Goal: Task Accomplishment & Management: Manage account settings

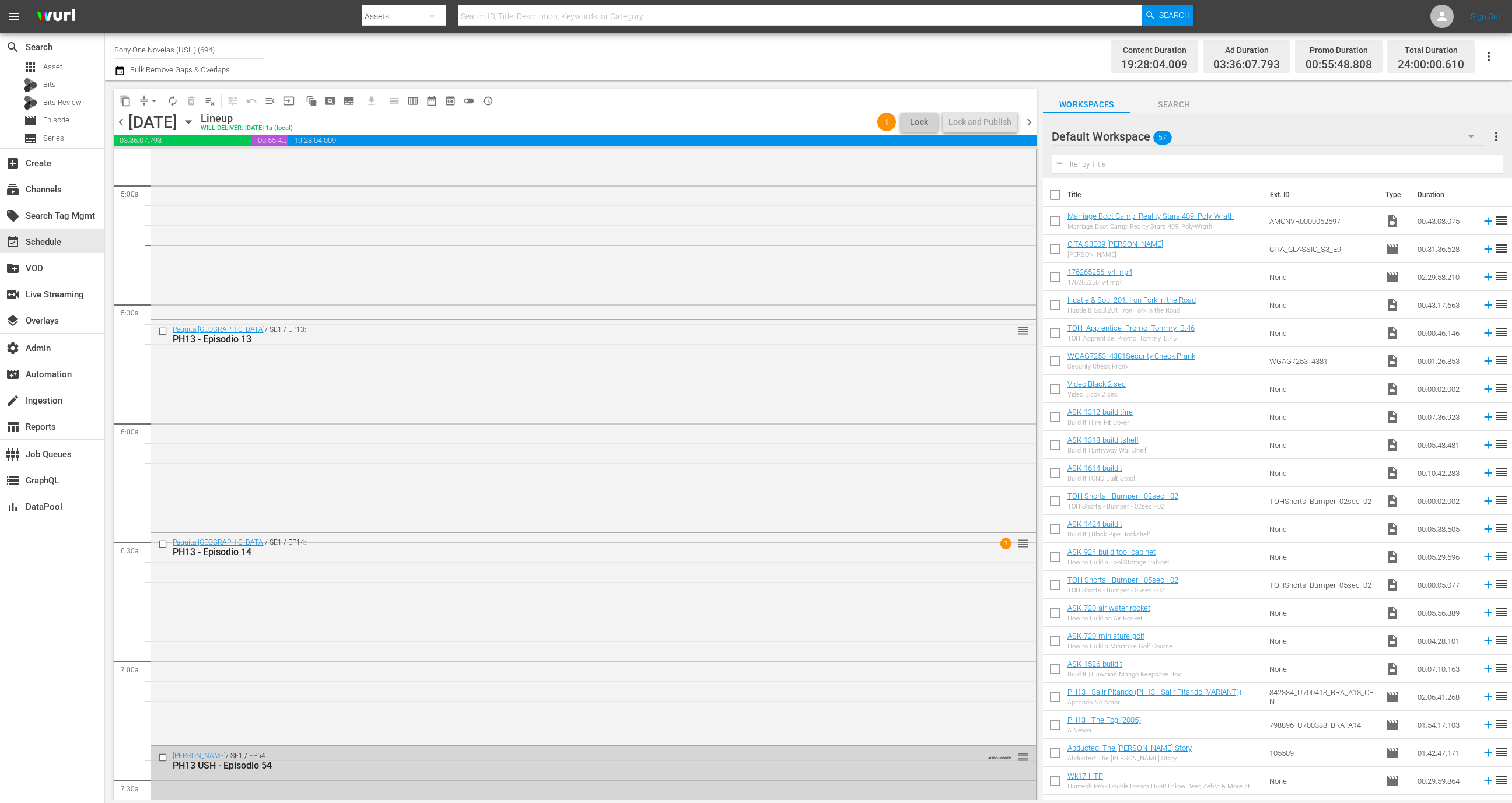
scroll to position [1380, 0]
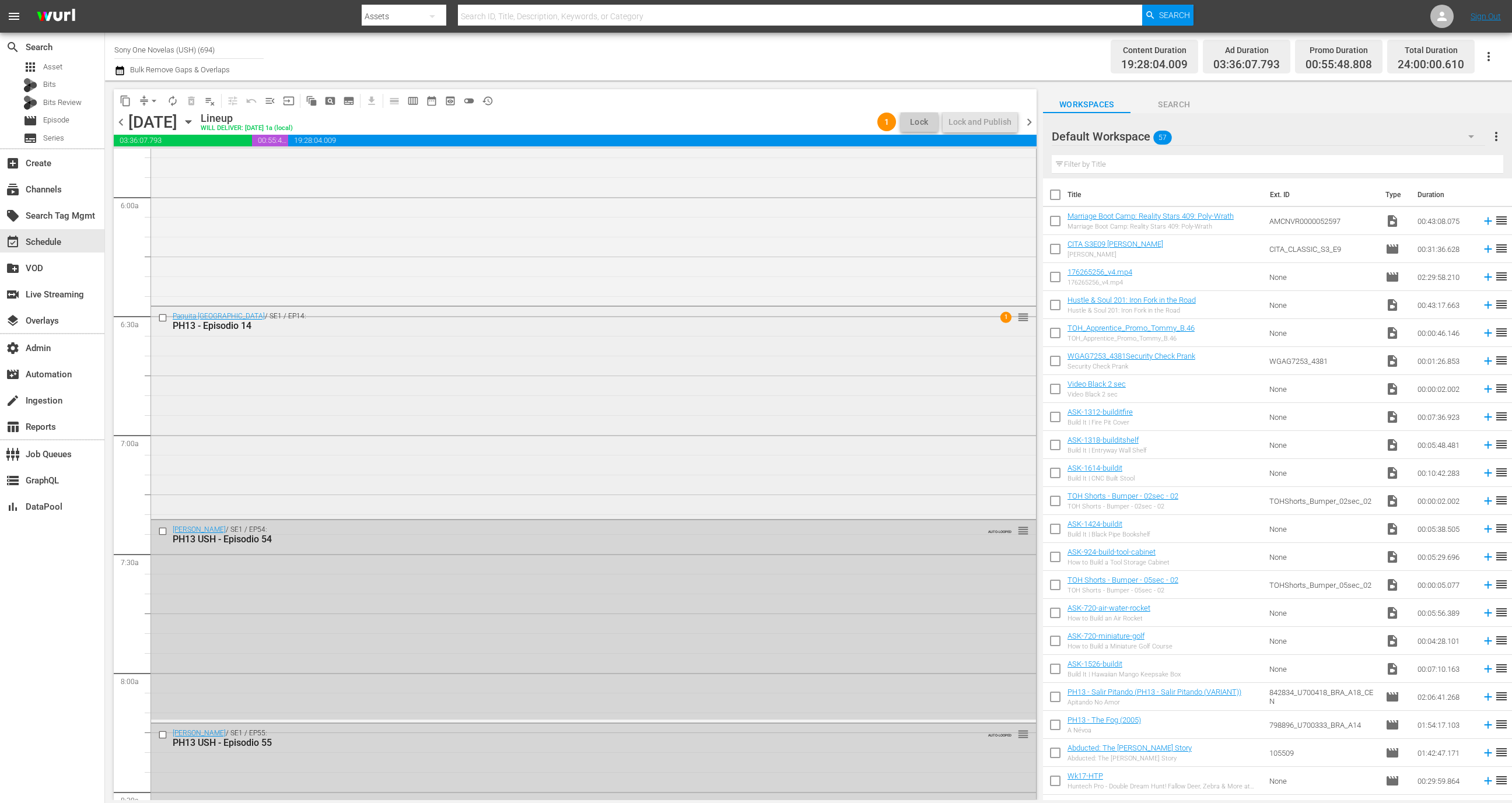
click at [424, 373] on div "Paquita La Del Barrio / SE1 / EP14: PH13 - Episodio 14 1 reorder" at bounding box center [593, 411] width 885 height 210
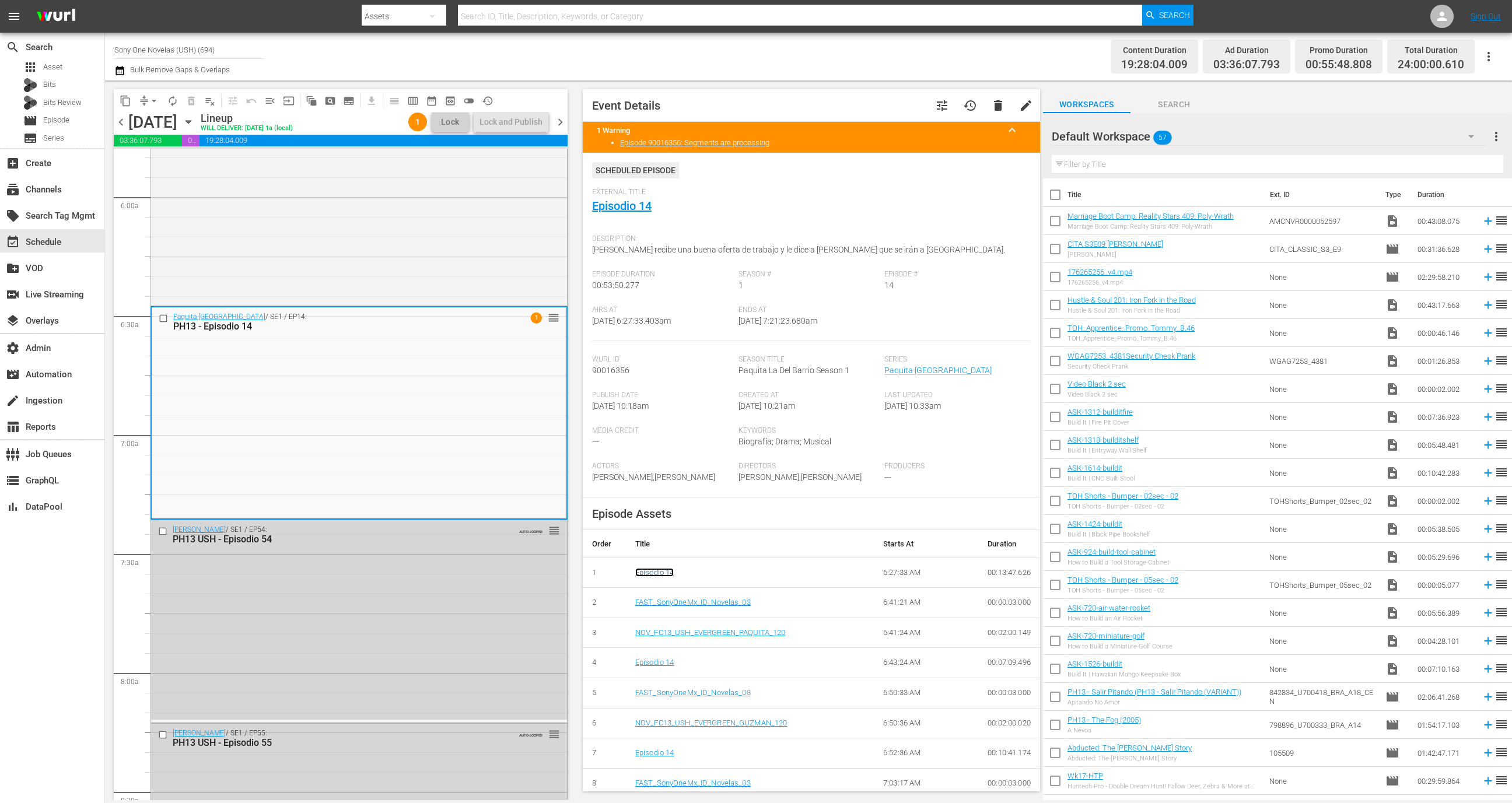
click at [653, 572] on link "Episodio 14" at bounding box center [655, 572] width 39 height 9
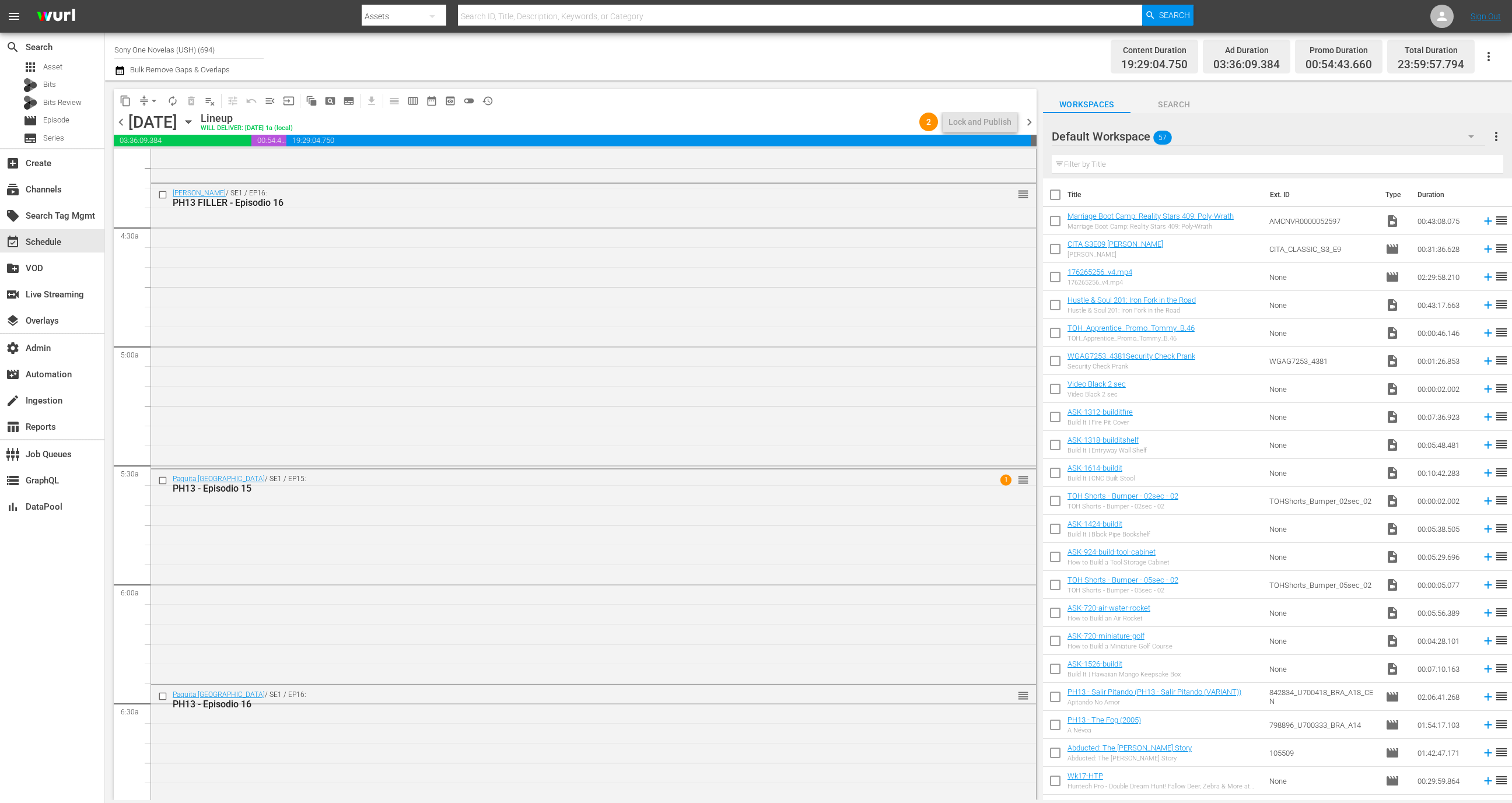
scroll to position [969, 0]
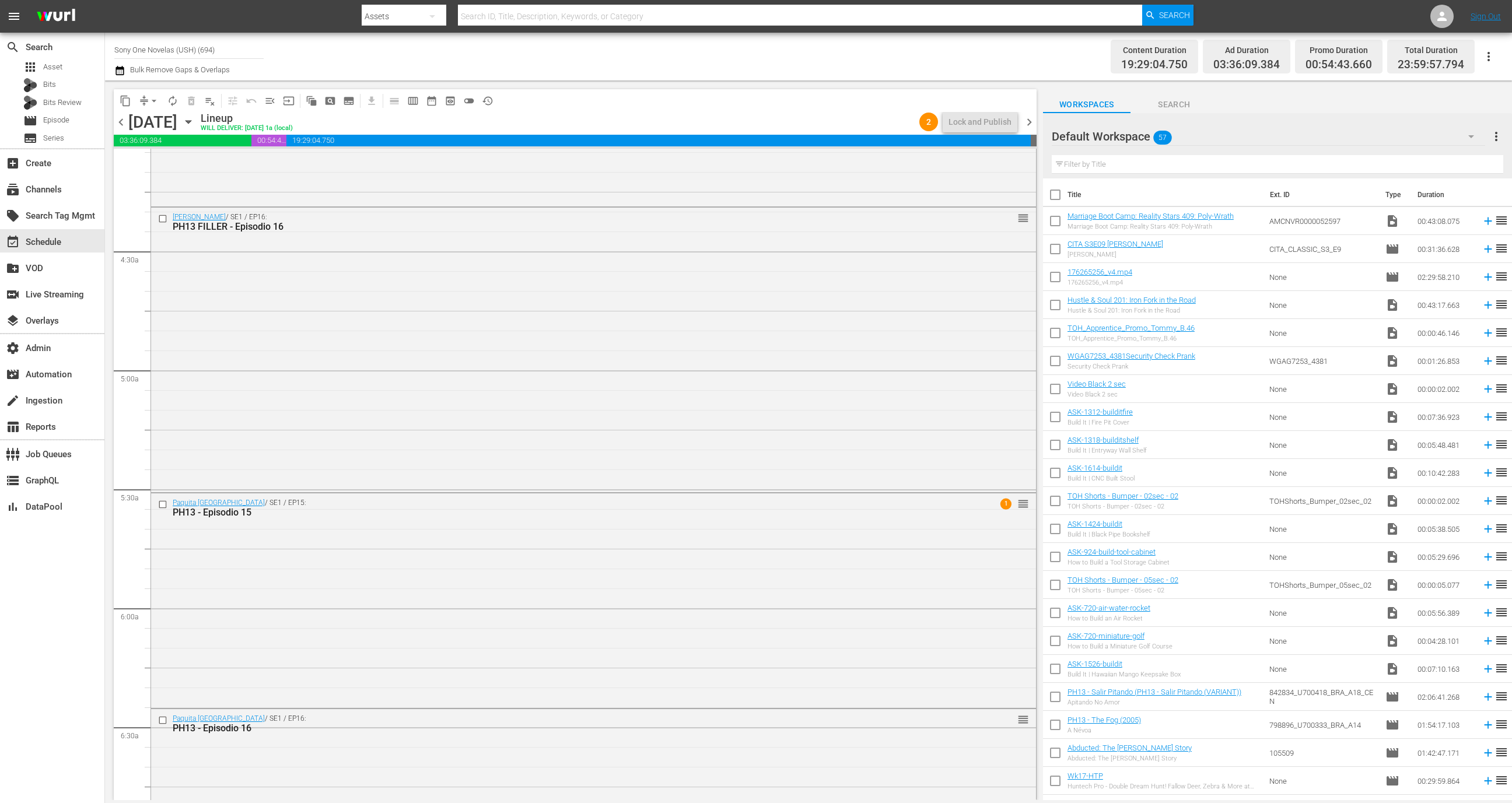
click at [129, 122] on div "Wednesday, September 24th" at bounding box center [153, 122] width 49 height 19
click at [119, 121] on span "chevron_left" at bounding box center [120, 122] width 14 height 14
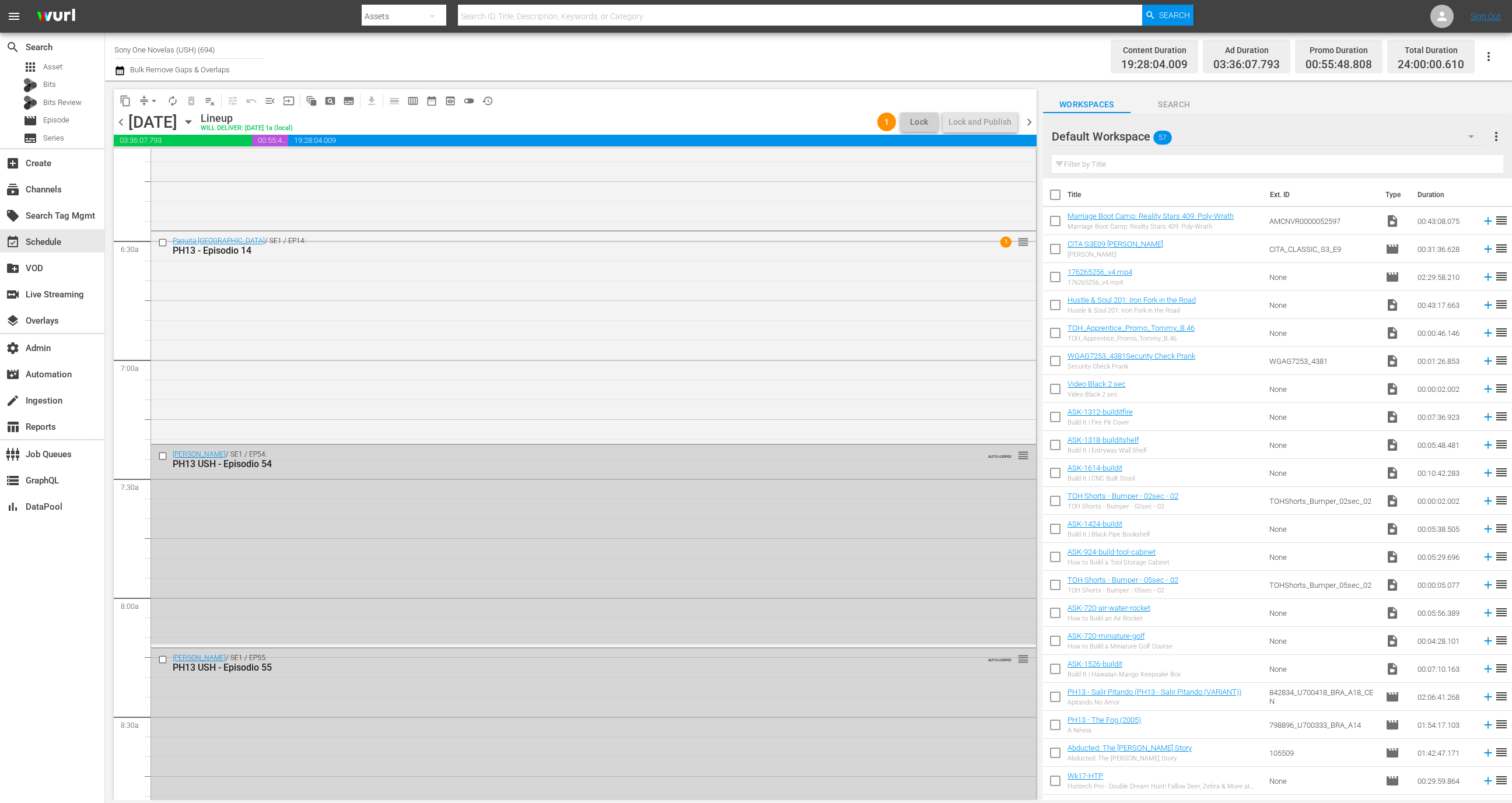
scroll to position [1453, 0]
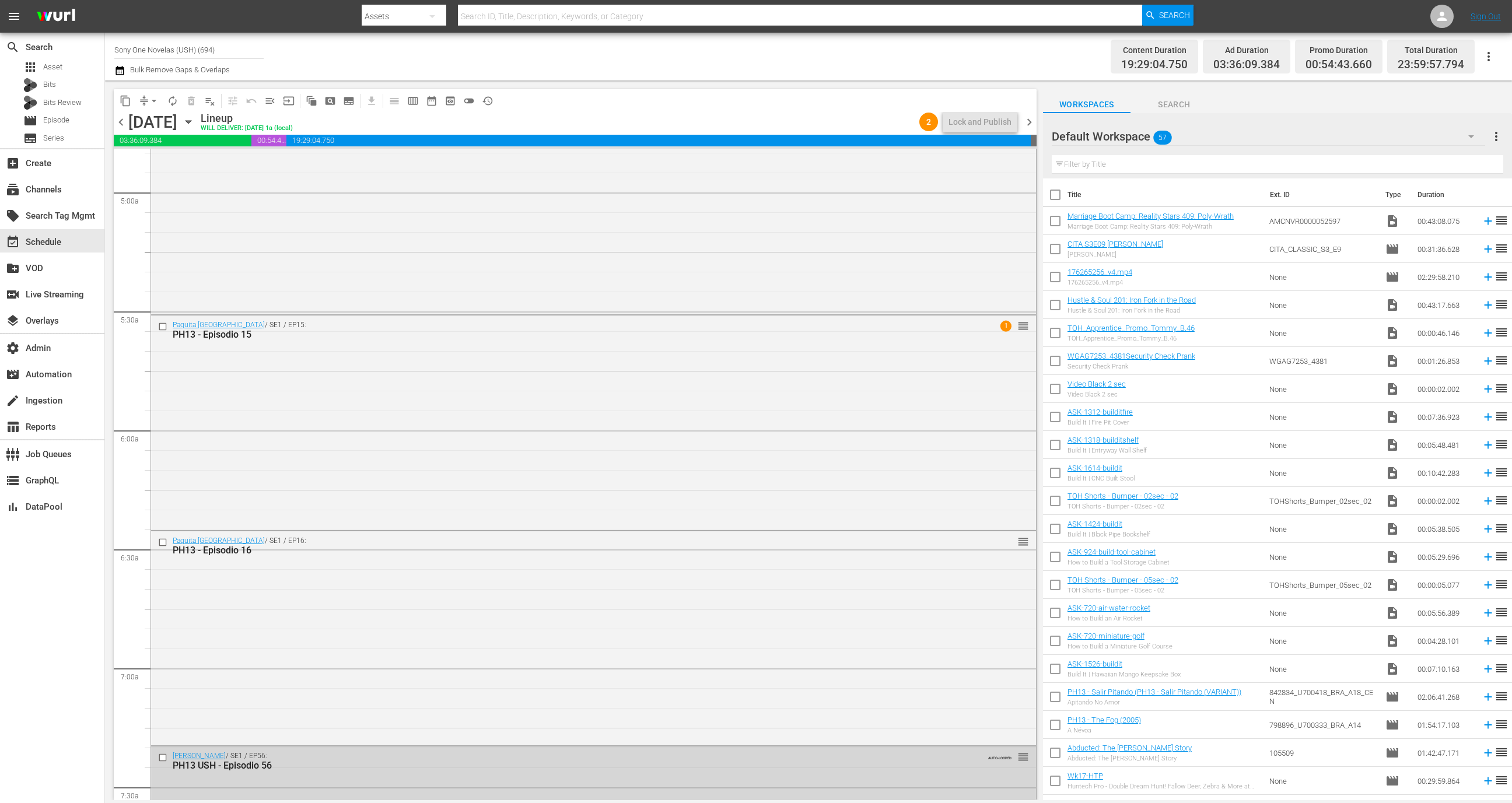
scroll to position [921, 0]
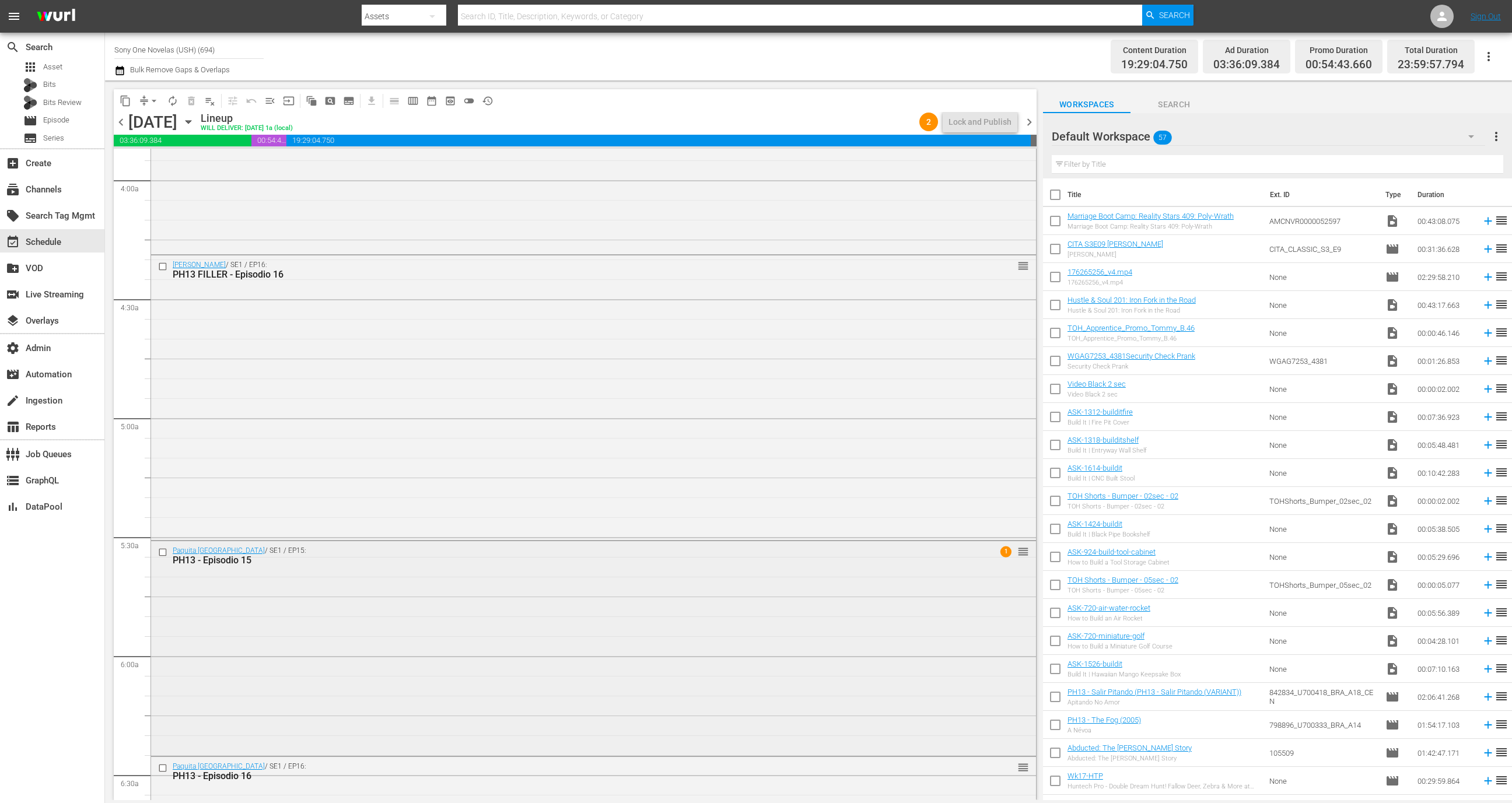
click at [473, 657] on div "Paquita La Del Barrio / SE1 / EP15: PH13 - Episodio 15 1 reorder" at bounding box center [593, 647] width 885 height 212
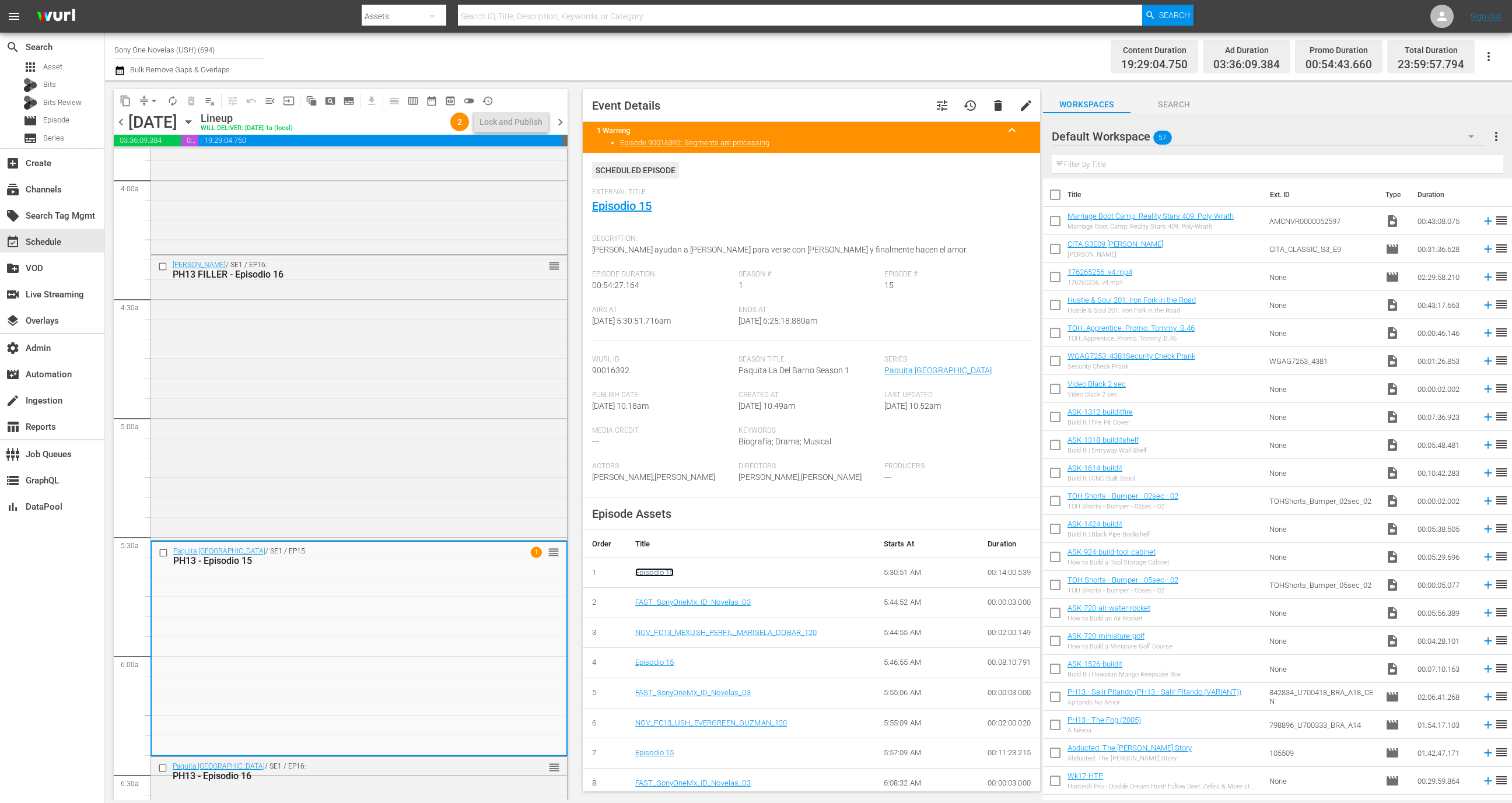
click at [658, 573] on link "Episodio 15" at bounding box center [655, 572] width 39 height 9
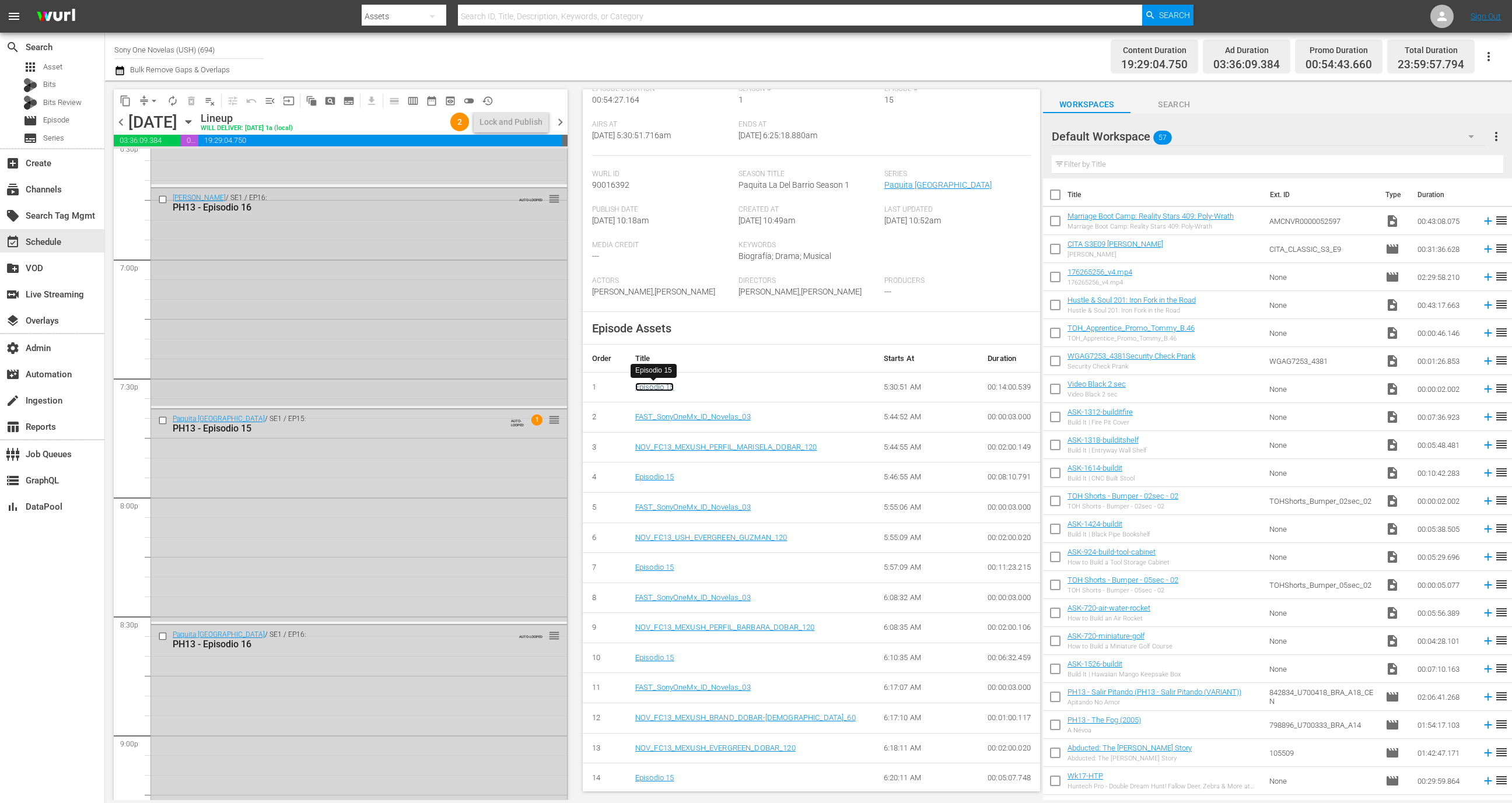
scroll to position [4366, 0]
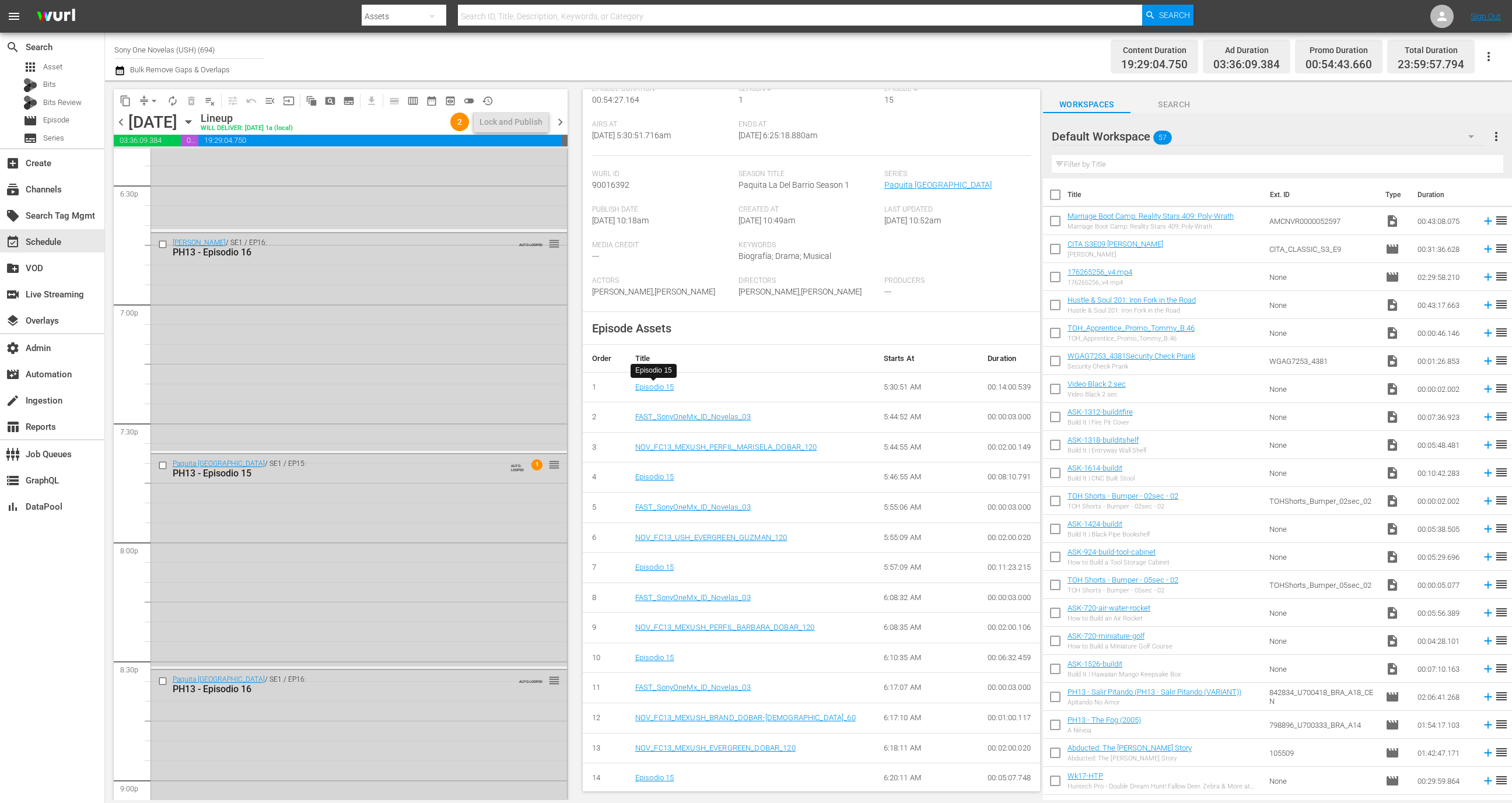
click at [557, 122] on span "chevron_right" at bounding box center [560, 122] width 14 height 14
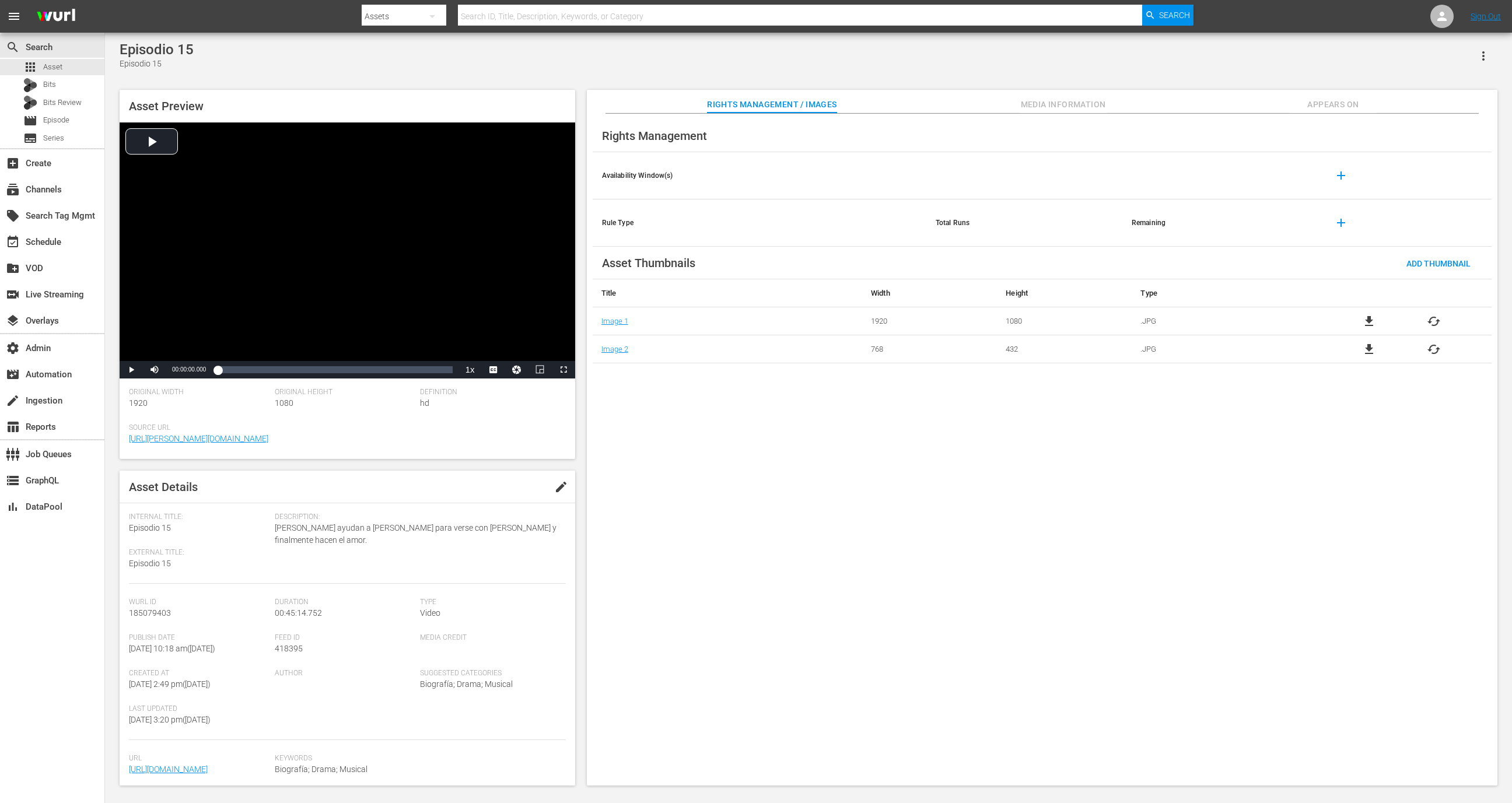
click at [1481, 49] on icon "button" at bounding box center [1484, 56] width 14 height 14
click at [1438, 91] on div "Segmentation Clips" at bounding box center [1432, 89] width 112 height 28
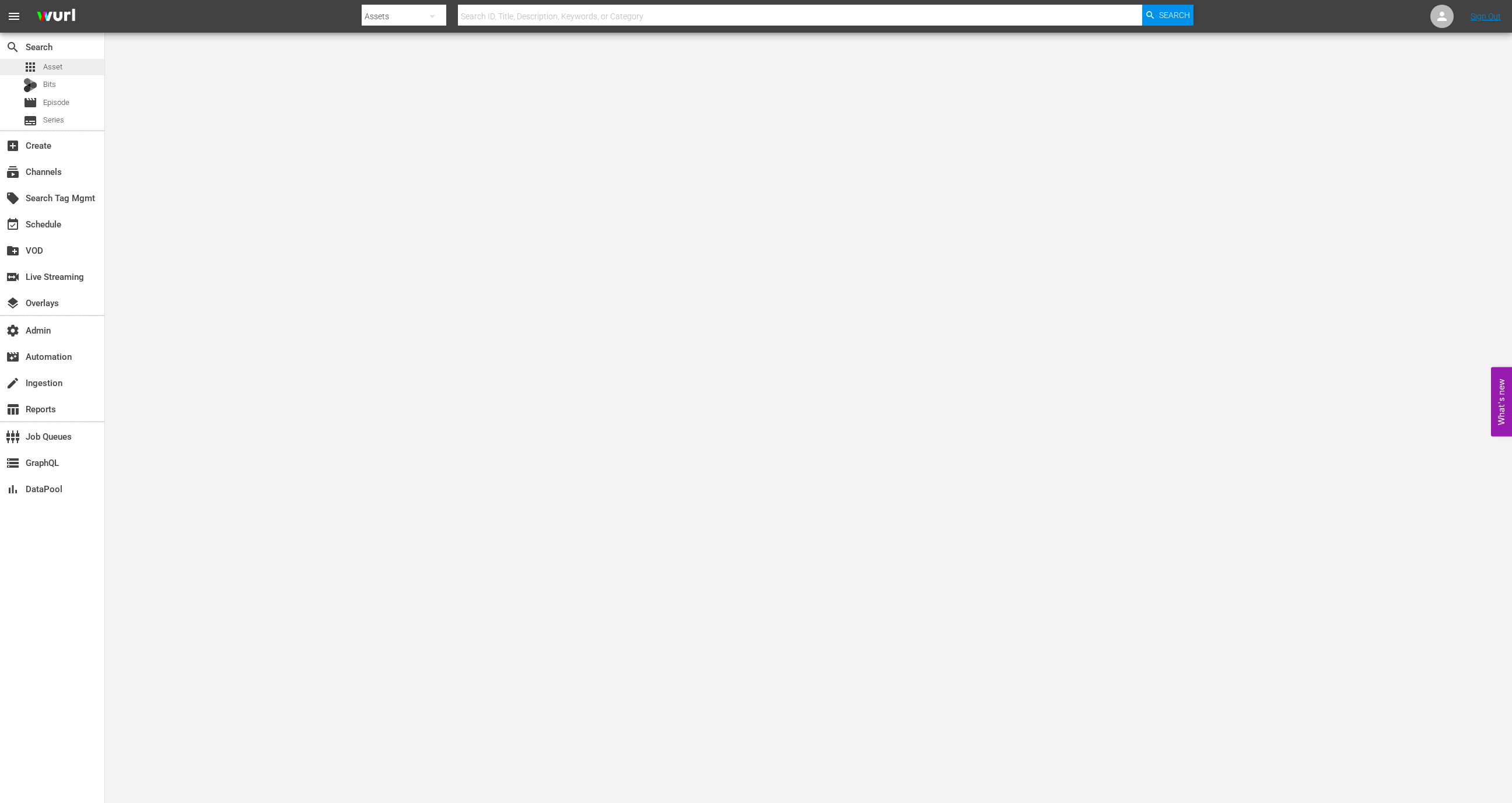
click at [72, 64] on div "apps Asset" at bounding box center [52, 67] width 105 height 16
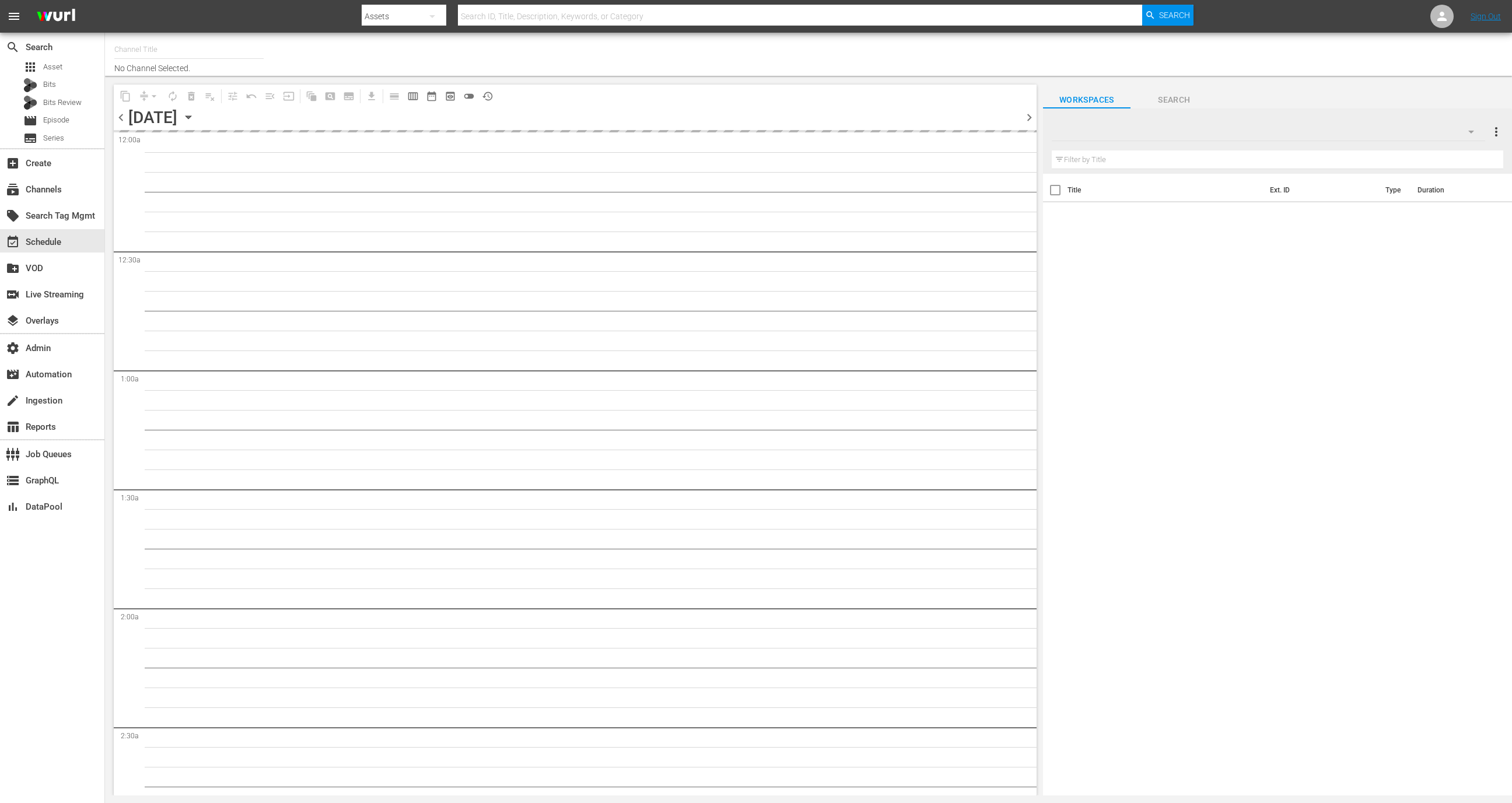
type input "Sony One Novelas (USH) (694)"
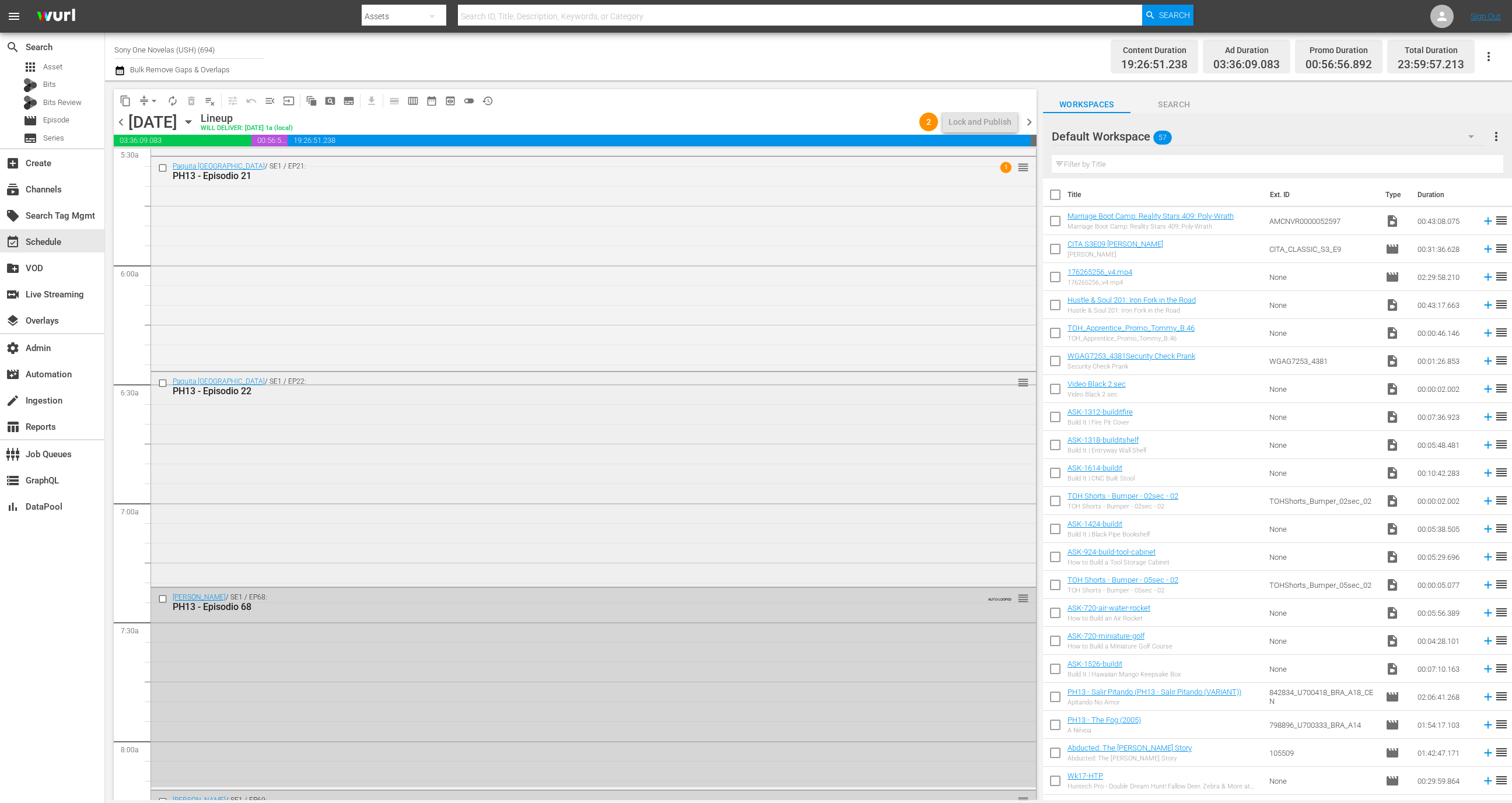
scroll to position [1257, 0]
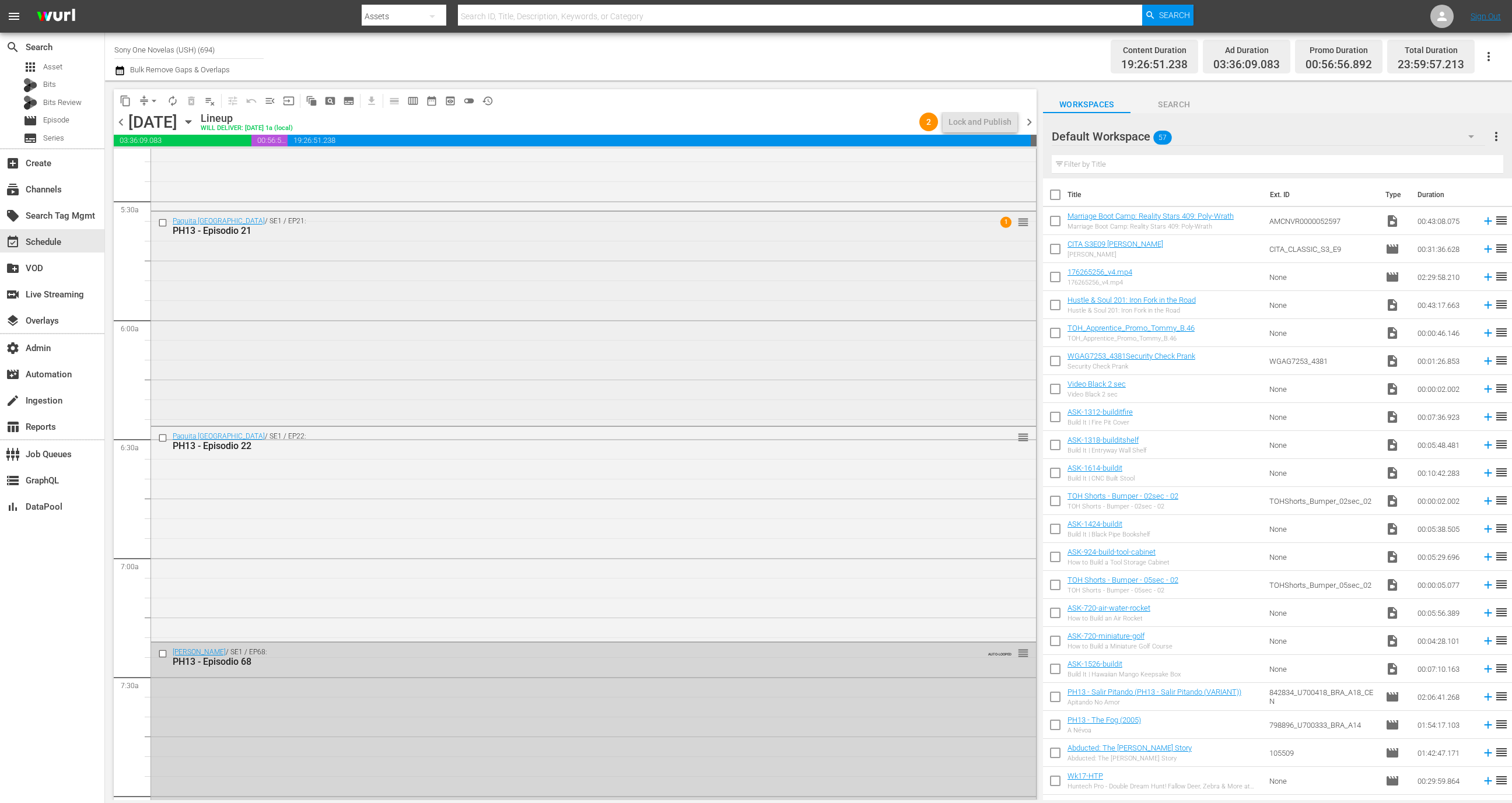
click at [435, 322] on div "Paquita La Del Barrio / SE1 / EP21: PH13 - Episodio 21 1 reorder" at bounding box center [593, 318] width 885 height 212
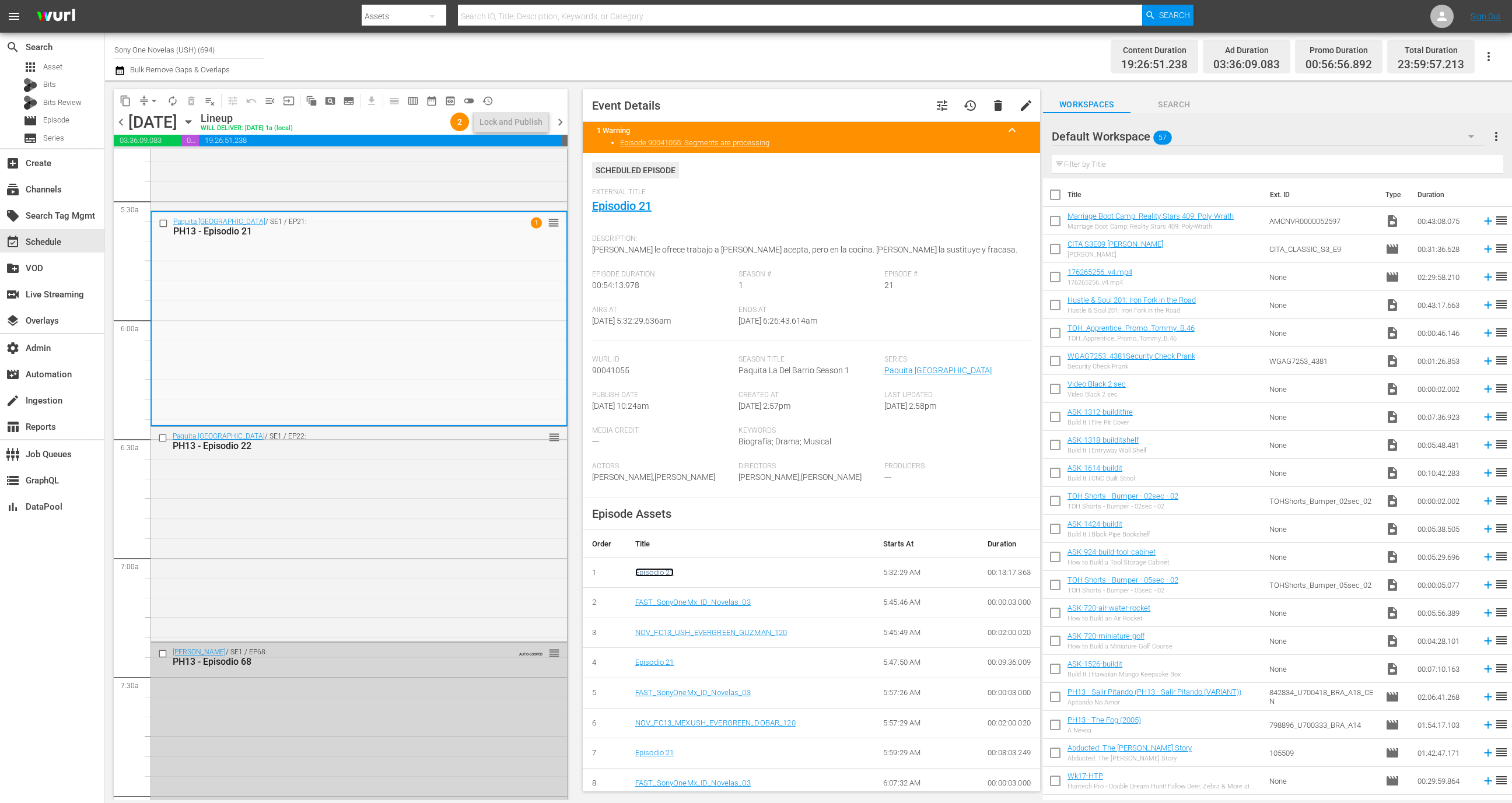
click at [655, 576] on link "Episodio 21" at bounding box center [655, 572] width 39 height 9
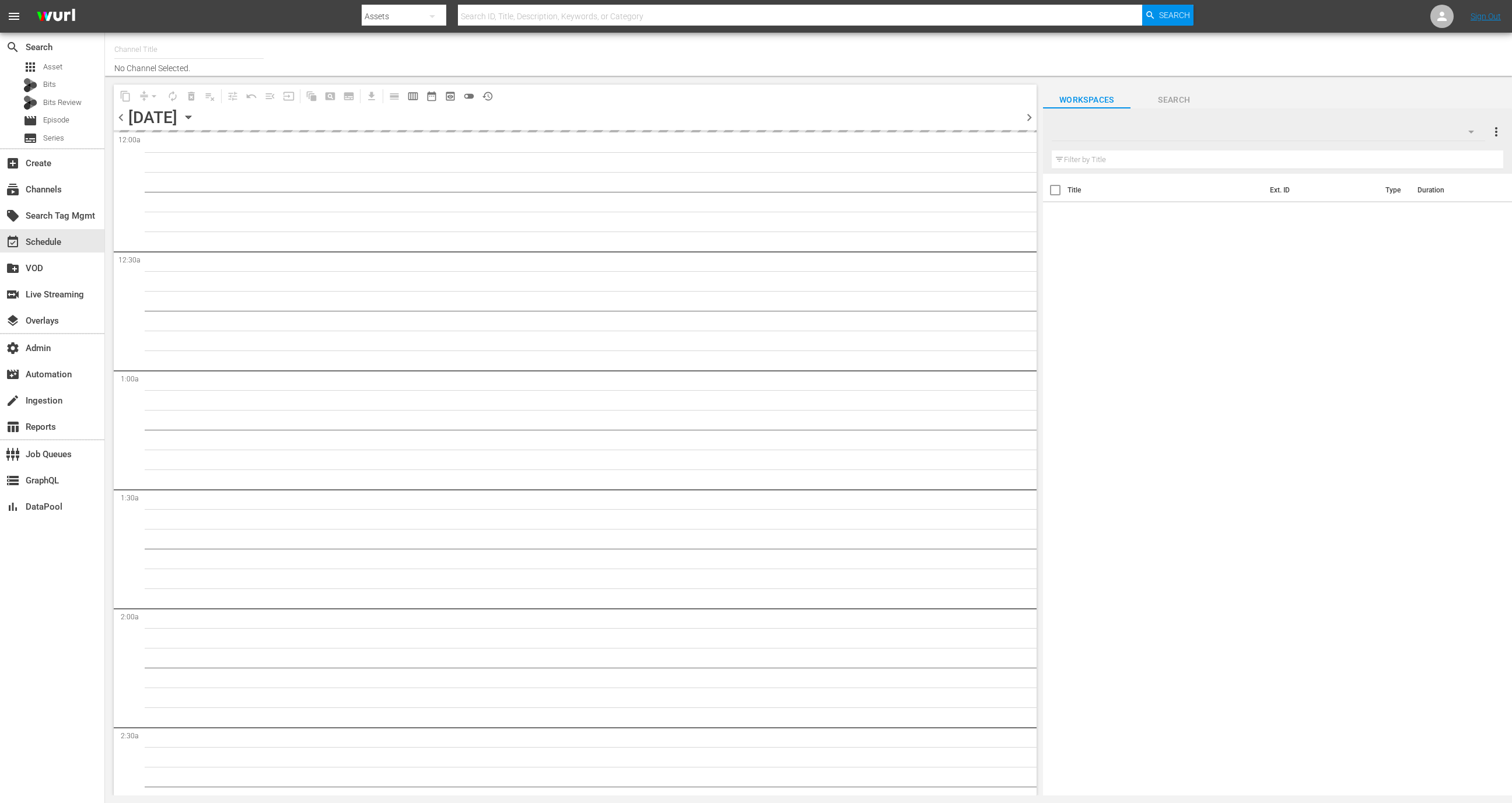
type input "Sony One Novelas (USH) (694)"
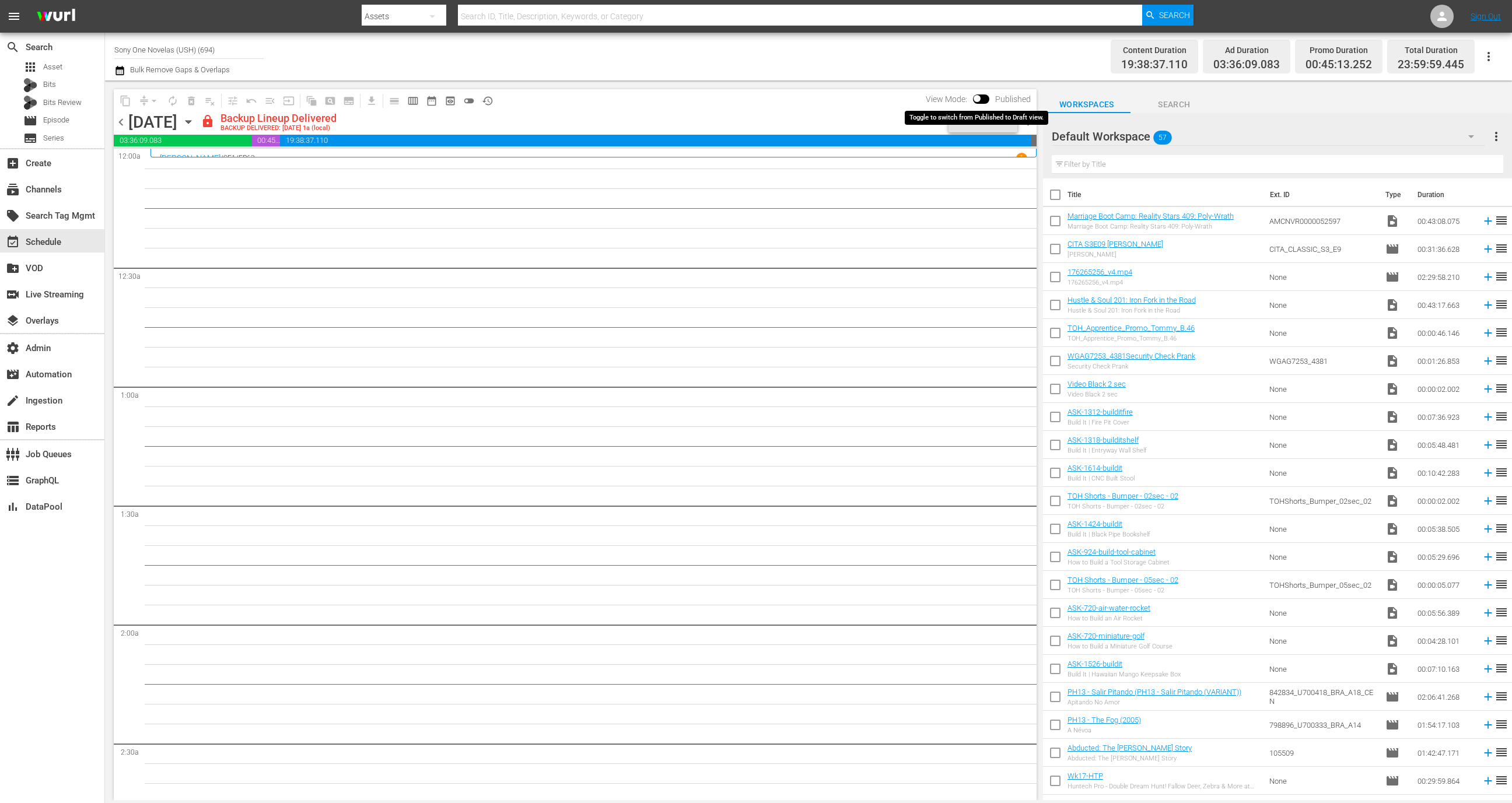
click at [979, 95] on span at bounding box center [977, 98] width 7 height 7
click at [981, 102] on input "checkbox" at bounding box center [977, 101] width 25 height 8
checkbox input "true"
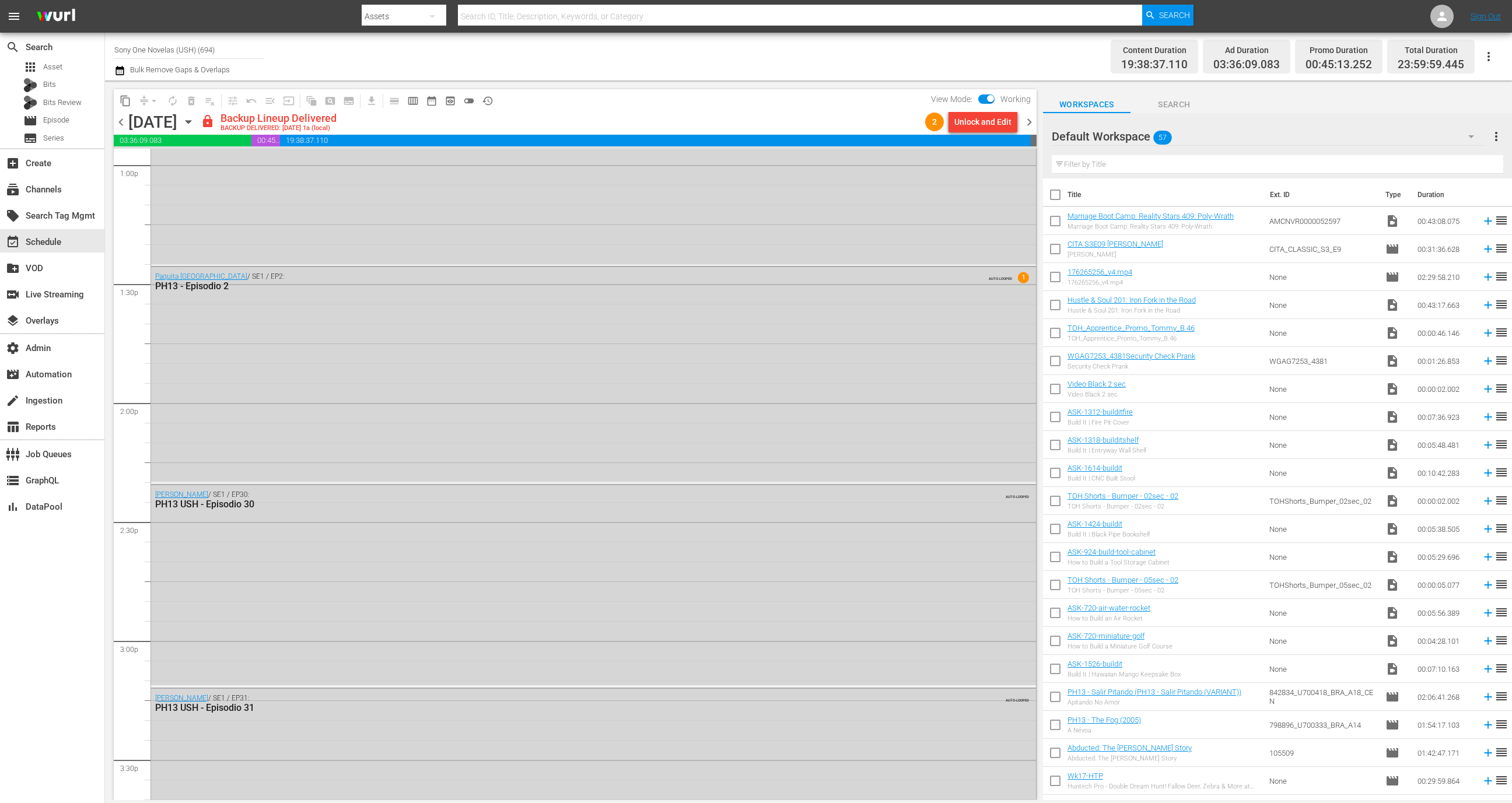
scroll to position [3078, 0]
click at [824, 350] on div "Paquita La Del Barrio / SE1 / EP2: PH13 - Episodio 2 AUTO-LOOPED 1" at bounding box center [593, 375] width 885 height 214
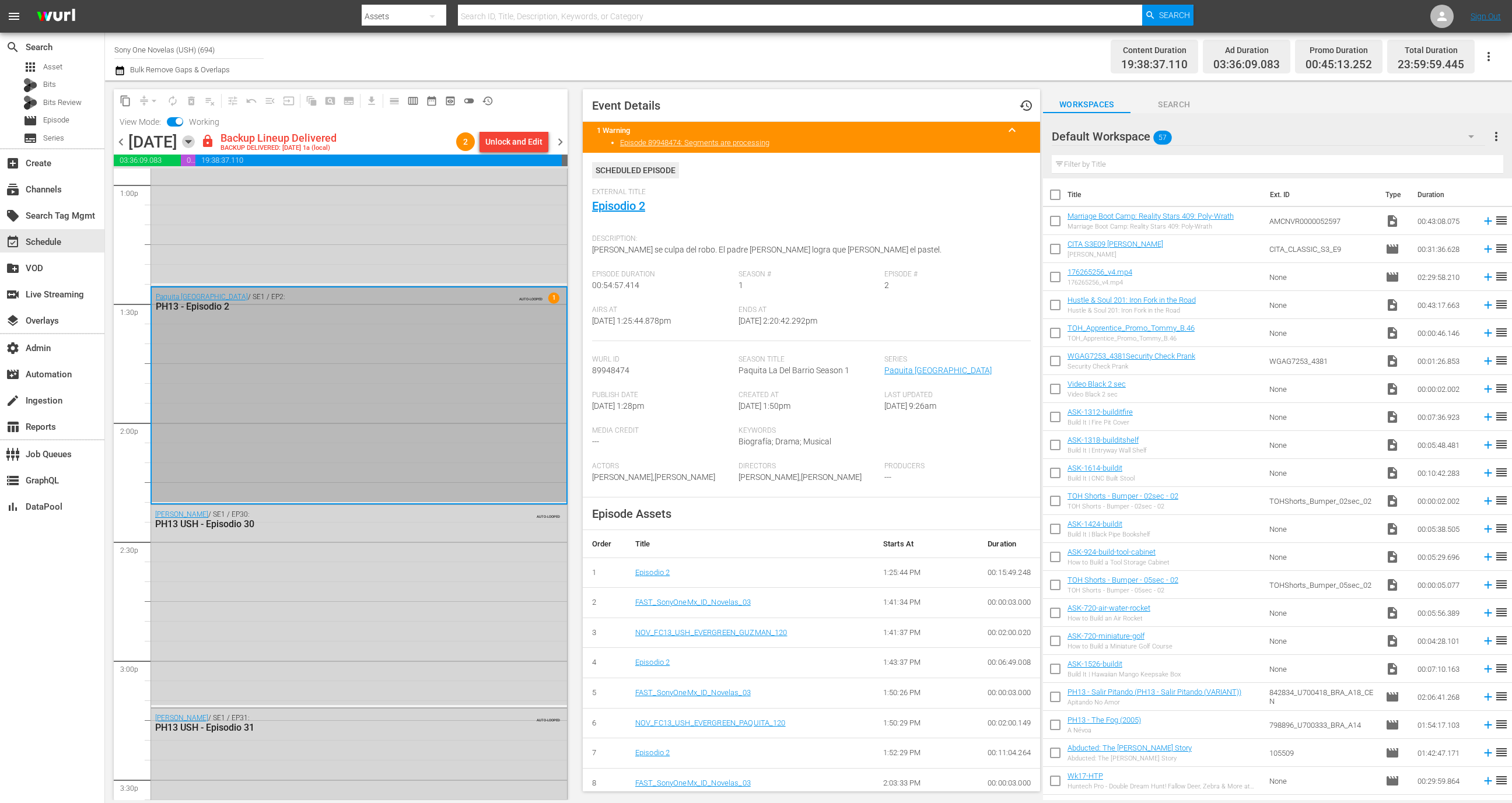
click at [195, 135] on icon "button" at bounding box center [188, 142] width 13 height 13
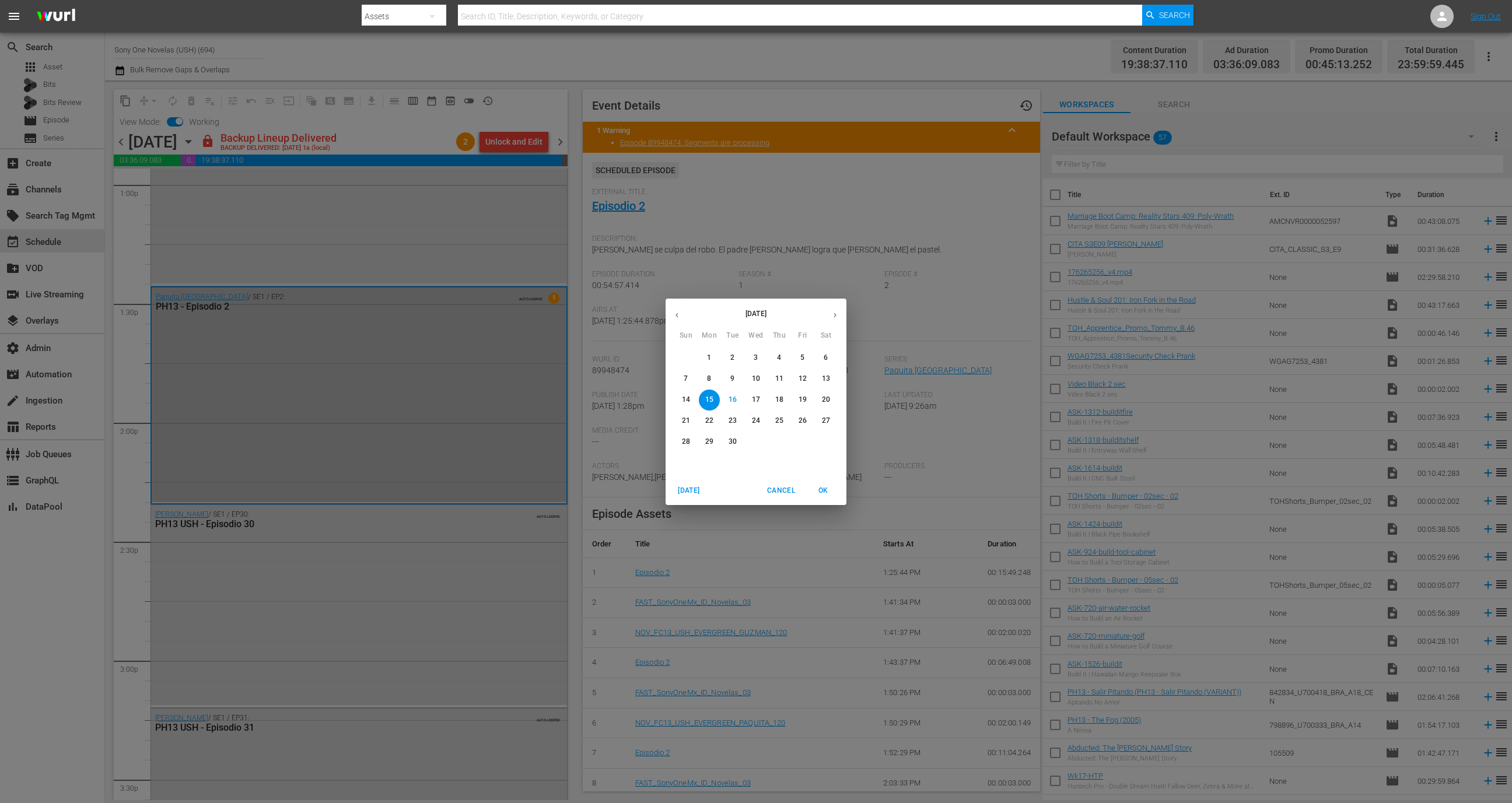
click at [755, 413] on button "24" at bounding box center [756, 421] width 21 height 21
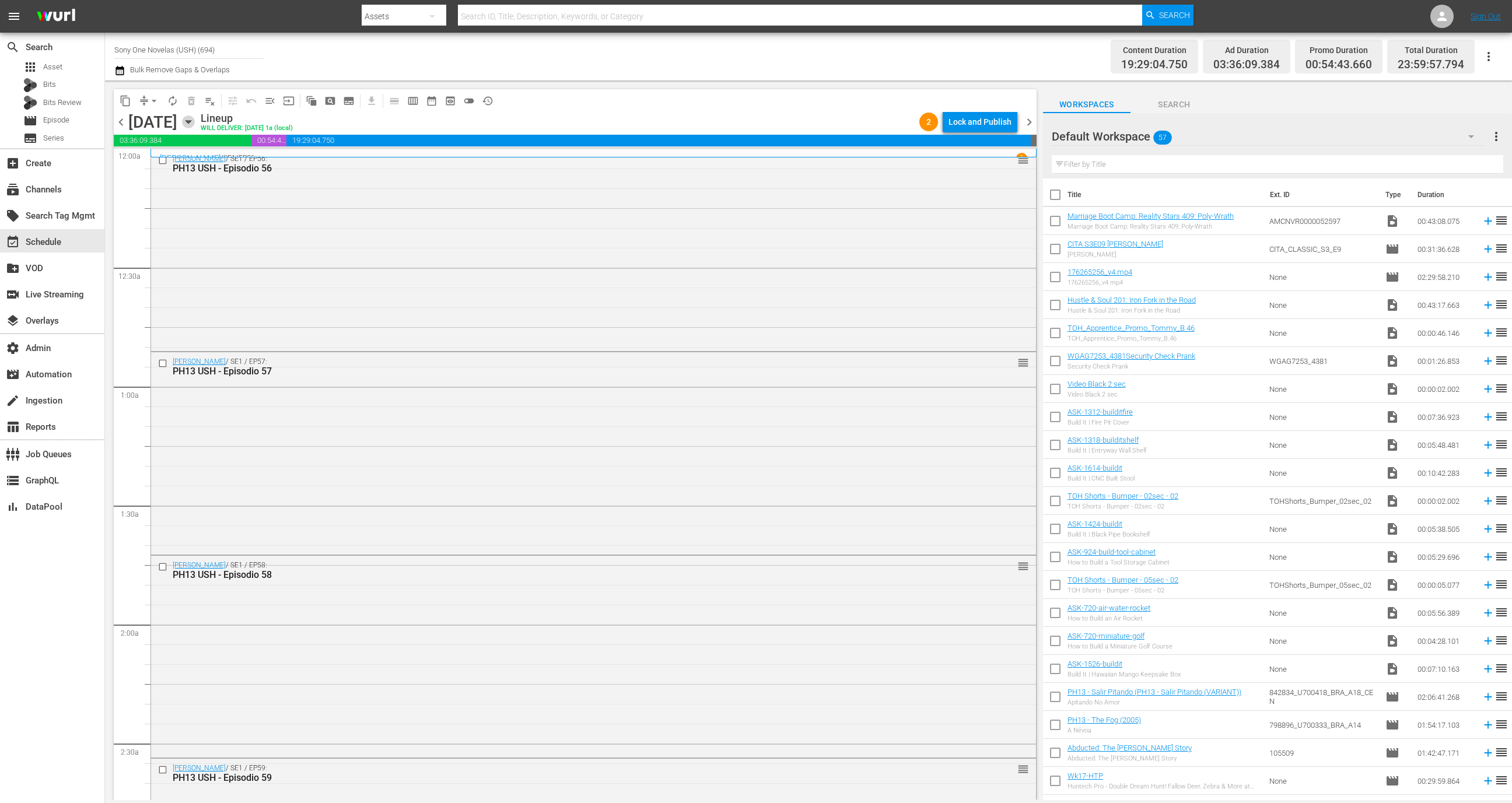
click at [195, 117] on icon "button" at bounding box center [188, 122] width 13 height 13
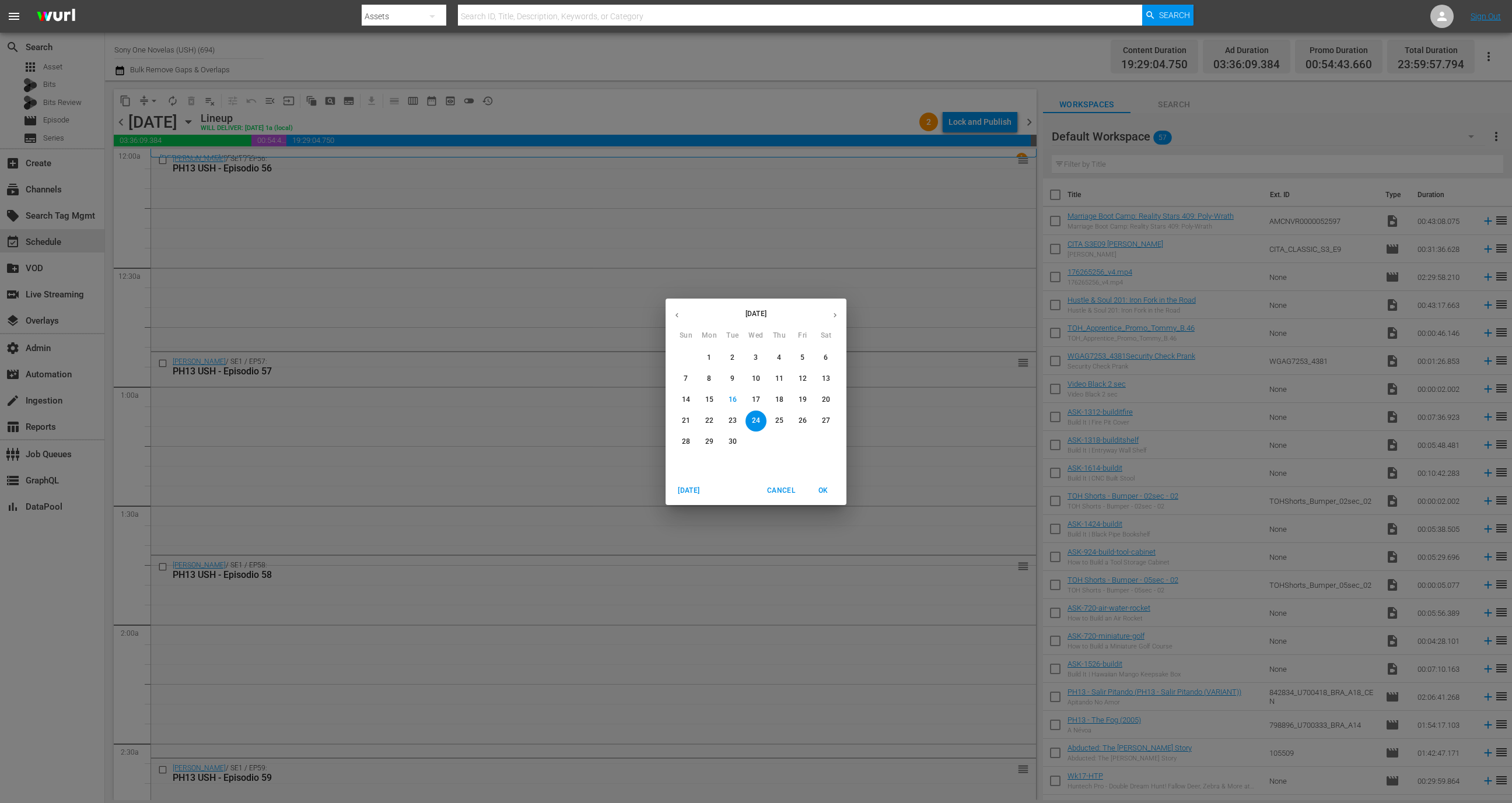
click at [732, 418] on p "23" at bounding box center [733, 421] width 8 height 10
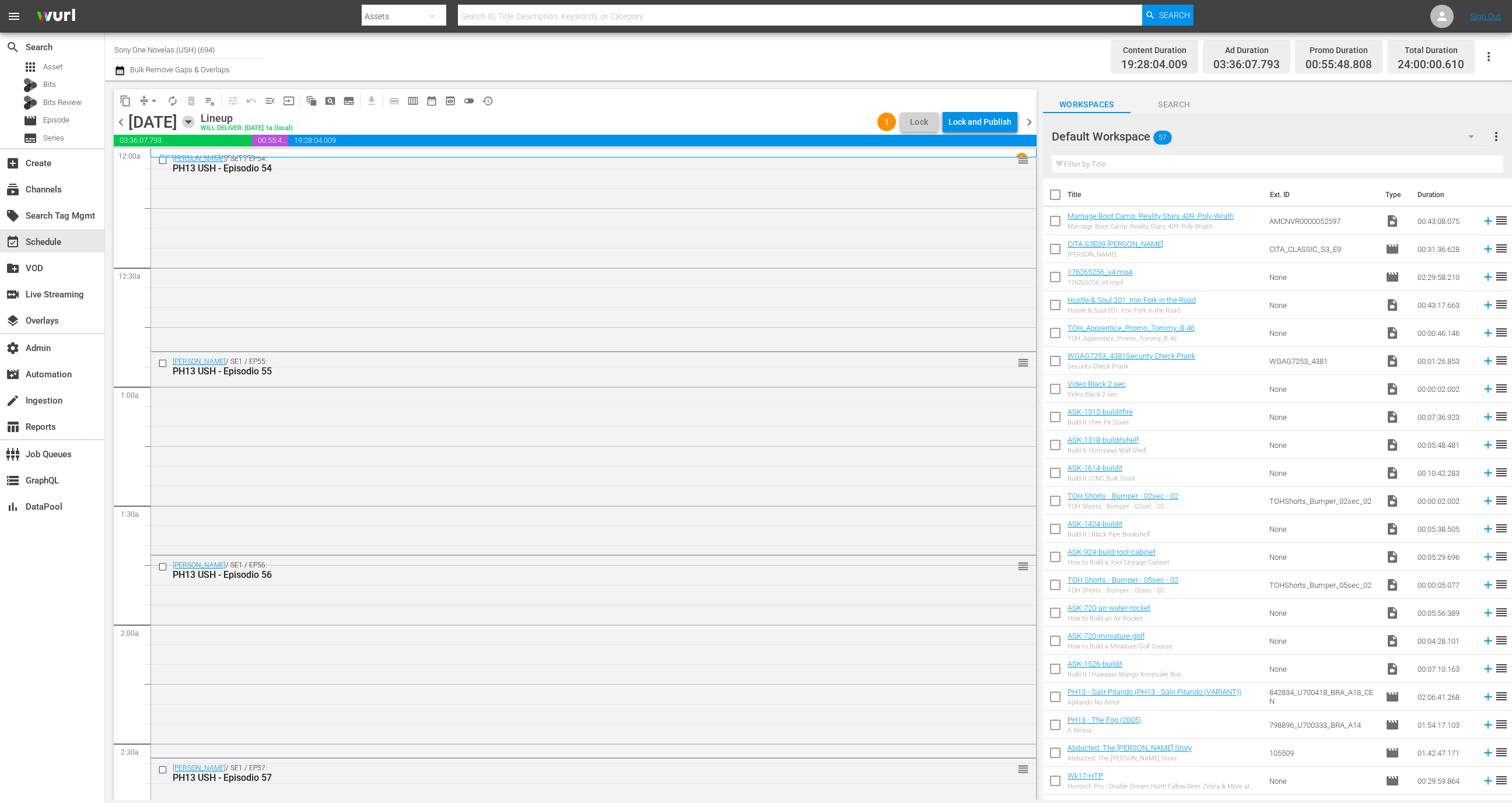
click at [195, 122] on icon "button" at bounding box center [188, 122] width 13 height 13
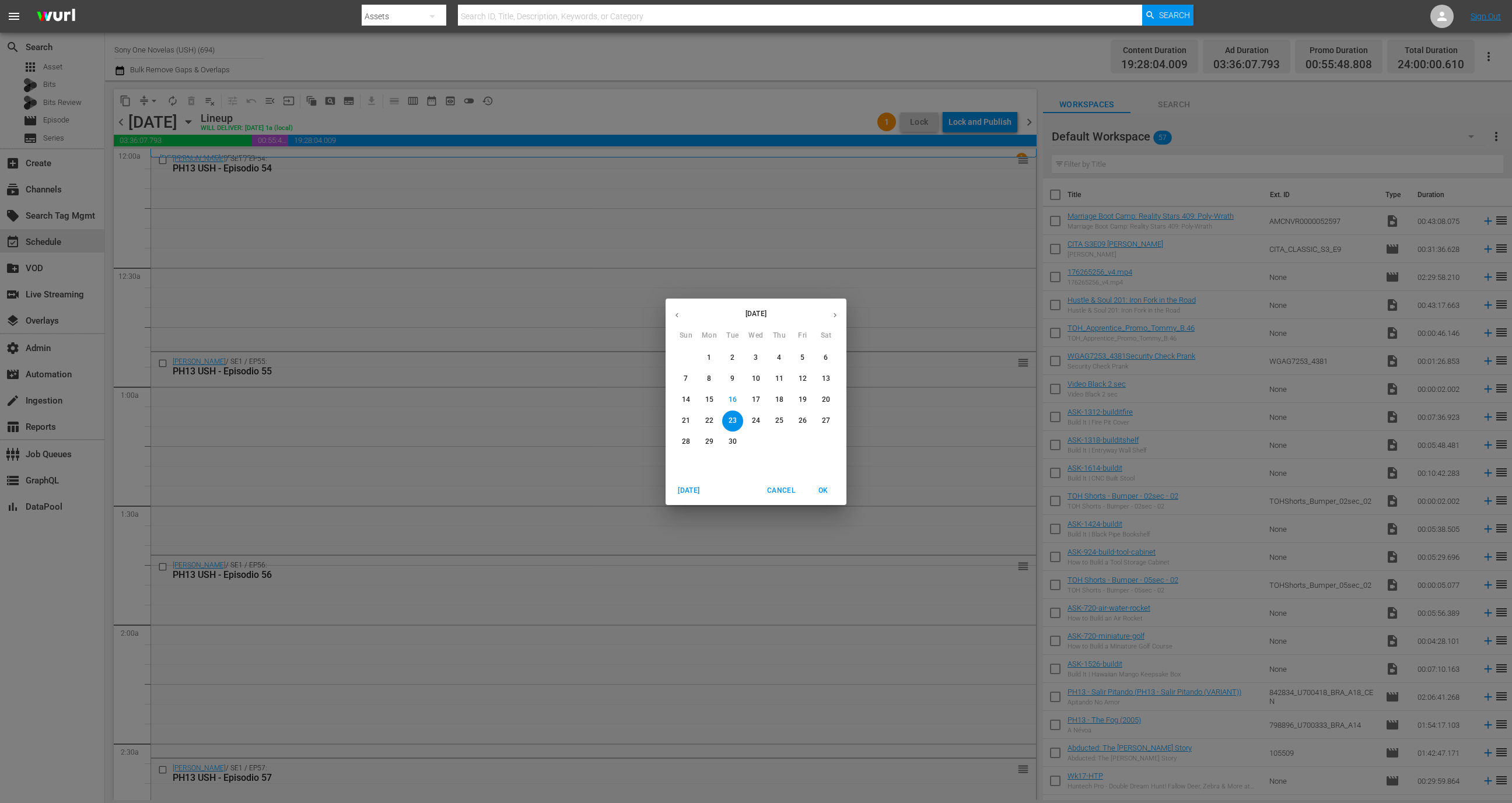
click at [707, 447] on button "29" at bounding box center [710, 442] width 21 height 21
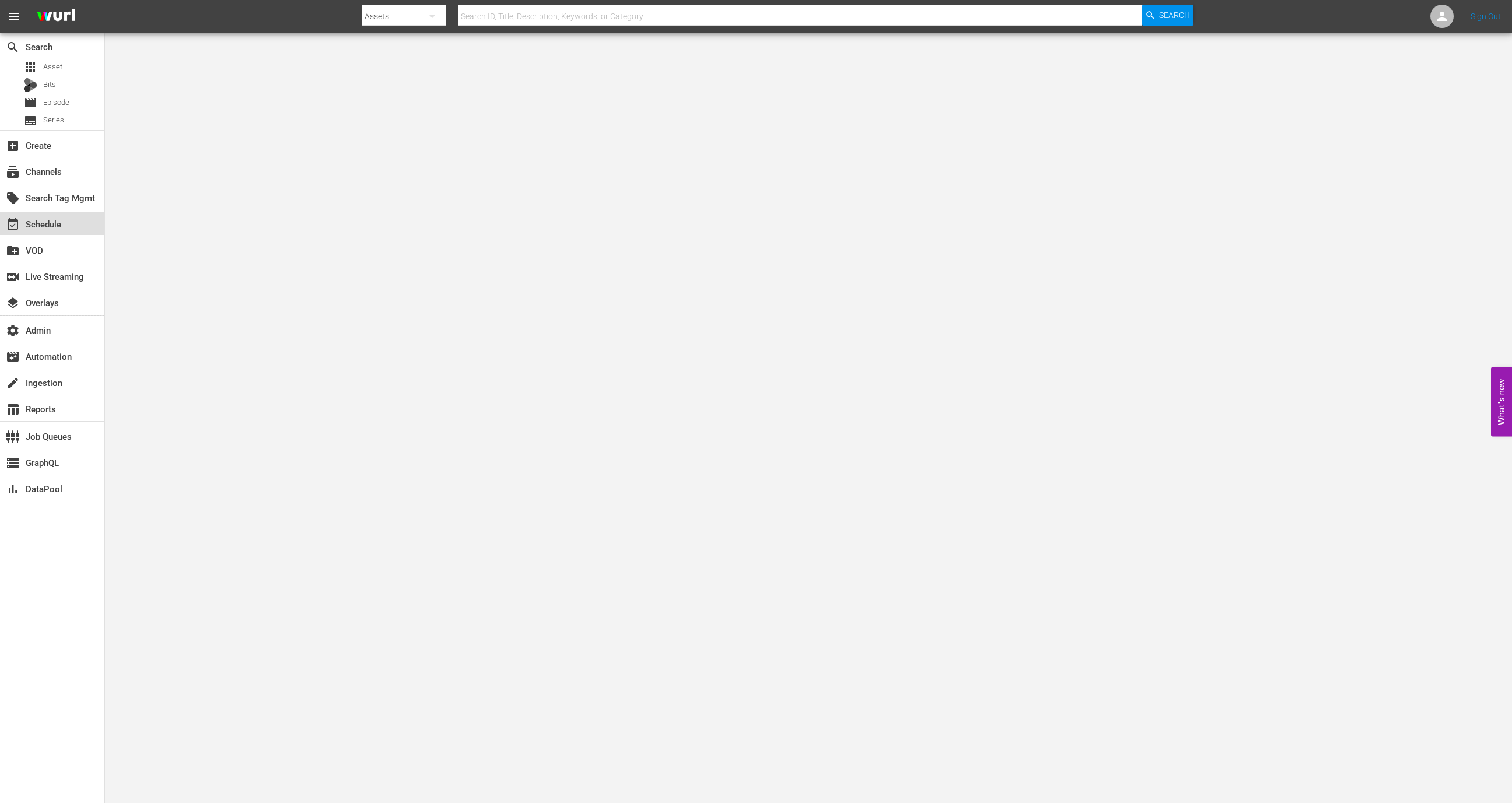
click at [77, 221] on div "event_available Schedule" at bounding box center [52, 223] width 105 height 23
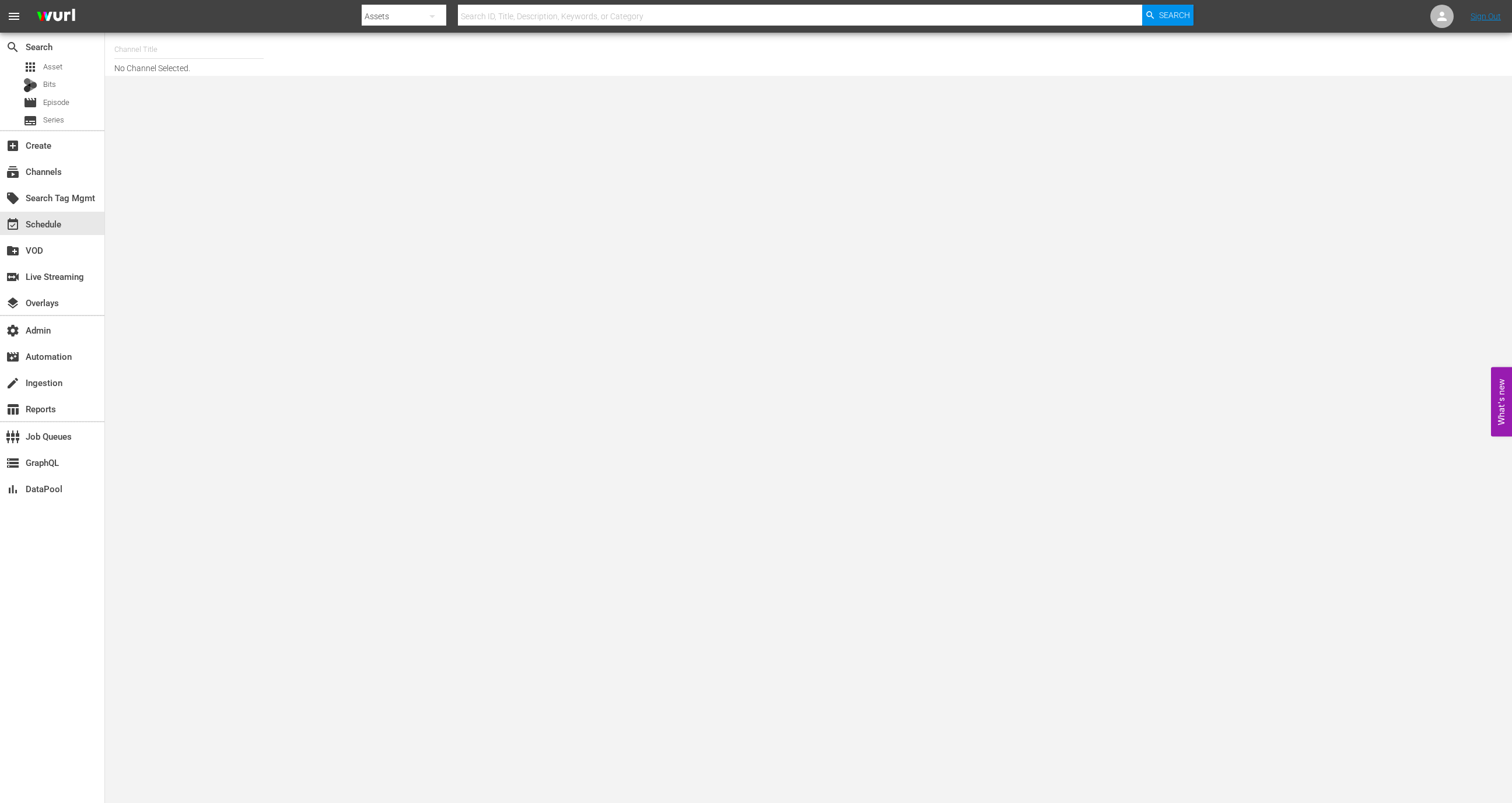
click at [202, 48] on input "text" at bounding box center [188, 50] width 149 height 28
type input "compe"
click at [45, 170] on div "subscriptions Channels" at bounding box center [32, 169] width 65 height 10
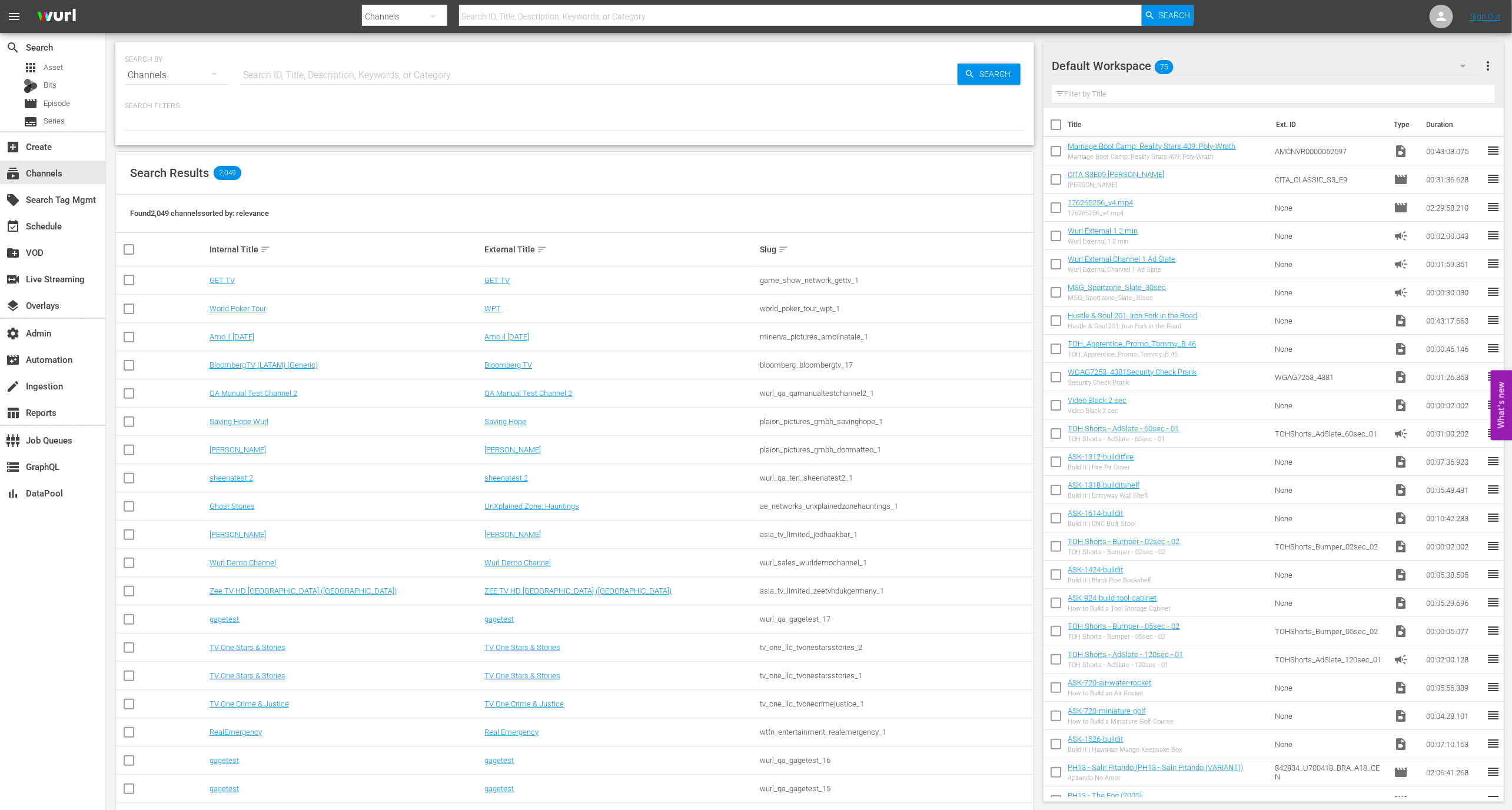
click at [317, 80] on input "text" at bounding box center [599, 75] width 717 height 28
type input "compentencias"
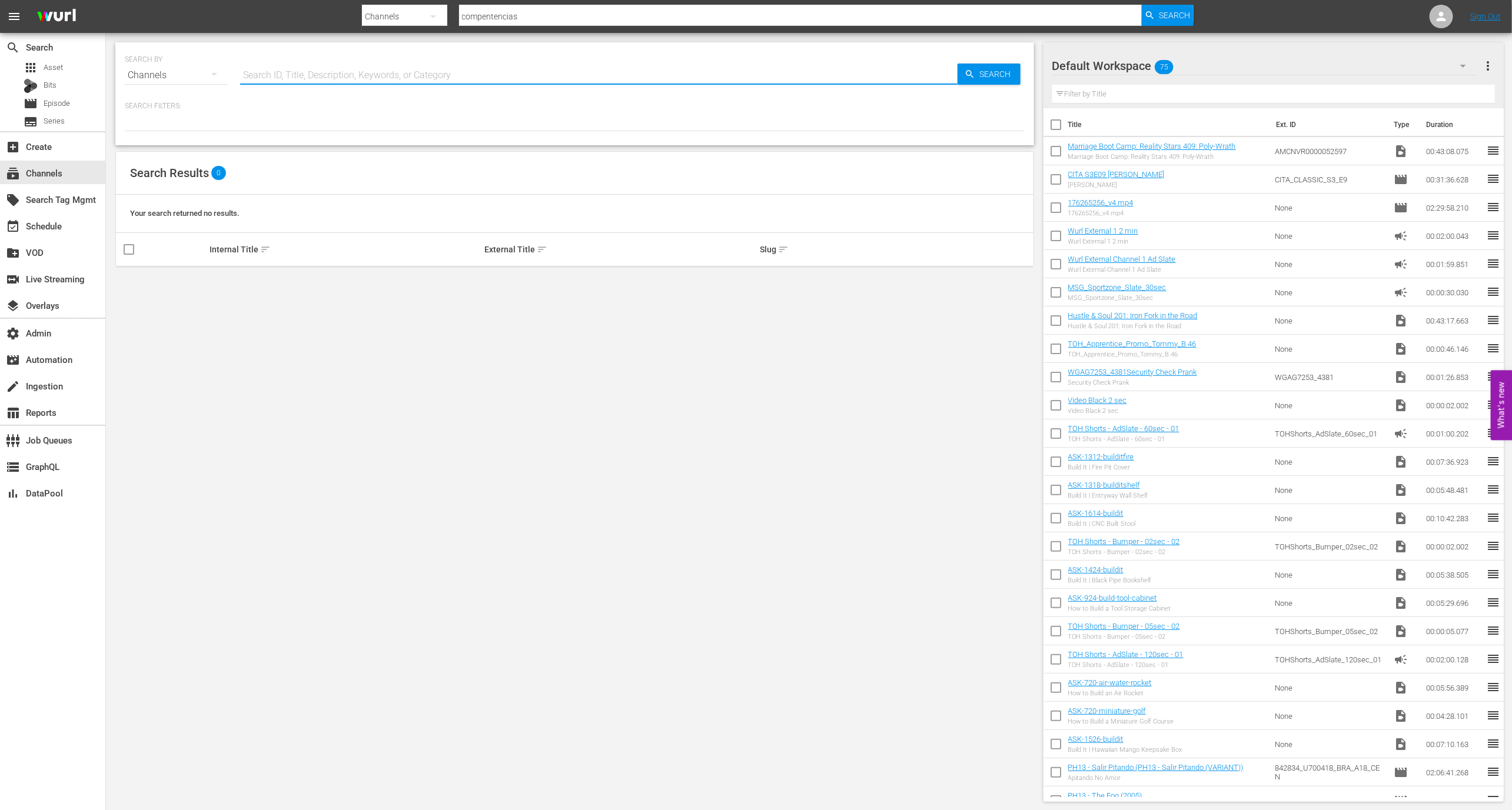
type input "s"
type input "Sony"
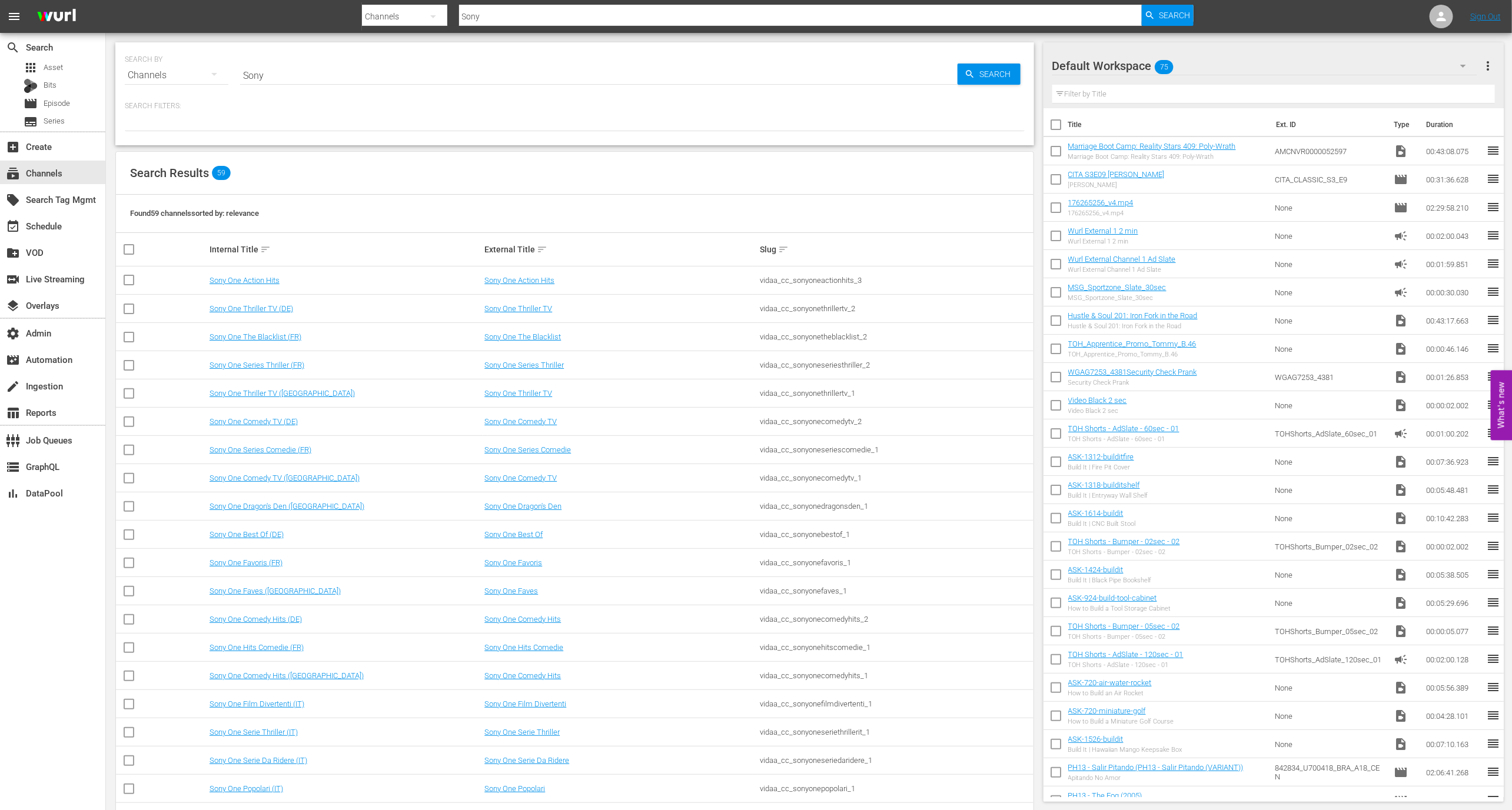
click at [320, 74] on input "Sony" at bounding box center [599, 75] width 717 height 28
type input "Sony competencias"
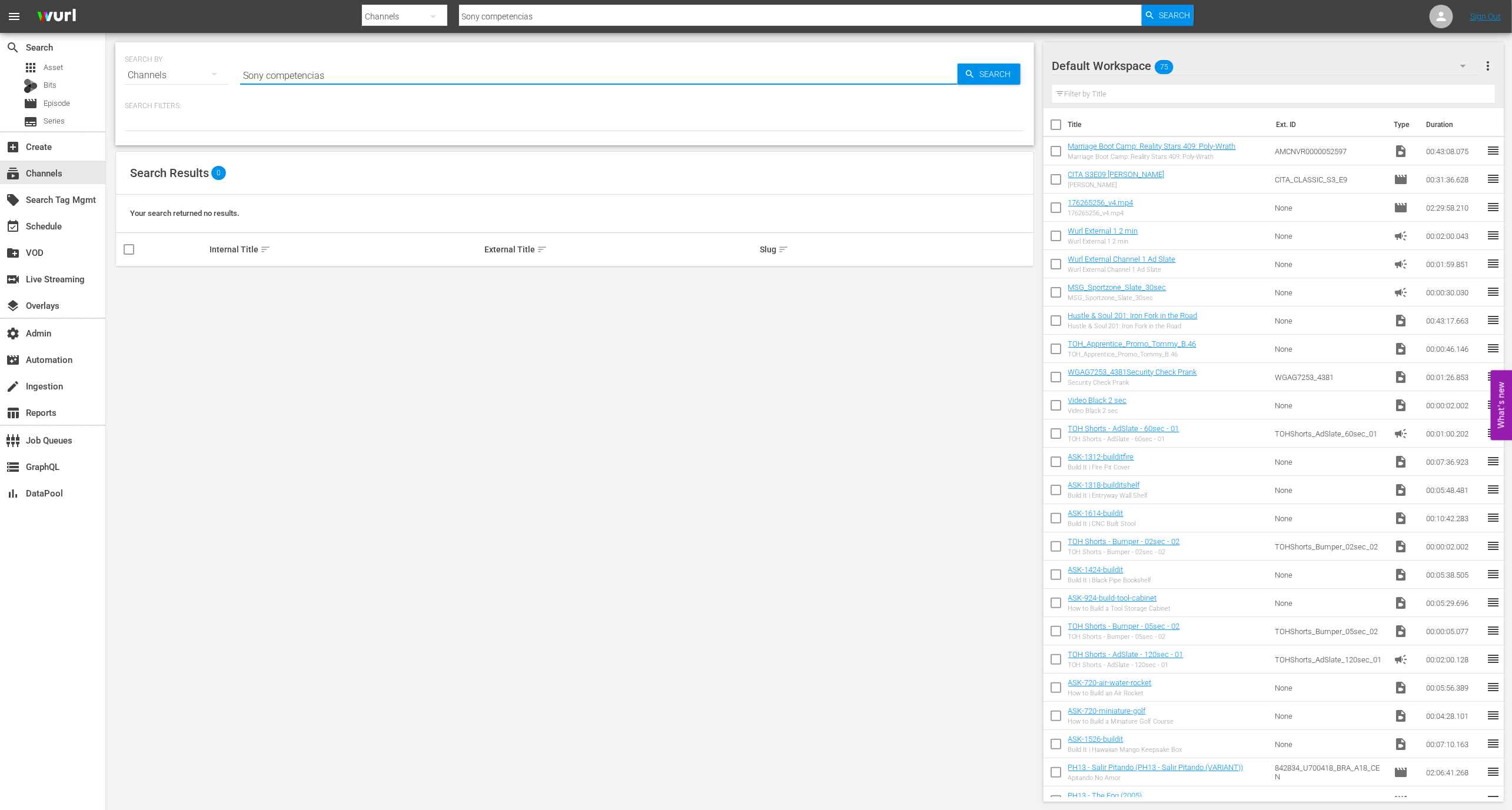
type input "competencias"
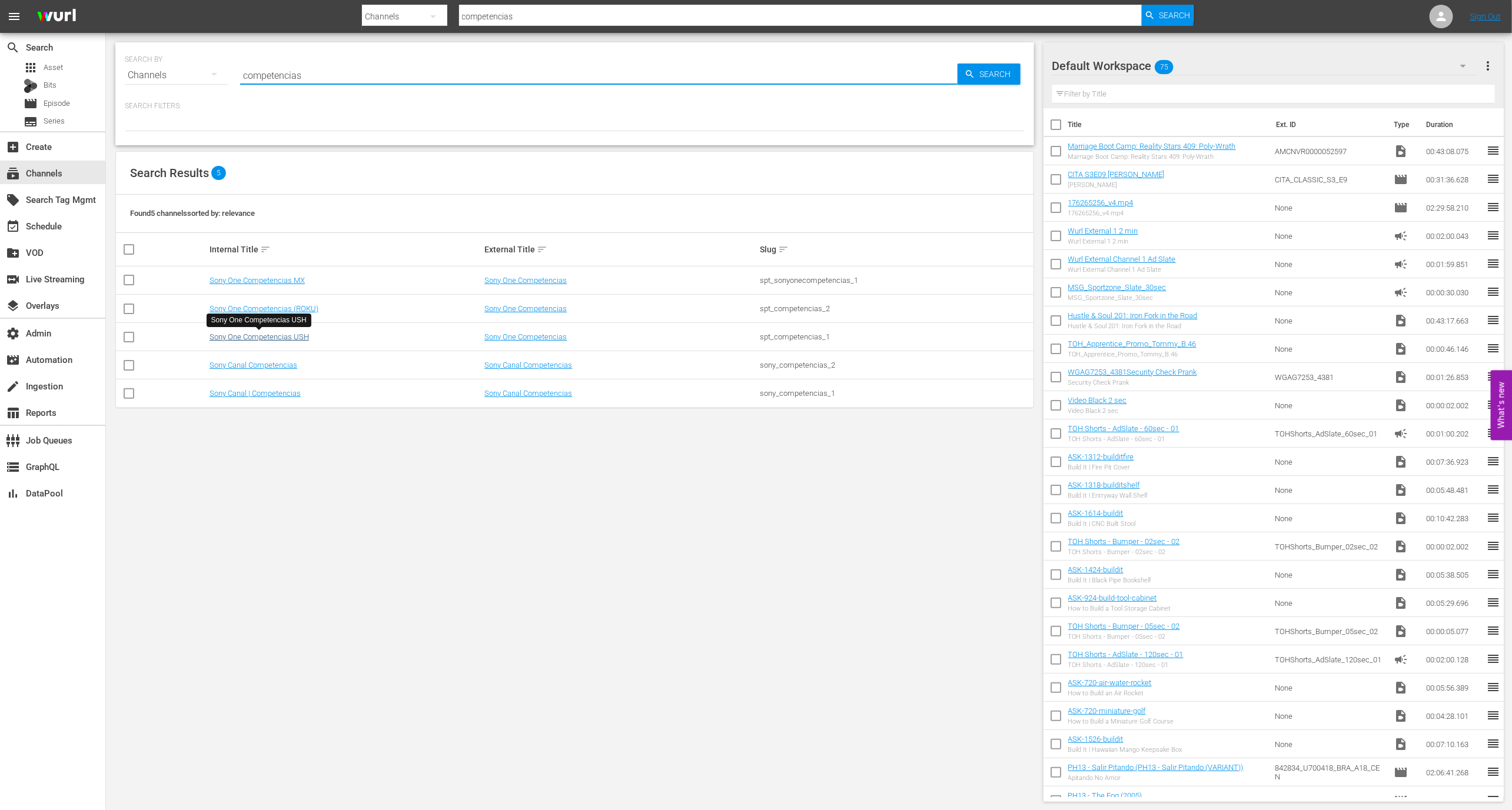
type input "competencias"
click at [301, 339] on link "Sony One Competencias USH" at bounding box center [259, 336] width 99 height 9
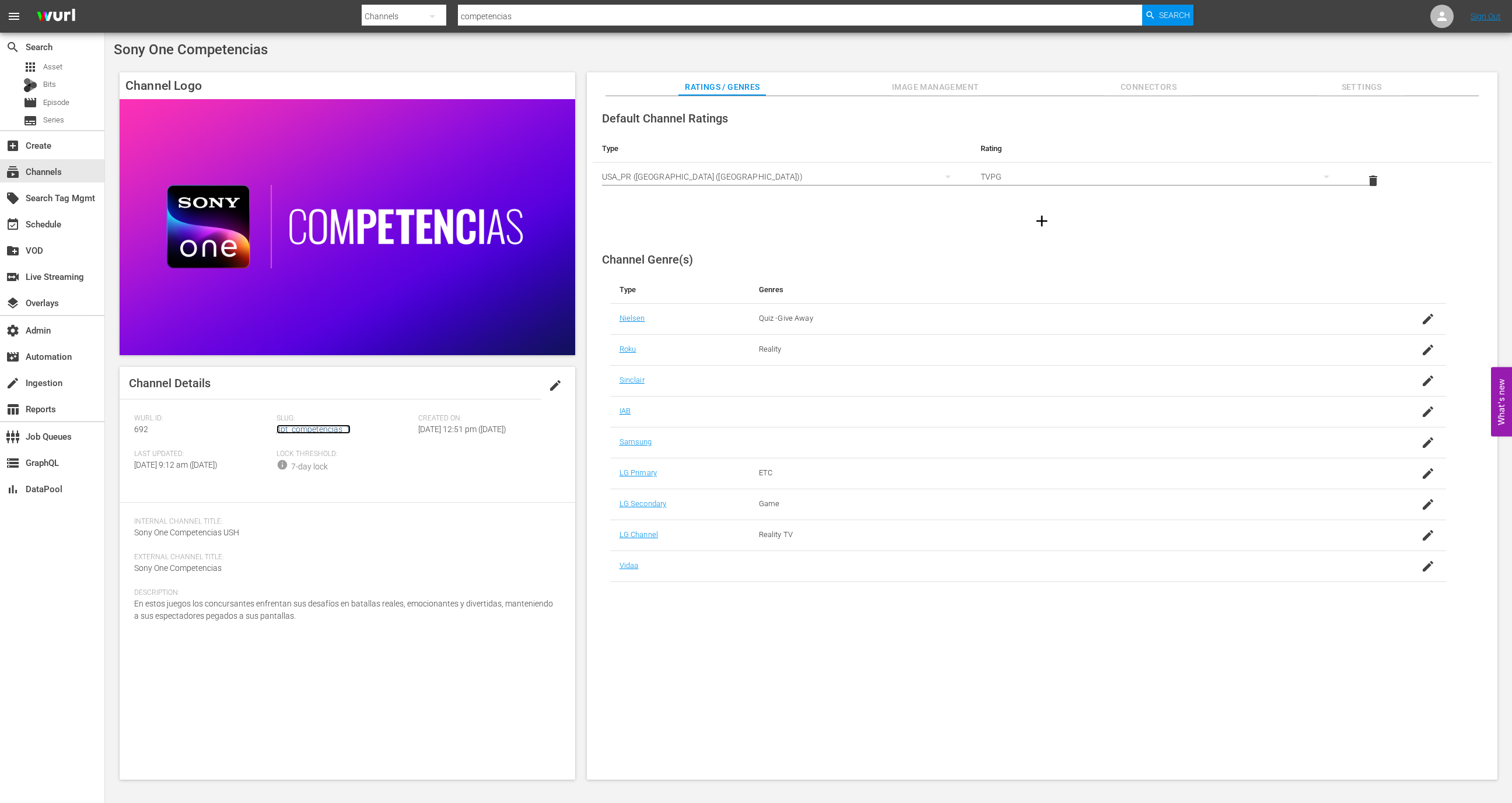
click at [325, 431] on link "spt_competencias_1" at bounding box center [314, 430] width 74 height 10
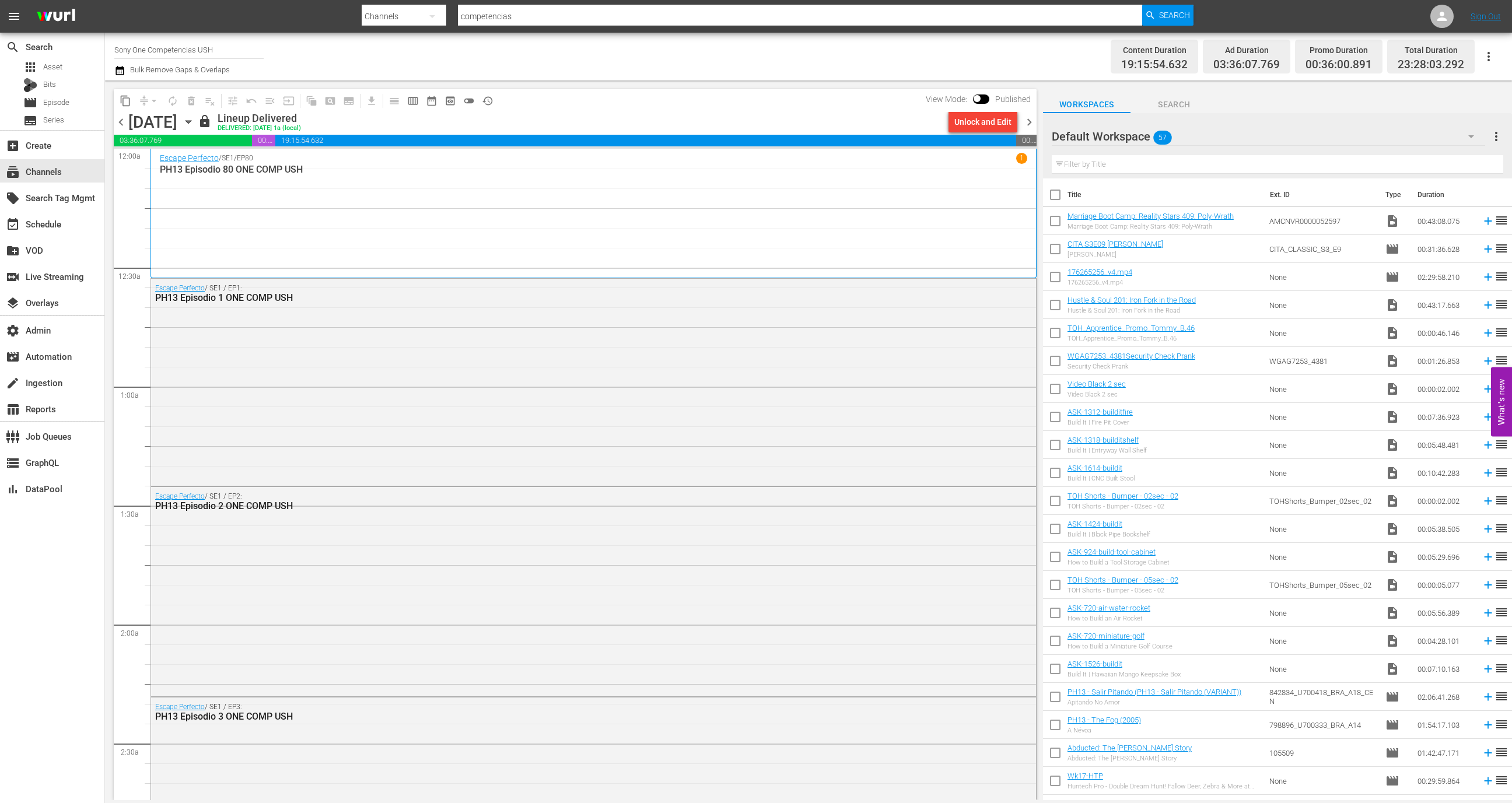
click at [68, 182] on div "subscriptions Channels" at bounding box center [52, 170] width 105 height 26
click at [67, 172] on div "subscriptions Channels" at bounding box center [52, 171] width 105 height 23
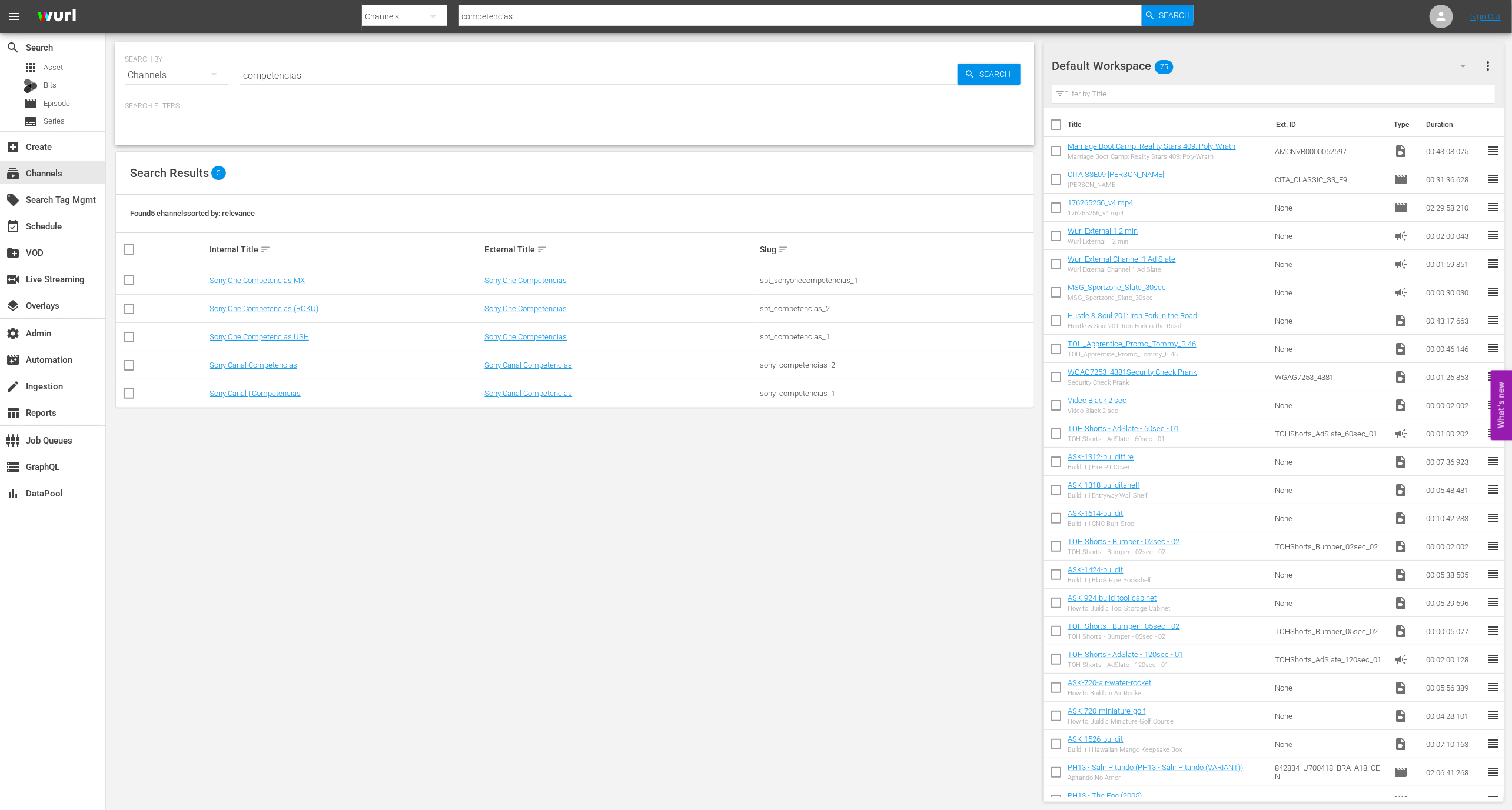
click at [284, 73] on input "competencias" at bounding box center [599, 75] width 717 height 28
paste input "Shark Tank"
type input "Shark Tank"
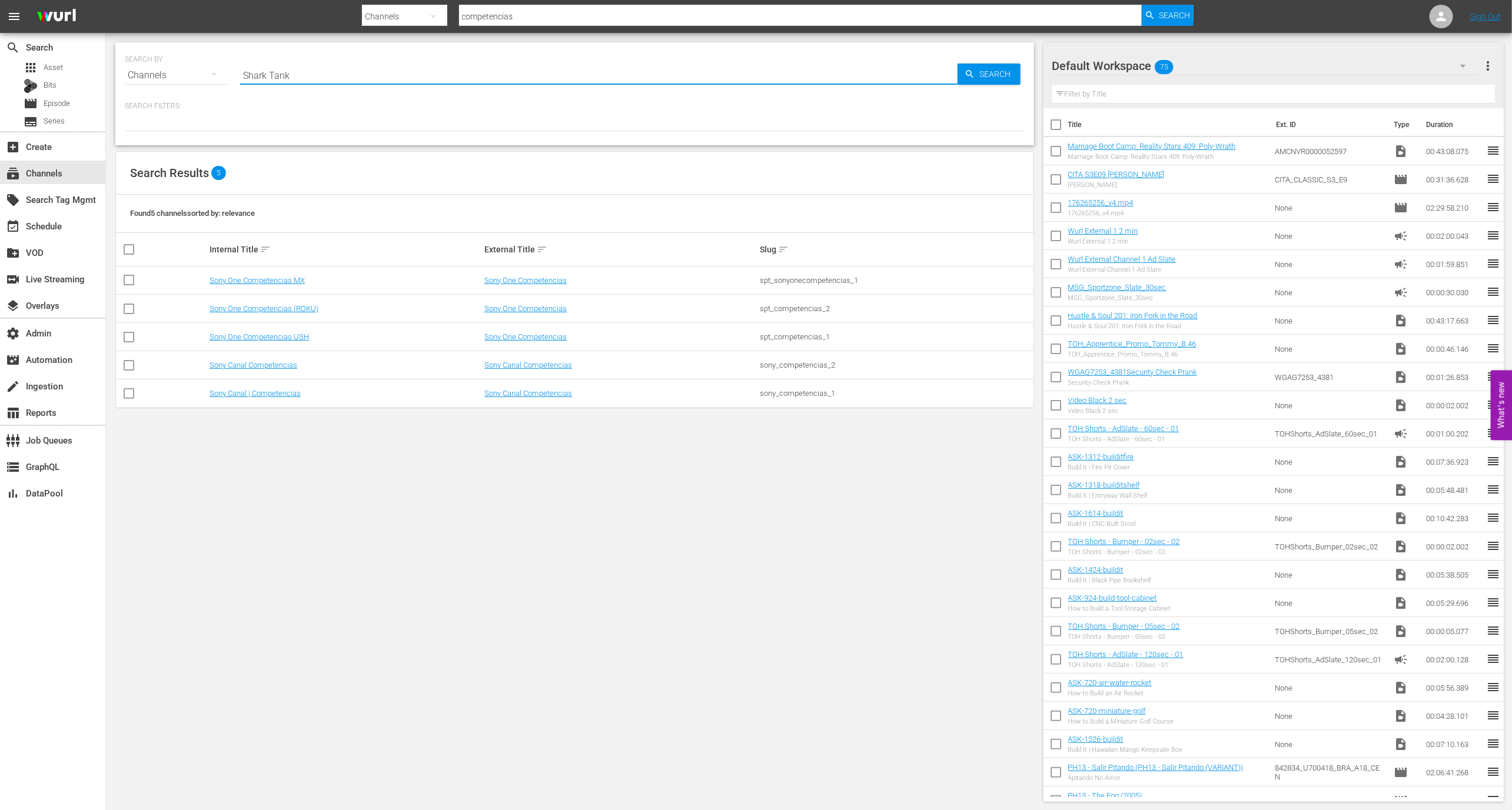
type input "Shark Tank"
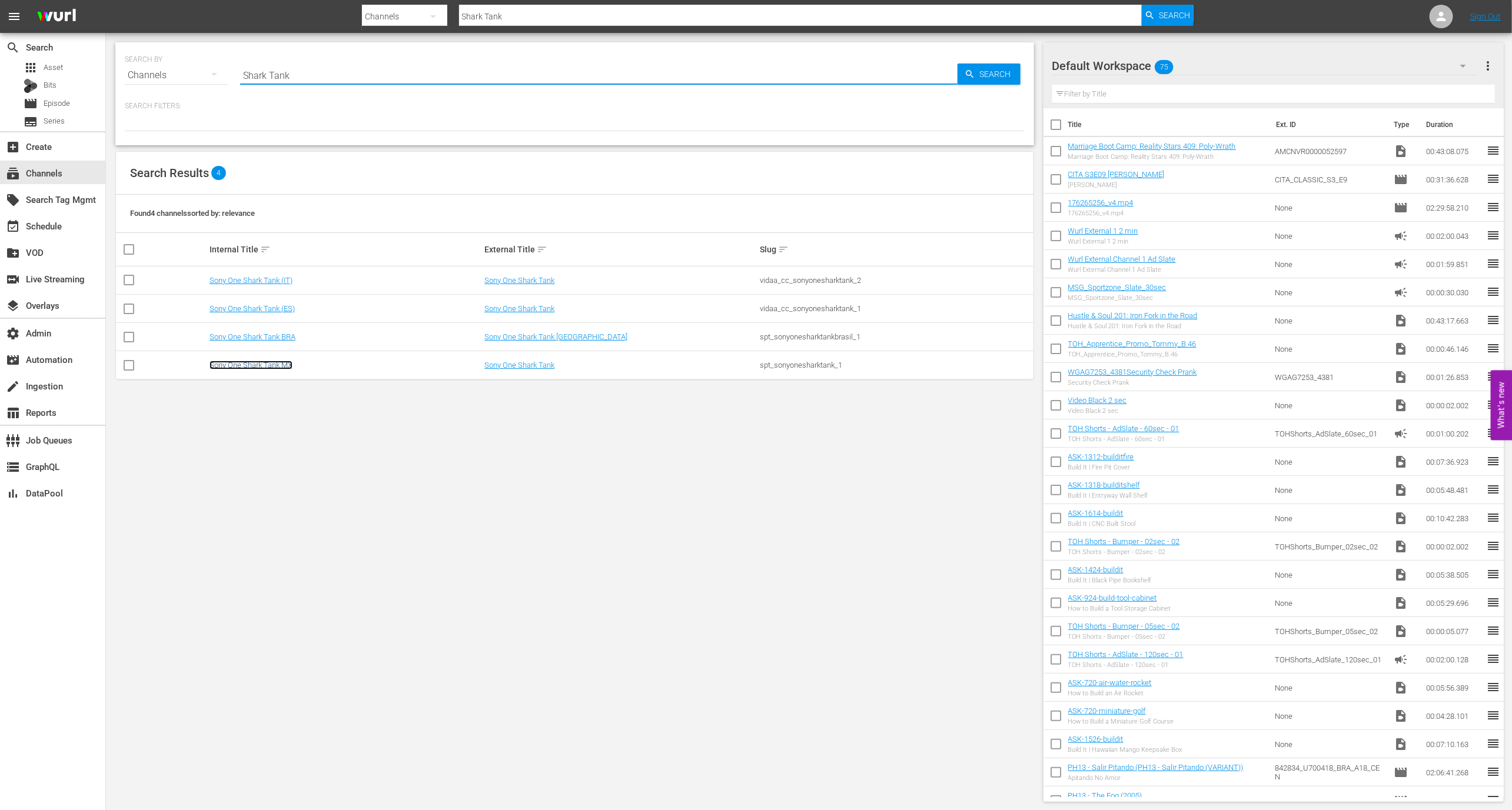
click at [289, 365] on link "Sony One Shark Tank MX" at bounding box center [251, 365] width 83 height 9
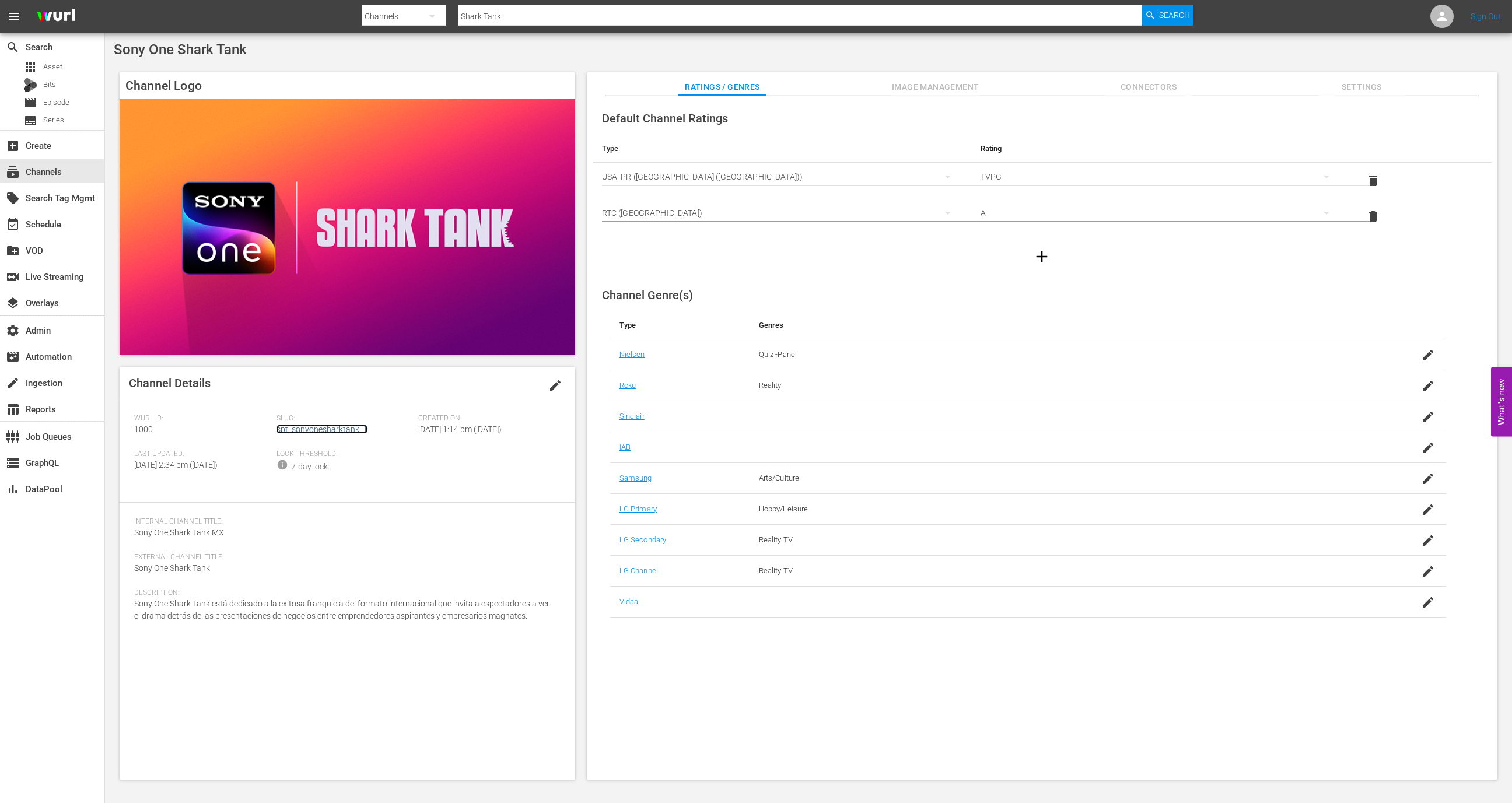
click at [310, 432] on link "spt_sonyonesharktank_1" at bounding box center [322, 430] width 91 height 10
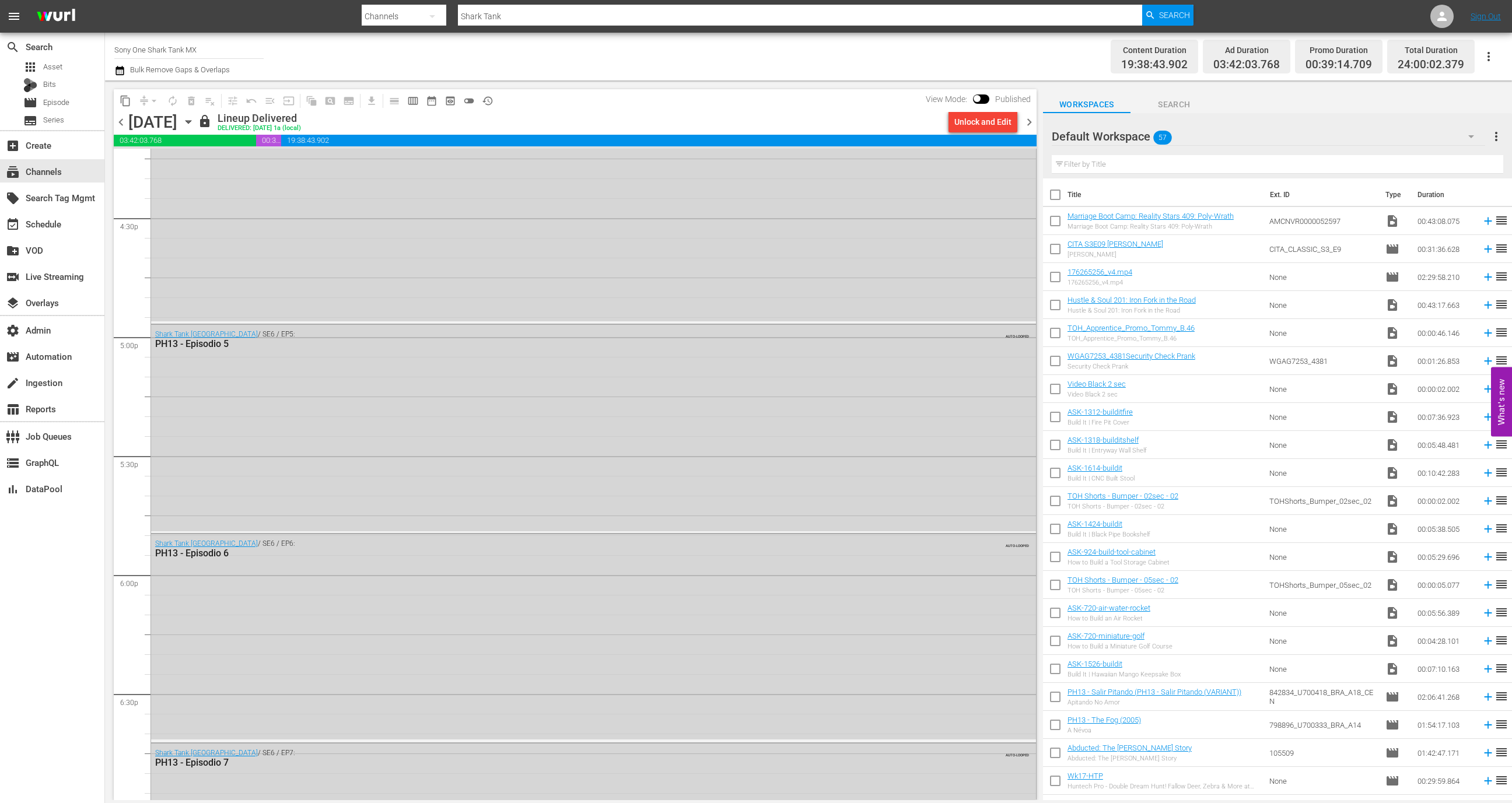
scroll to position [4081, 0]
click at [77, 173] on div "subscriptions Channels" at bounding box center [52, 171] width 105 height 23
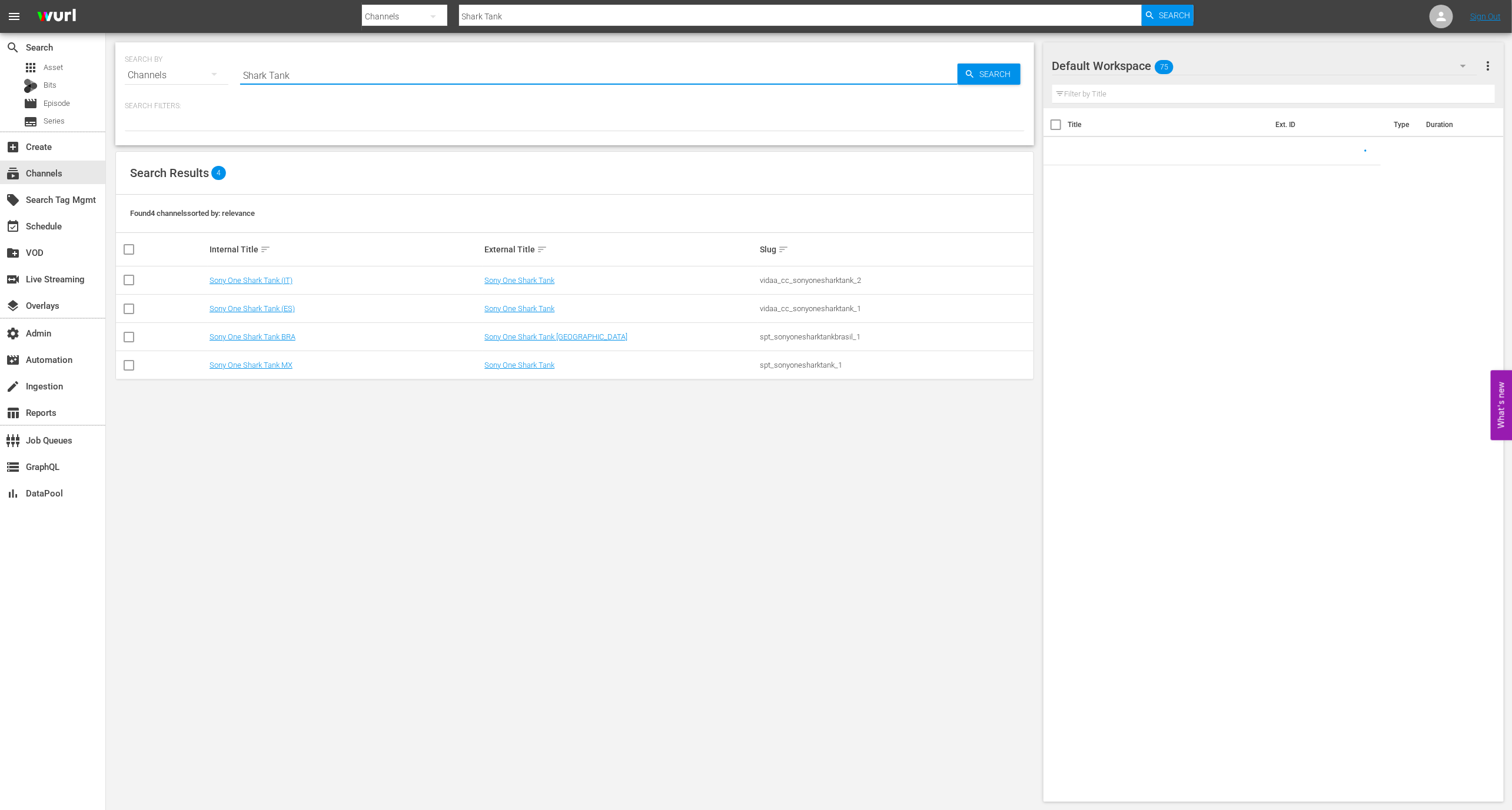
click at [297, 76] on input "Shark Tank" at bounding box center [599, 75] width 717 height 28
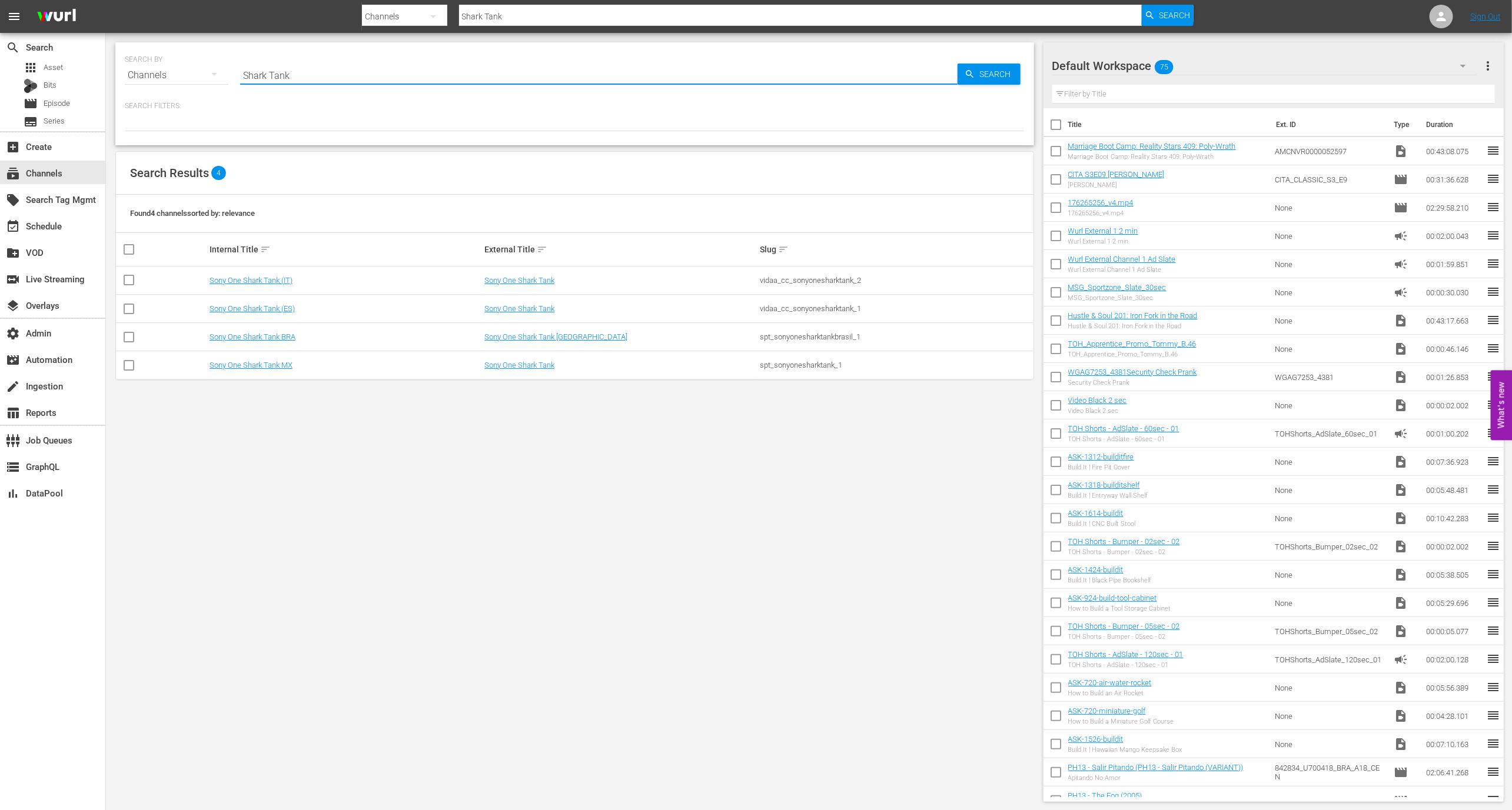
click at [297, 76] on input "Shark Tank" at bounding box center [599, 75] width 717 height 28
paste input "Novelas"
type input "Novelas"
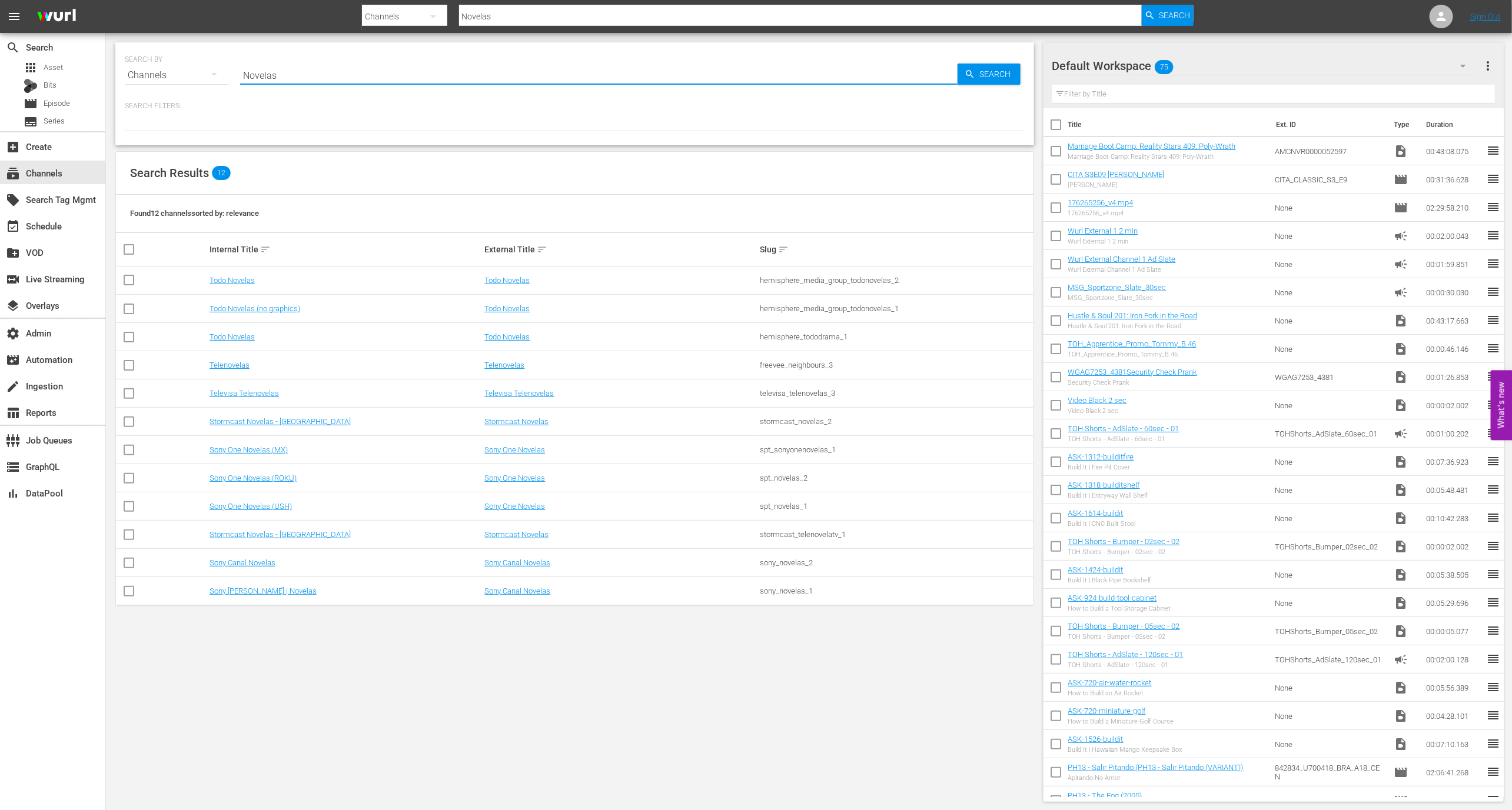
type input "Novelas"
click at [282, 511] on td "Sony One Novelas (USH)" at bounding box center [345, 506] width 275 height 28
click at [282, 505] on link "Sony One Novelas (USH)" at bounding box center [250, 506] width 83 height 9
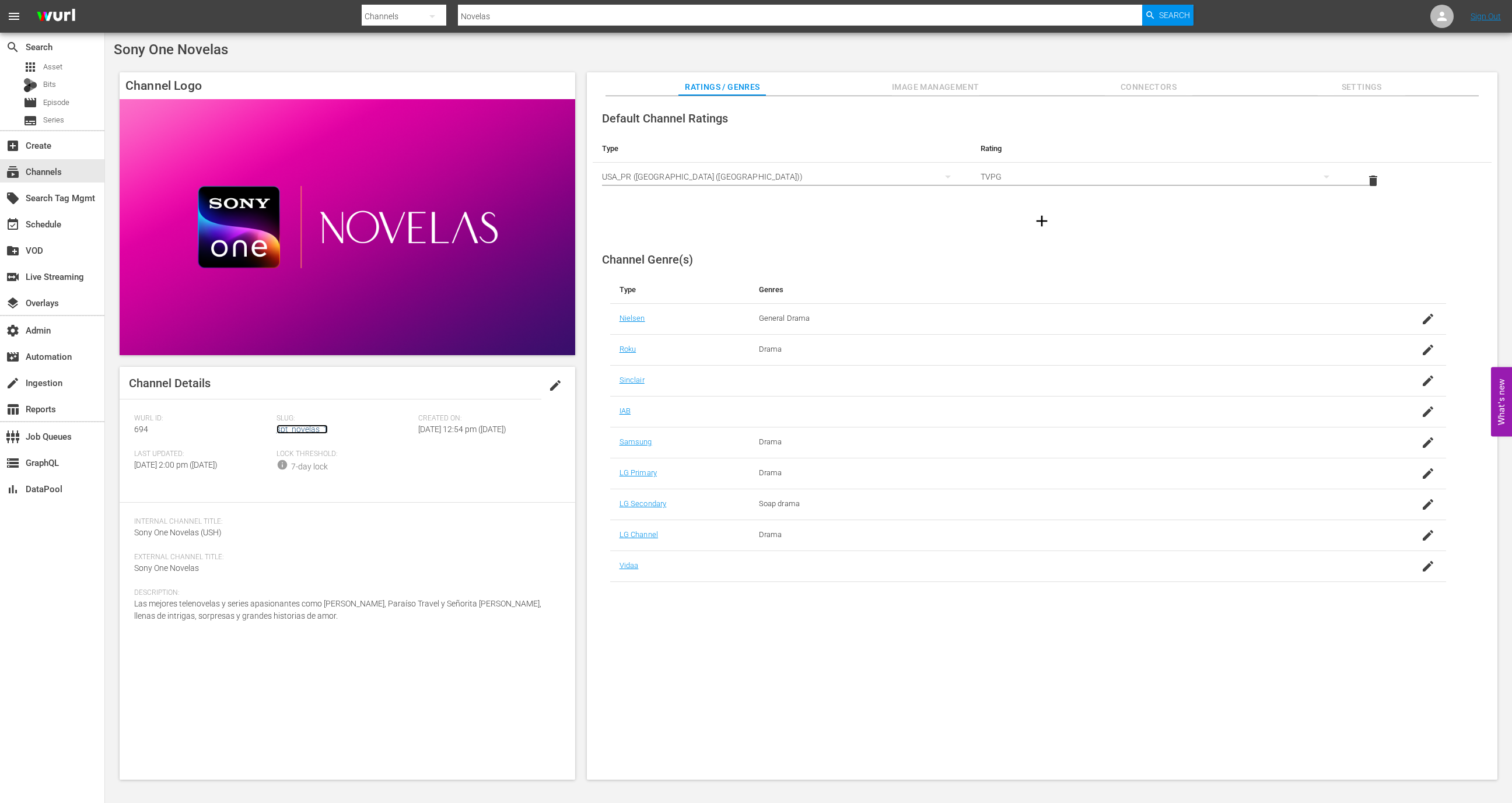
click at [296, 434] on link "spt_novelas_1" at bounding box center [302, 430] width 52 height 10
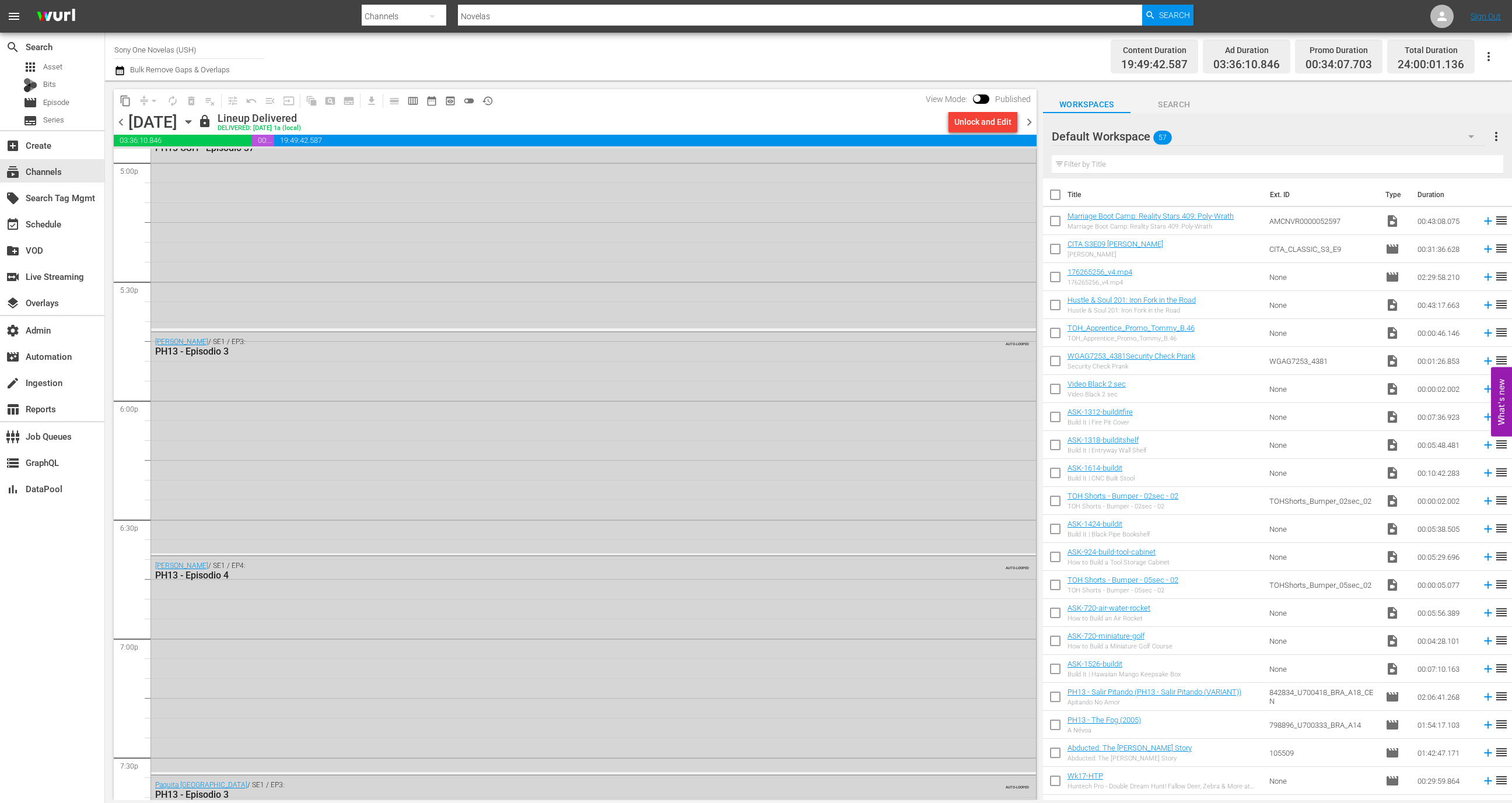
scroll to position [5060, 0]
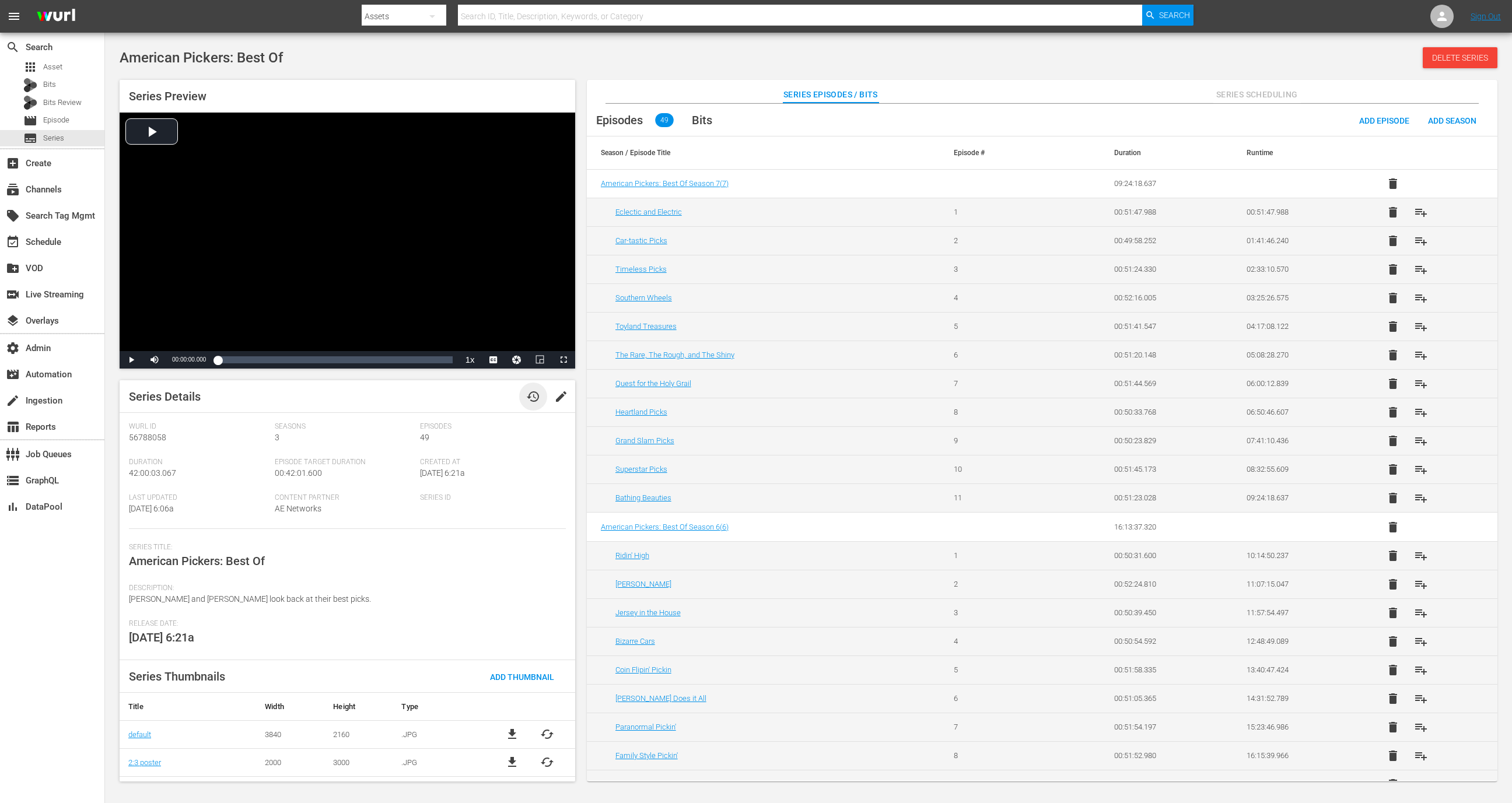
click at [527, 399] on span "history" at bounding box center [533, 397] width 14 height 14
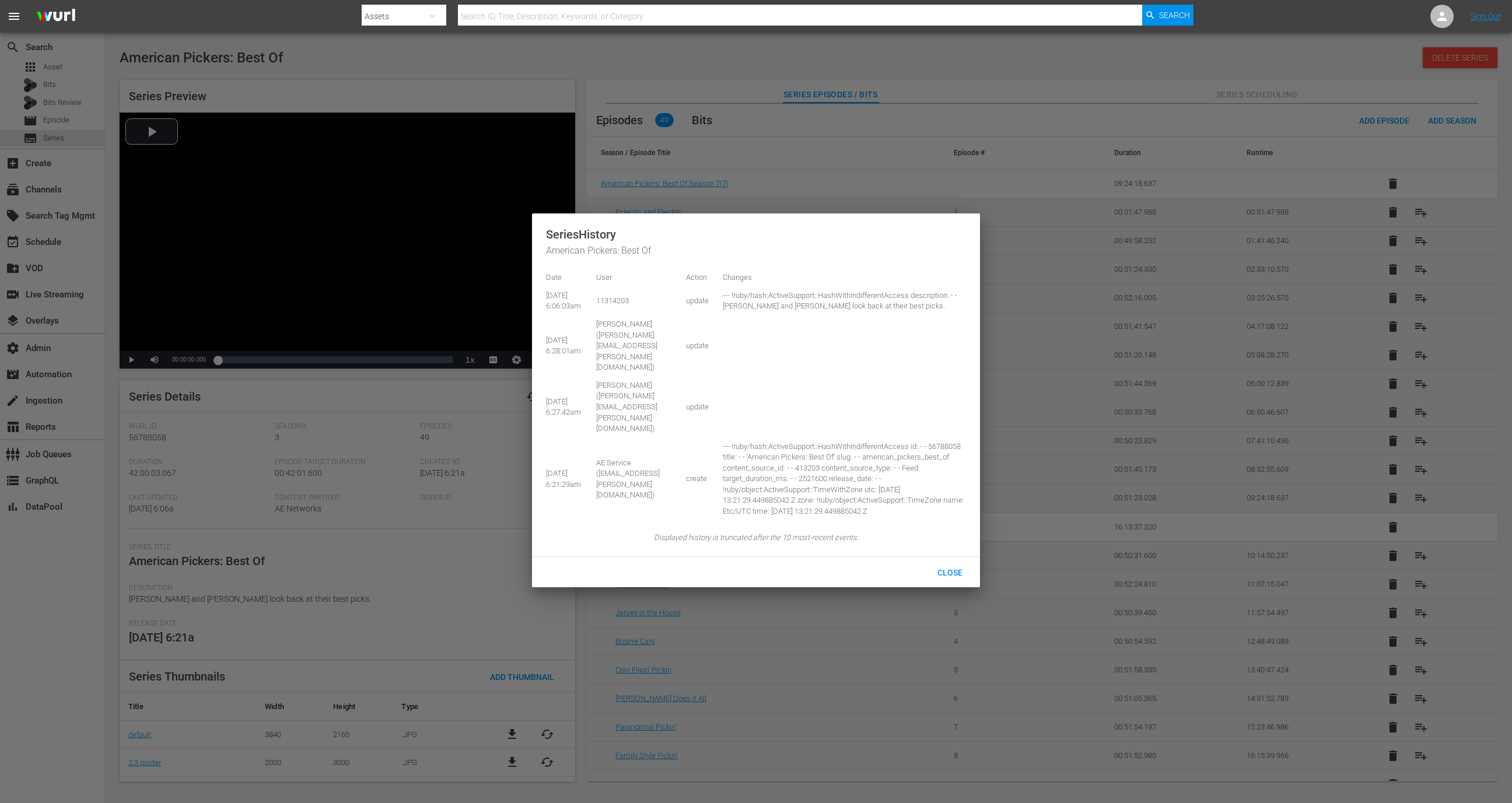
click at [487, 568] on div at bounding box center [756, 402] width 1512 height 803
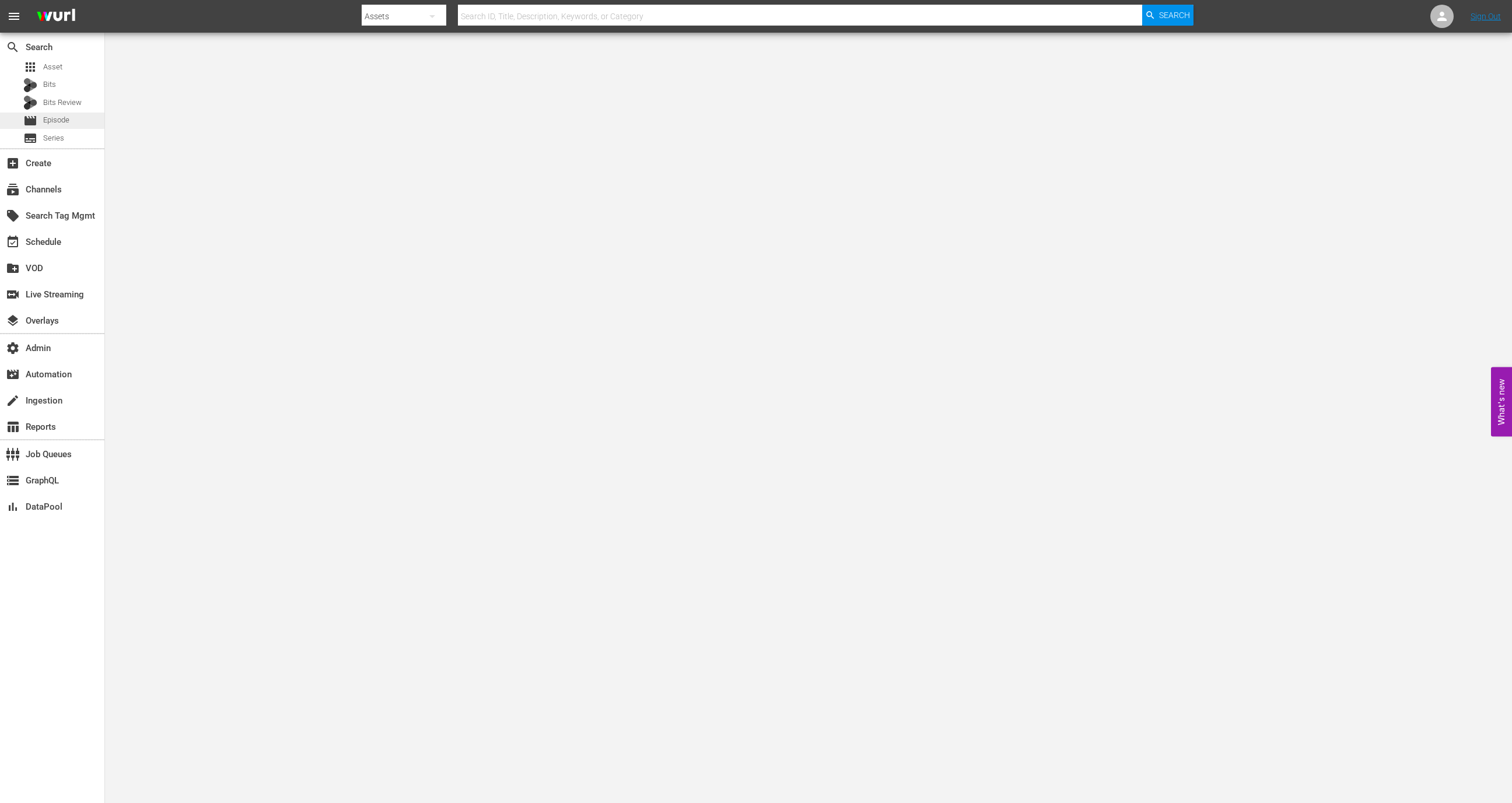
click at [89, 122] on div "movie Episode" at bounding box center [52, 121] width 105 height 16
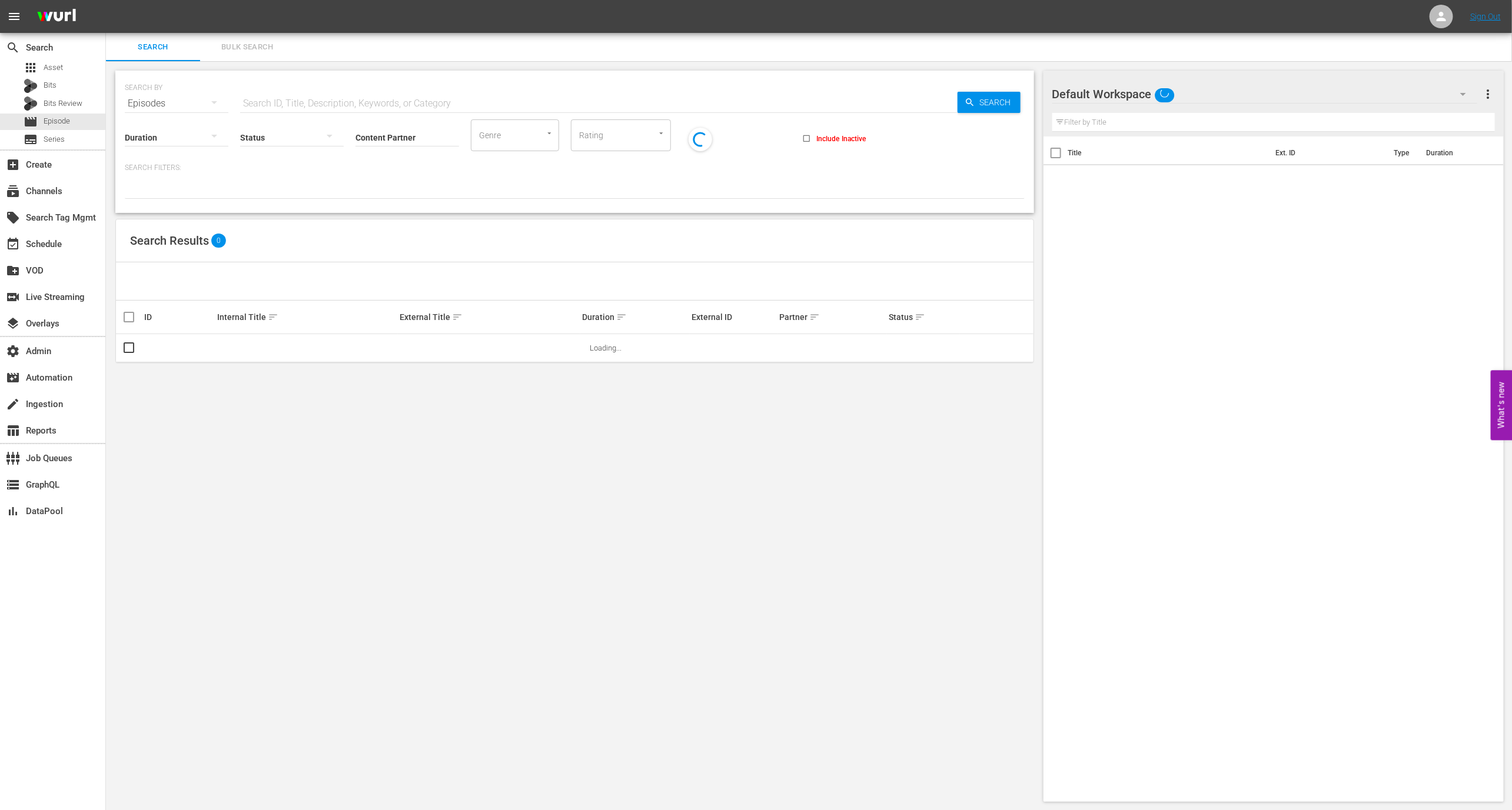
click at [361, 104] on input "text" at bounding box center [599, 103] width 717 height 28
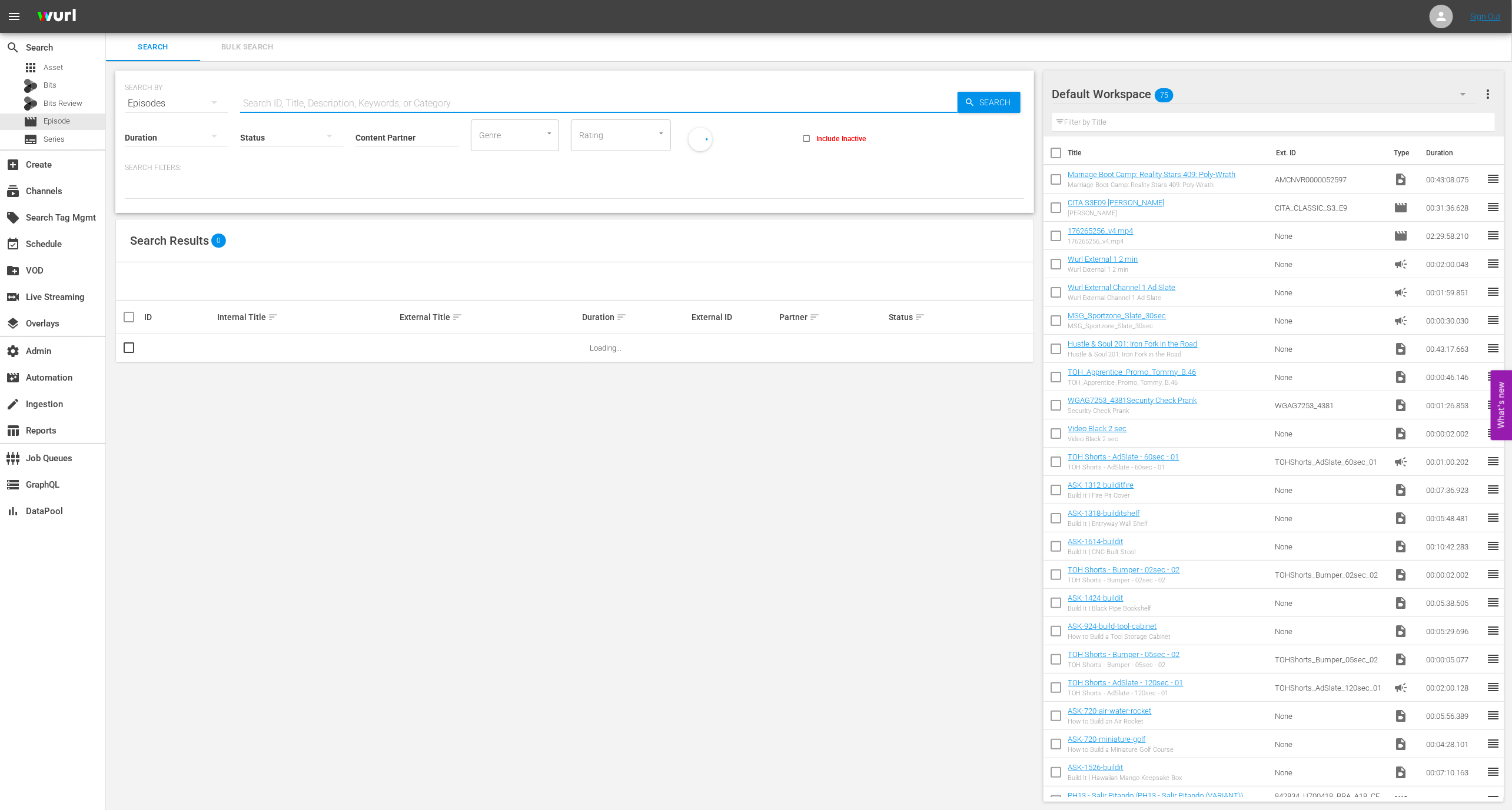
paste input "42231560"
type input "42231560"
click at [239, 347] on link "Asustando" at bounding box center [235, 348] width 36 height 9
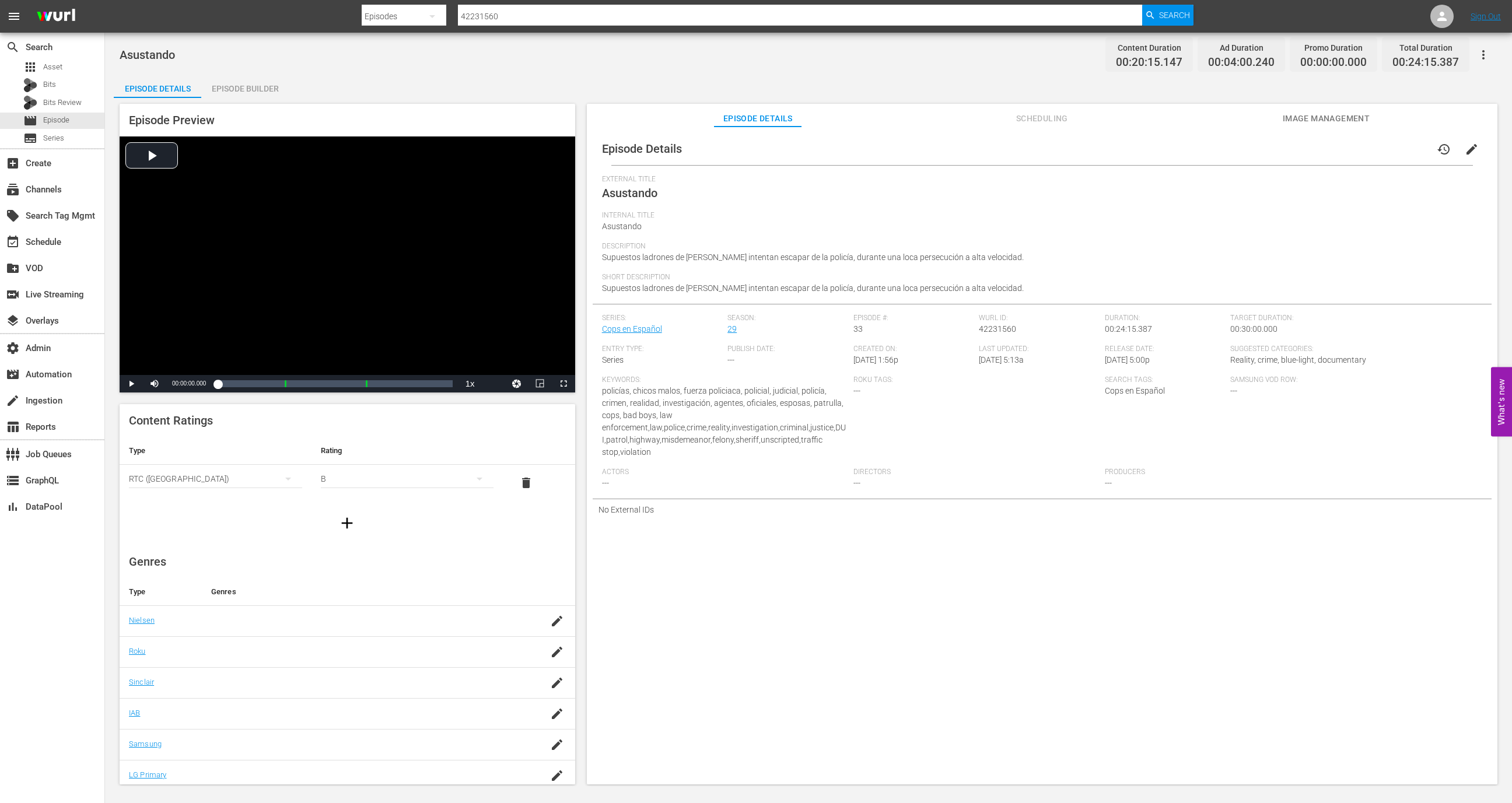
click at [262, 94] on div "Episode Builder" at bounding box center [245, 89] width 87 height 28
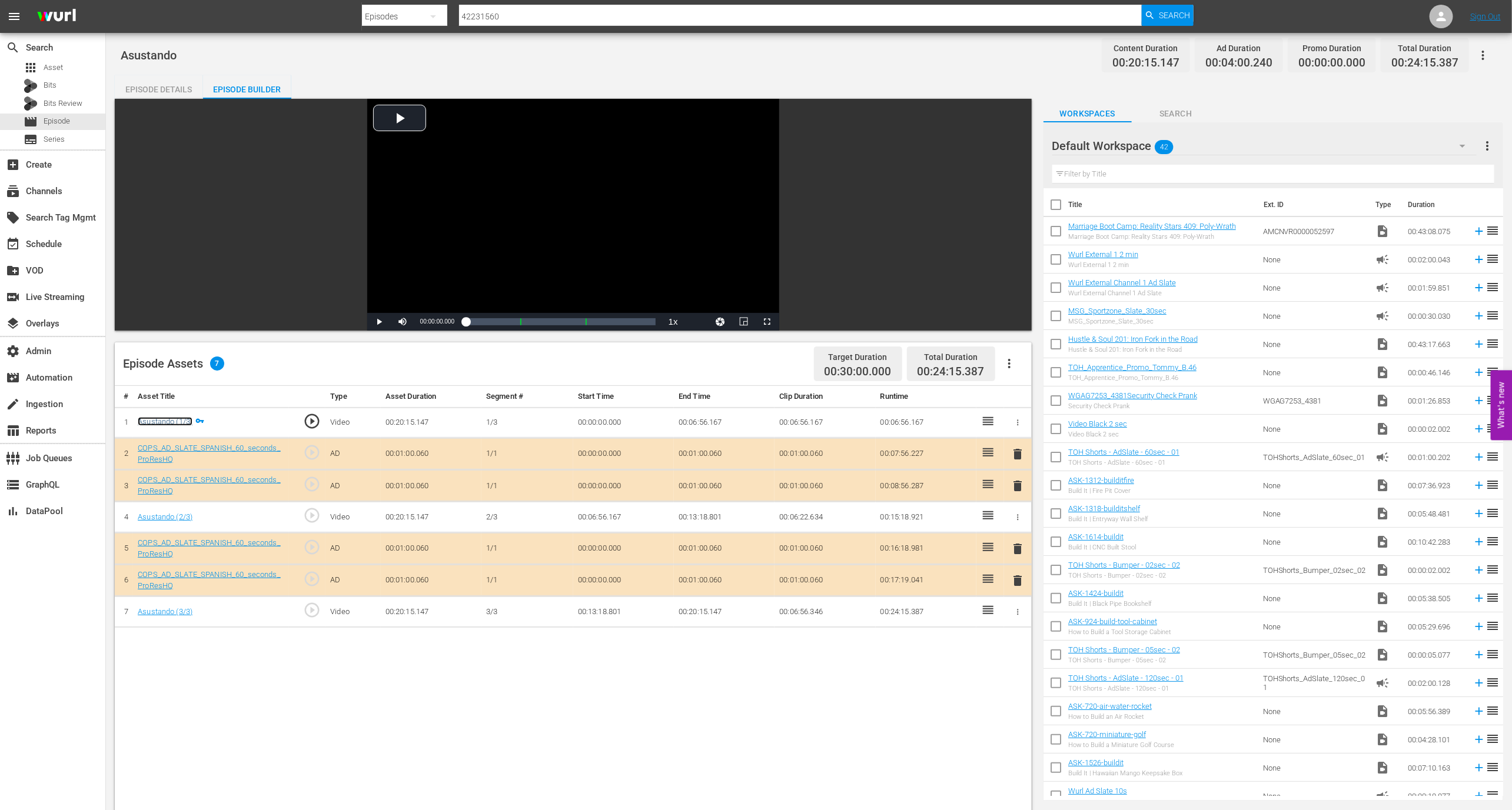
click at [178, 420] on link "Asustando (1/3)" at bounding box center [165, 422] width 55 height 9
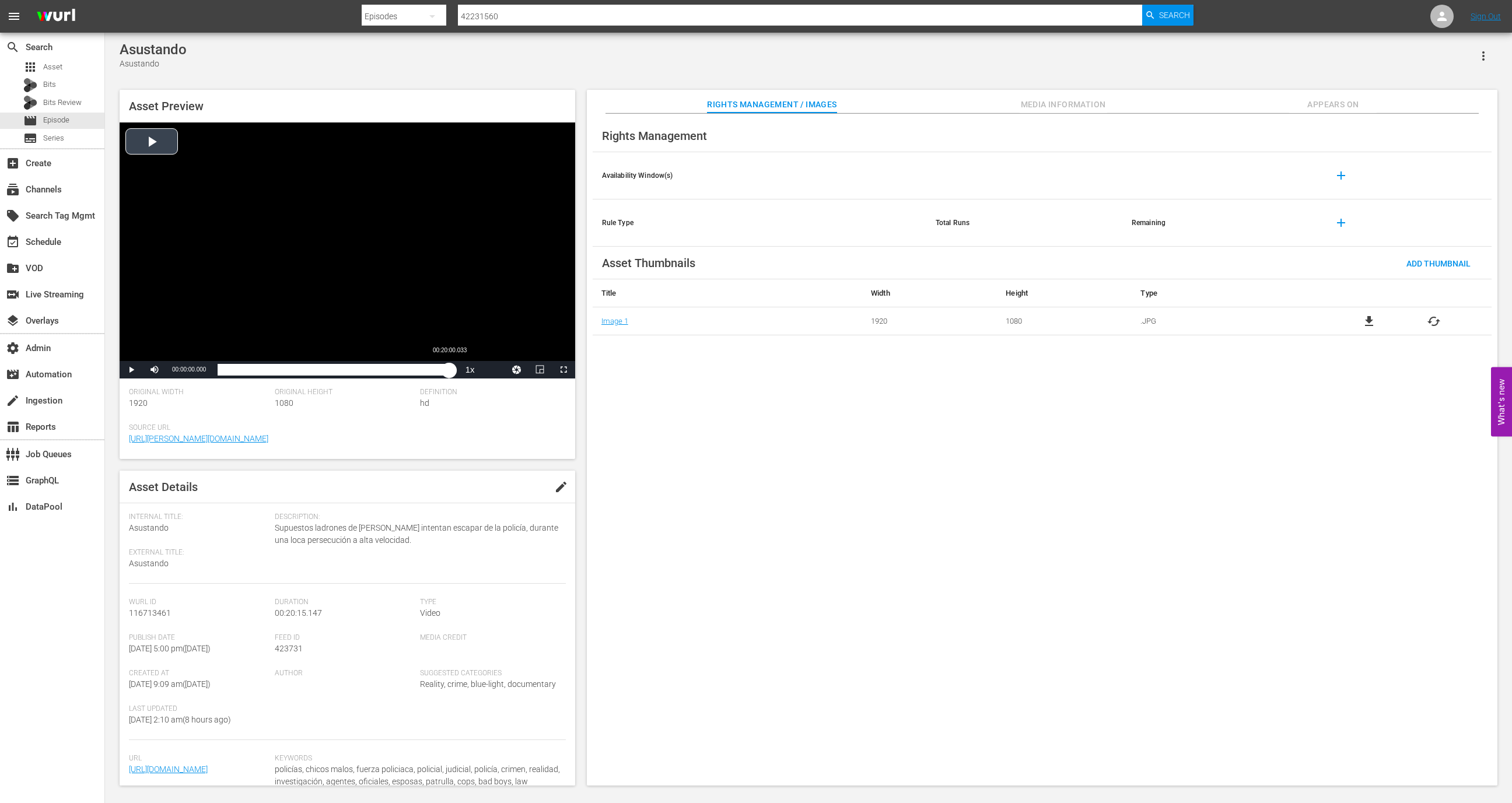
click at [449, 368] on div "Loaded : 0.48% 00:20:00.033 00:00:00.000" at bounding box center [335, 369] width 234 height 12
click at [173, 373] on div "22%" at bounding box center [180, 372] width 24 height 6
click at [471, 306] on span "2x" at bounding box center [470, 305] width 8 height 8
click at [79, 241] on div "event_available Schedule" at bounding box center [52, 241] width 105 height 23
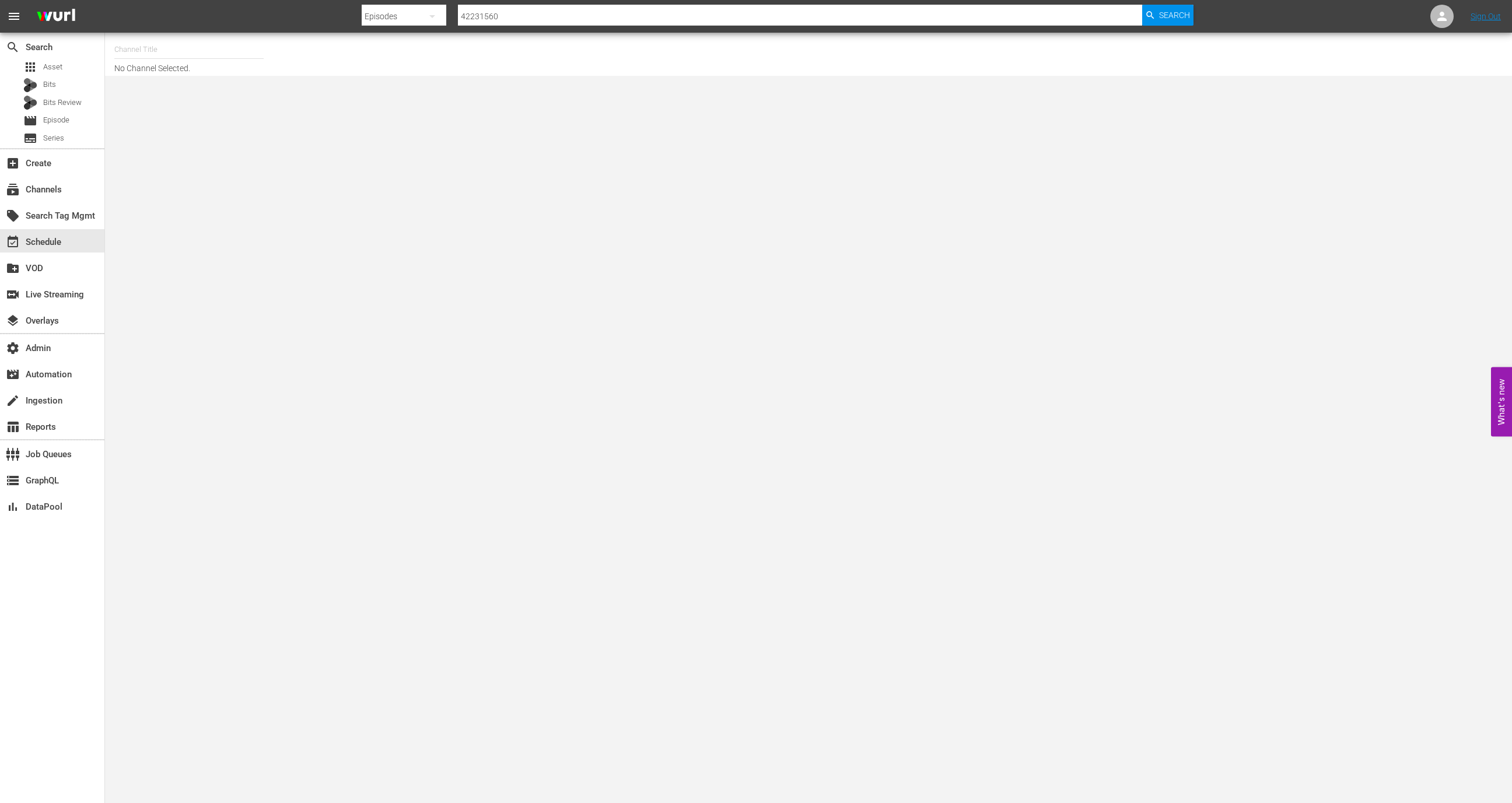
click at [201, 47] on input "text" at bounding box center [188, 50] width 149 height 28
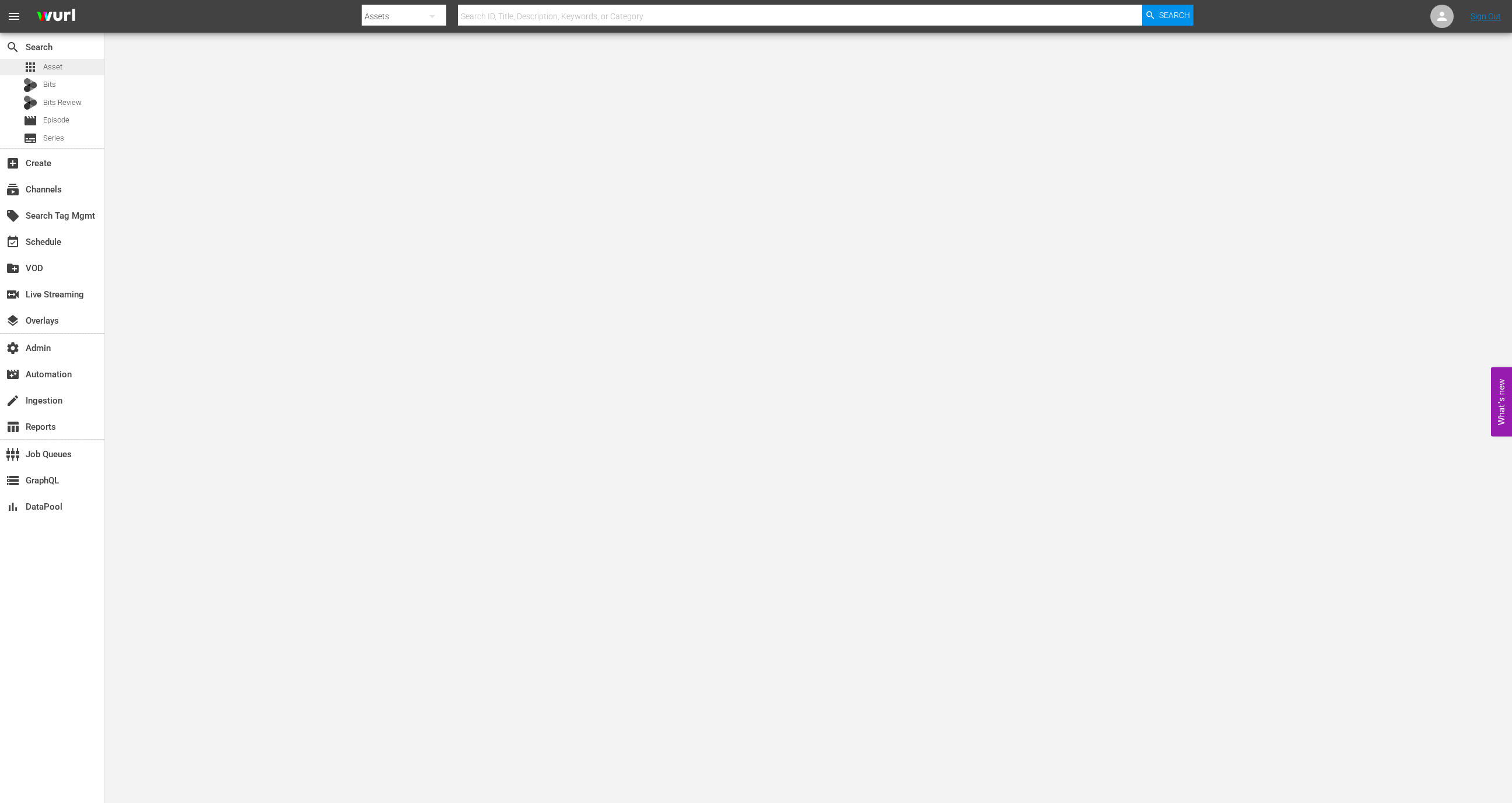
click at [63, 68] on div "apps Asset" at bounding box center [52, 67] width 105 height 16
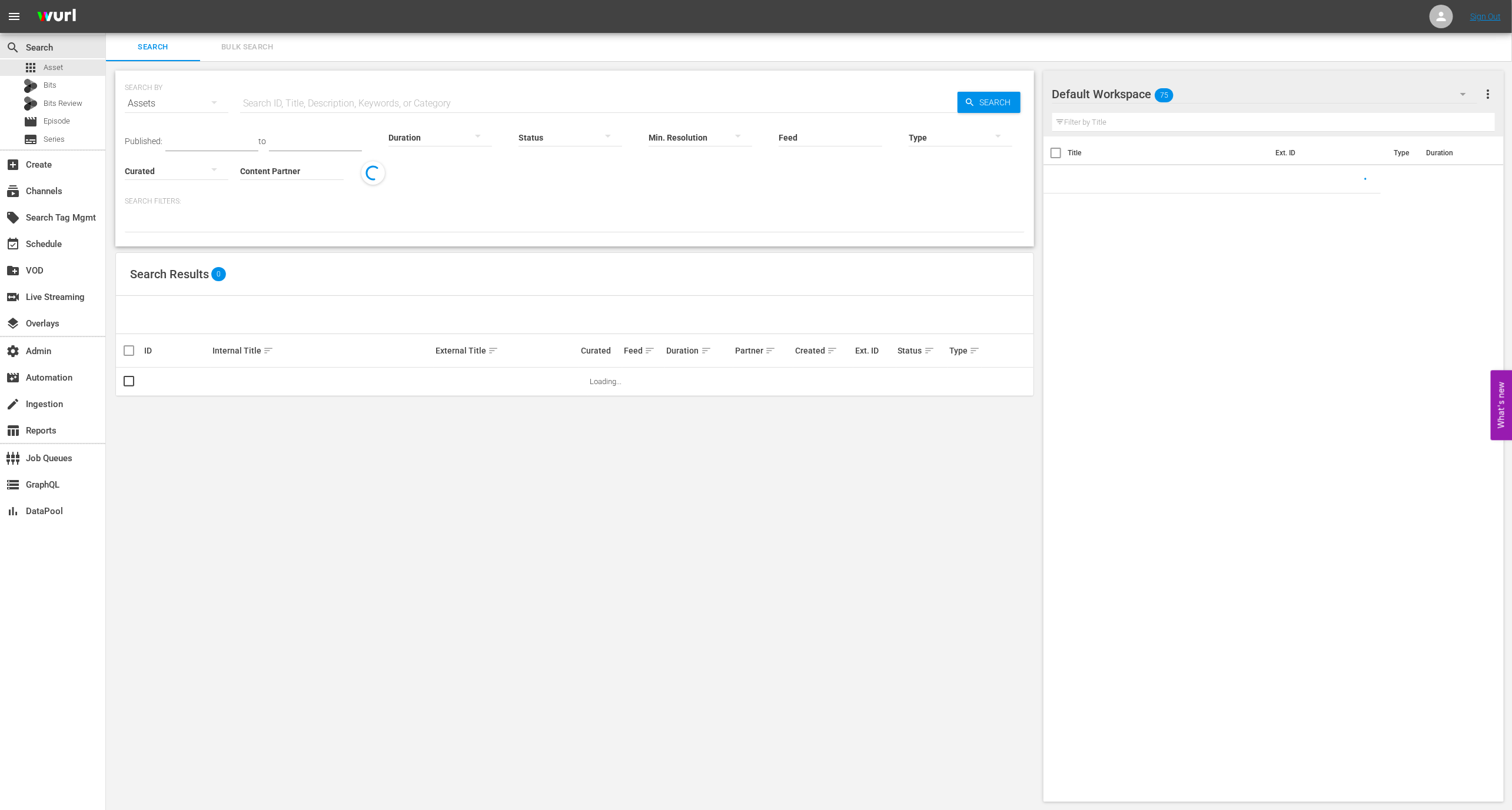
click at [311, 103] on input "text" at bounding box center [599, 103] width 717 height 28
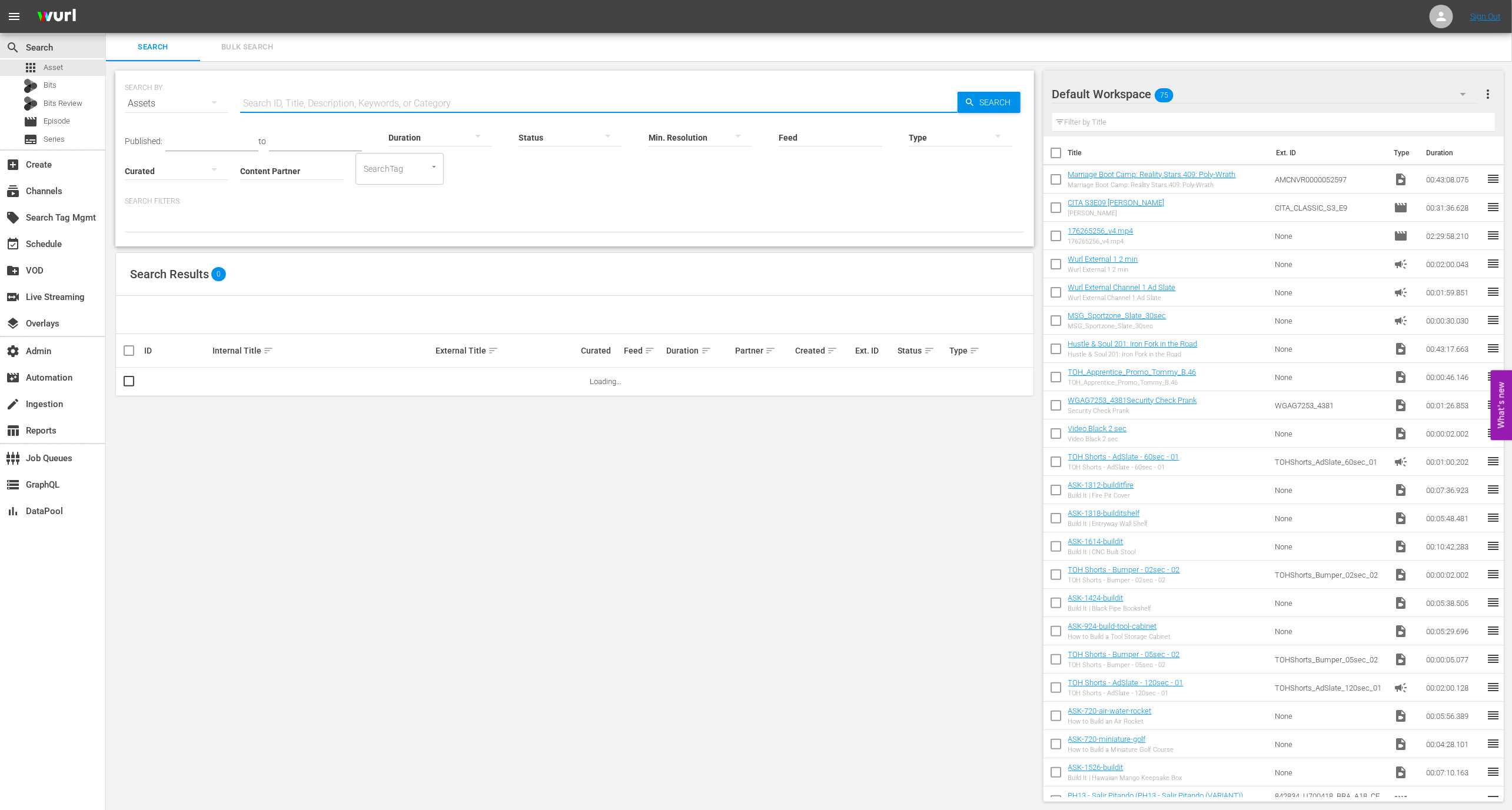
paste input "NEW K.MOVIES_SSTV_US_W38_2025 001"
type input "NEW K.MOVIES_SSTV_US_W38_2025 001"
click at [830, 134] on input "Feed" at bounding box center [830, 138] width 103 height 42
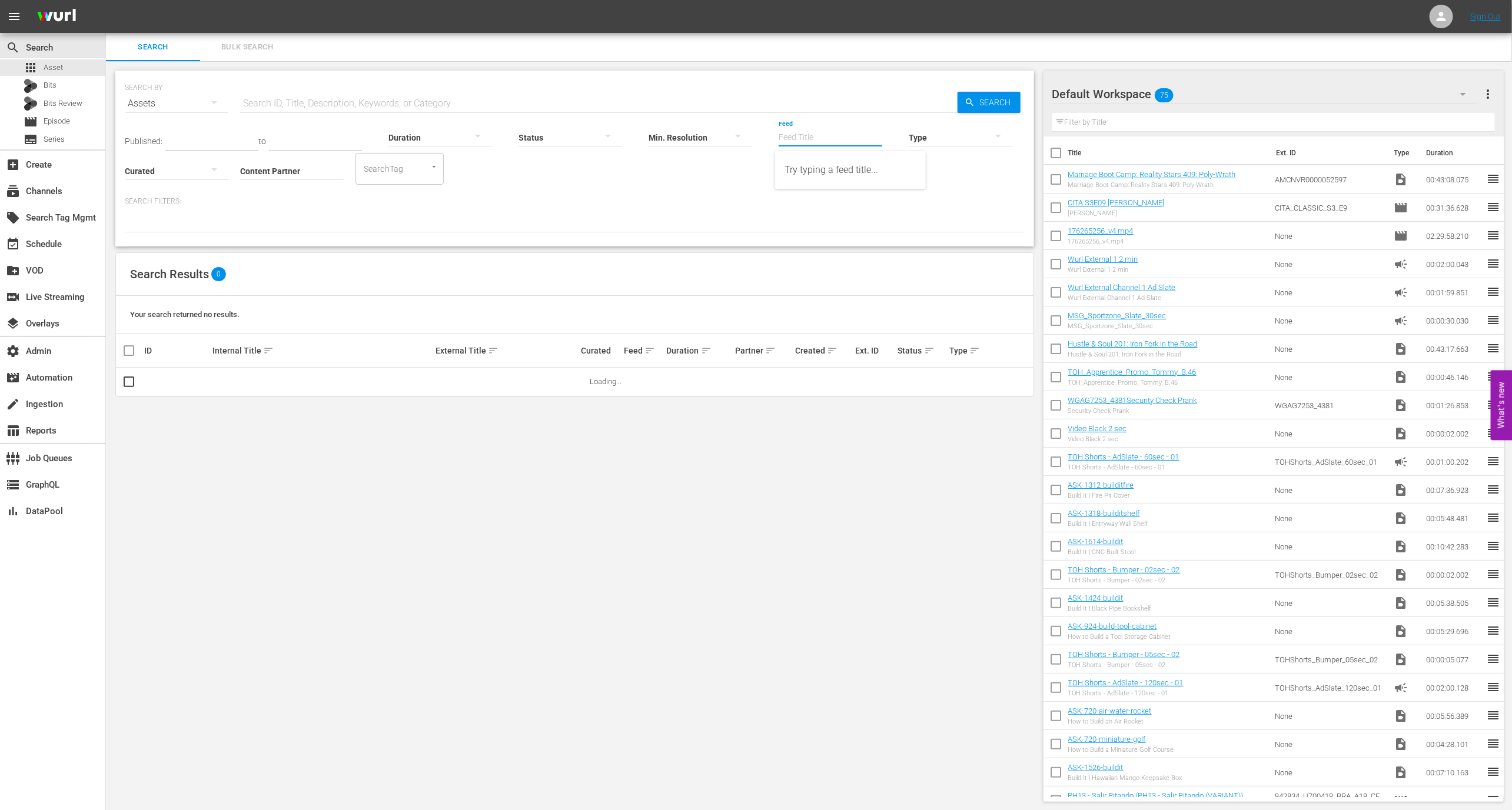
paste input "NEW K.MOVIES_SSTV_US_W38_2025 001"
click at [839, 173] on div "NEW K.MOVIES_SSTV_US_W38_2025 001 (432783)" at bounding box center [850, 170] width 132 height 28
type input "NEW K.MOVIES_SSTV_US_W38_2025 001 (432783)"
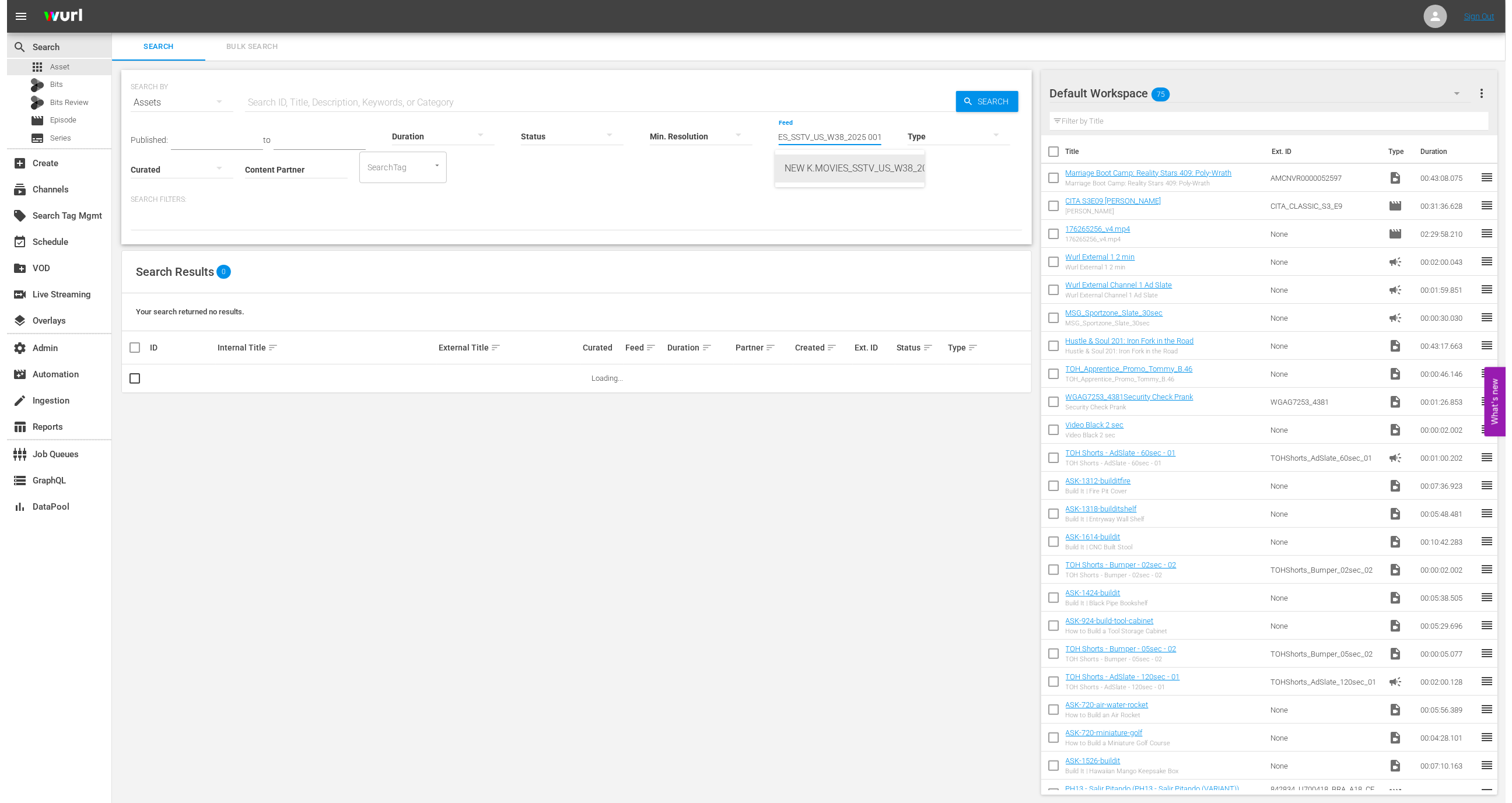
scroll to position [0, 0]
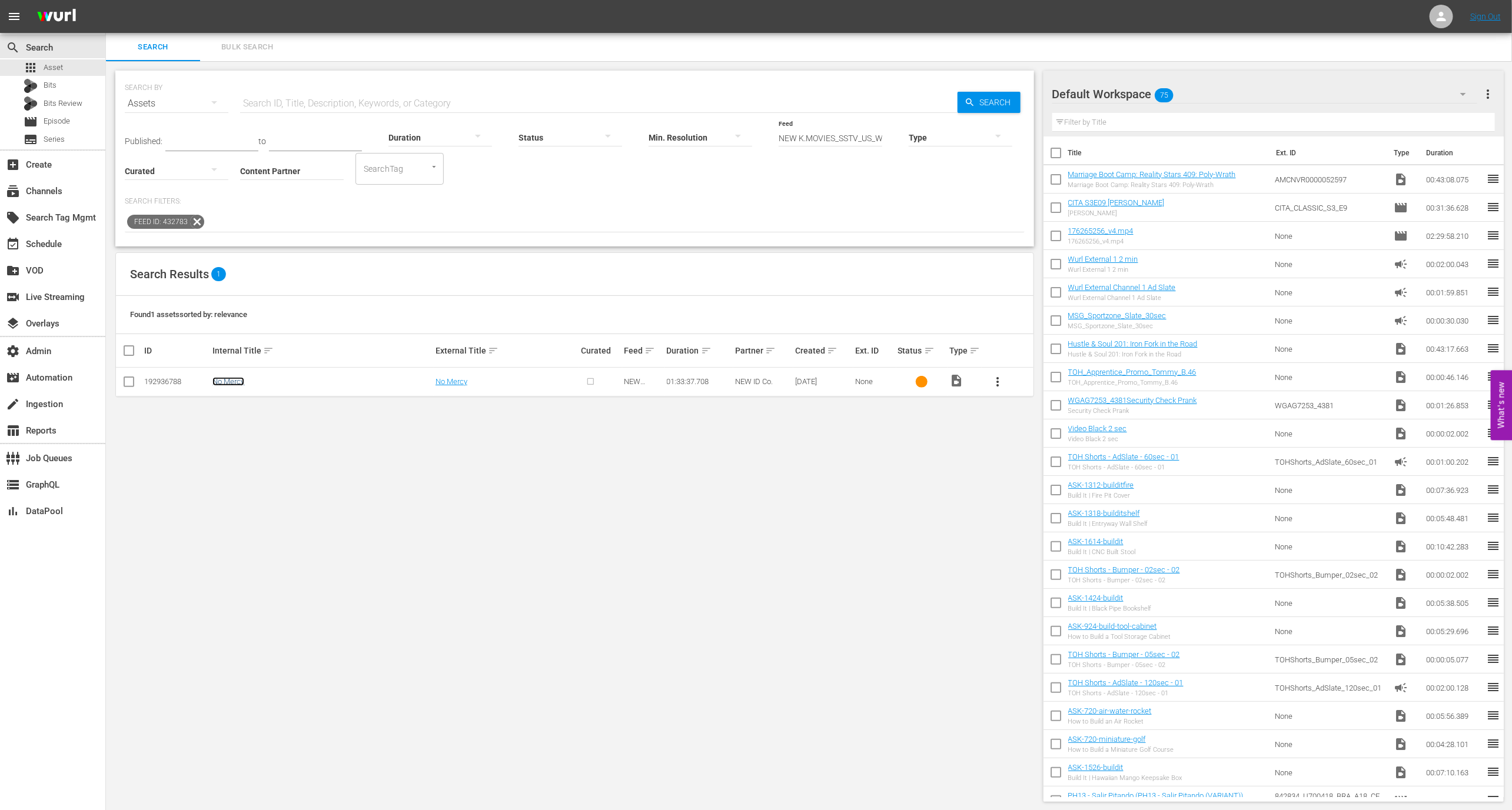
click at [241, 381] on link "No Mercy" at bounding box center [228, 381] width 32 height 9
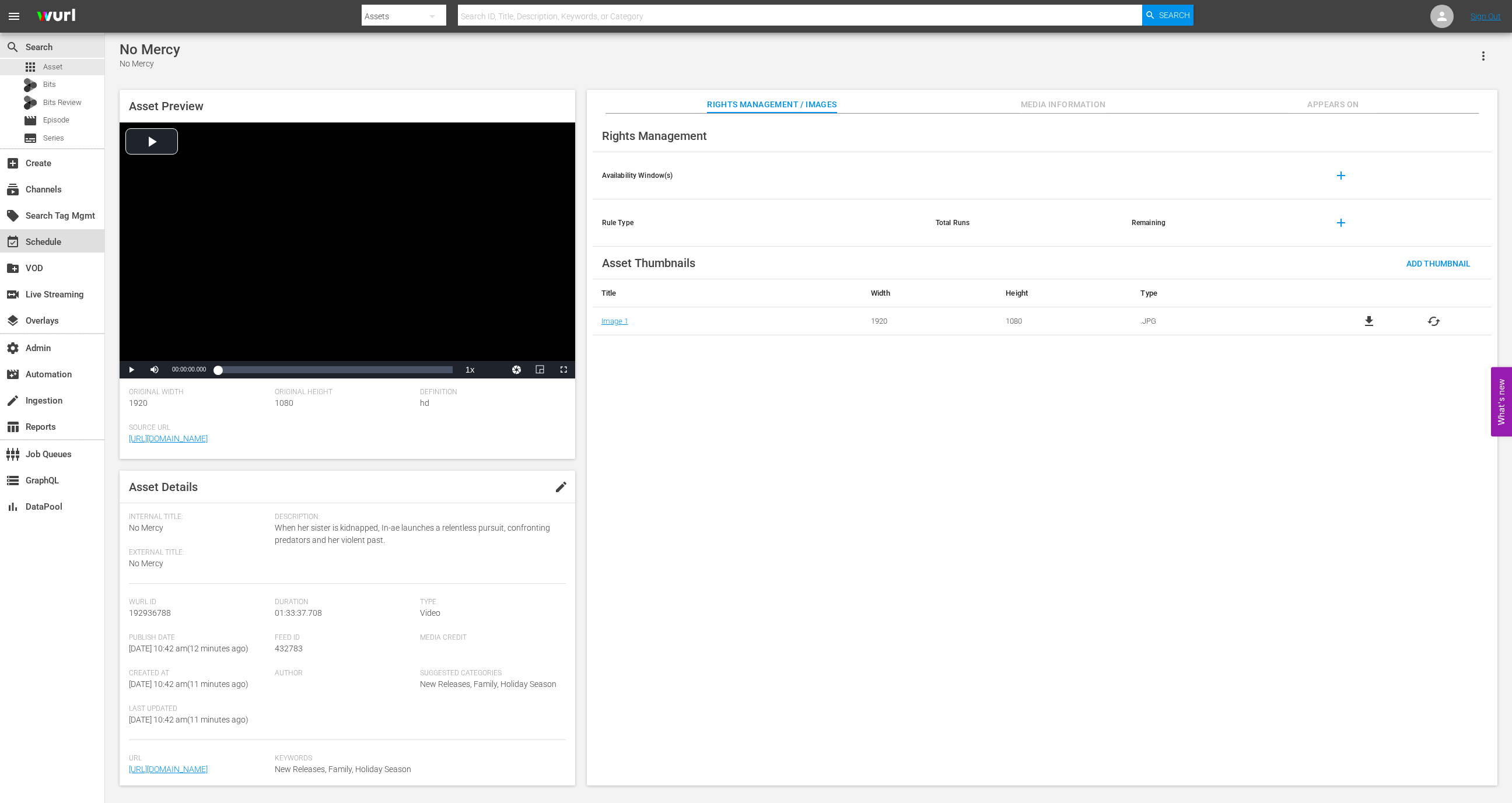
click at [65, 236] on div "event_available Schedule" at bounding box center [52, 241] width 105 height 23
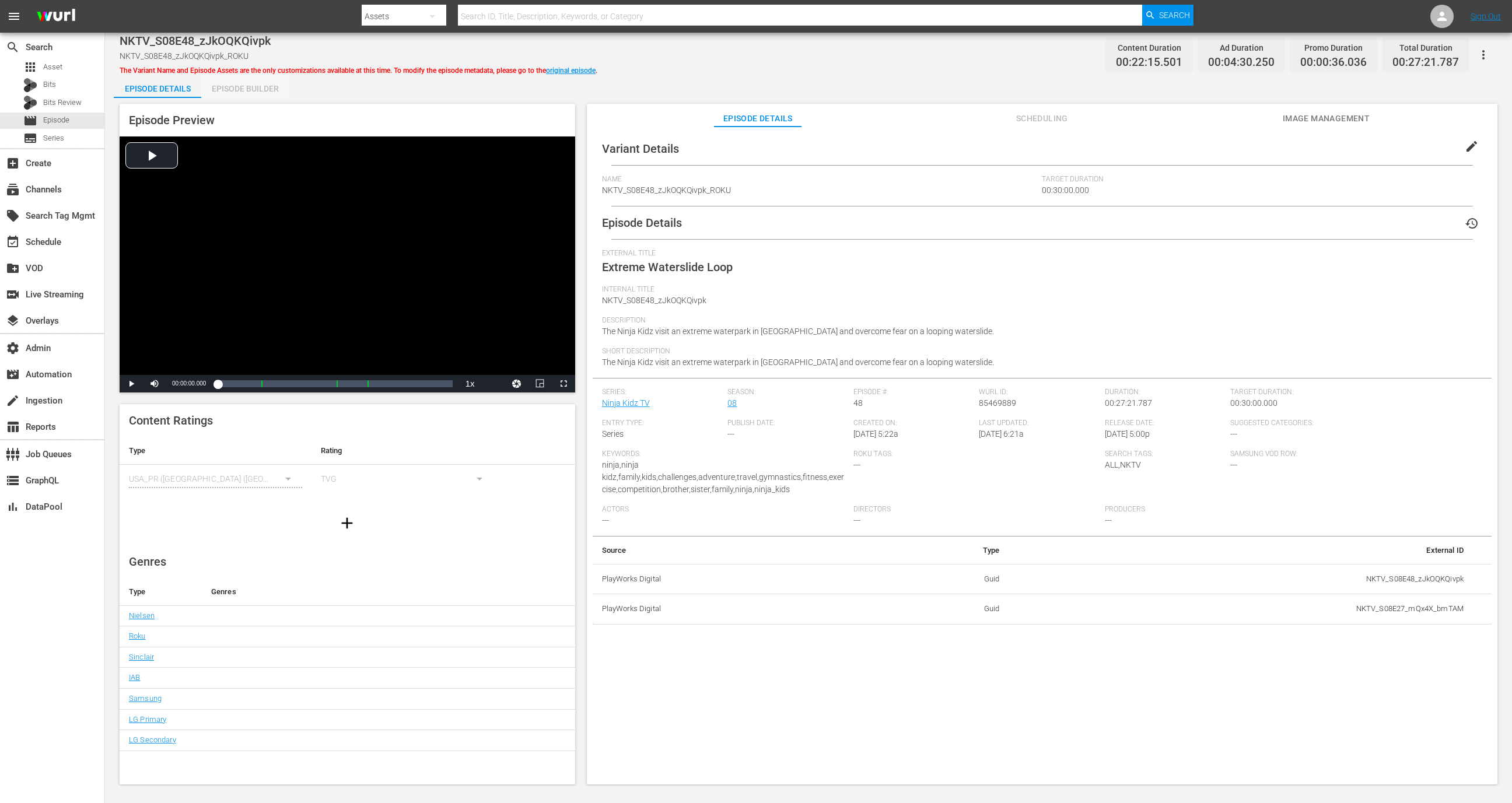
click at [237, 94] on div "Episode Builder" at bounding box center [245, 89] width 87 height 28
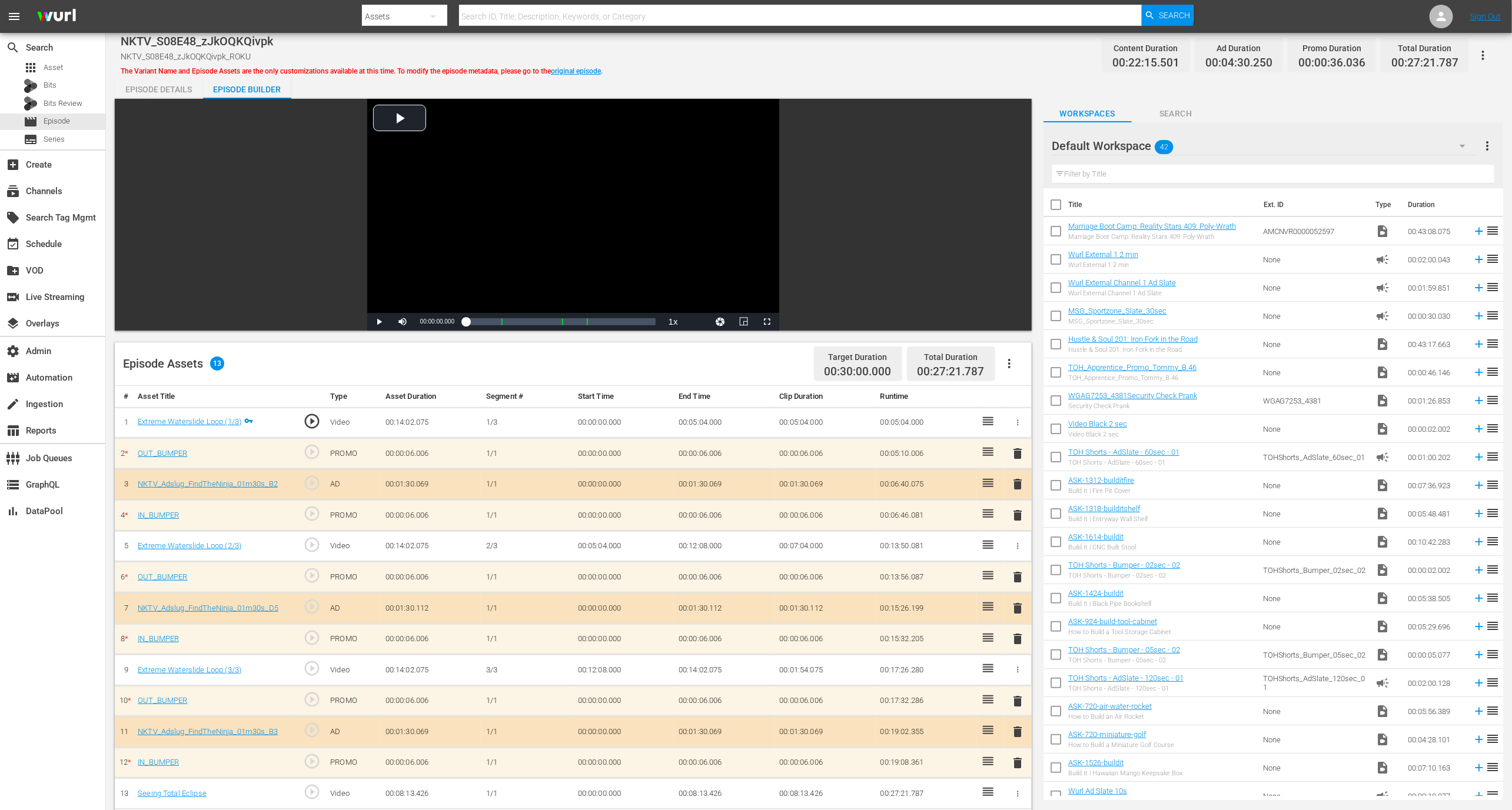
click at [313, 487] on div "Jump to Asset" at bounding box center [307, 492] width 44 height 10
click at [314, 484] on span "play_circle_outline" at bounding box center [311, 483] width 17 height 17
click at [482, 239] on div "Video Player" at bounding box center [573, 206] width 412 height 214
drag, startPoint x: 433, startPoint y: 324, endPoint x: 424, endPoint y: 323, distance: 9.1
click at [424, 322] on div "32%" at bounding box center [428, 321] width 24 height 2
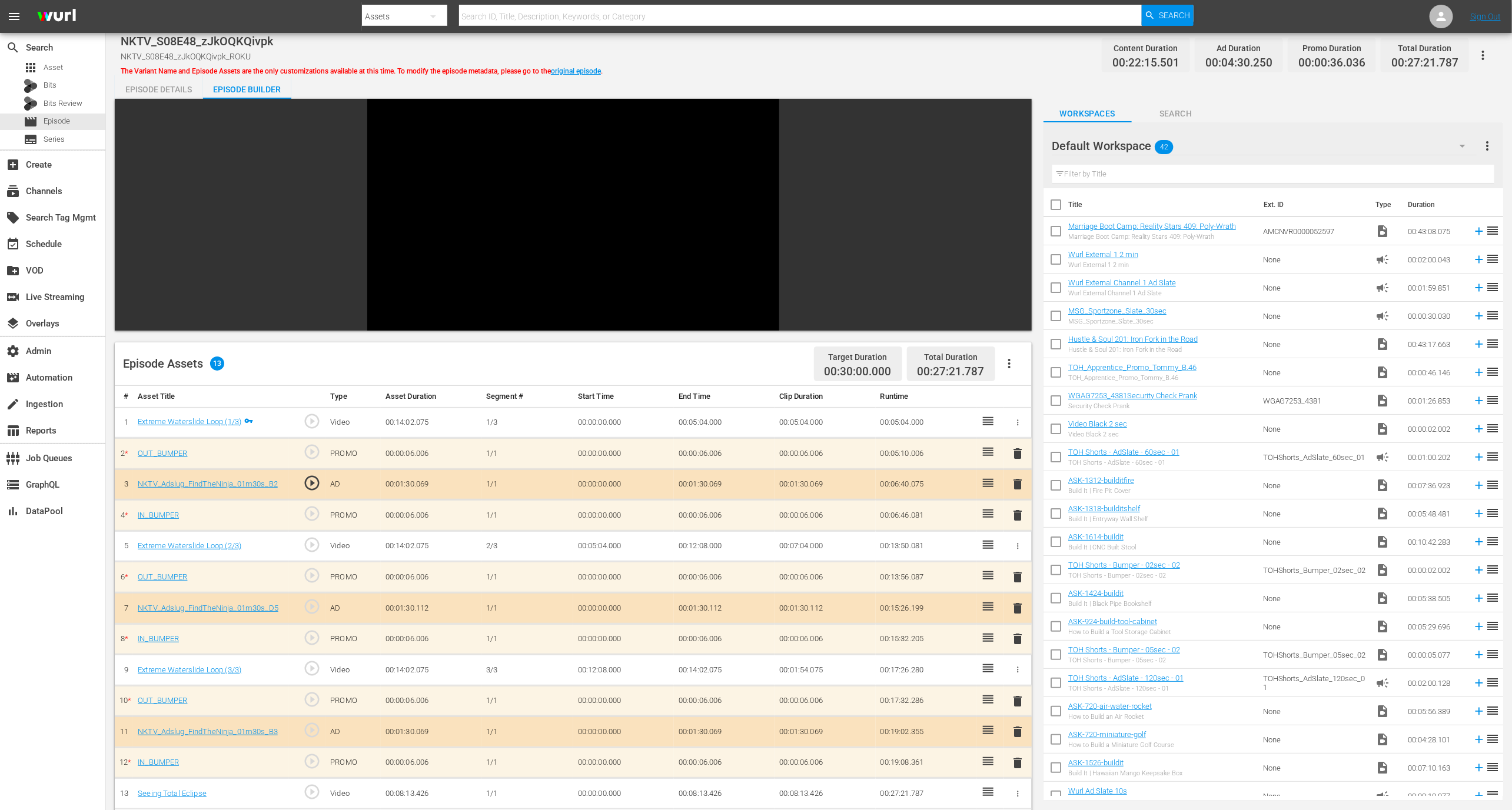
click at [309, 540] on span "play_circle_outline" at bounding box center [311, 606] width 17 height 17
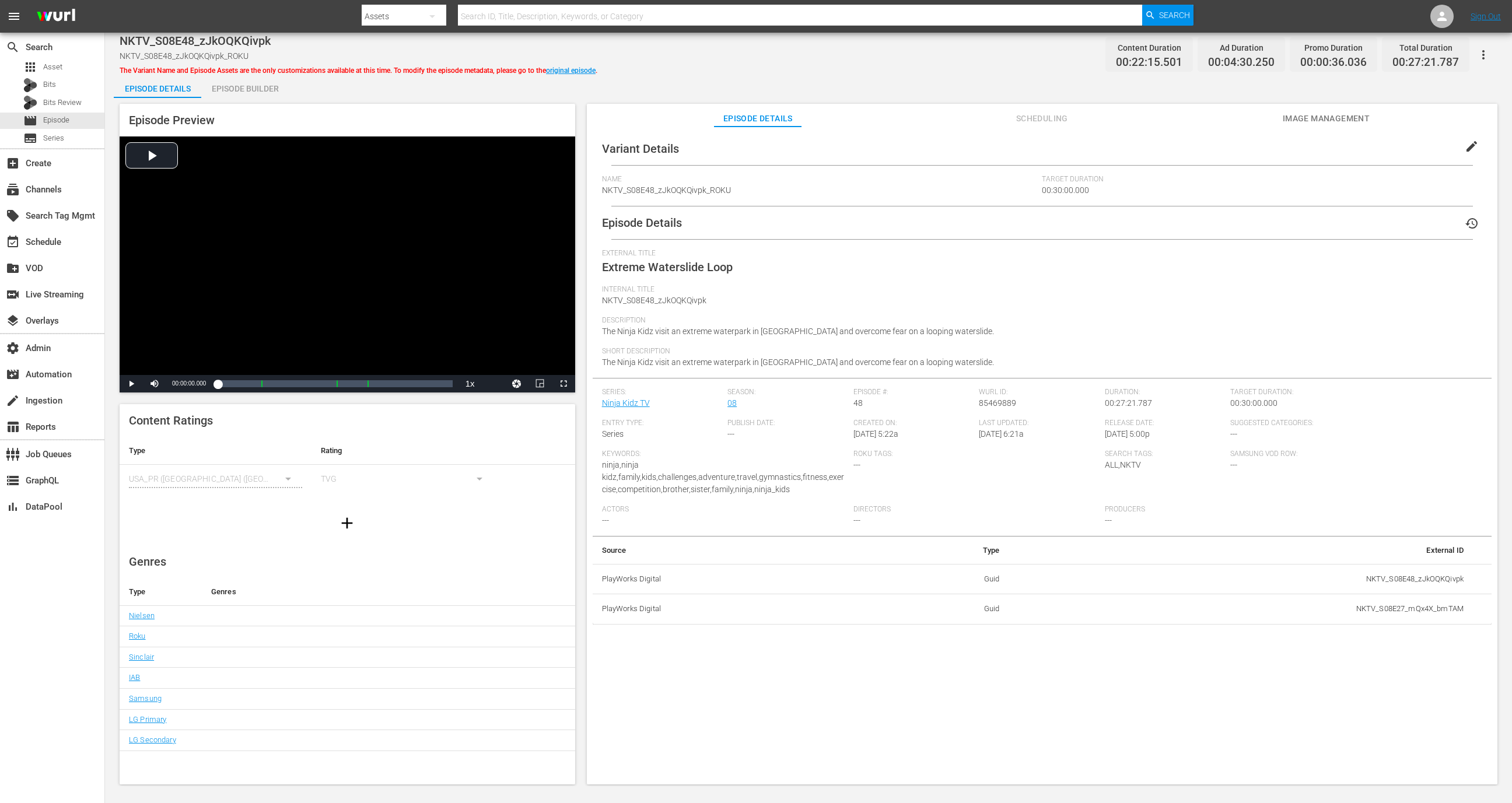
click at [257, 82] on div "Episode Builder" at bounding box center [245, 89] width 87 height 28
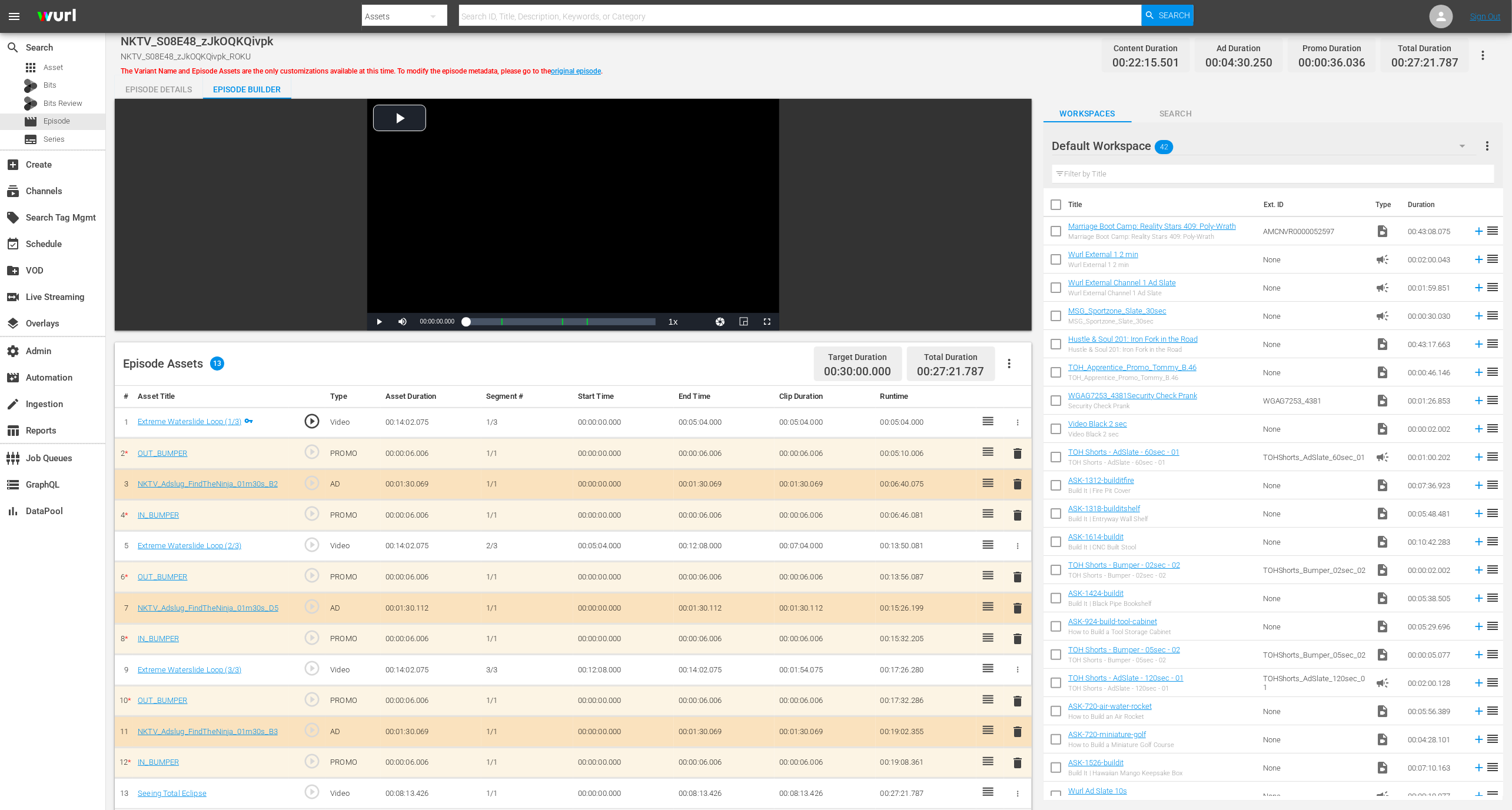
scroll to position [306, 0]
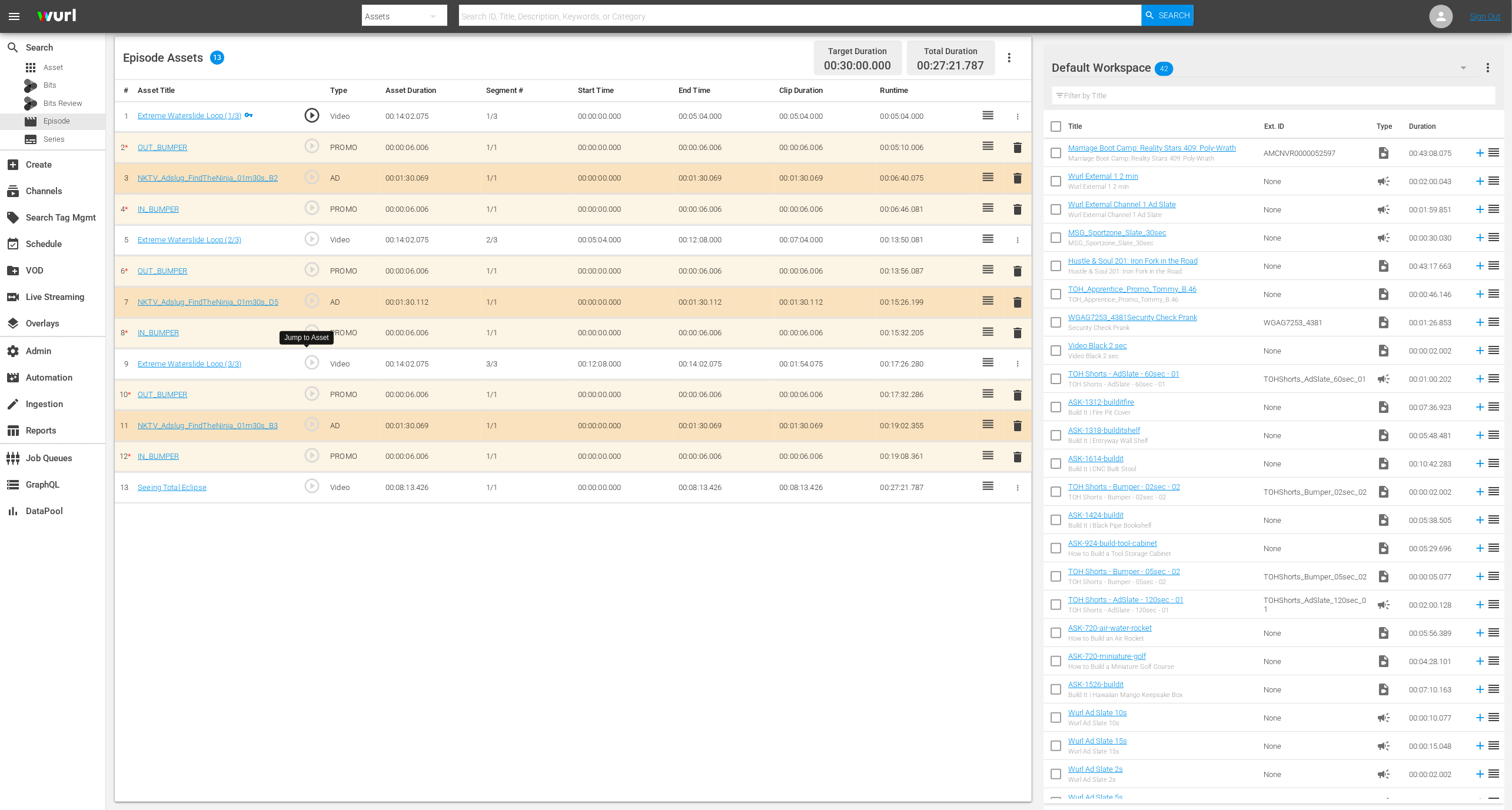
click at [313, 363] on span "play_circle_outline" at bounding box center [311, 362] width 17 height 17
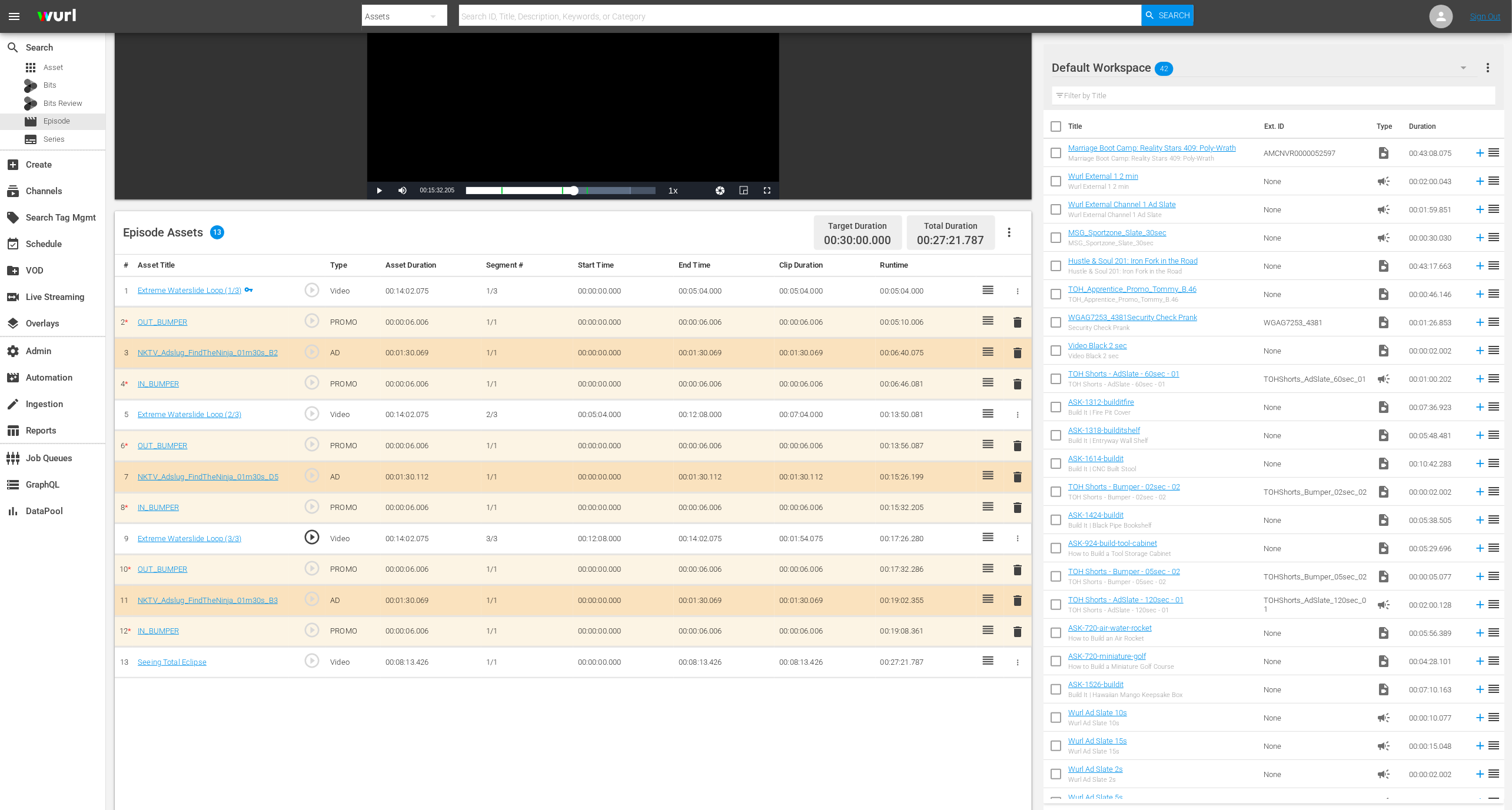
scroll to position [182, 0]
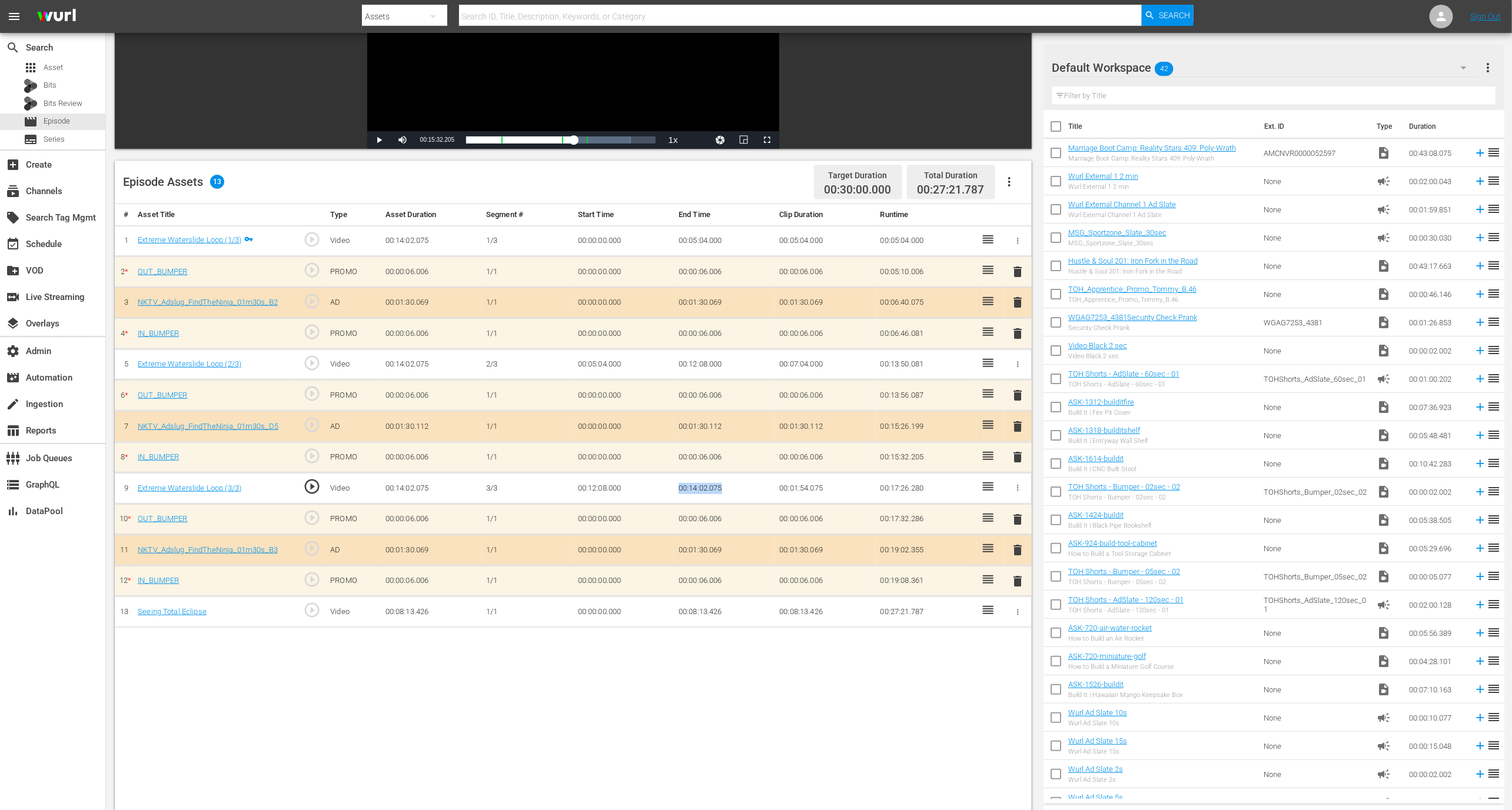
drag, startPoint x: 737, startPoint y: 482, endPoint x: 676, endPoint y: 481, distance: 61.0
click at [676, 481] on td "00:14:02.075" at bounding box center [724, 488] width 101 height 31
drag, startPoint x: 938, startPoint y: 496, endPoint x: 940, endPoint y: 488, distance: 8.2
click at [940, 489] on td "00:17:26.280" at bounding box center [926, 488] width 101 height 31
drag, startPoint x: 940, startPoint y: 483, endPoint x: 846, endPoint y: 483, distance: 94.0
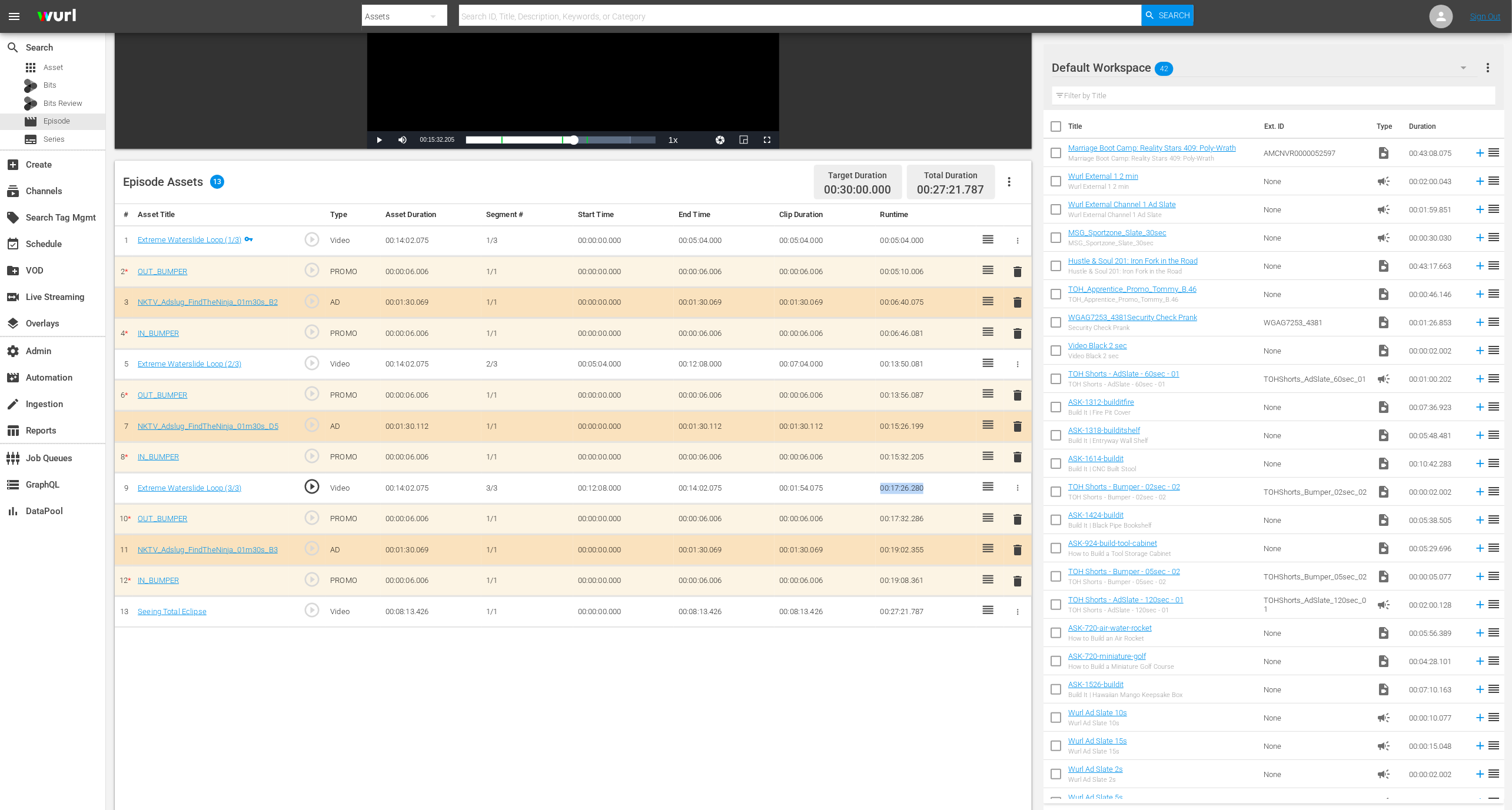
click at [846, 483] on tr "9 Extreme Waterslide Loop (3/3) play_circle_outline Video 00:14:02.075 [DATE] 0…" at bounding box center [573, 488] width 917 height 31
copy tr "00:17:26.280"
click at [723, 132] on button "Video Player" at bounding box center [721, 139] width 24 height 17
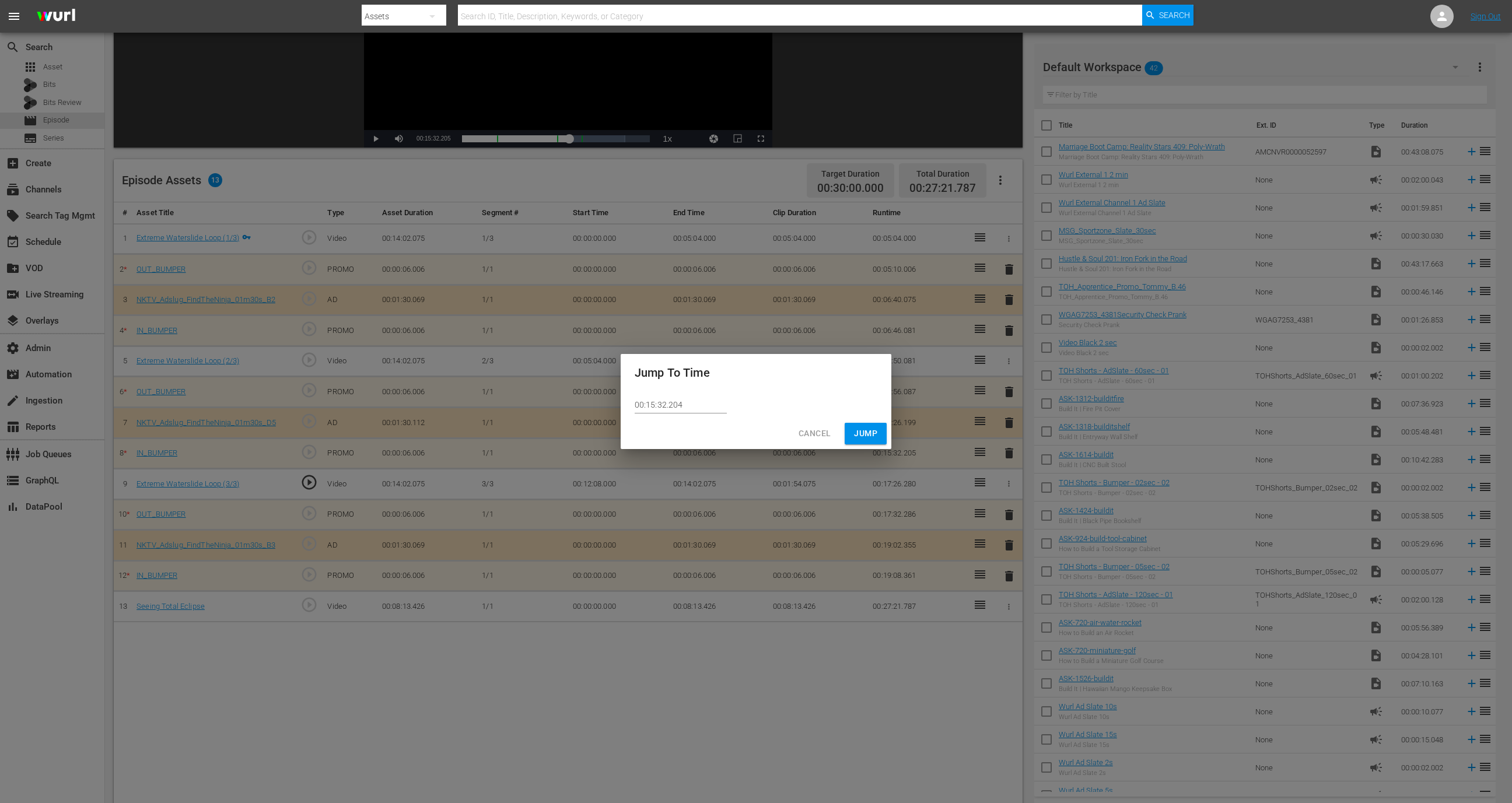
click at [699, 393] on div "00:15:32.204" at bounding box center [756, 404] width 271 height 27
click at [699, 401] on input "00:15:32.204" at bounding box center [681, 404] width 92 height 17
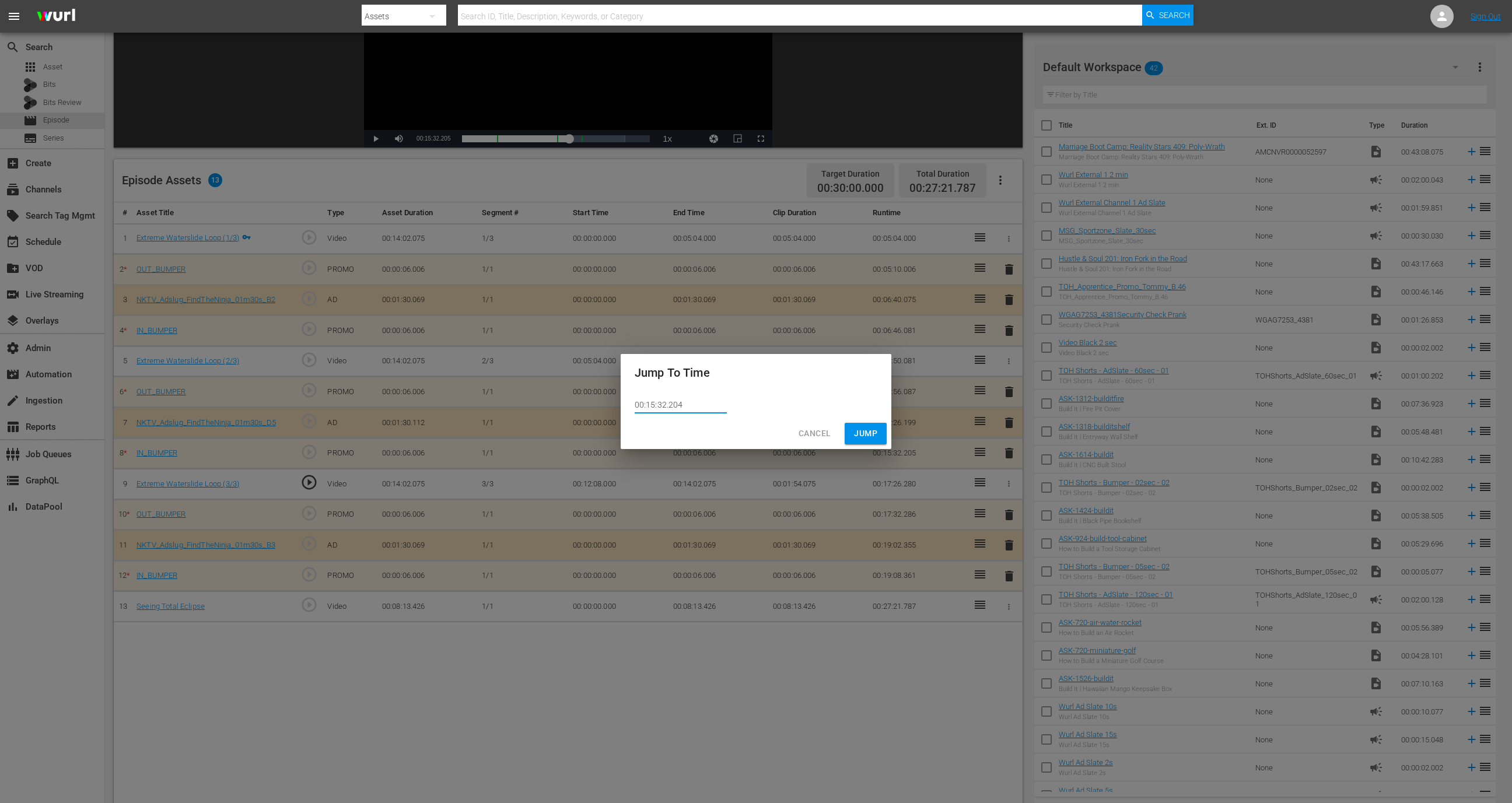
paste input "00:17:26.280"
click at [665, 402] on input "00:17:26.280" at bounding box center [681, 404] width 92 height 17
type input "00:17:20.280"
click at [853, 436] on button "Jump" at bounding box center [866, 433] width 42 height 21
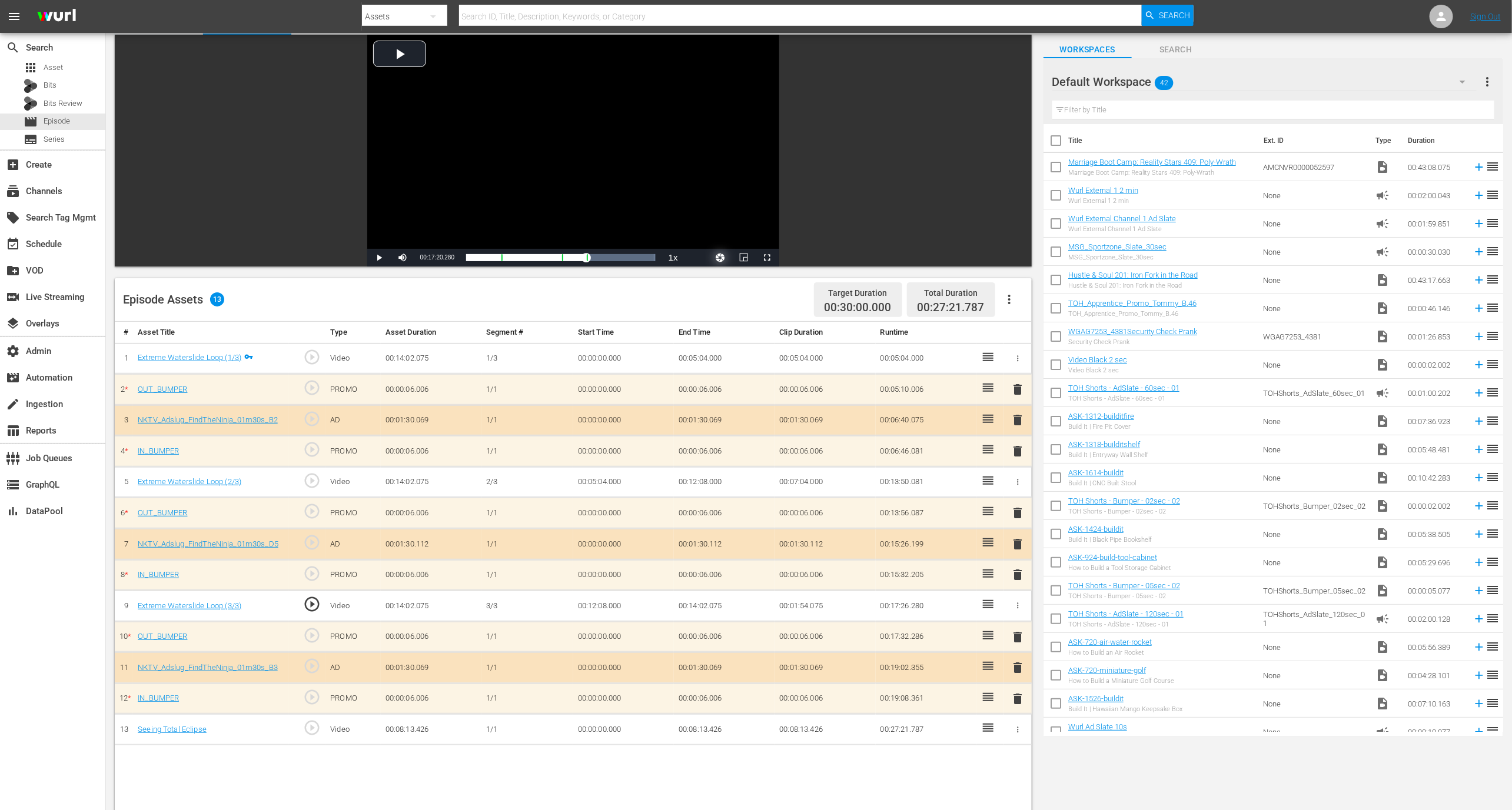
scroll to position [21, 0]
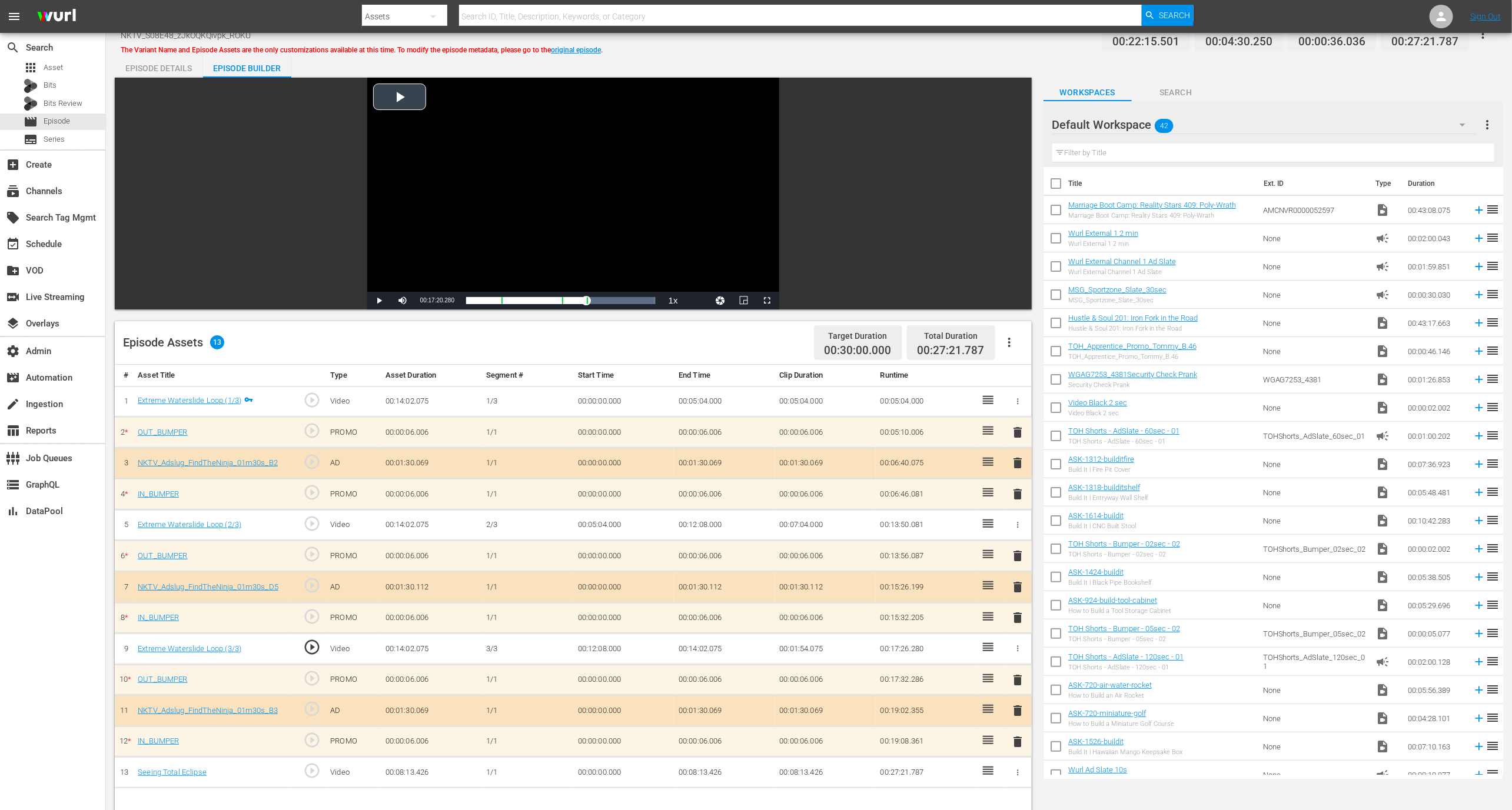
click at [617, 164] on div "Video Player" at bounding box center [573, 184] width 412 height 214
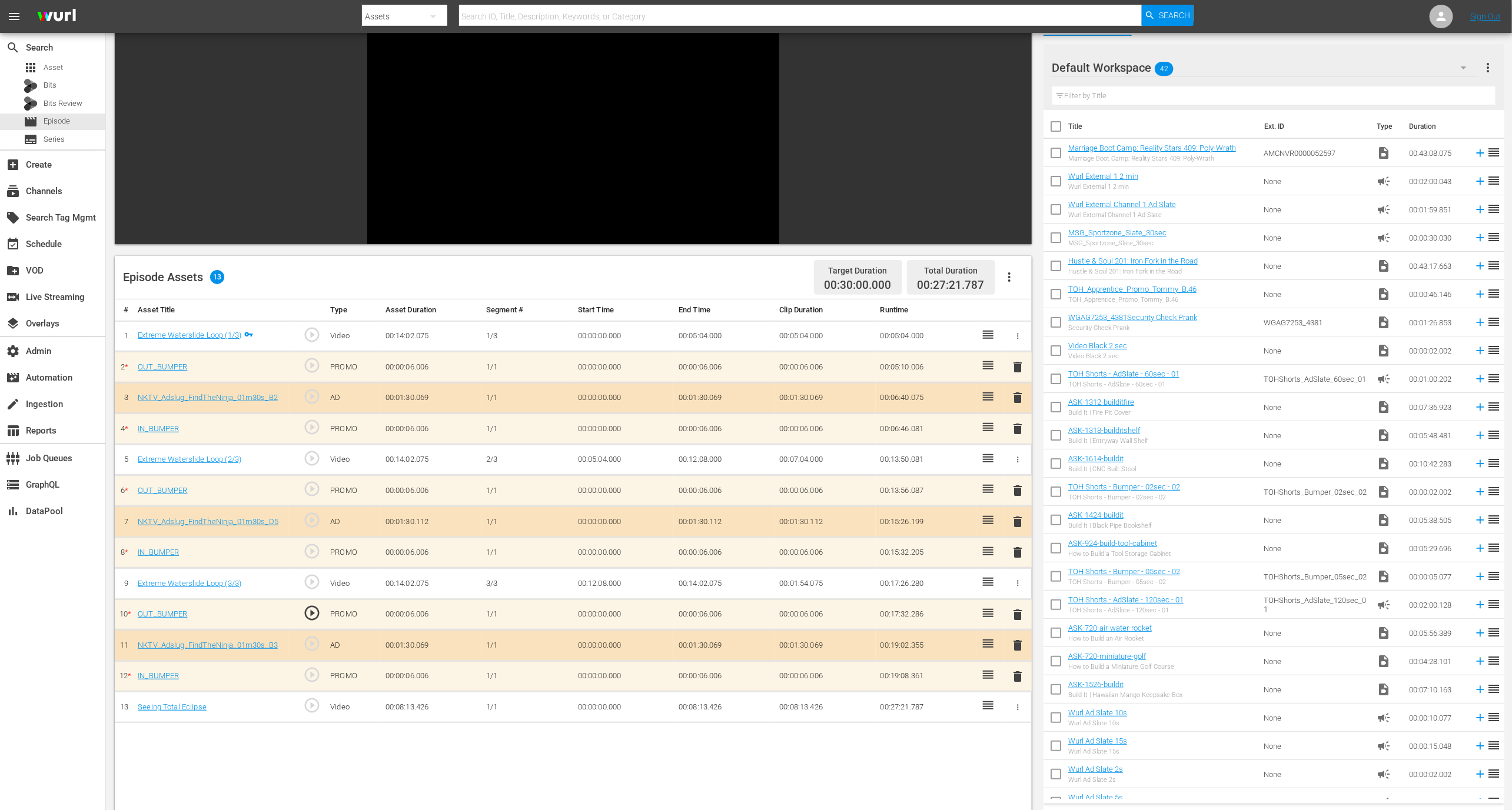
scroll to position [85, 0]
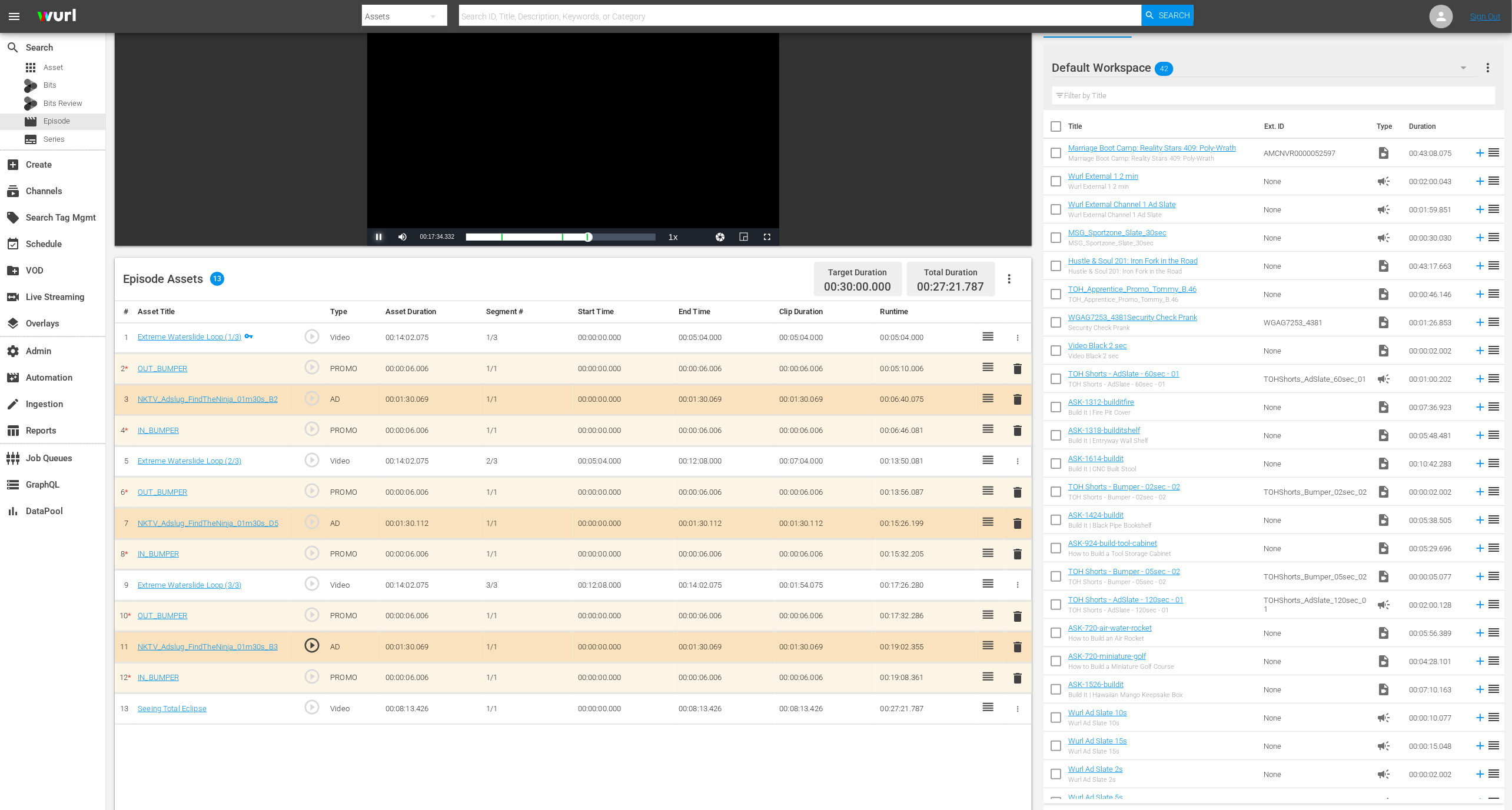
click at [379, 237] on span "Video Player" at bounding box center [379, 237] width 0 height 0
click at [307, 641] on span "play_circle_outline" at bounding box center [311, 645] width 17 height 17
click at [425, 238] on div "37%" at bounding box center [428, 236] width 24 height 2
click at [379, 237] on span "Video Player" at bounding box center [379, 237] width 0 height 0
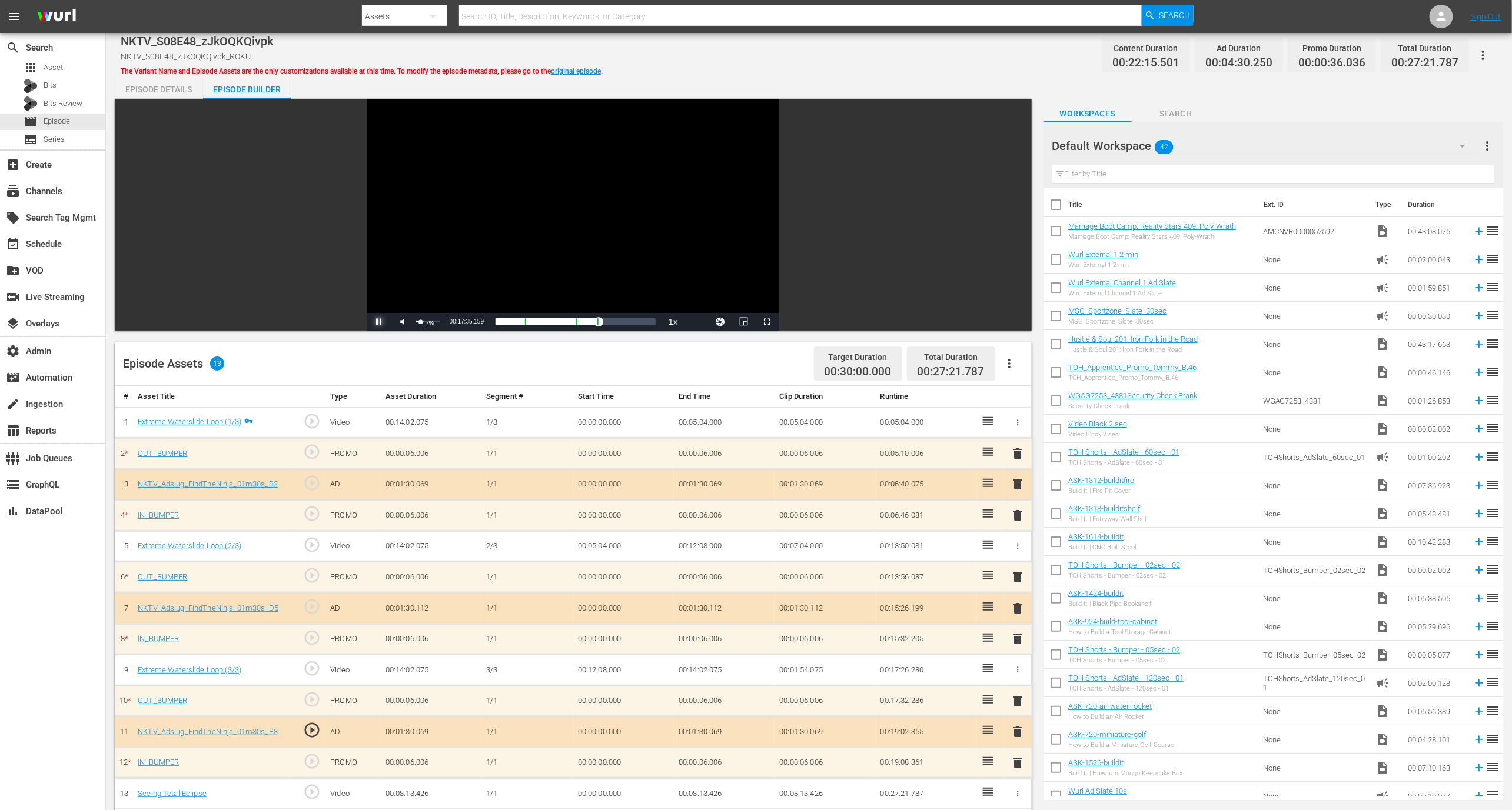
click at [420, 321] on div "Volume Level" at bounding box center [418, 321] width 4 height 2
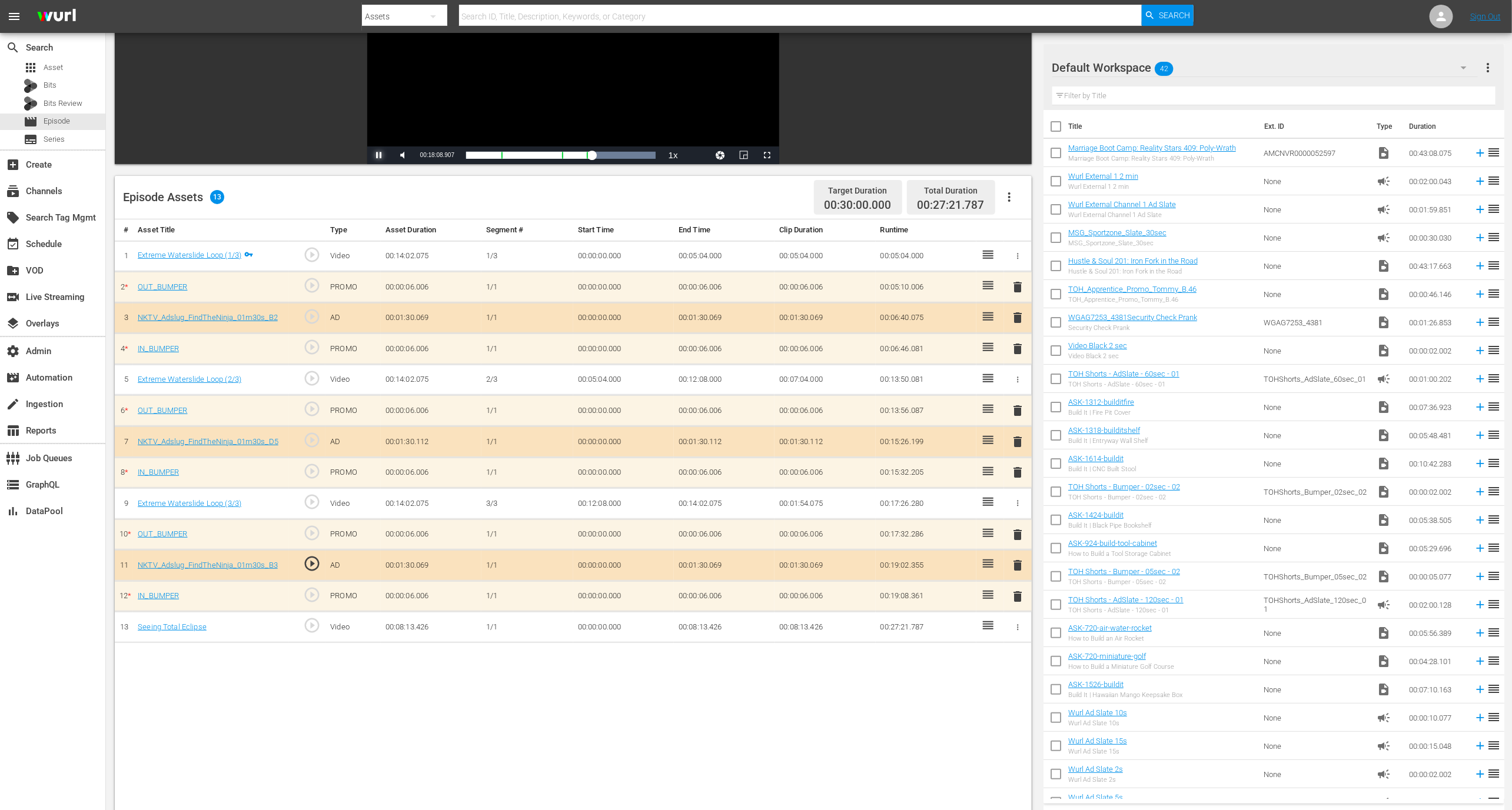
scroll to position [185, 0]
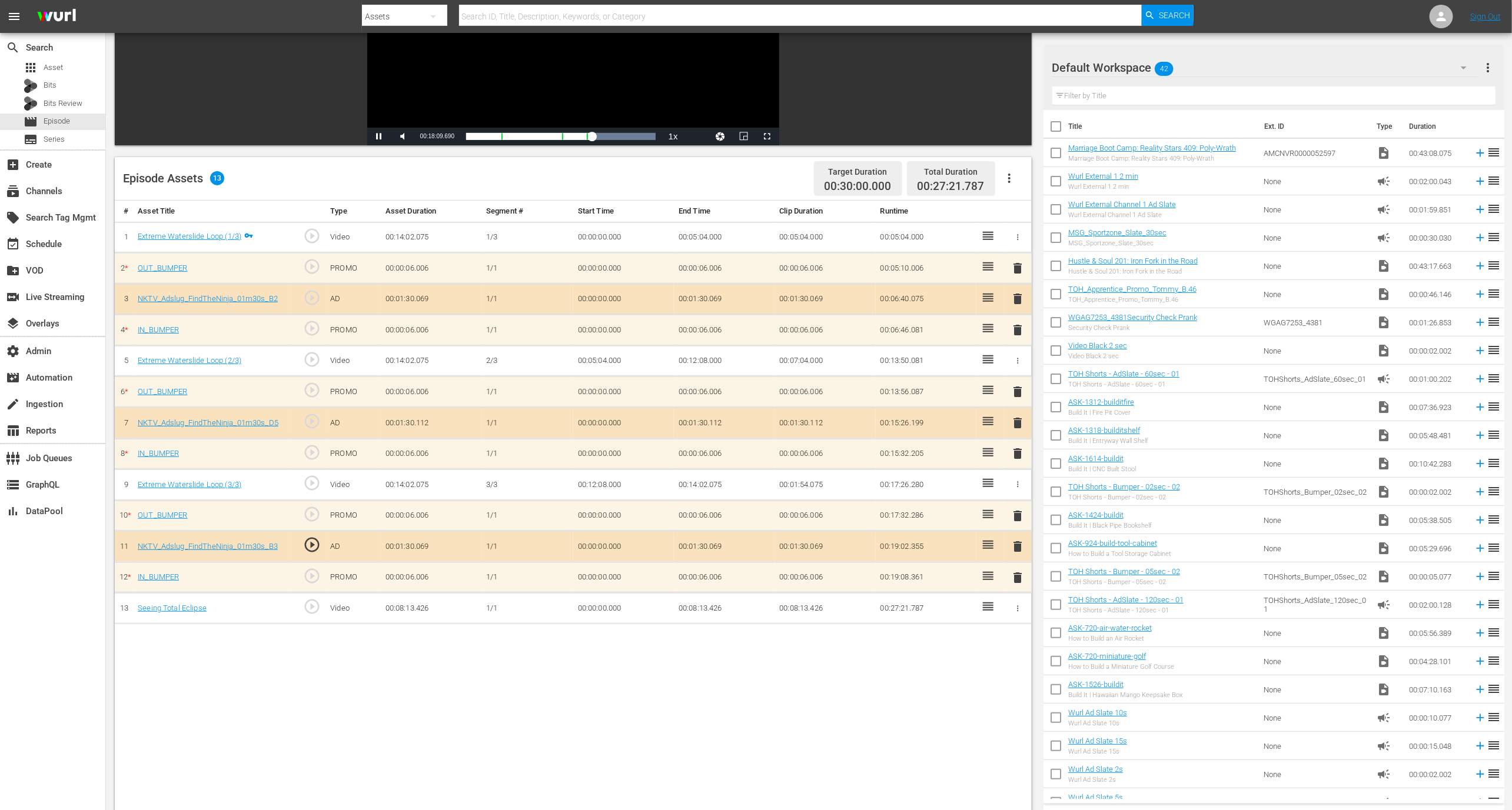
click at [313, 567] on span "play_circle_outline" at bounding box center [311, 576] width 17 height 17
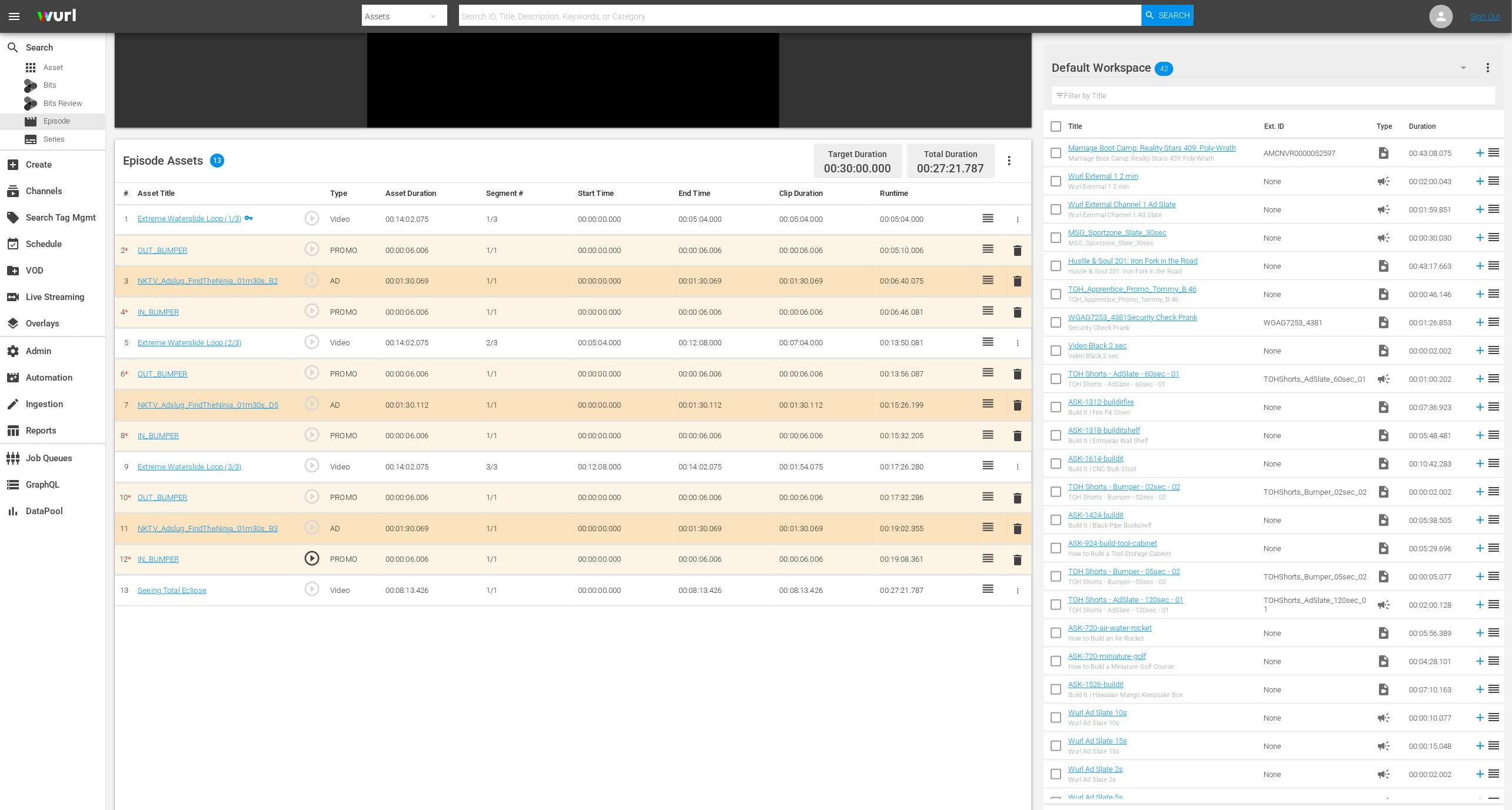
scroll to position [247, 0]
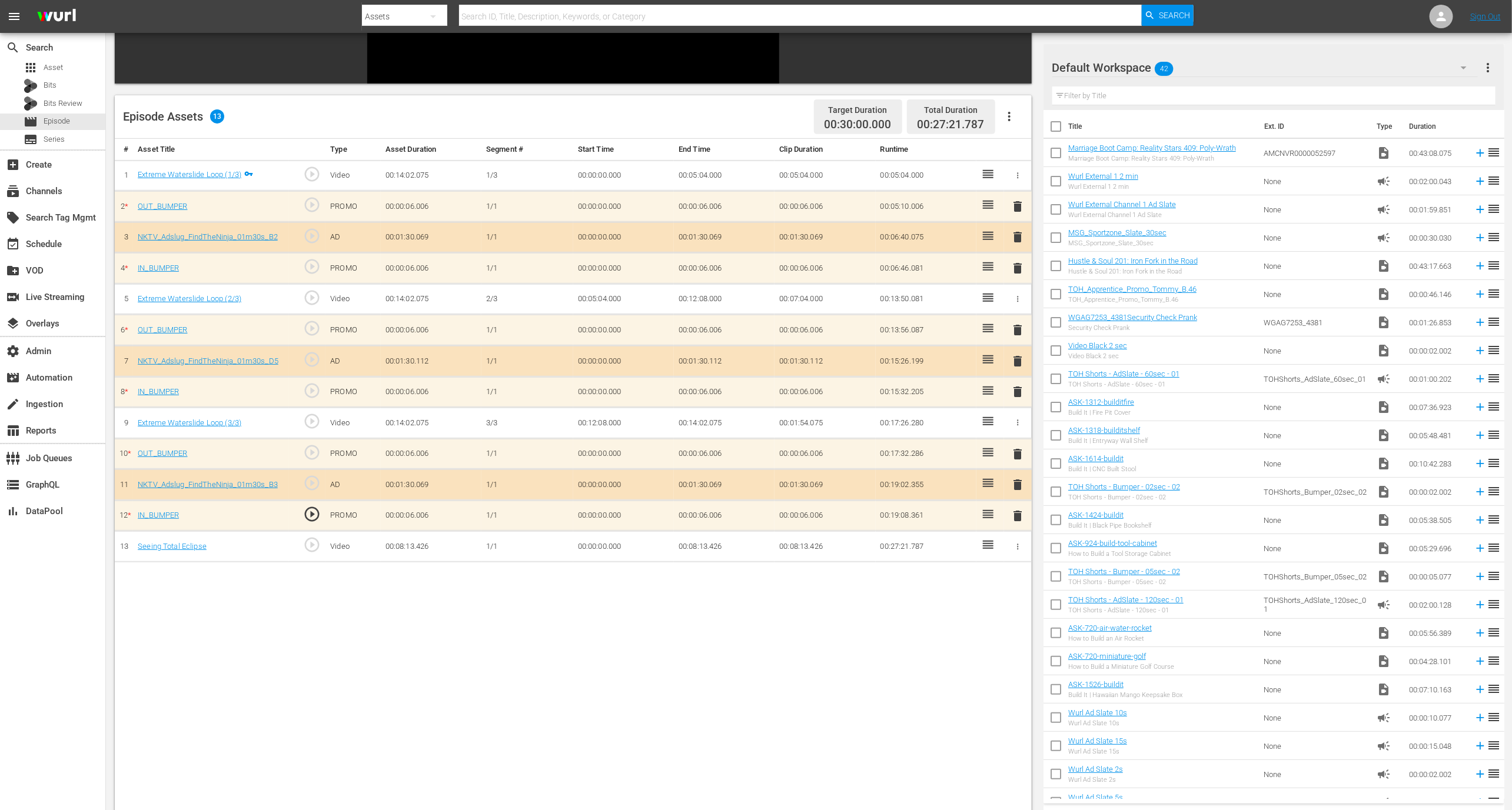
click at [314, 541] on span "play_circle_outline" at bounding box center [311, 544] width 17 height 17
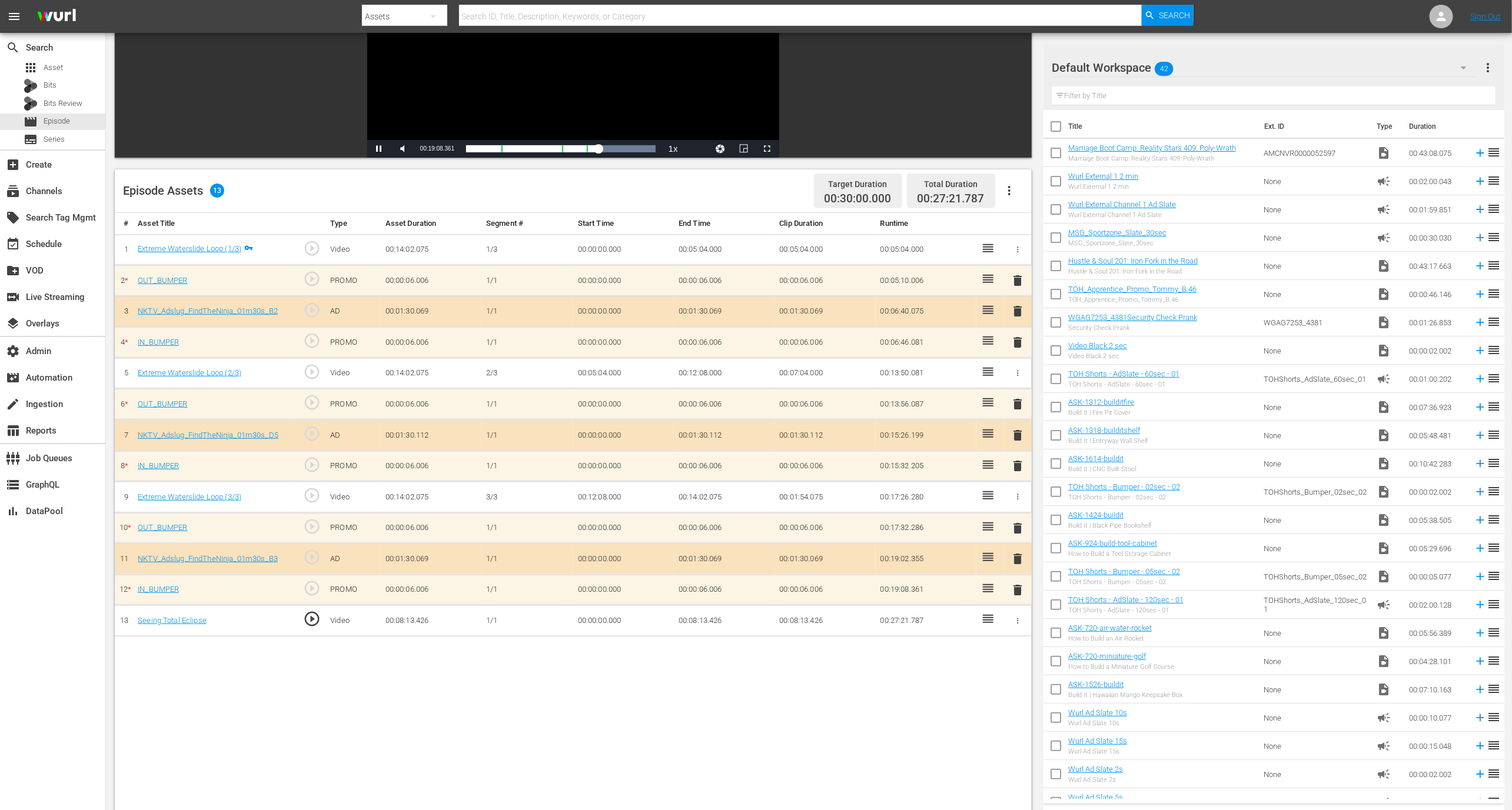
scroll to position [0, 0]
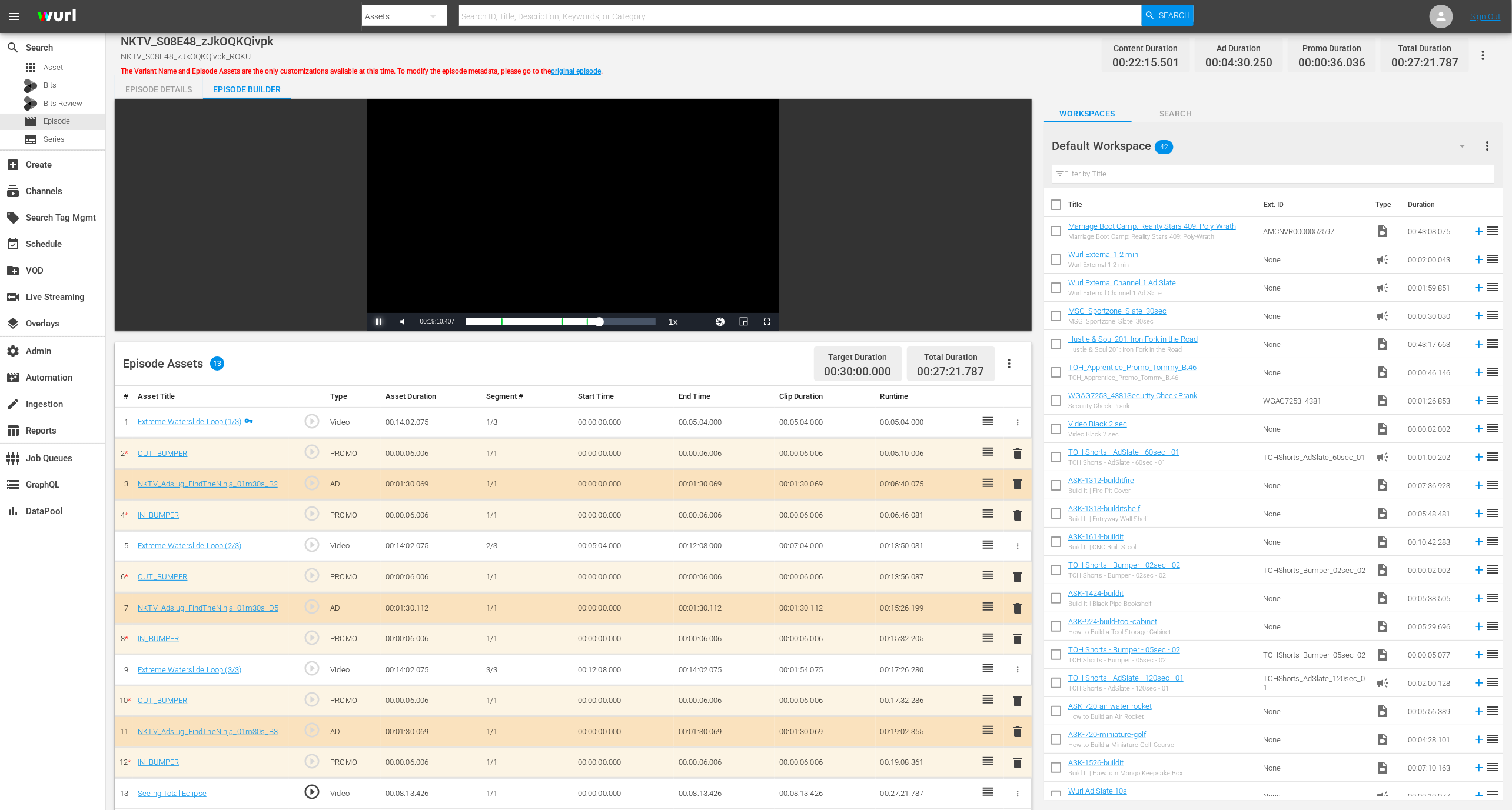
click at [379, 322] on span "Video Player" at bounding box center [379, 322] width 0 height 0
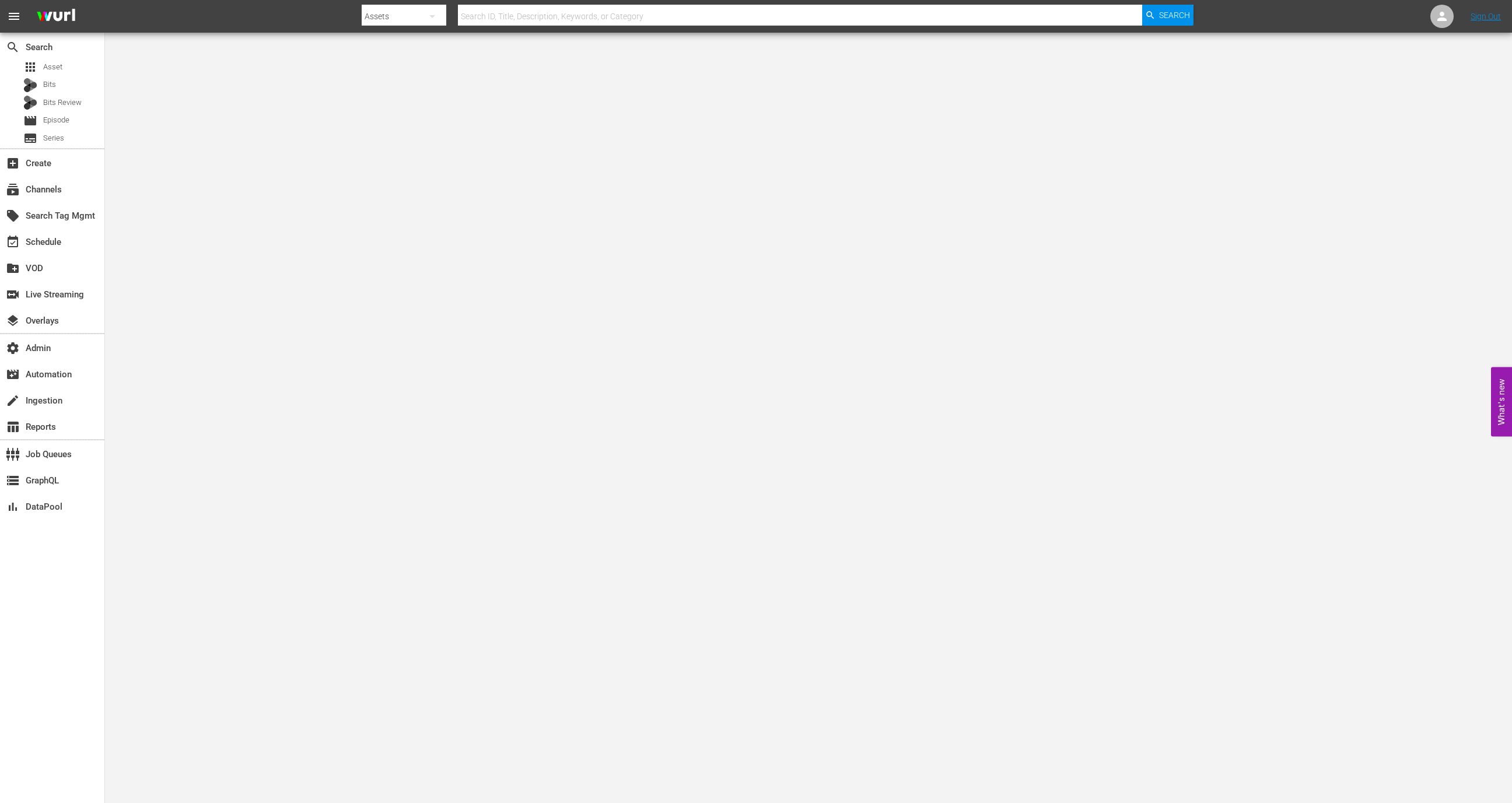
click at [50, 254] on div "create_new_folder VOD" at bounding box center [52, 267] width 105 height 26
click at [50, 245] on div "event_available Schedule" at bounding box center [32, 240] width 65 height 10
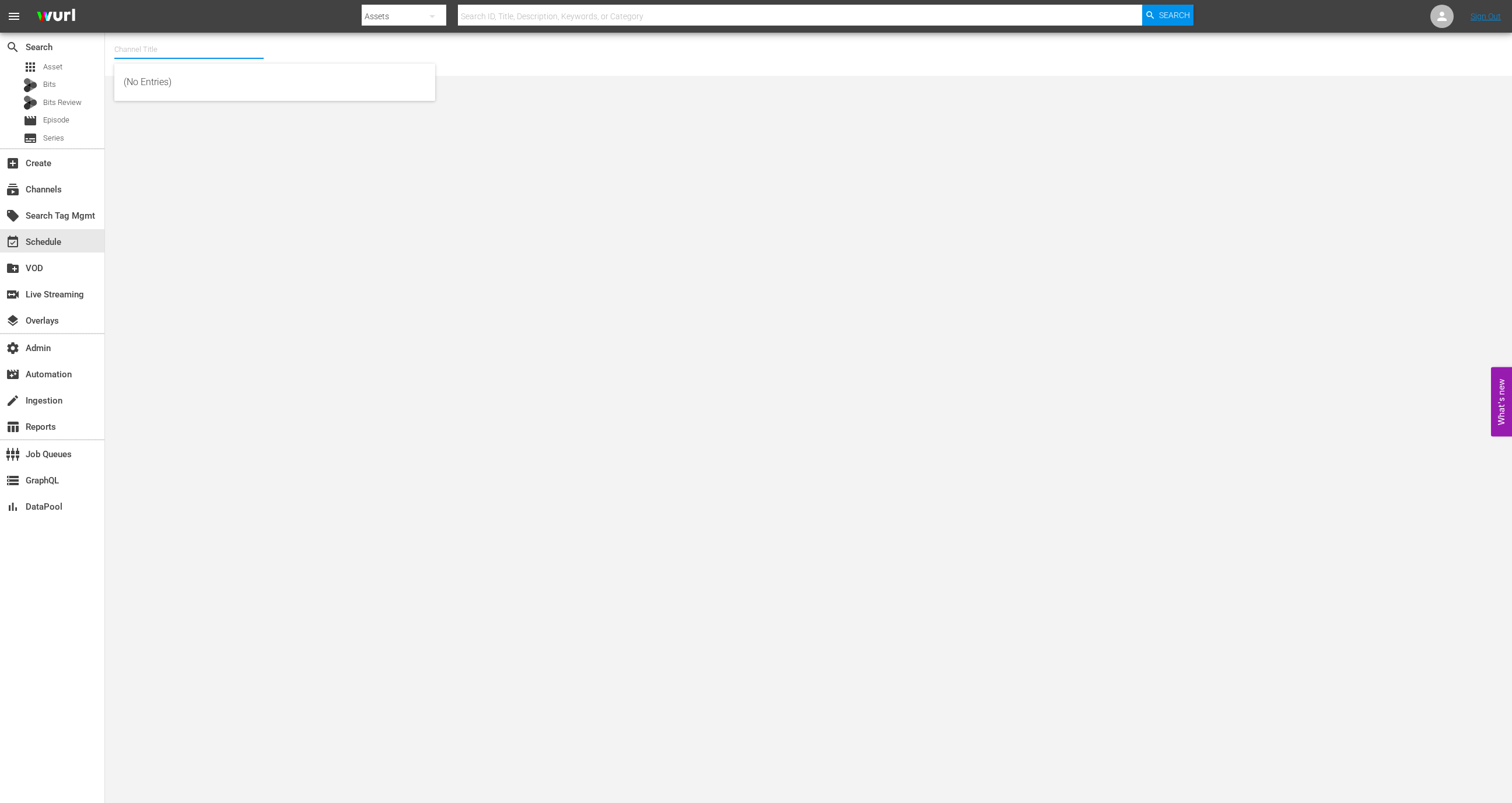
click at [203, 37] on input "text" at bounding box center [188, 50] width 149 height 28
type input "b"
click at [281, 108] on div "Ninja Kidz TV (Roku) (1534 - playworksdigital_ninjakidztv_2)" at bounding box center [275, 110] width 303 height 28
type input "Ninja Kidz TV (Roku) (1534 - playworksdigital_ninjakidztv_2)"
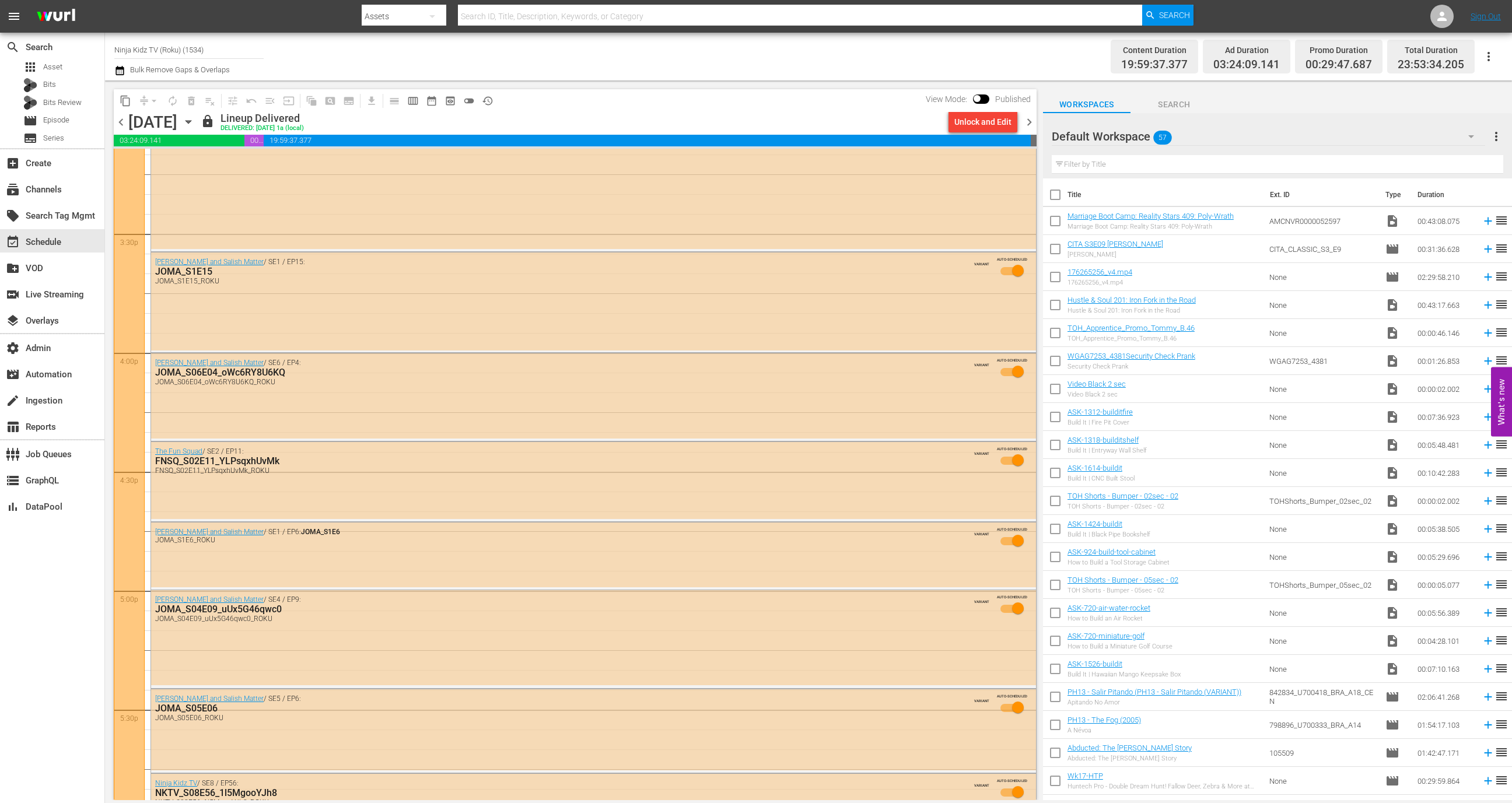
scroll to position [5138, 0]
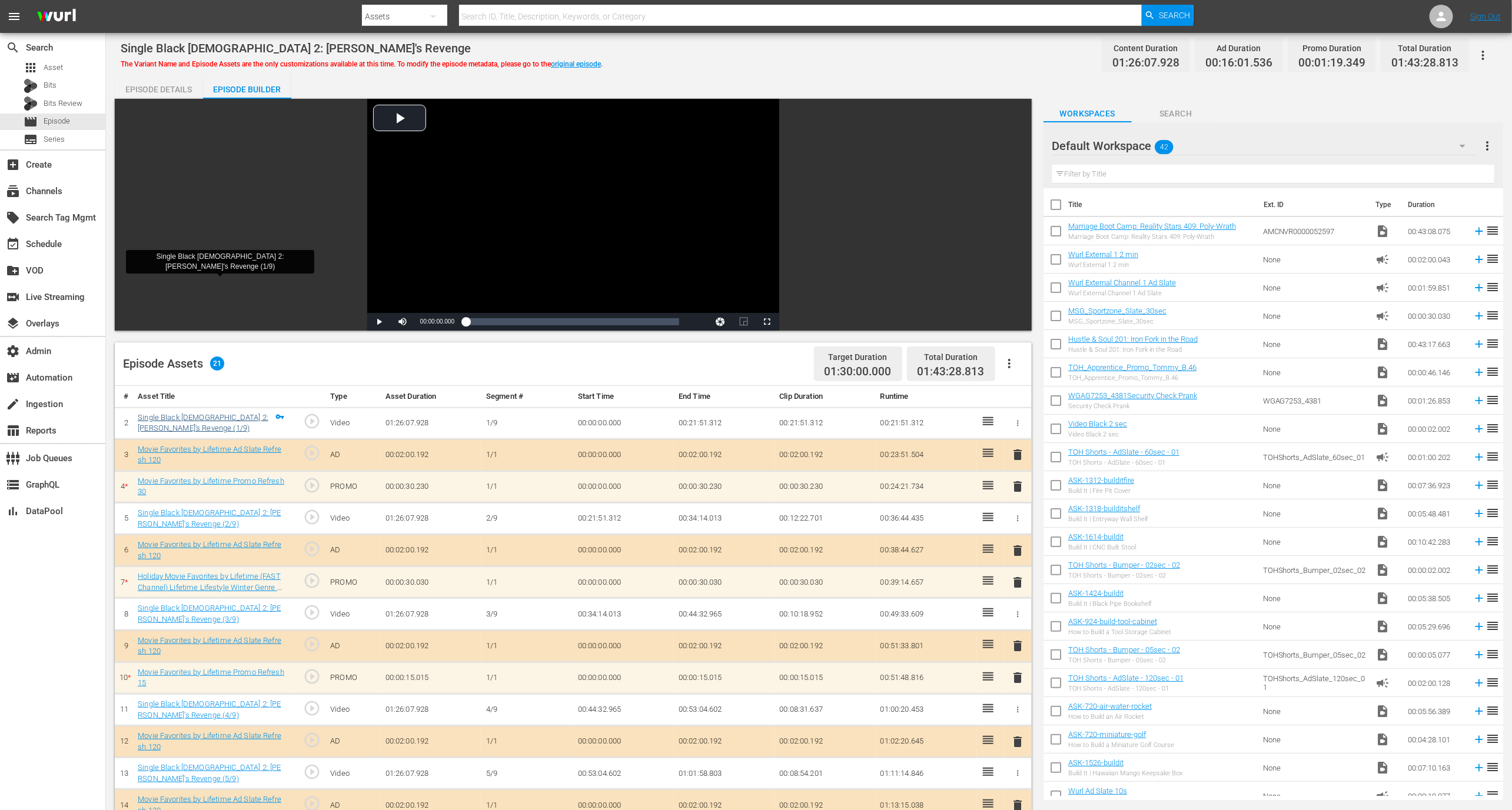
click at [227, 270] on div "Video Player is loading. Play Video Play Mute Current Time 00:00:00.000 / Durat…" at bounding box center [573, 215] width 917 height 232
click at [208, 415] on link "Single Black [DEMOGRAPHIC_DATA] 2: [PERSON_NAME]'s Revenge (1/9)" at bounding box center [203, 423] width 130 height 20
click at [156, 83] on div "Episode Details" at bounding box center [158, 89] width 88 height 28
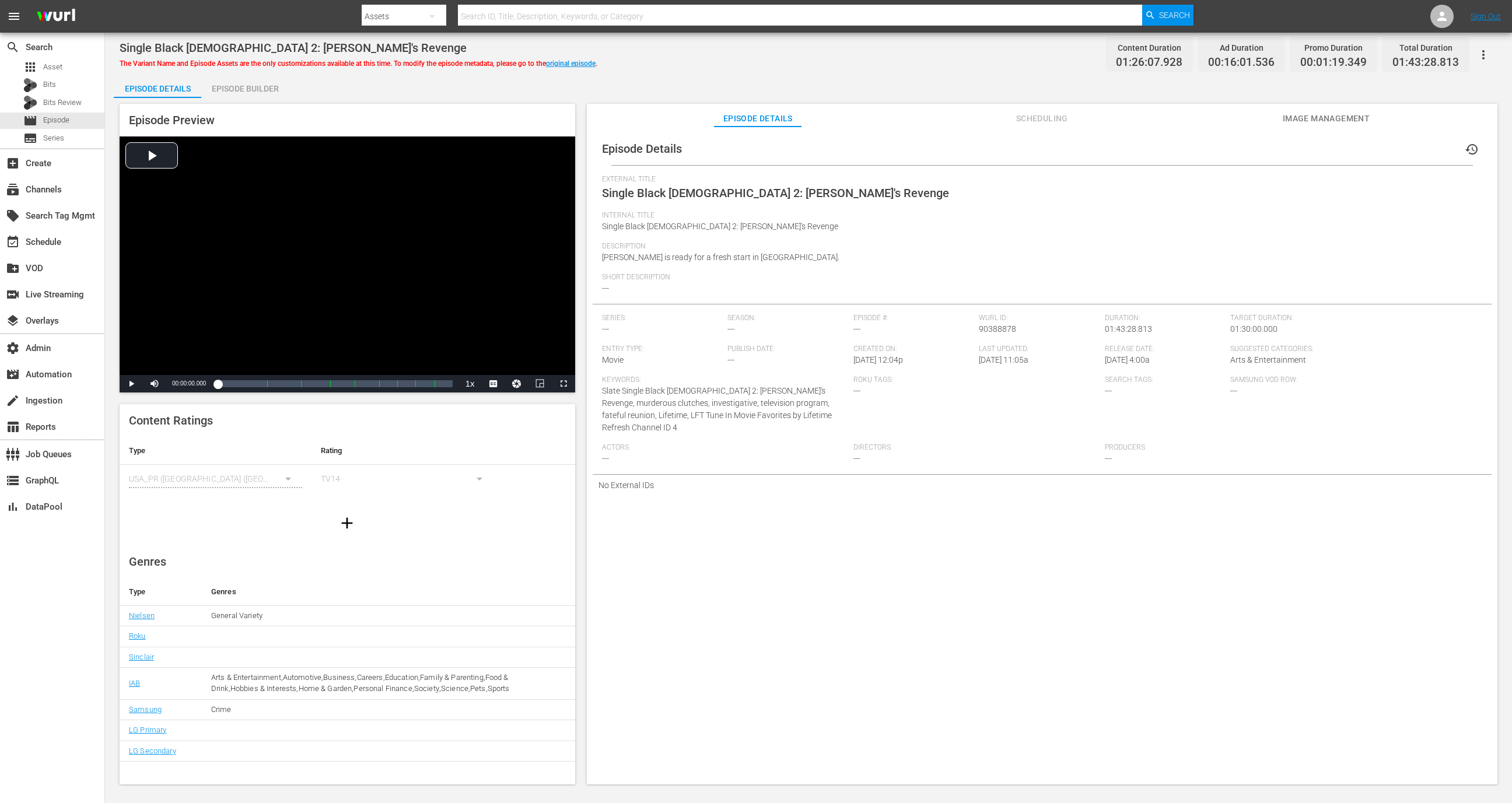
click at [1337, 111] on span "Image Management" at bounding box center [1326, 118] width 87 height 14
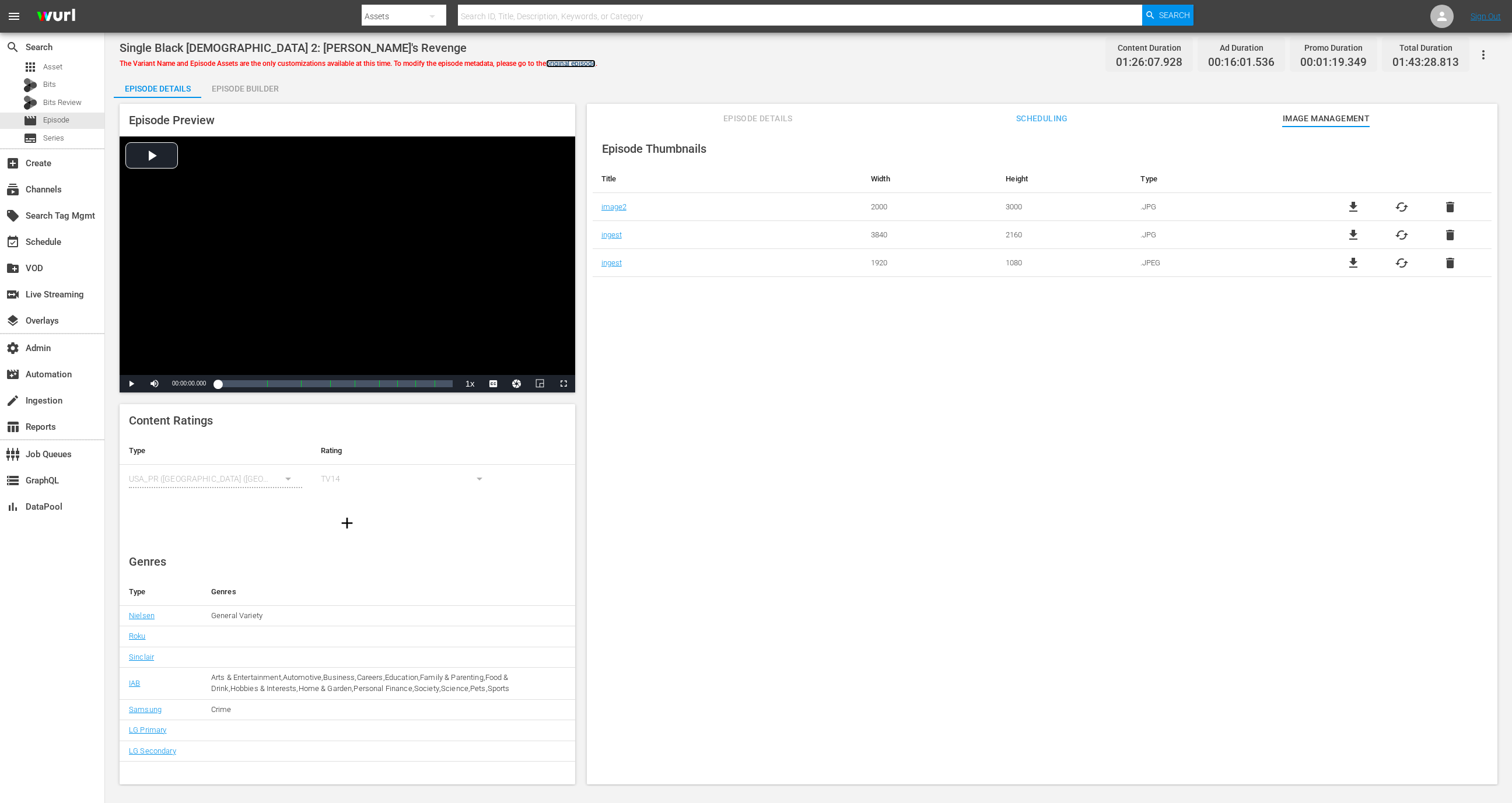
click at [587, 62] on link "original episode" at bounding box center [571, 64] width 50 height 8
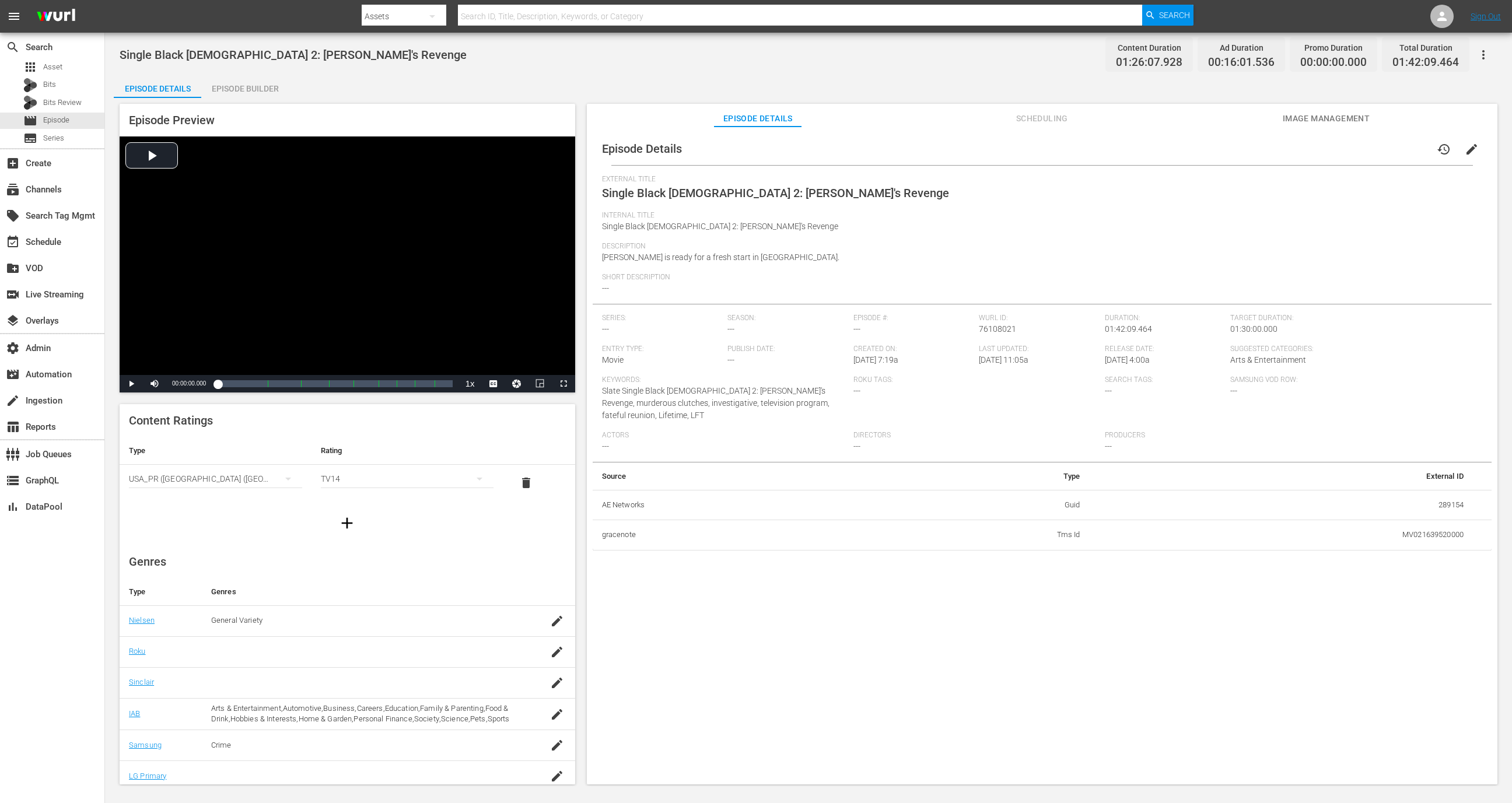
click at [1359, 111] on span "Image Management" at bounding box center [1326, 118] width 87 height 14
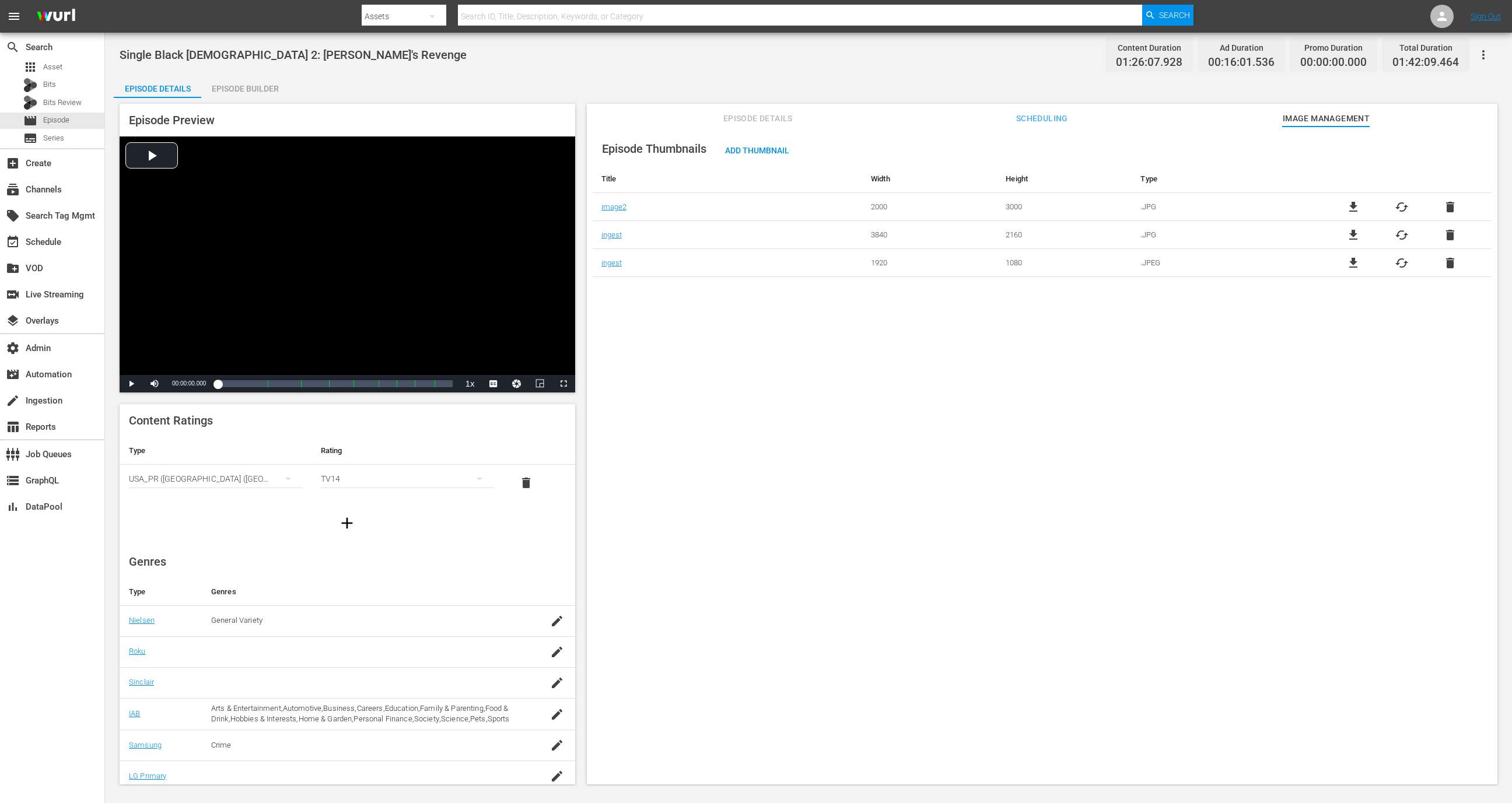
click at [769, 110] on button "Episode Details" at bounding box center [758, 116] width 87 height 23
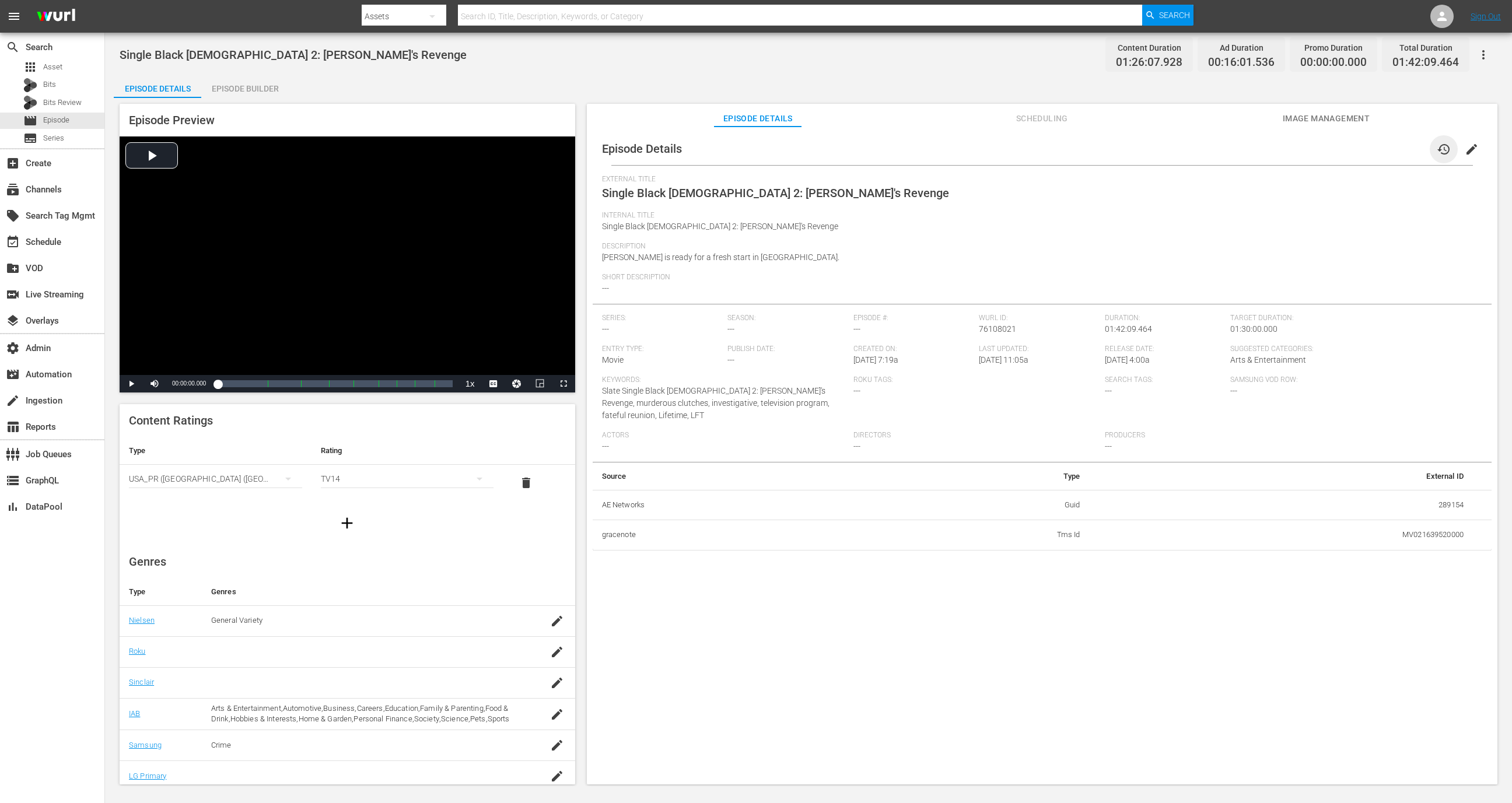
click at [1437, 147] on span "history" at bounding box center [1444, 149] width 14 height 14
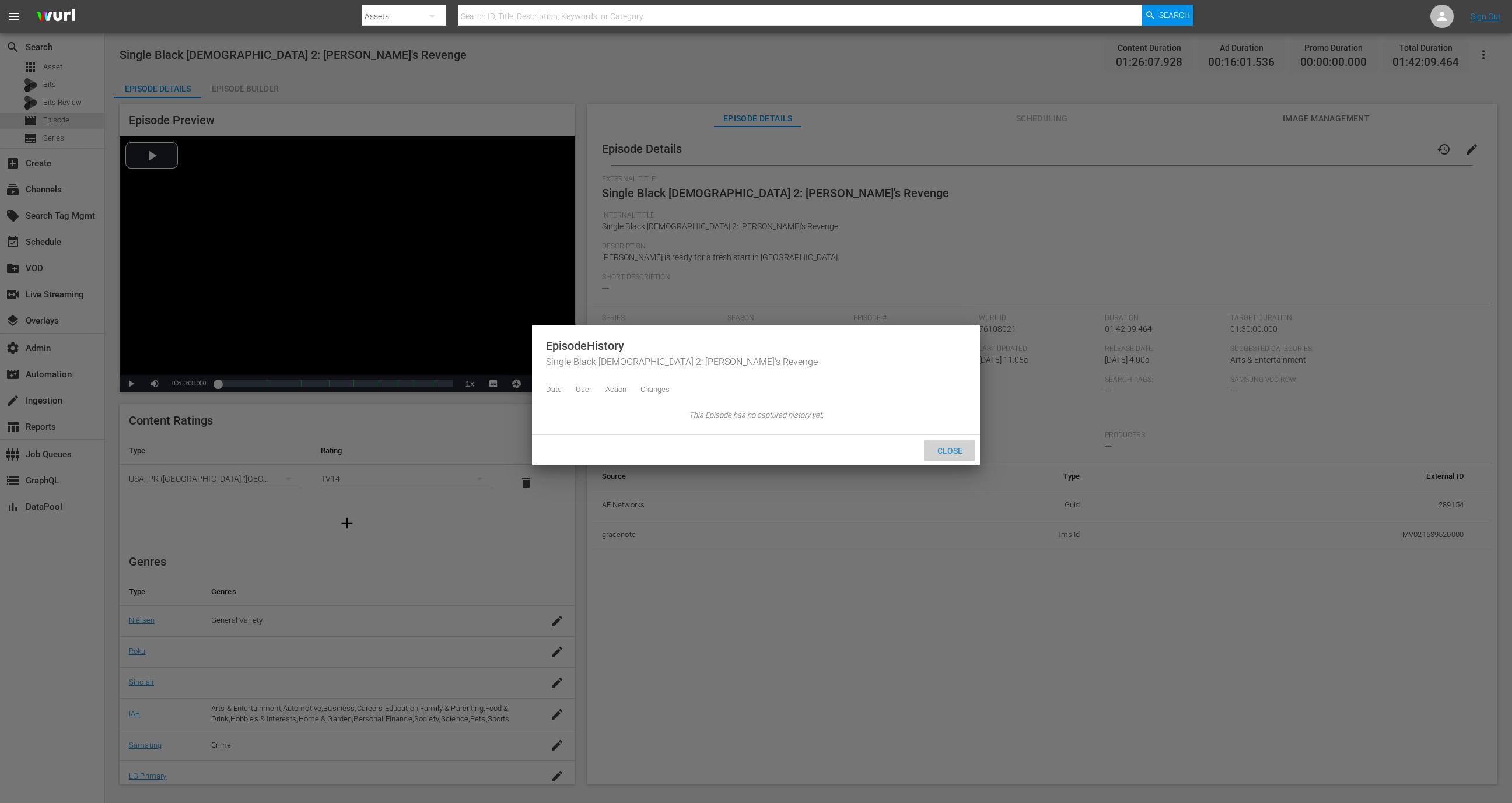
click at [945, 459] on div "Close" at bounding box center [950, 450] width 52 height 21
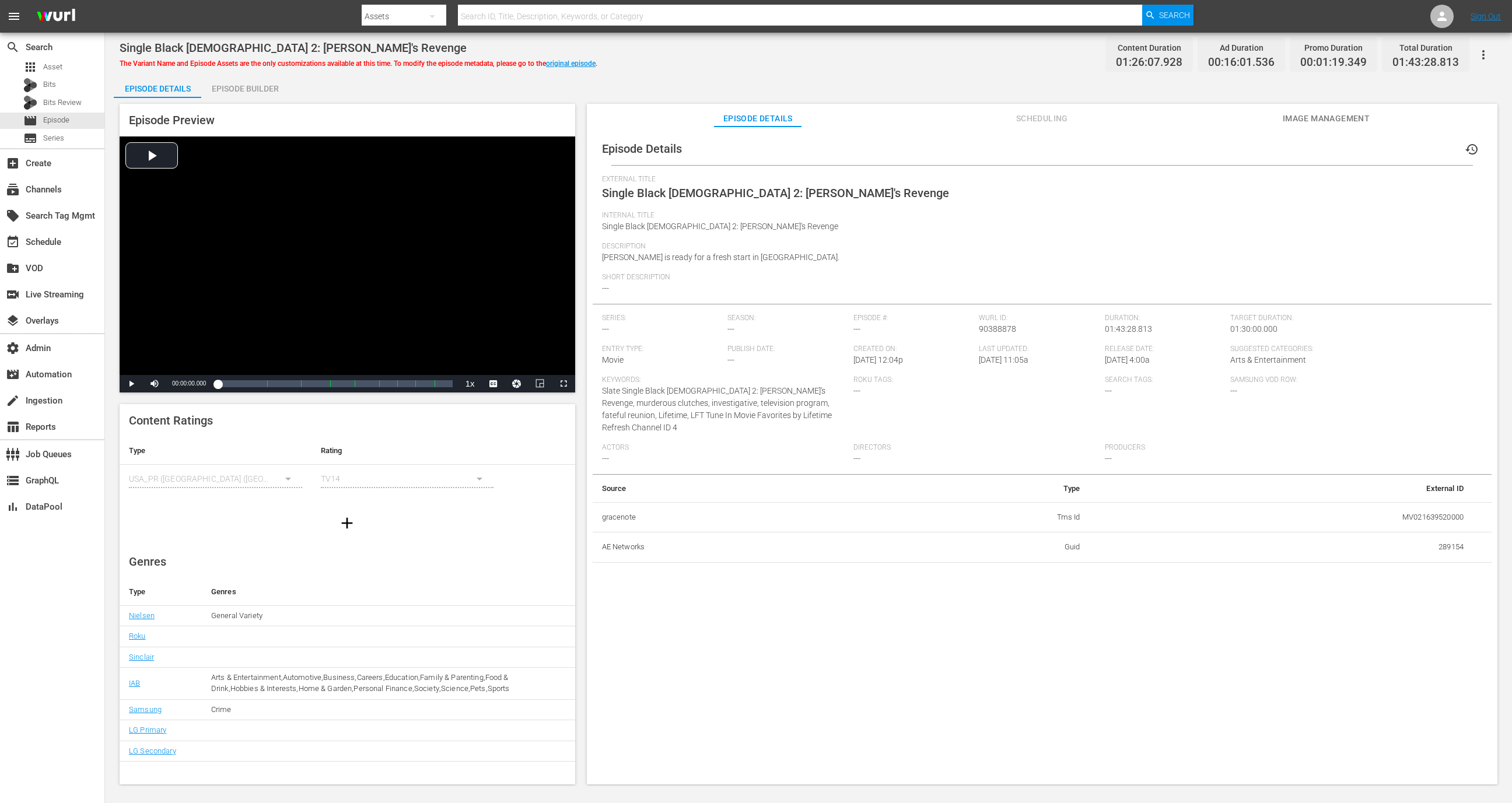
click at [1469, 148] on span "history" at bounding box center [1472, 149] width 14 height 14
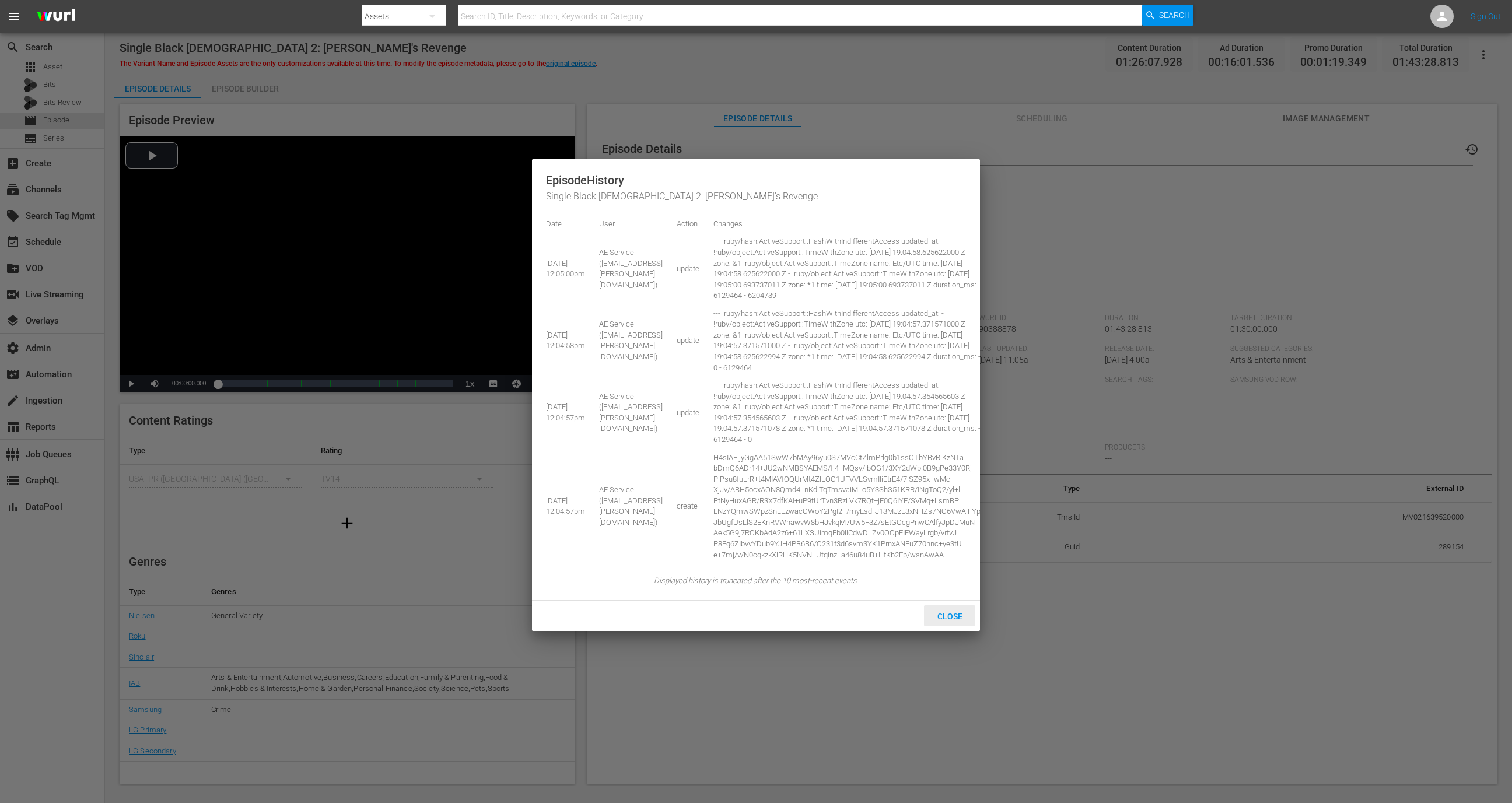
click at [944, 622] on span "Close" at bounding box center [950, 617] width 44 height 10
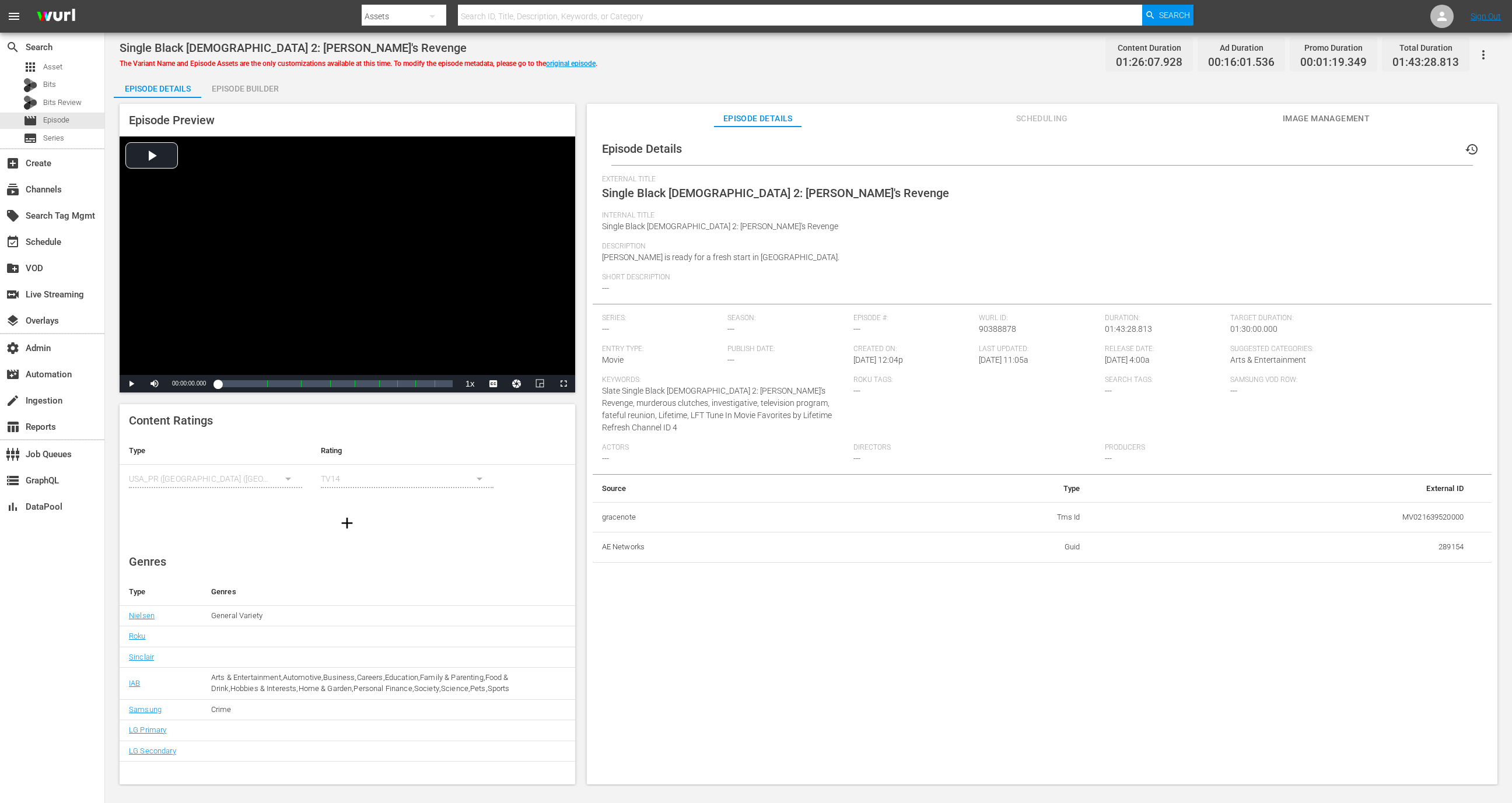
click at [1315, 133] on div "Episode Details history" at bounding box center [1042, 149] width 899 height 33
click at [1313, 119] on span "Image Management" at bounding box center [1326, 118] width 87 height 14
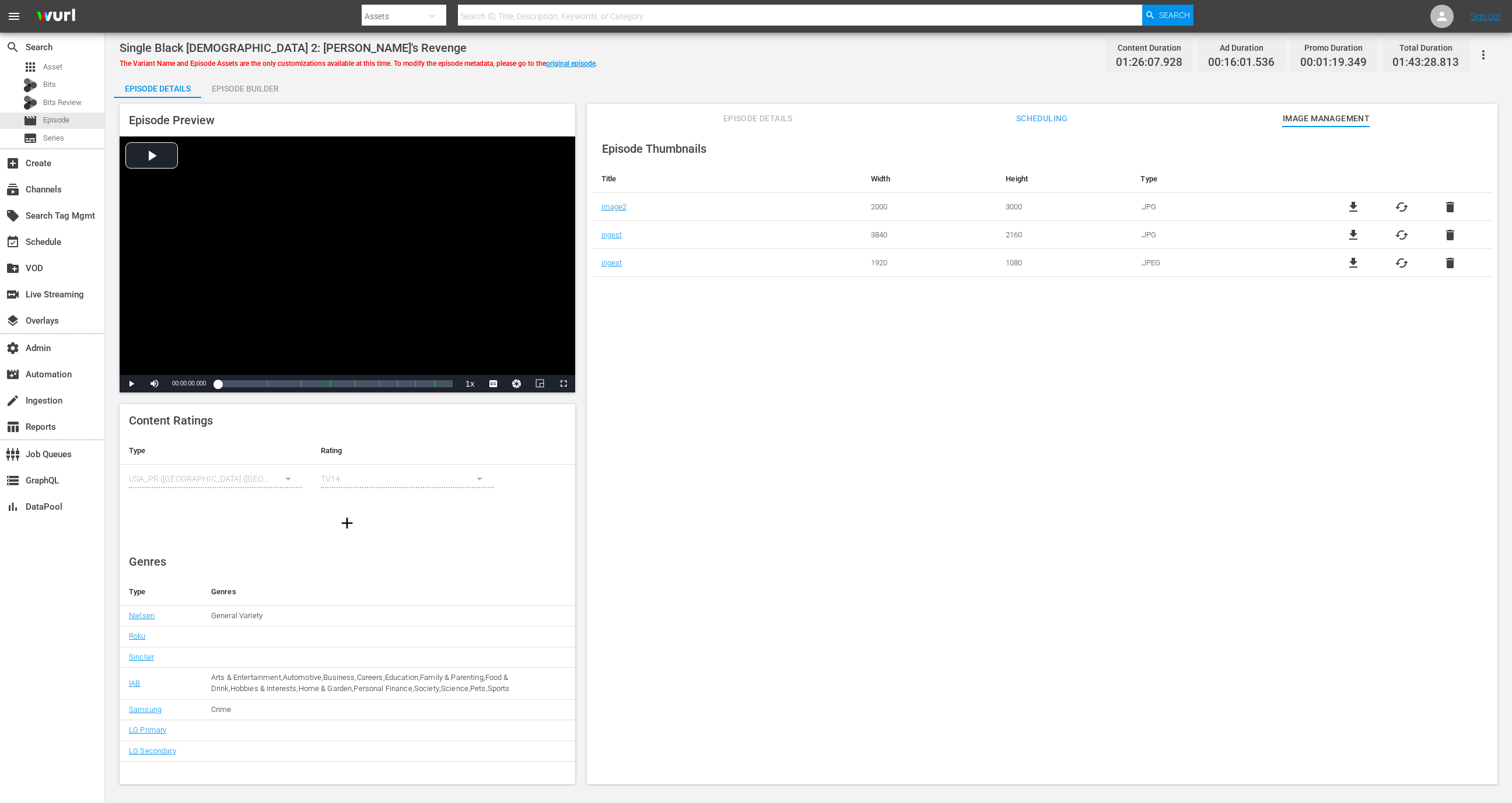
click at [878, 235] on td "3840" at bounding box center [930, 235] width 135 height 28
copy td "3840"
click at [1013, 221] on td "2160" at bounding box center [1064, 235] width 135 height 28
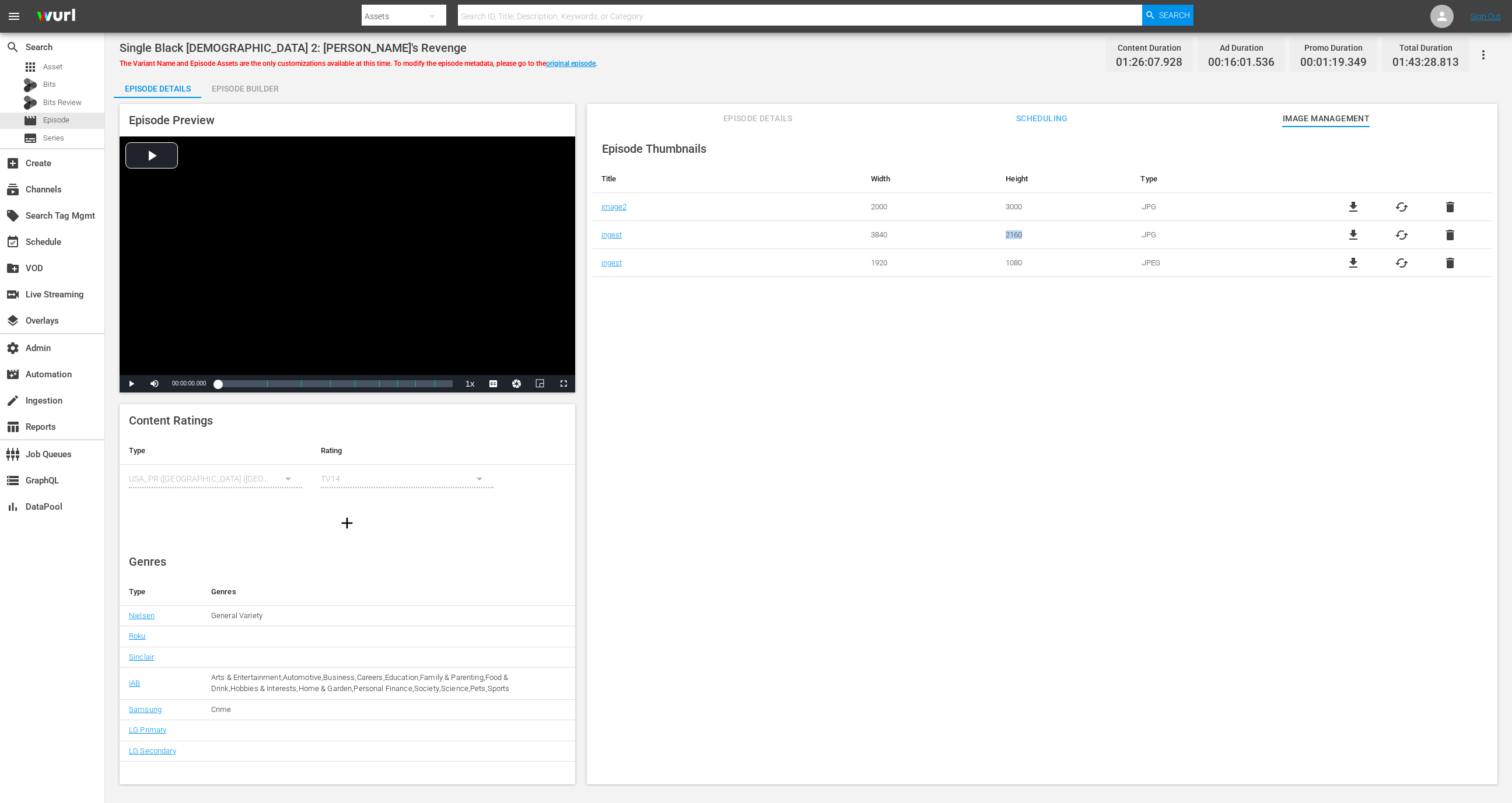
copy td "2160"
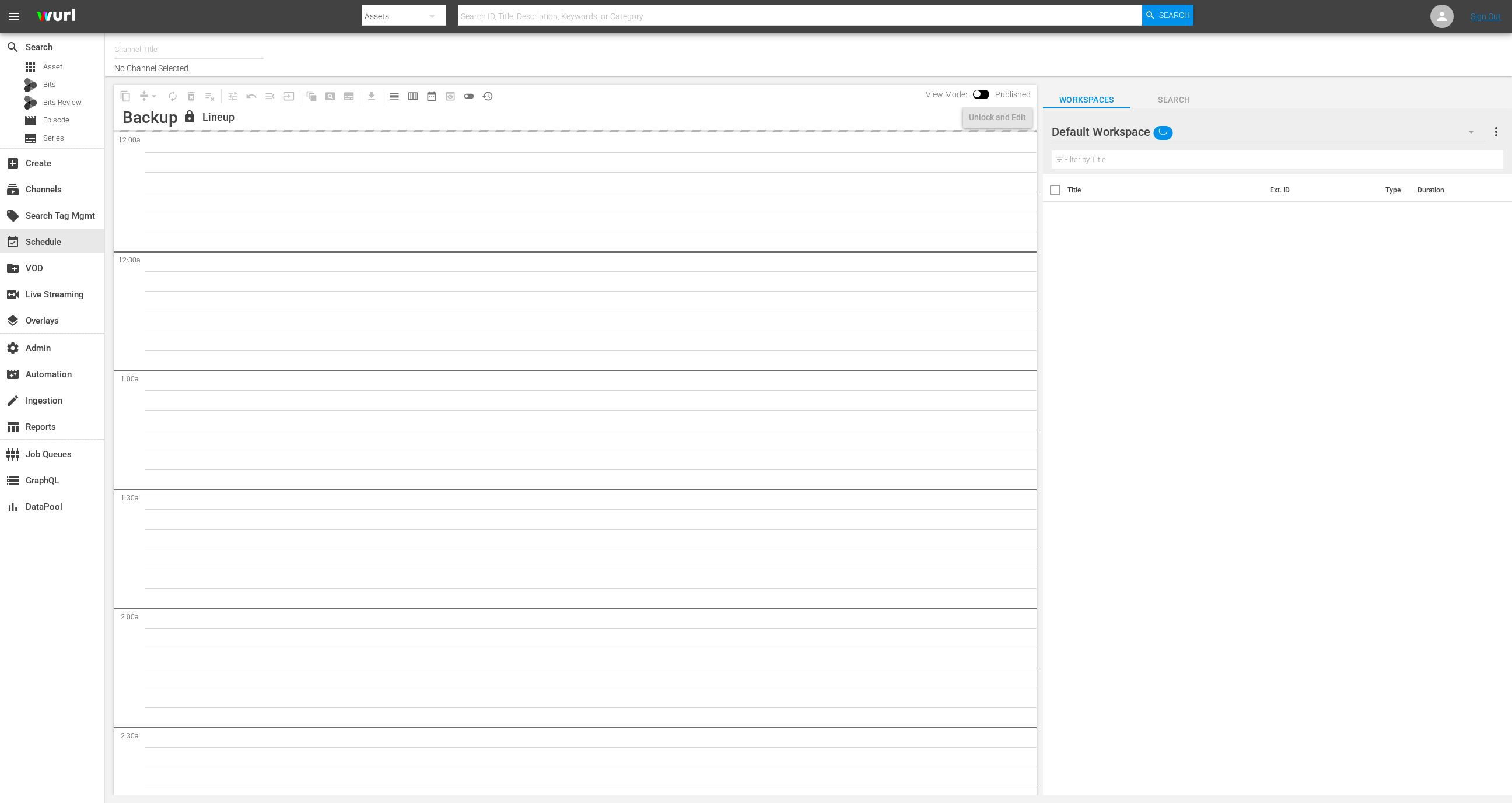
type input "Internal DevOps 1 (624)"
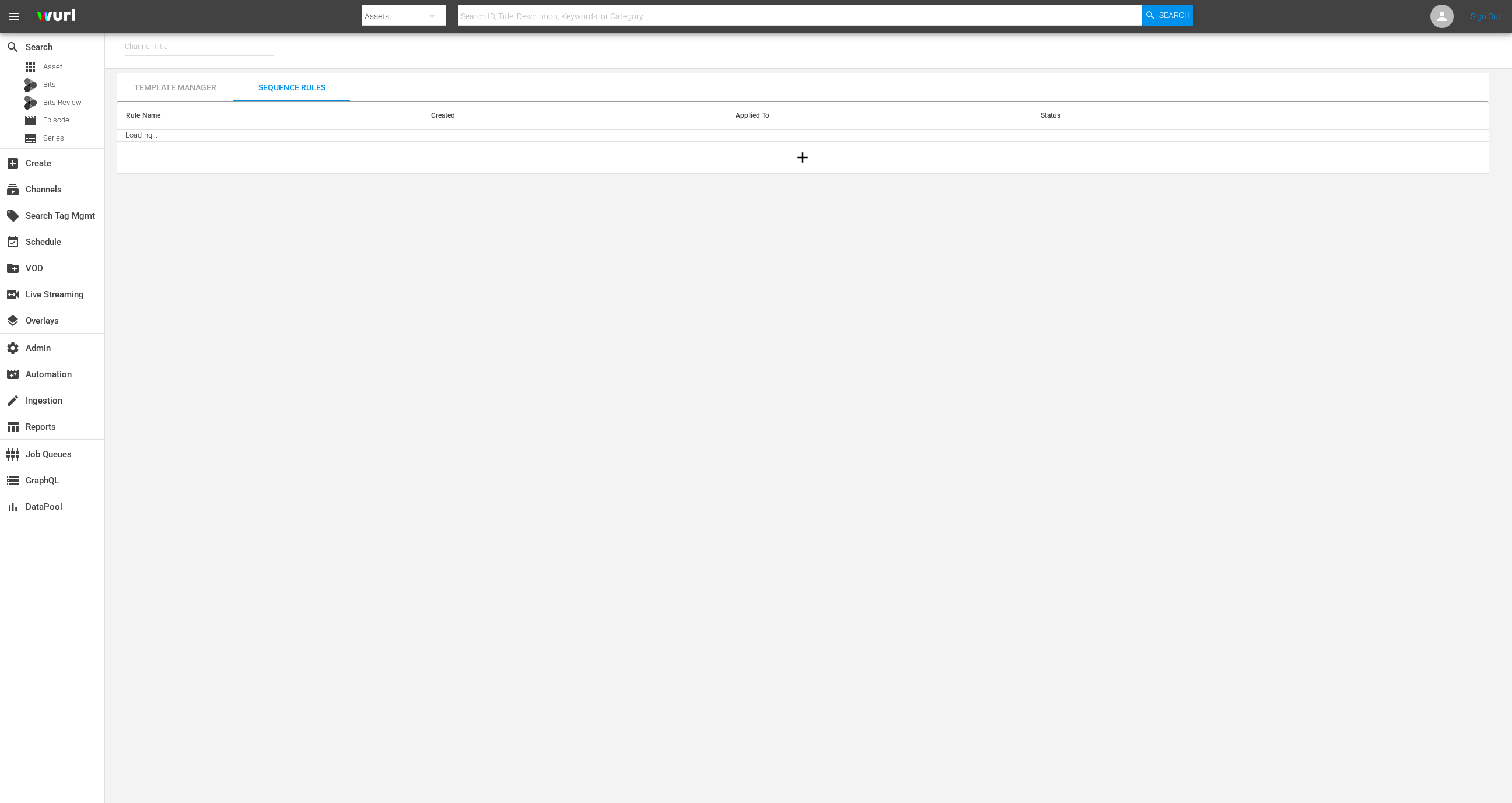
type input "Internal DevOps 1 (624)"
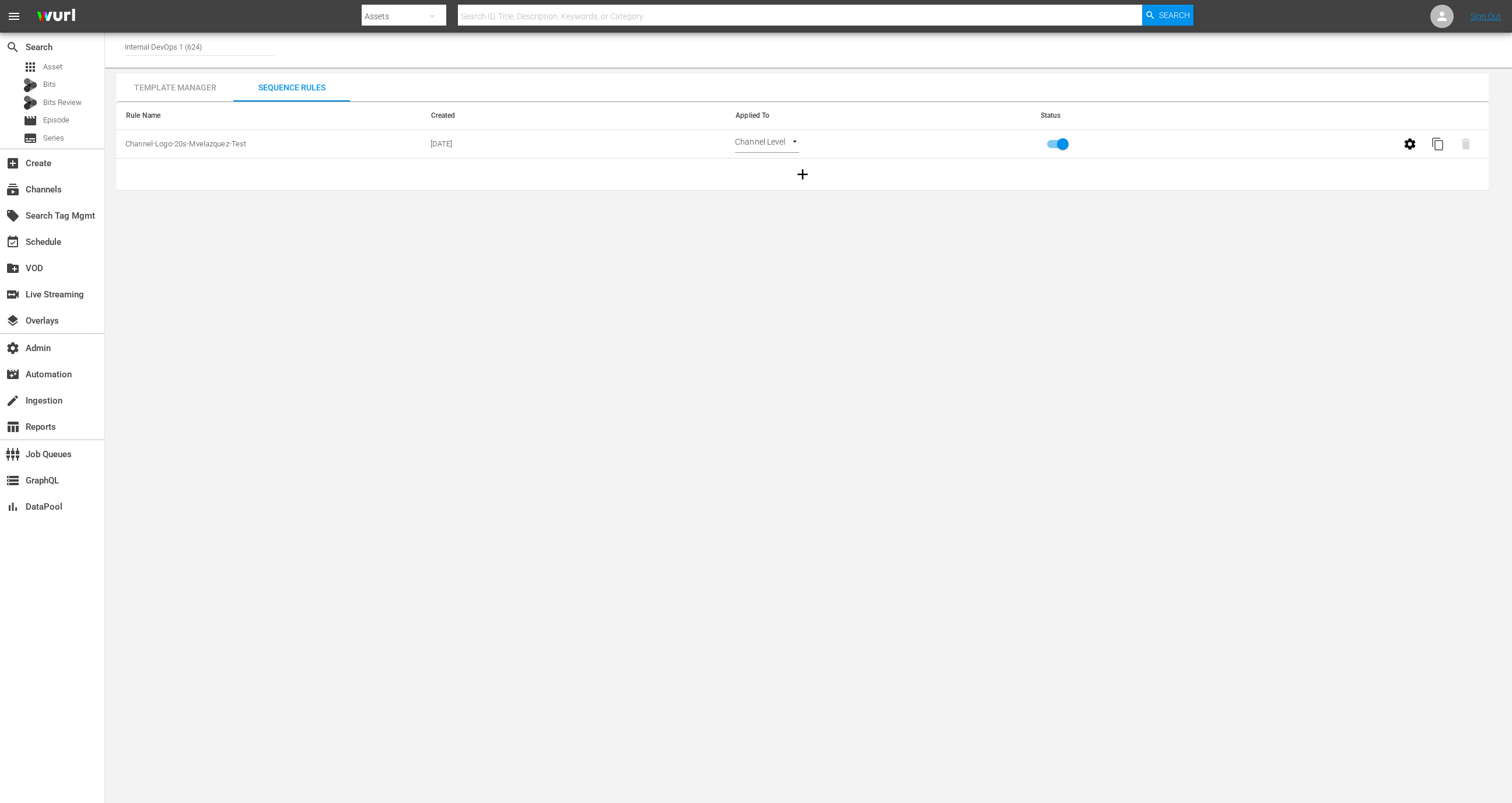
click at [1401, 150] on button "button" at bounding box center [1410, 144] width 28 height 28
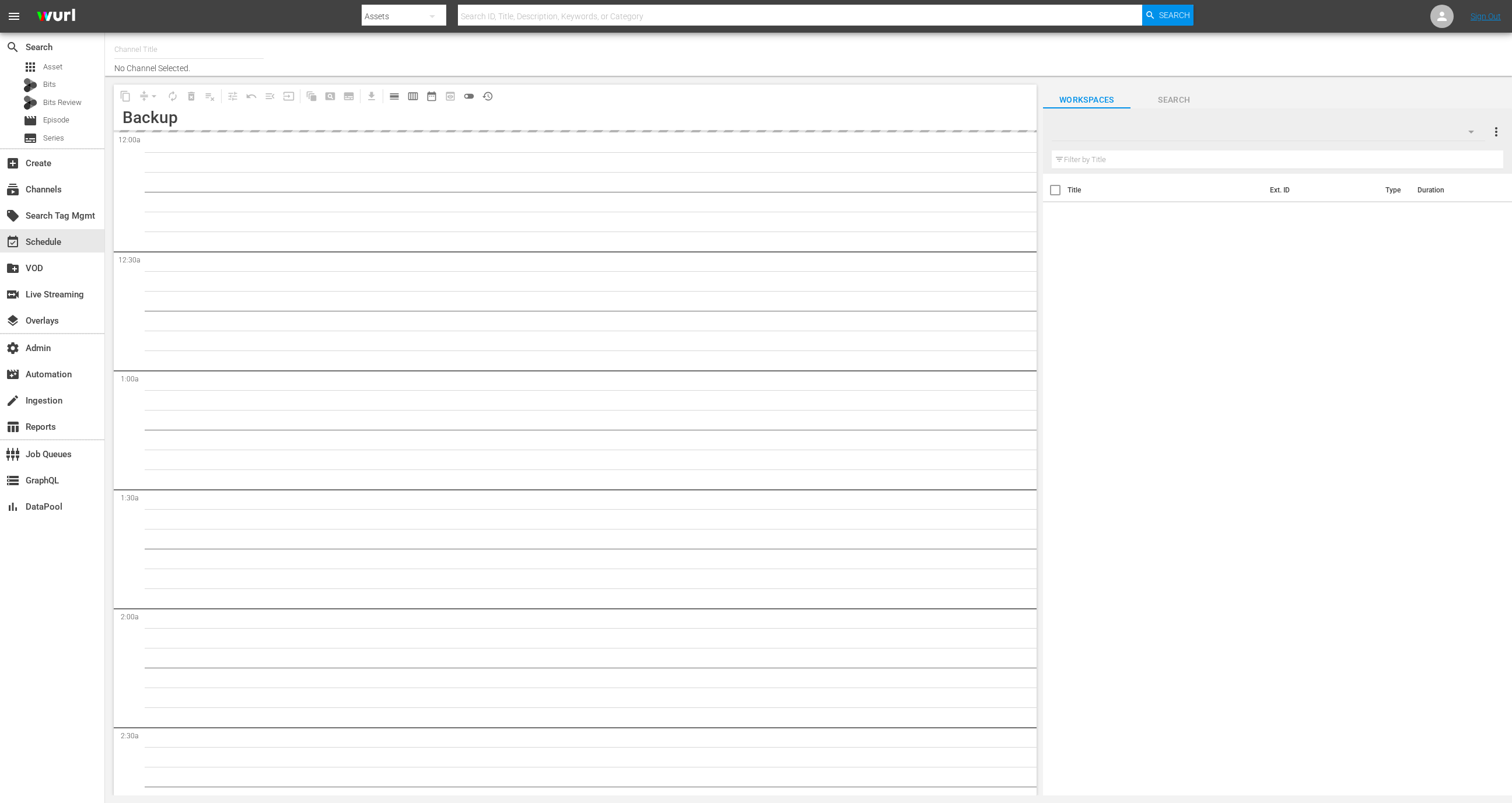
type input "Internal DevOps 1 (624)"
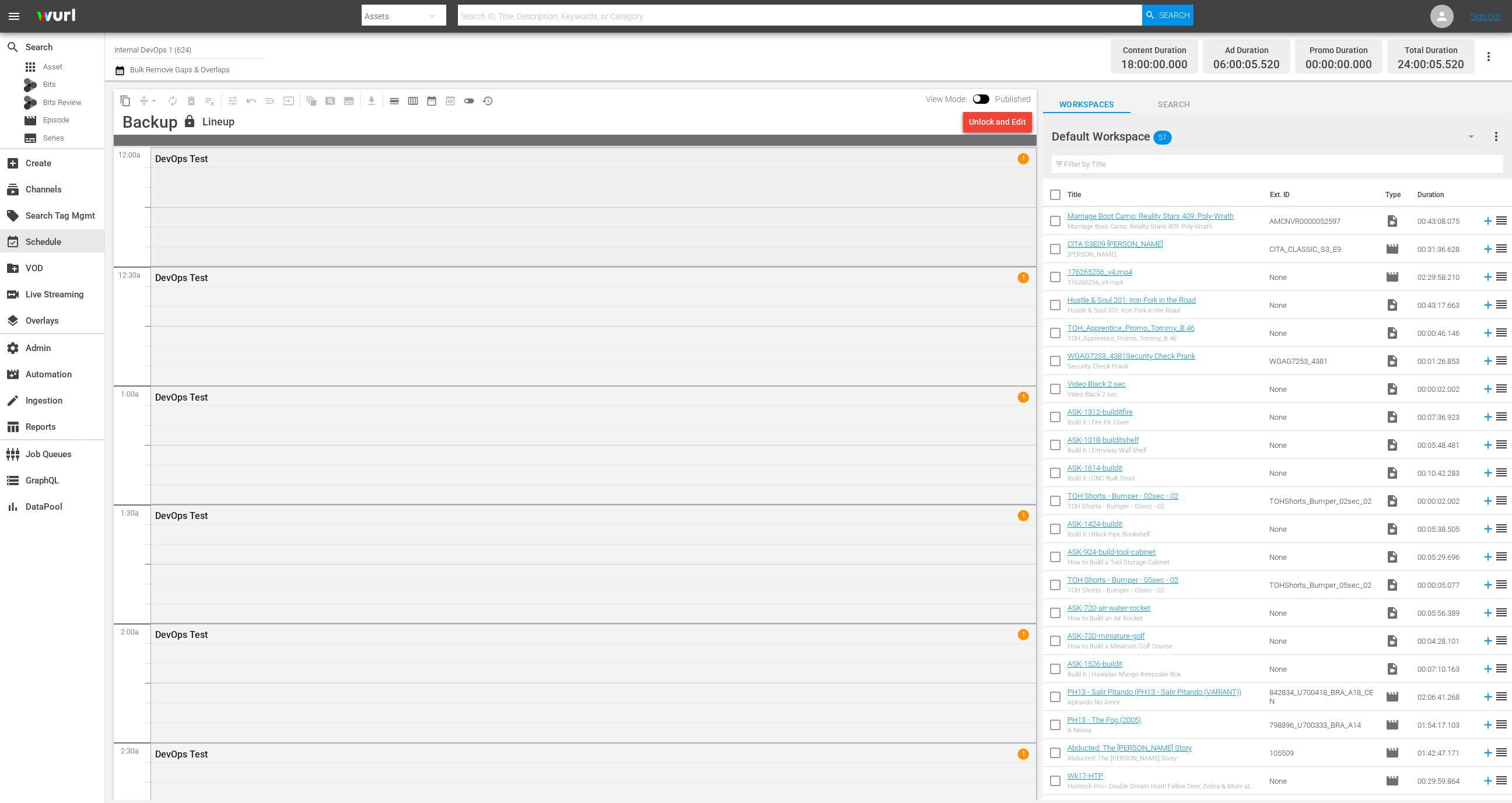
click at [891, 202] on div "DevOps Test 1" at bounding box center [593, 206] width 885 height 116
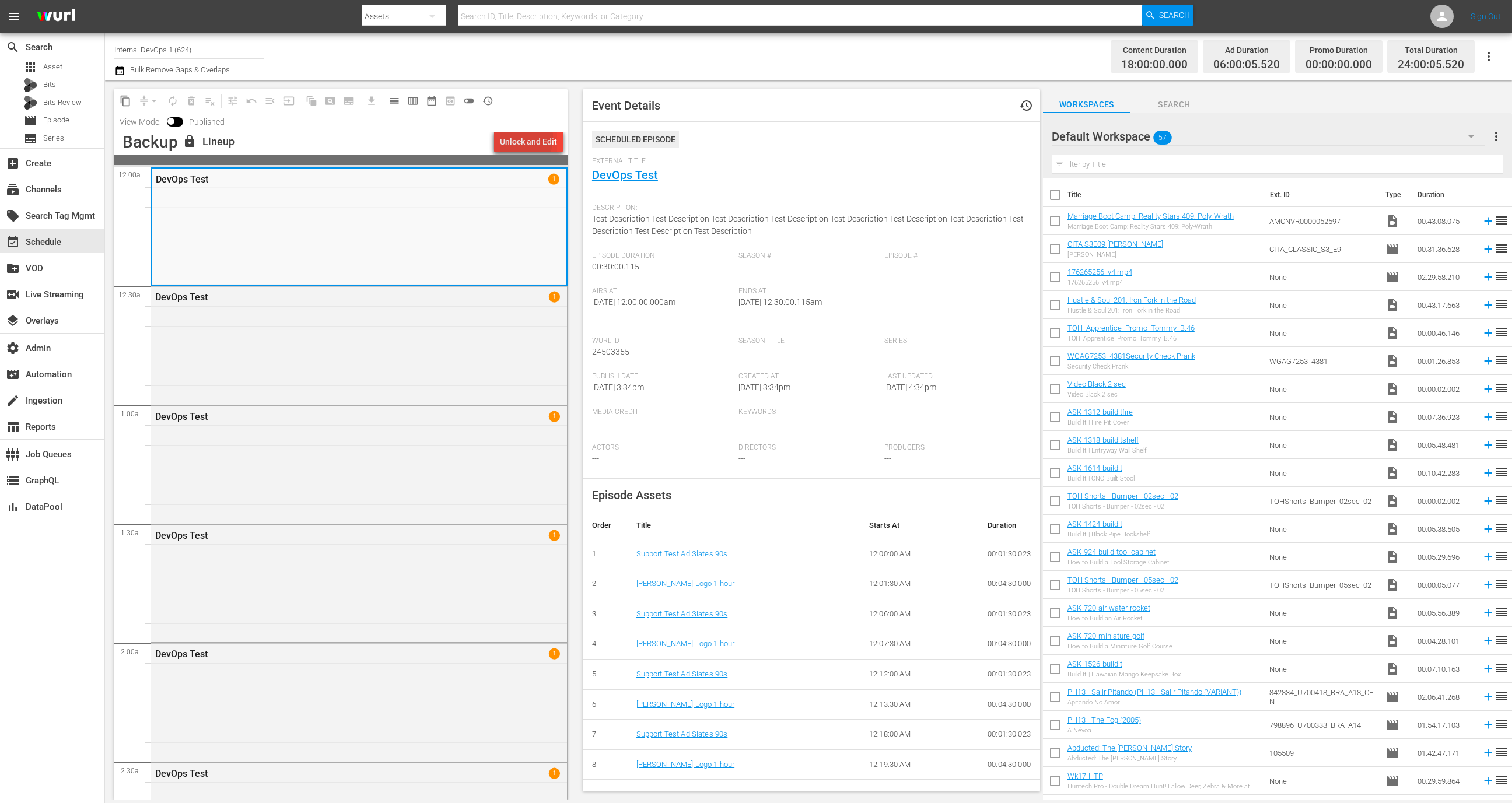
click at [512, 138] on div "Unlock and Edit" at bounding box center [528, 142] width 57 height 21
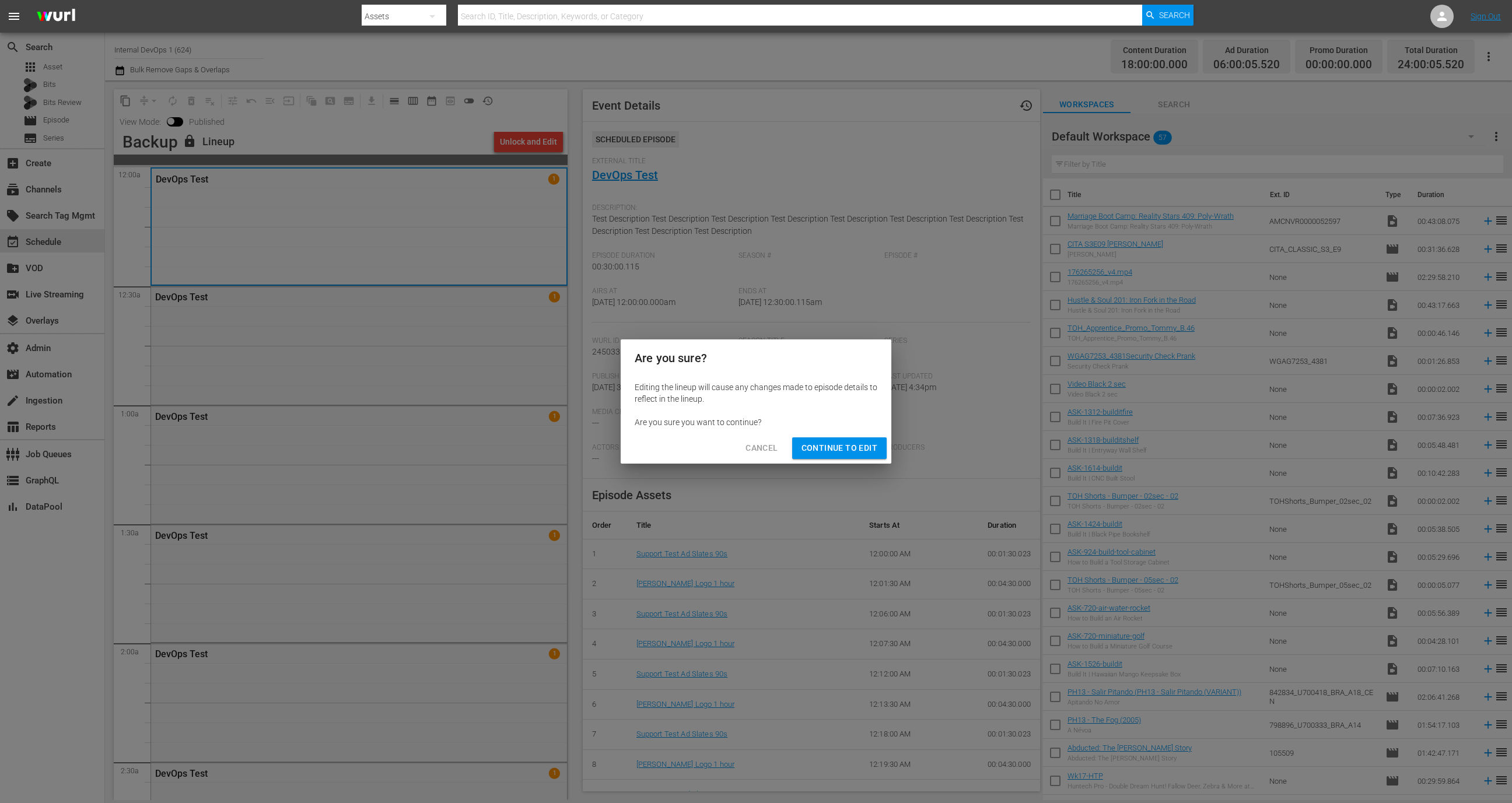
click at [846, 446] on span "Continue to Edit" at bounding box center [840, 448] width 76 height 14
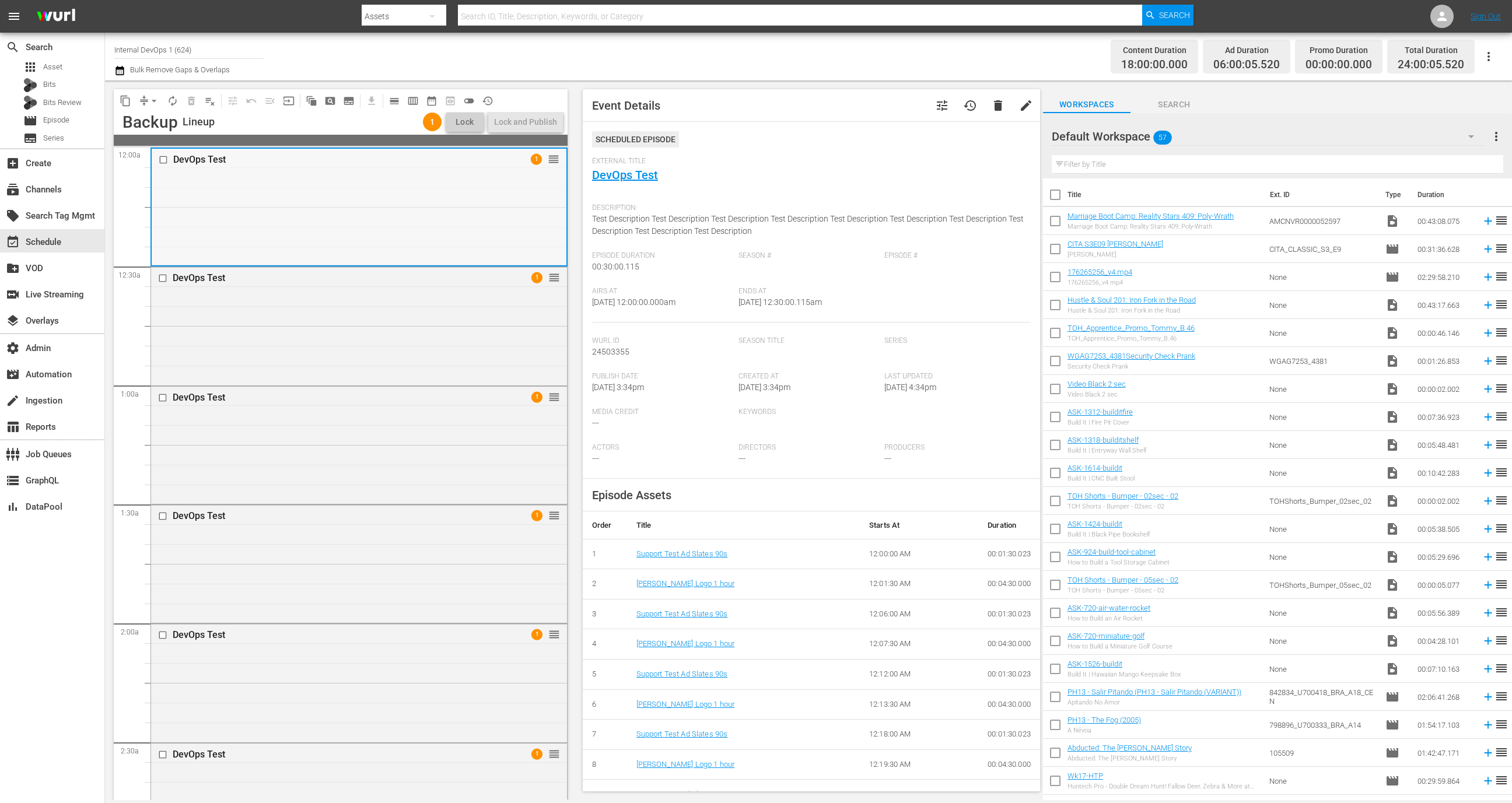
click at [425, 202] on div "DevOps Test 1 reorder" at bounding box center [359, 206] width 415 height 116
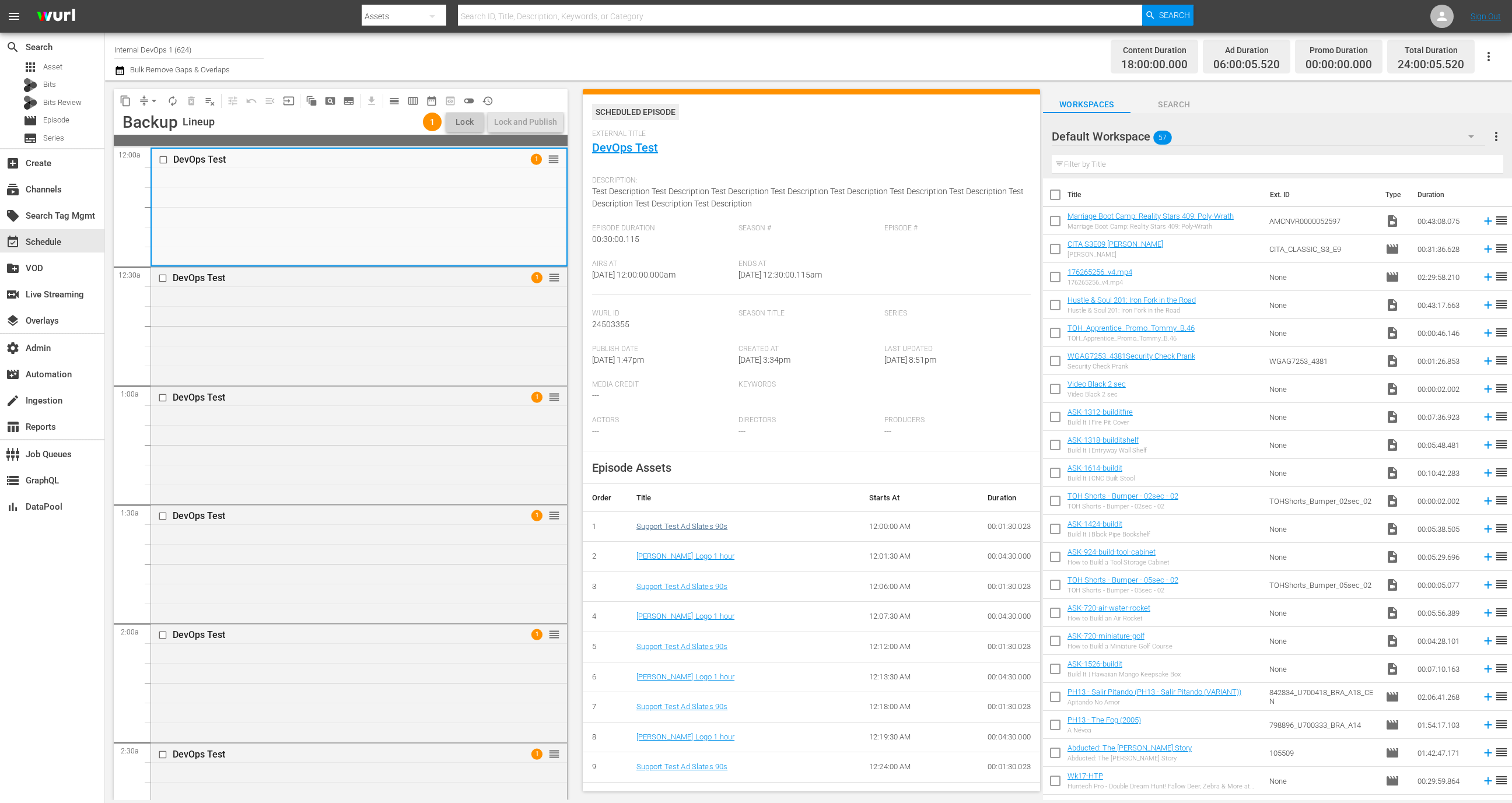
scroll to position [74, 0]
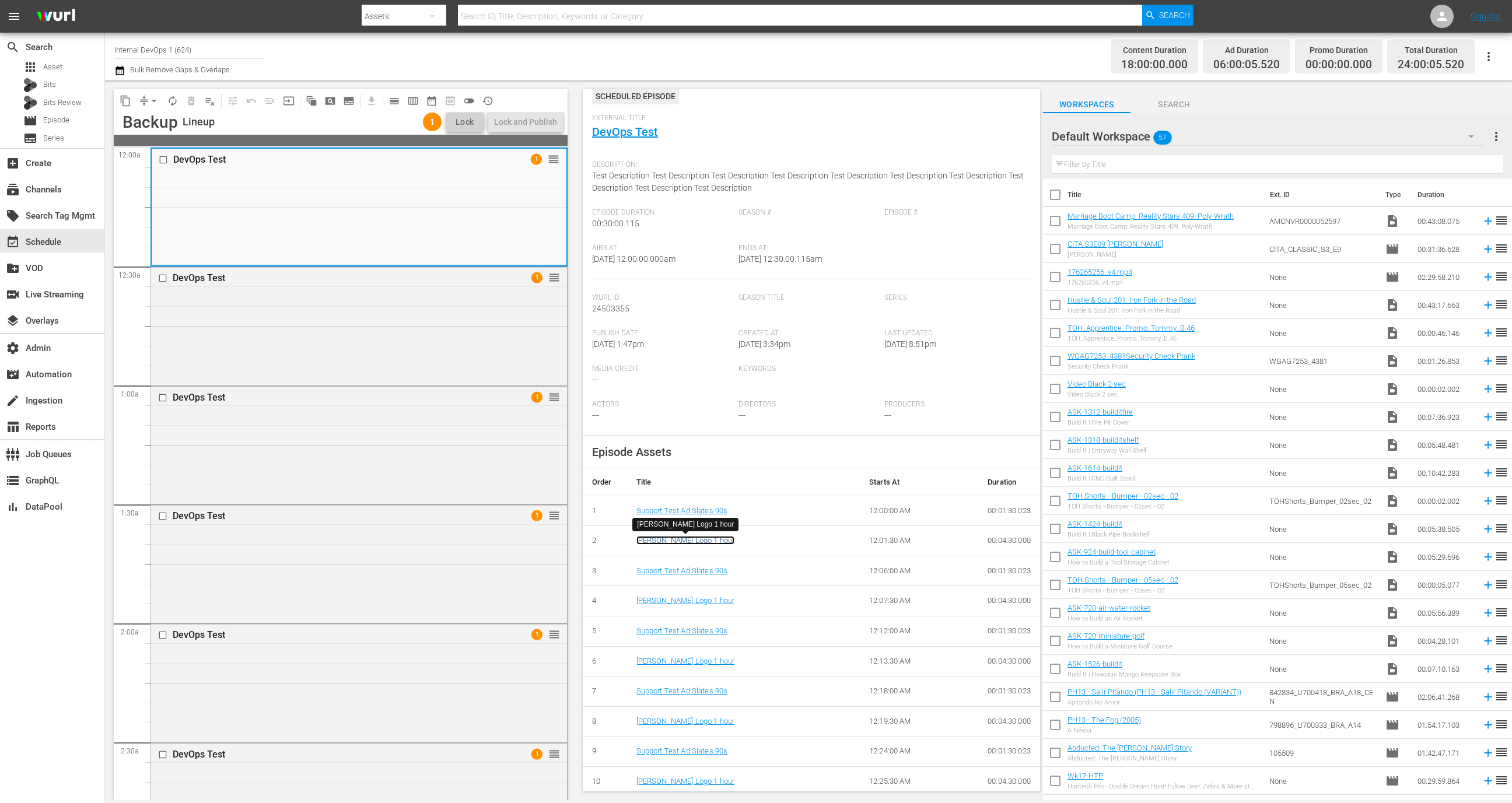
click at [685, 542] on link "[PERSON_NAME] Logo 1 hour" at bounding box center [686, 540] width 98 height 9
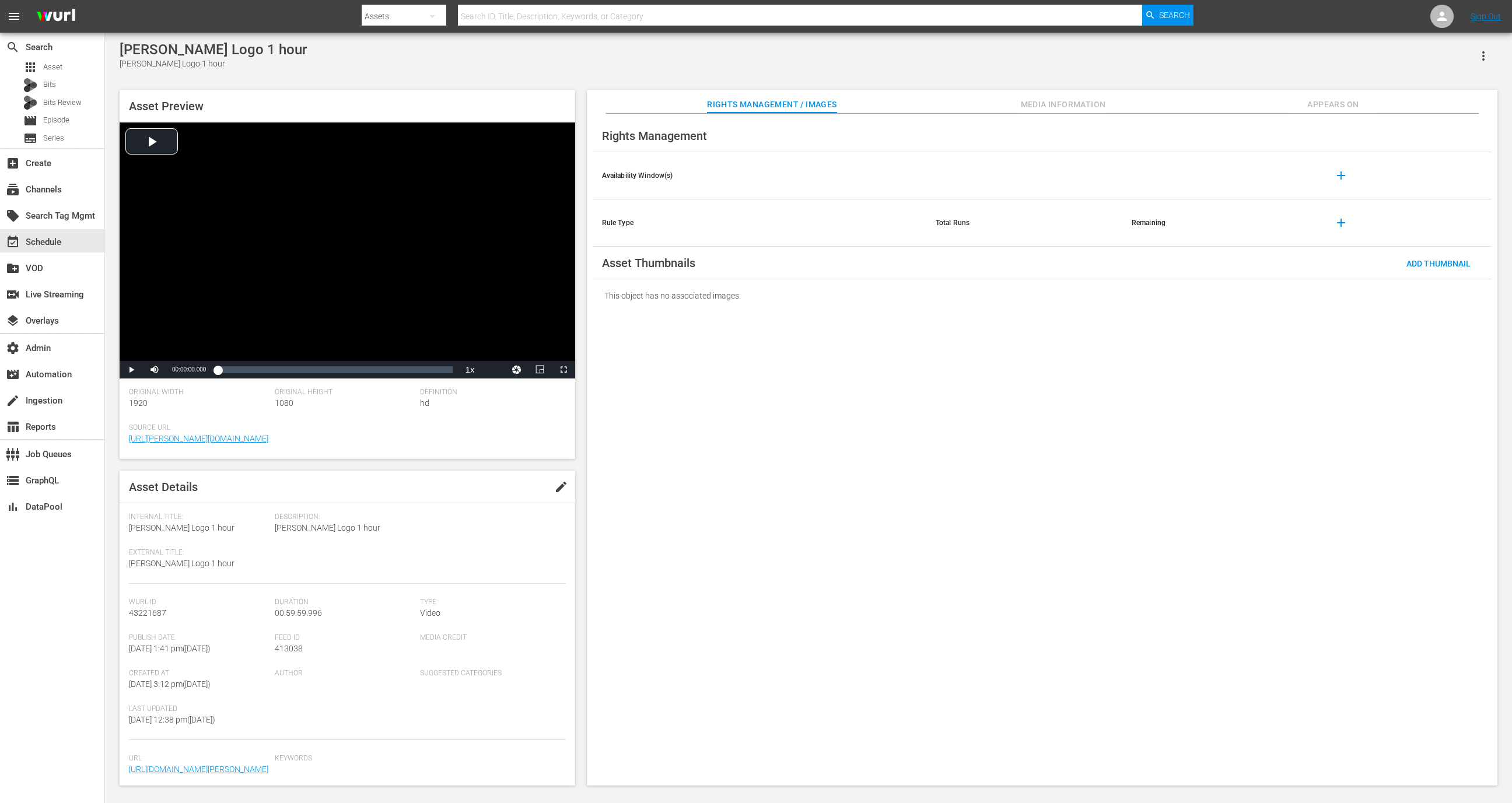
click at [1489, 49] on icon "button" at bounding box center [1484, 56] width 14 height 14
click at [1461, 90] on div "Segmentation Clips" at bounding box center [1432, 89] width 112 height 28
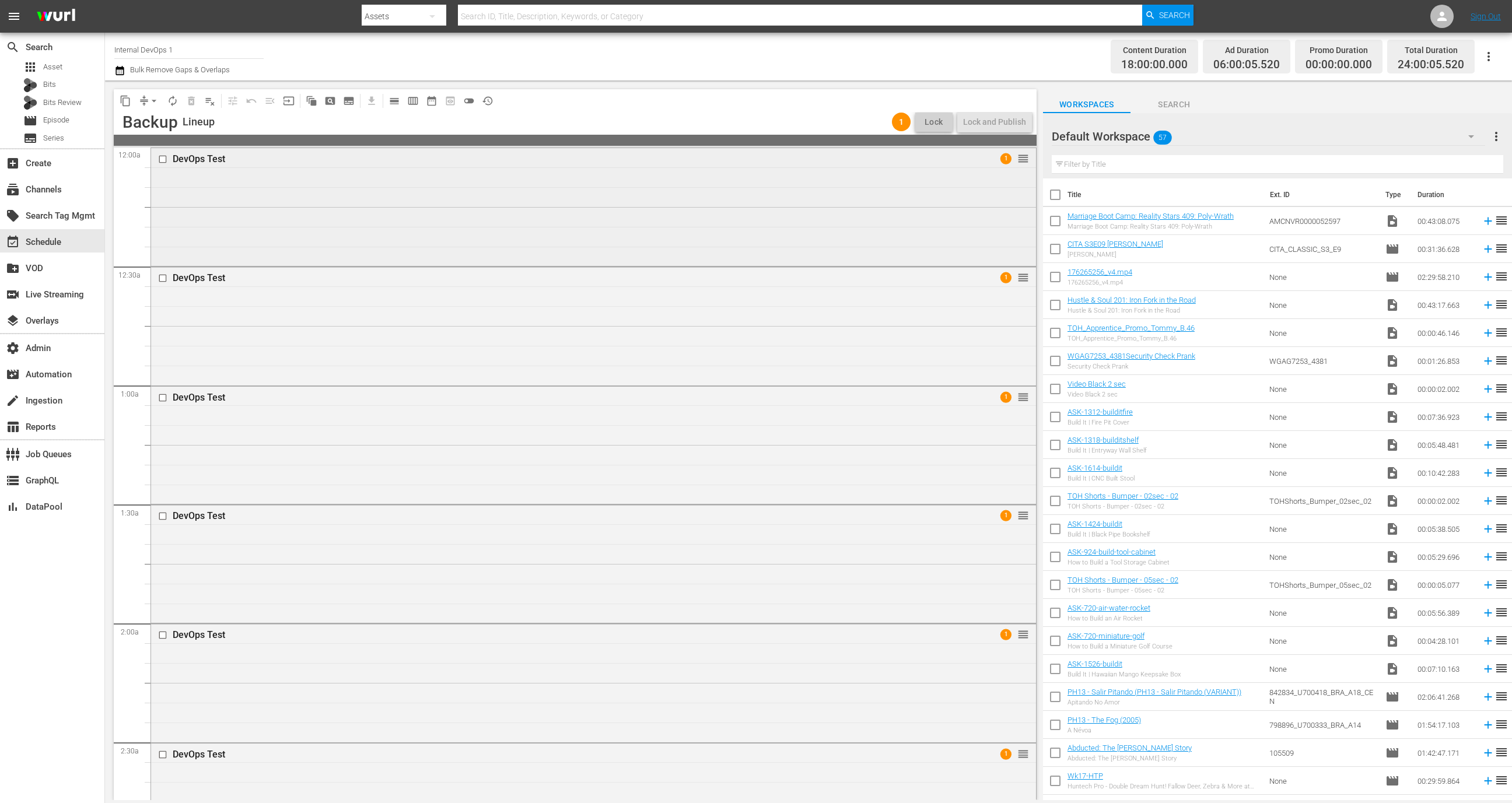
click at [705, 222] on div "DevOps Test 1 reorder" at bounding box center [593, 206] width 885 height 116
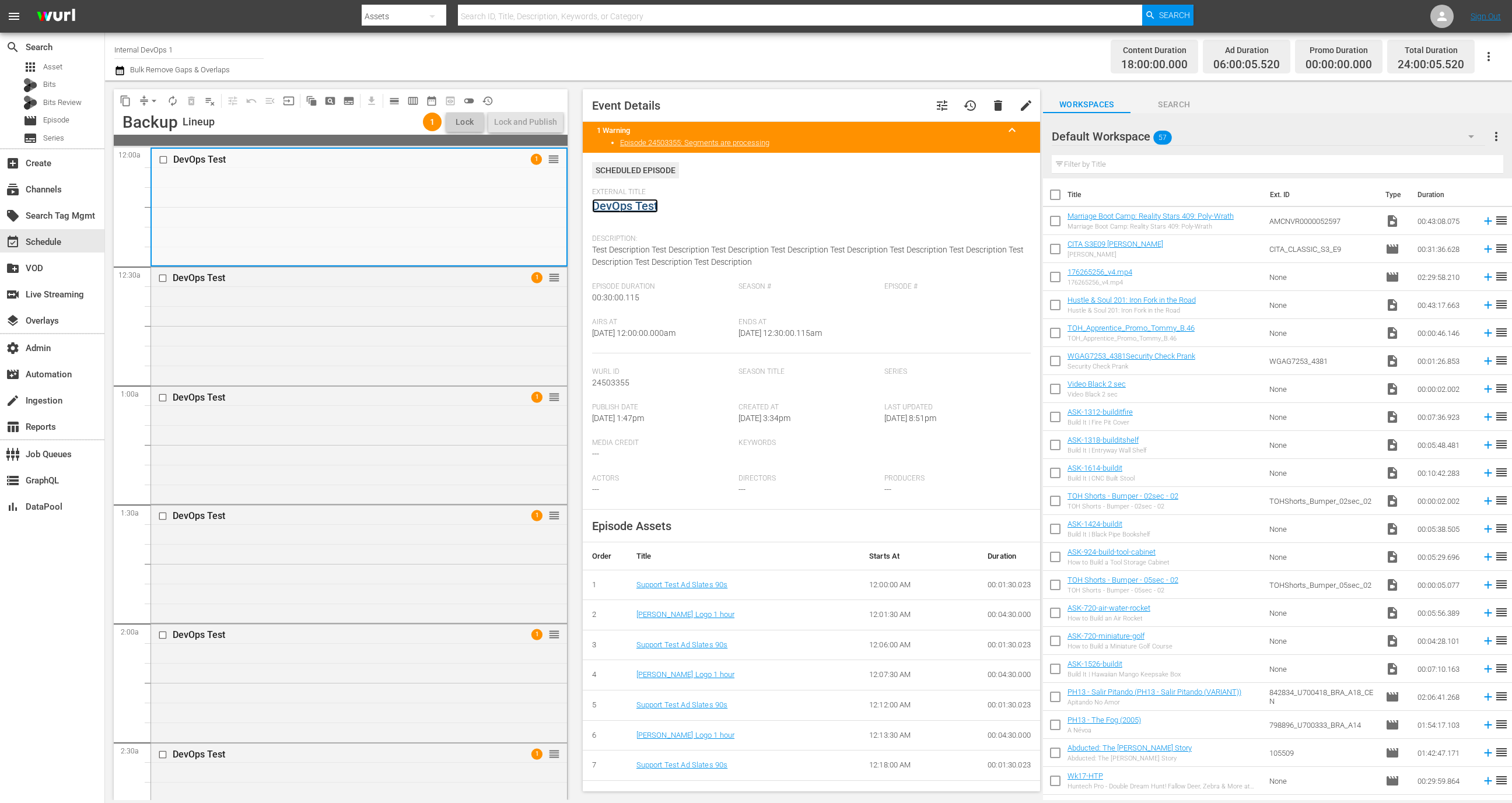
click at [637, 206] on link "DevOps Test" at bounding box center [625, 206] width 66 height 14
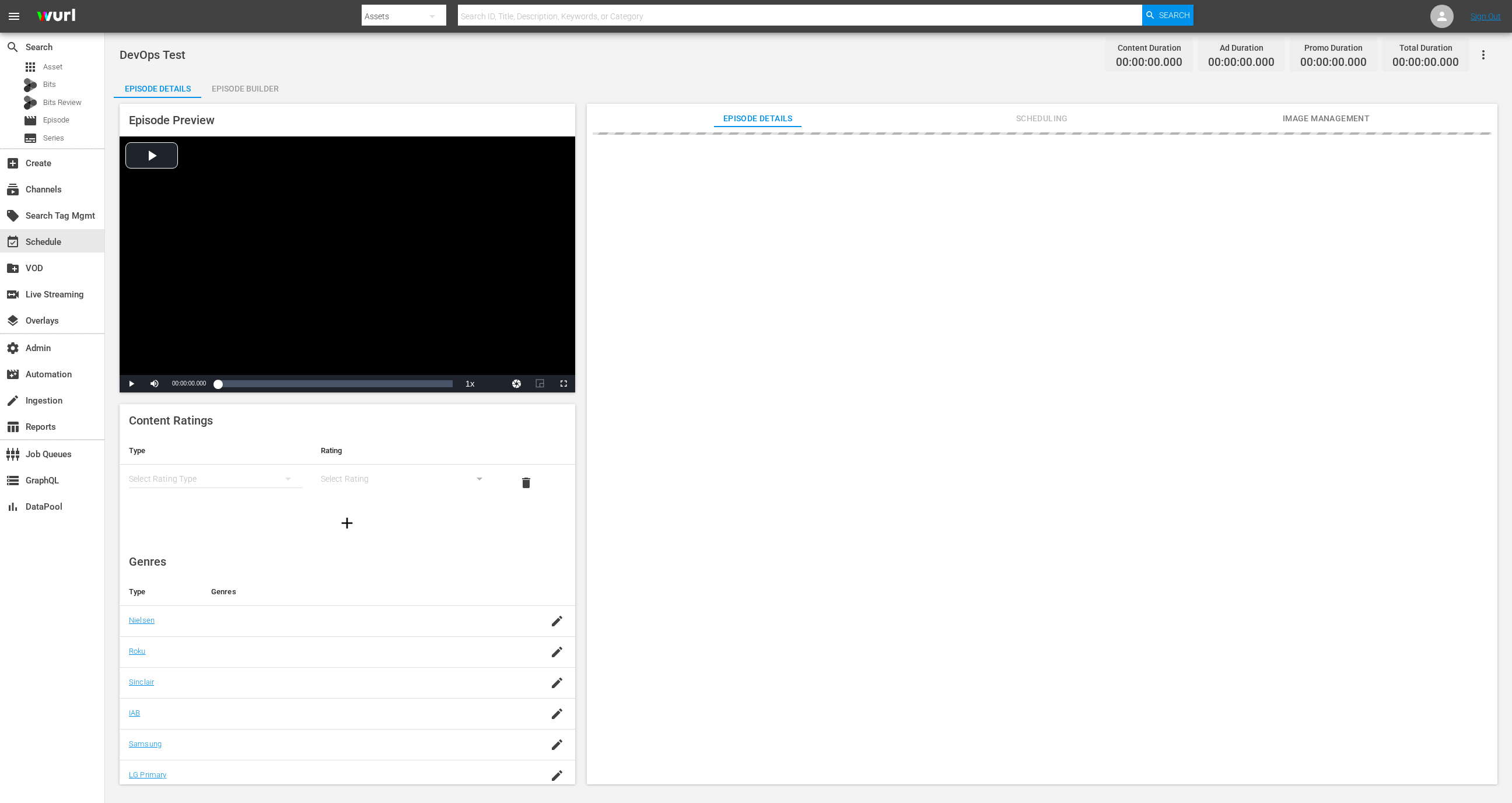
click at [1483, 53] on icon "button" at bounding box center [1484, 55] width 14 height 14
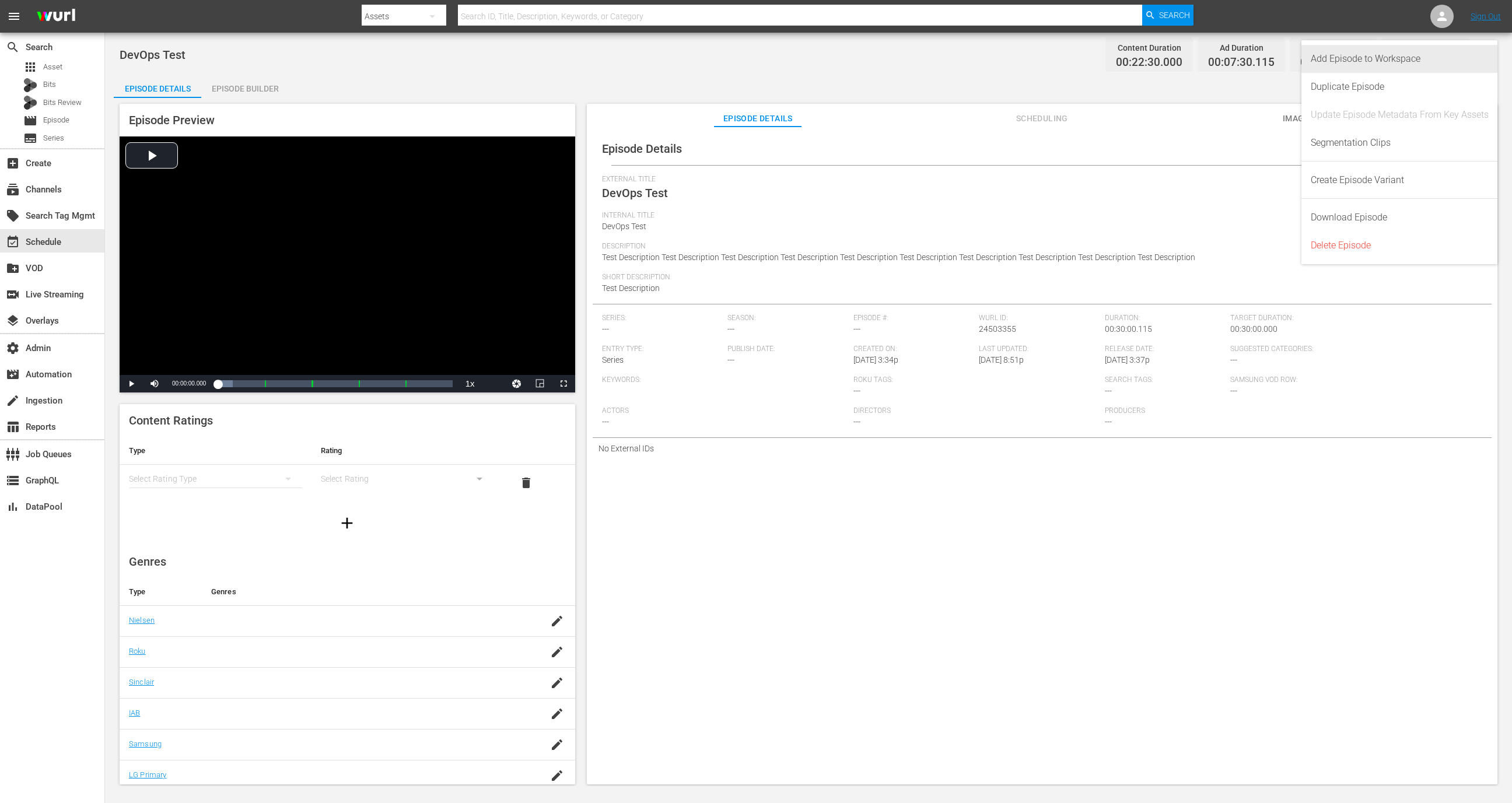
click at [1381, 60] on div "Add Episode to Workspace" at bounding box center [1400, 58] width 178 height 28
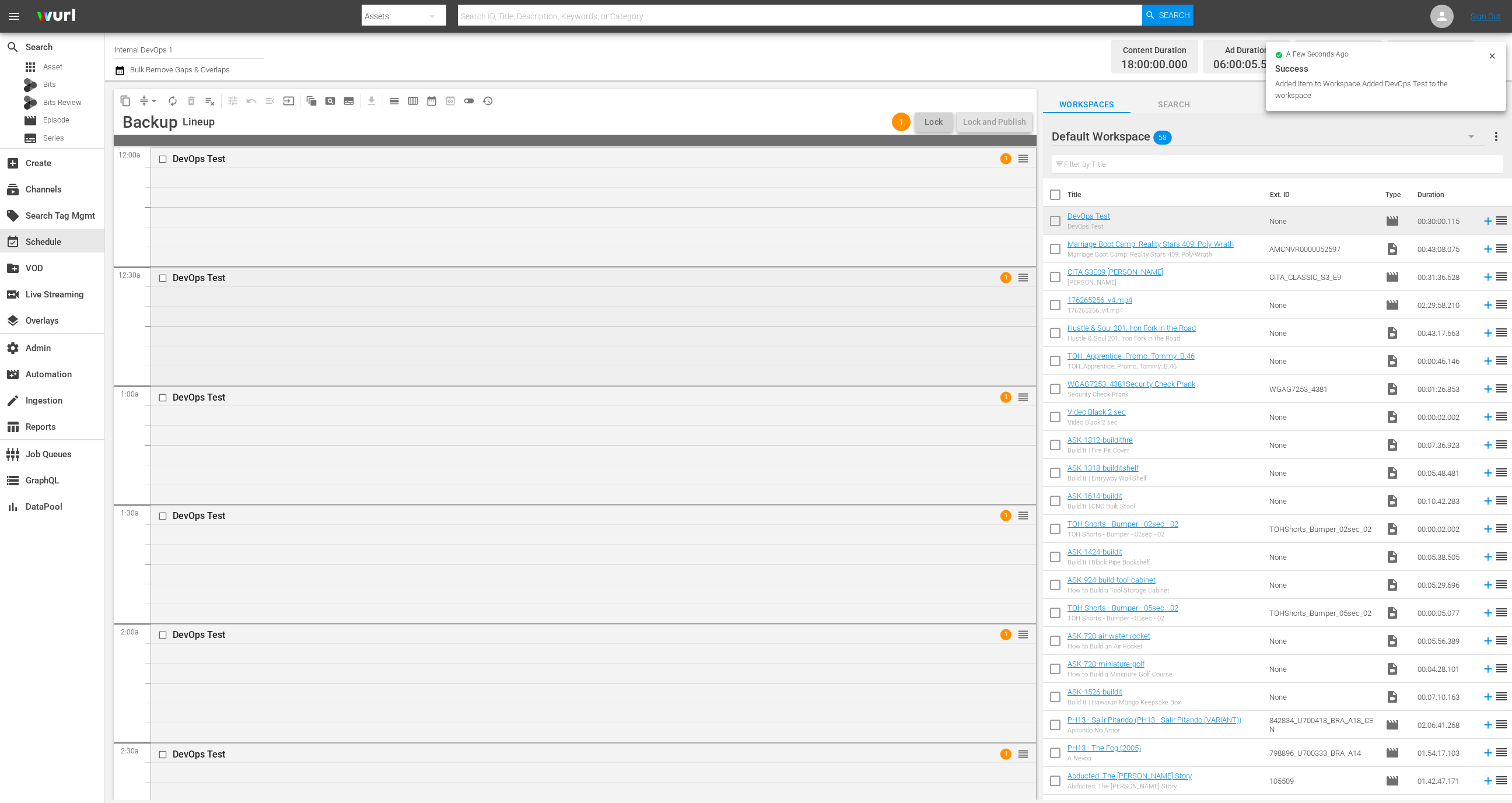
click at [295, 307] on div "DevOps Test 1 reorder" at bounding box center [593, 325] width 885 height 116
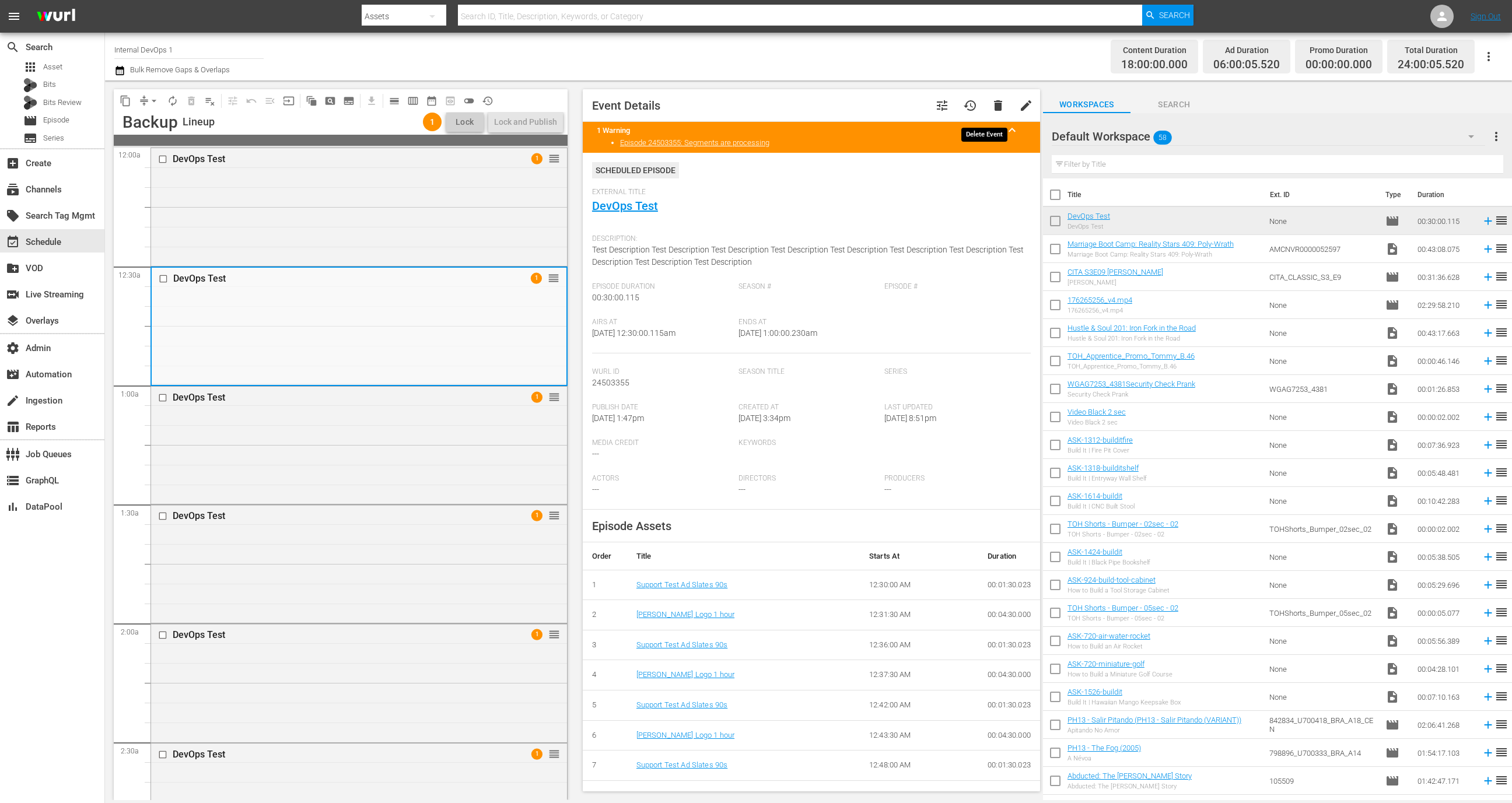
click at [991, 107] on span "delete" at bounding box center [998, 105] width 14 height 14
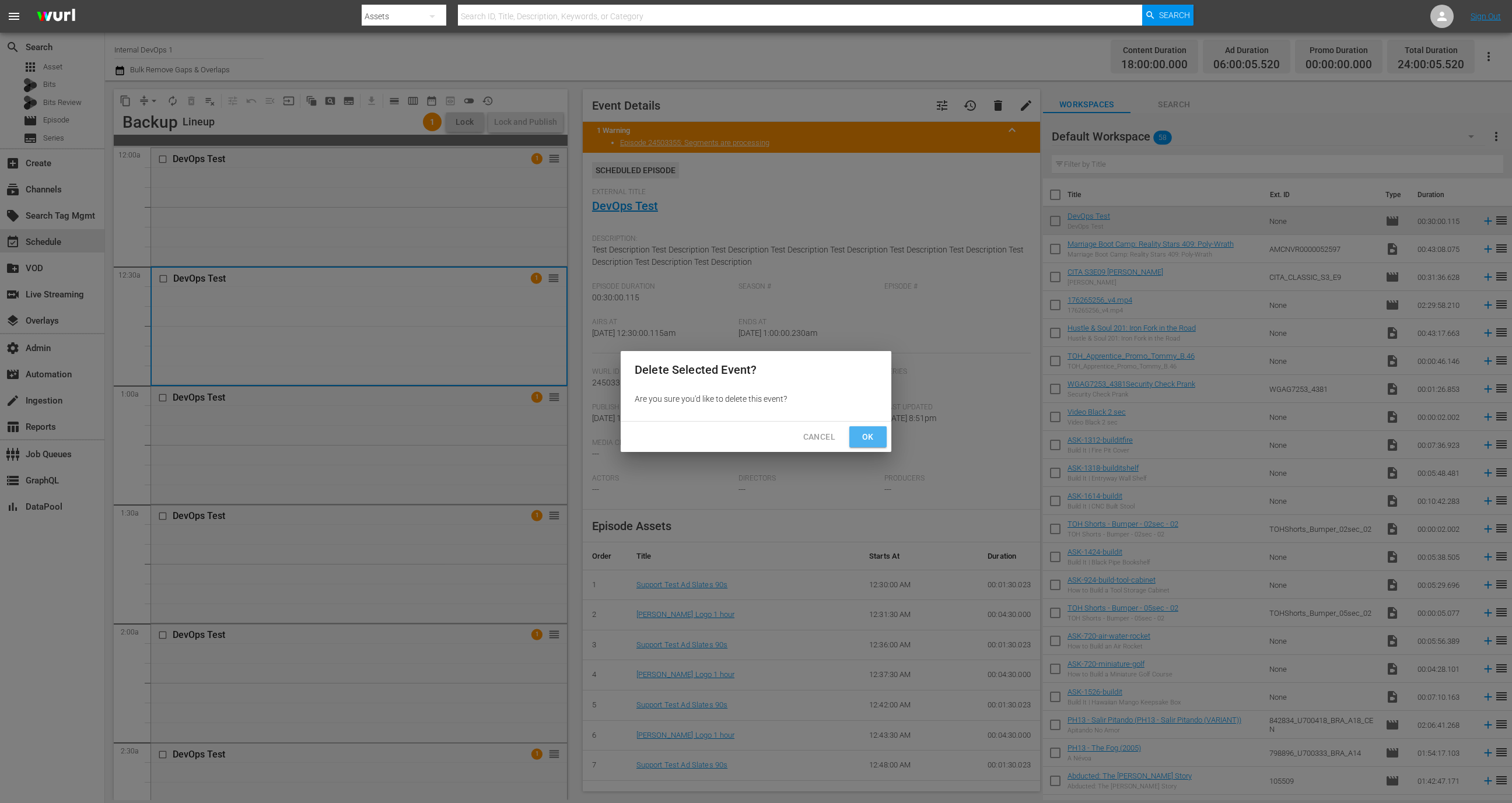
click at [883, 428] on button "Ok" at bounding box center [868, 437] width 37 height 21
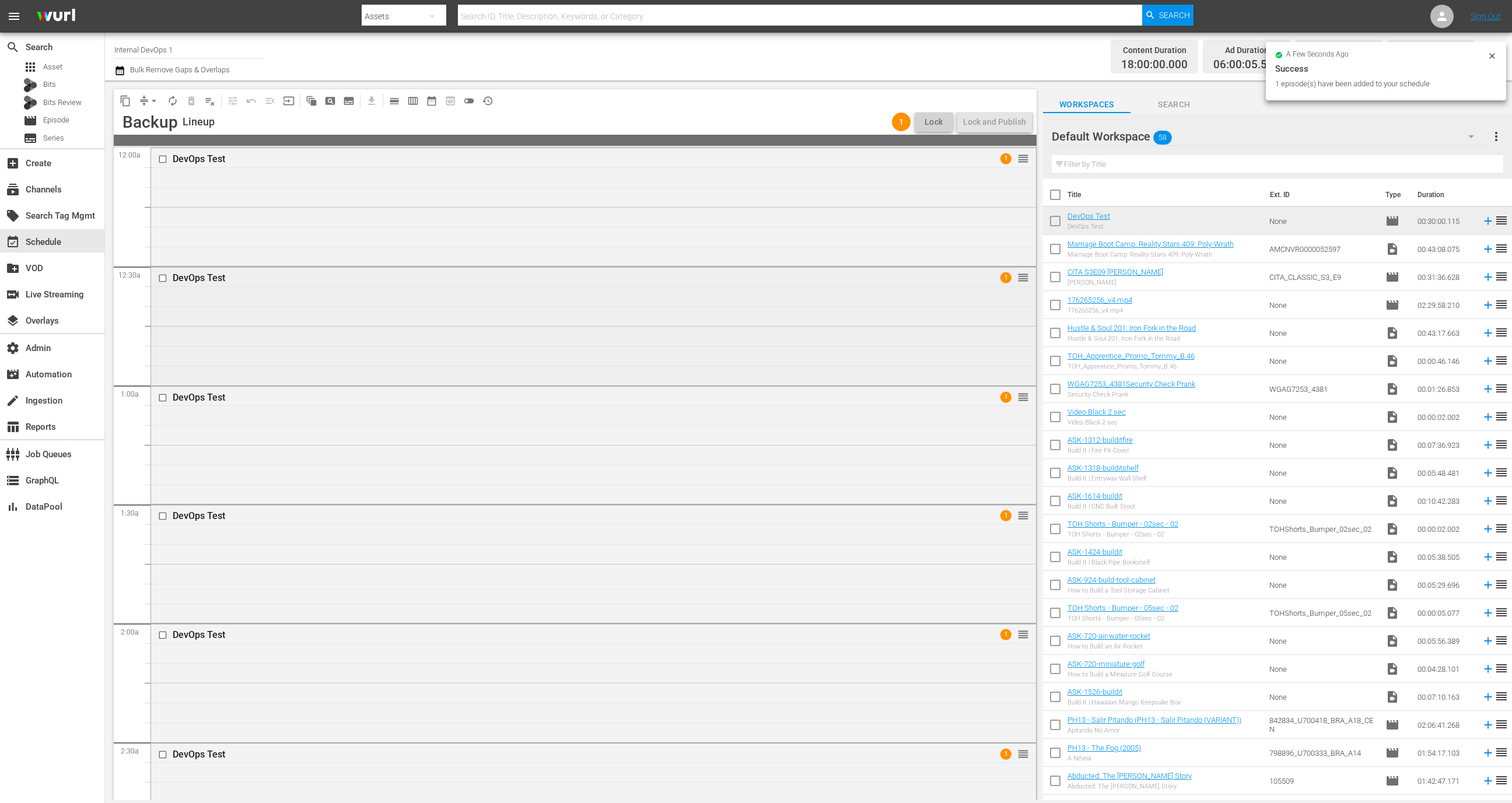
click at [905, 338] on div "DevOps Test 1 reorder" at bounding box center [593, 325] width 885 height 116
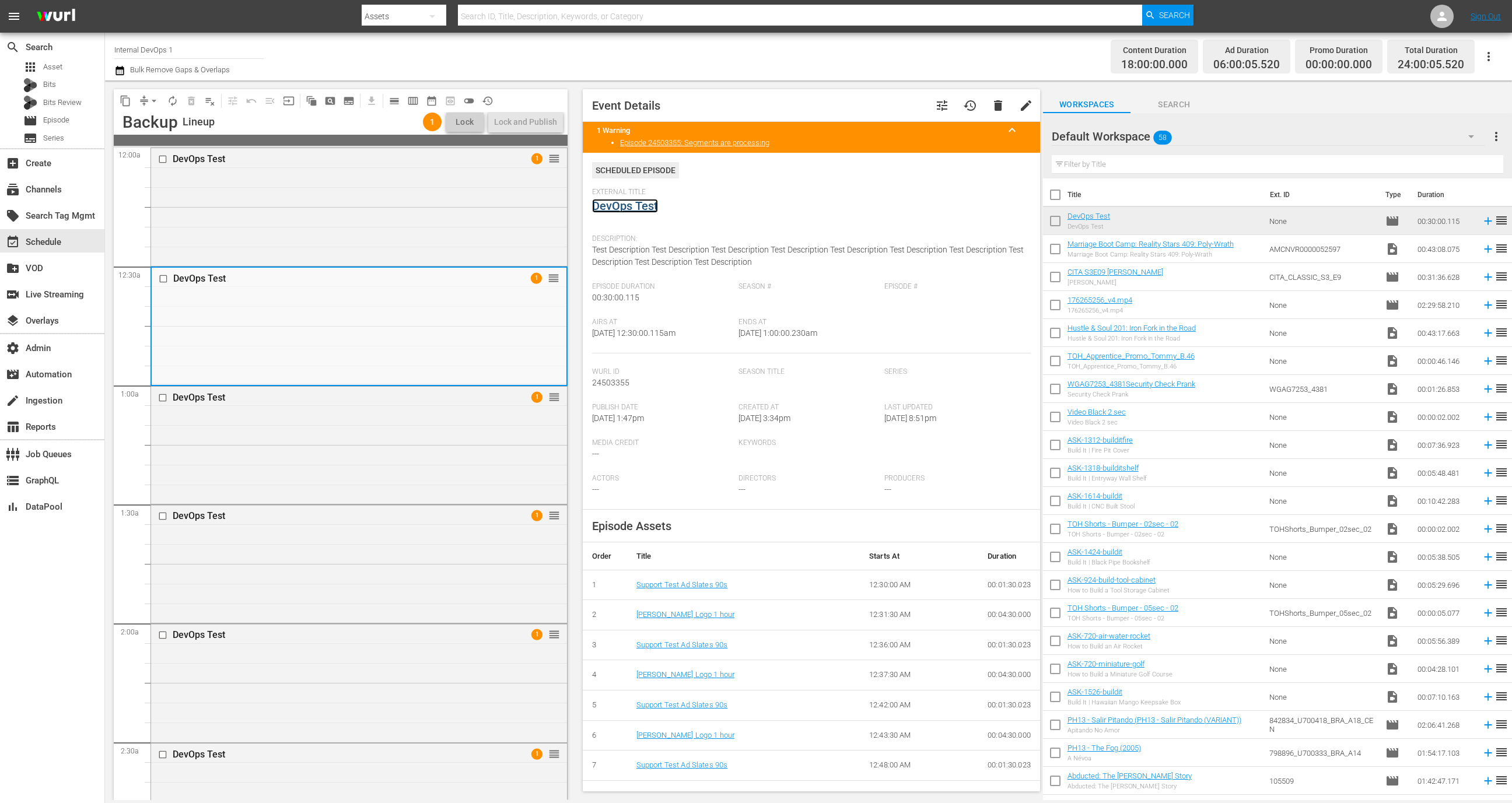
click at [633, 208] on link "DevOps Test" at bounding box center [625, 206] width 66 height 14
click at [633, 208] on link "DevOps Test" at bounding box center [625, 206] width 66 height 14
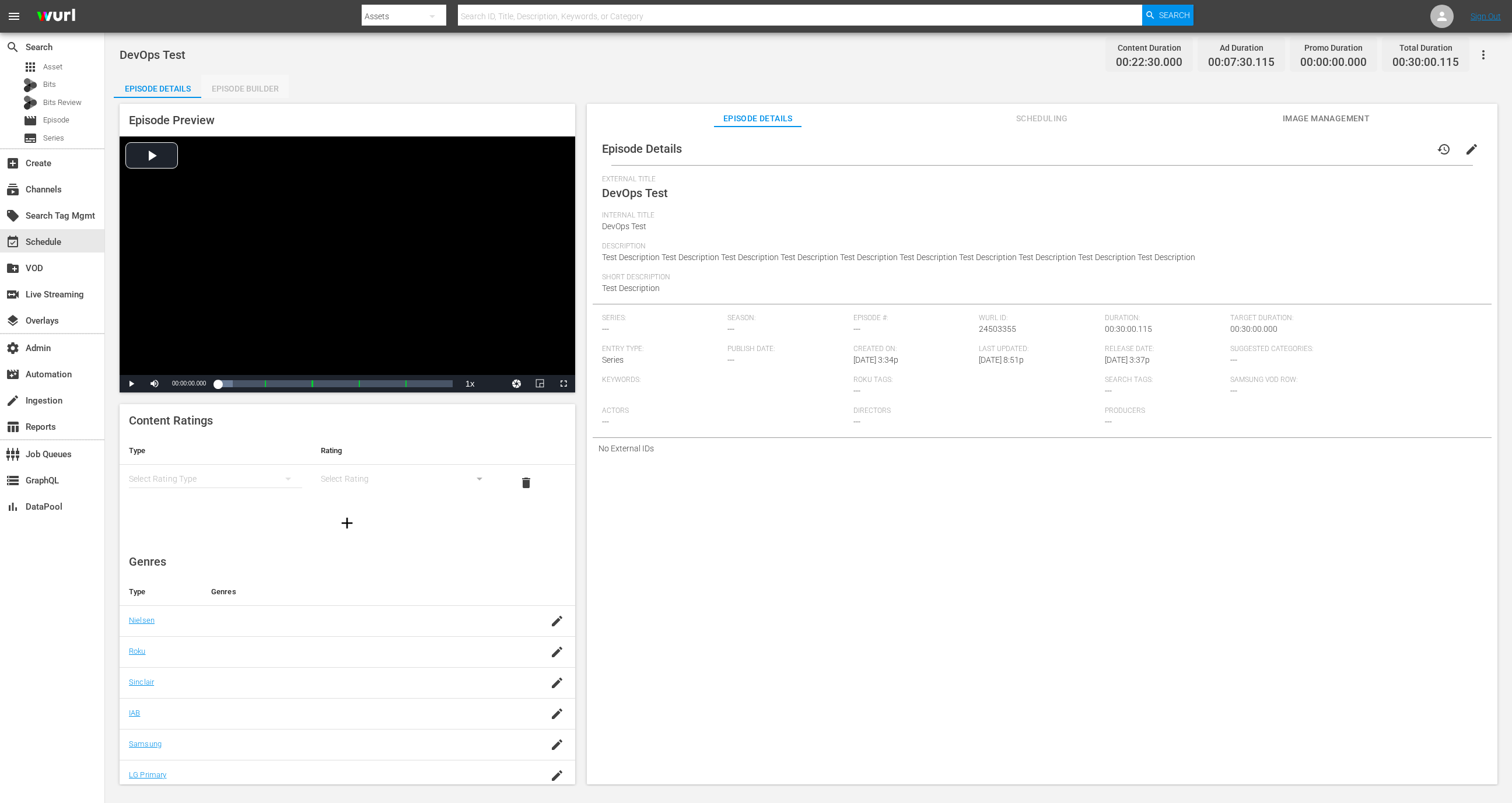
click at [245, 87] on div "Episode Builder" at bounding box center [245, 89] width 87 height 28
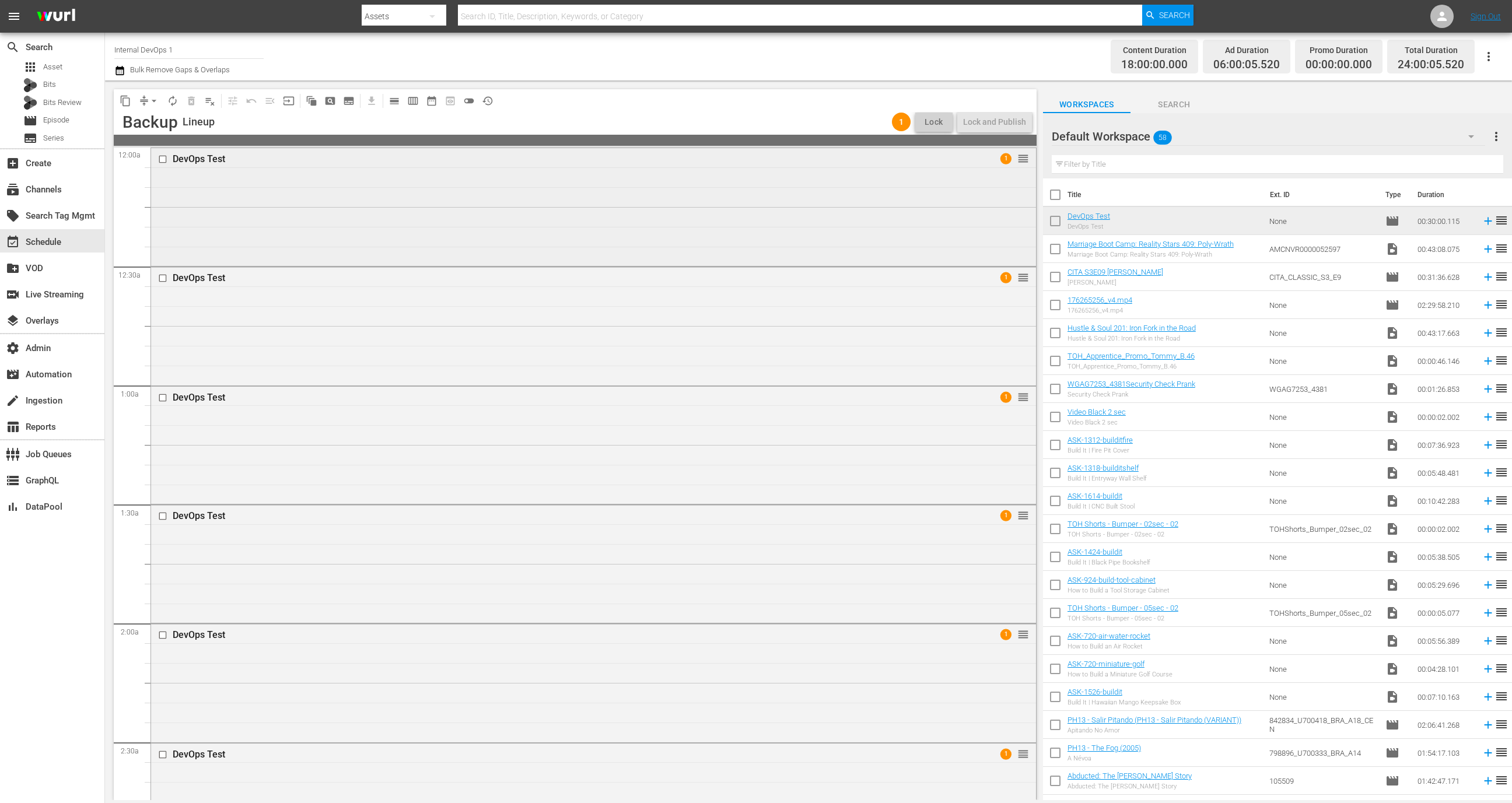
click at [680, 225] on div "DevOps Test 1 reorder" at bounding box center [593, 206] width 885 height 116
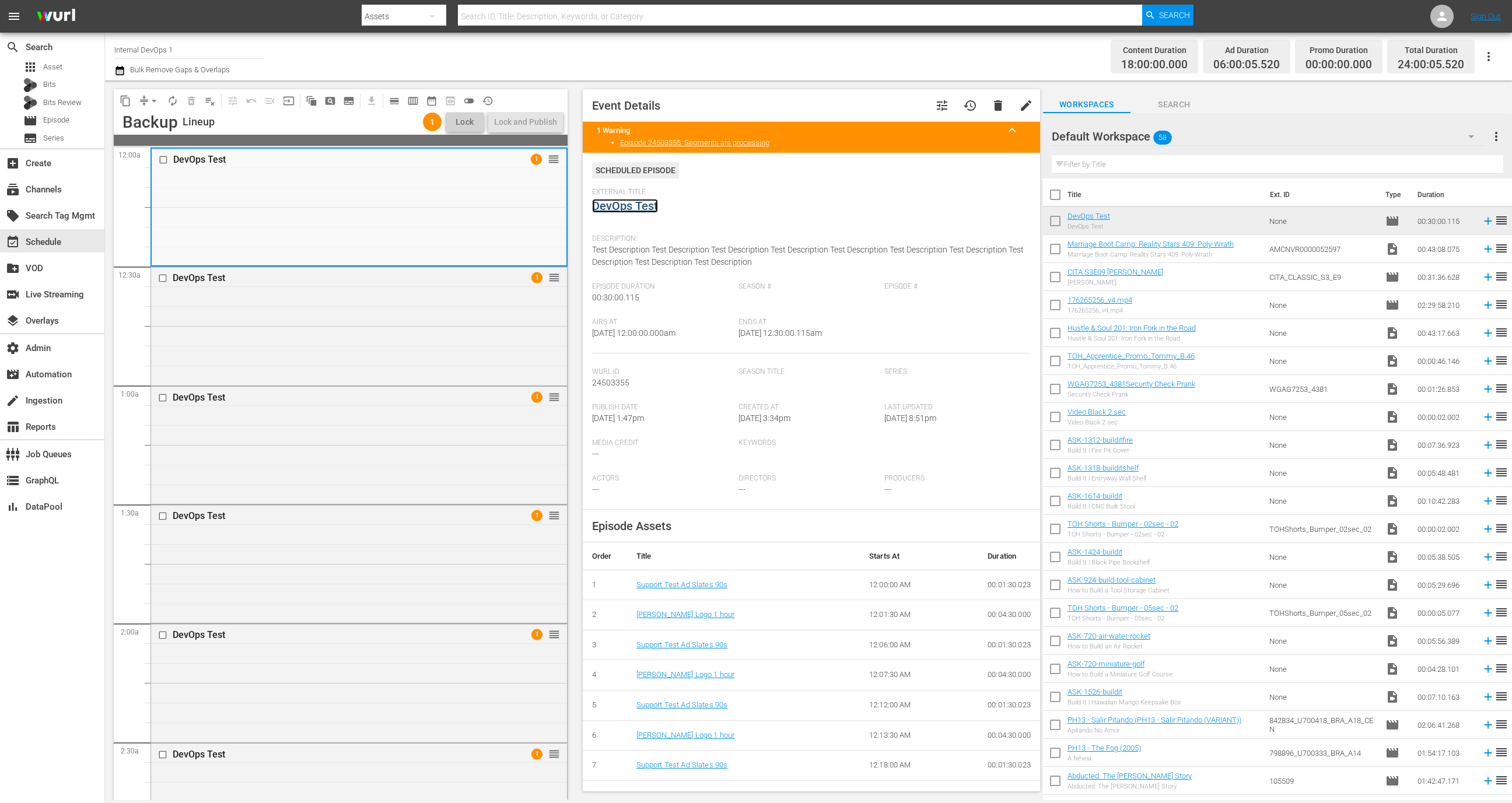
click at [644, 201] on link "DevOps Test" at bounding box center [625, 206] width 66 height 14
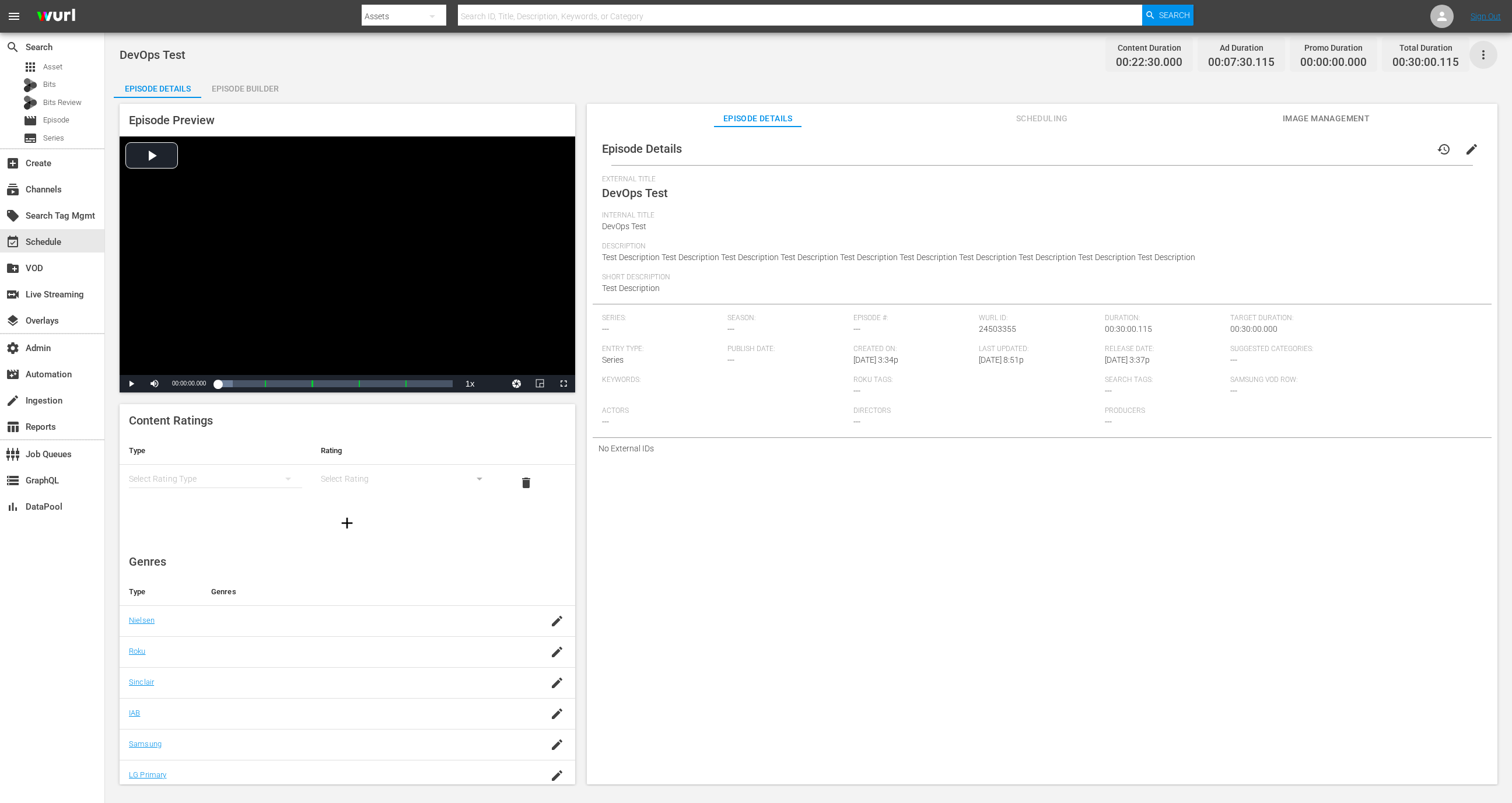
click at [1481, 52] on icon "button" at bounding box center [1484, 55] width 14 height 14
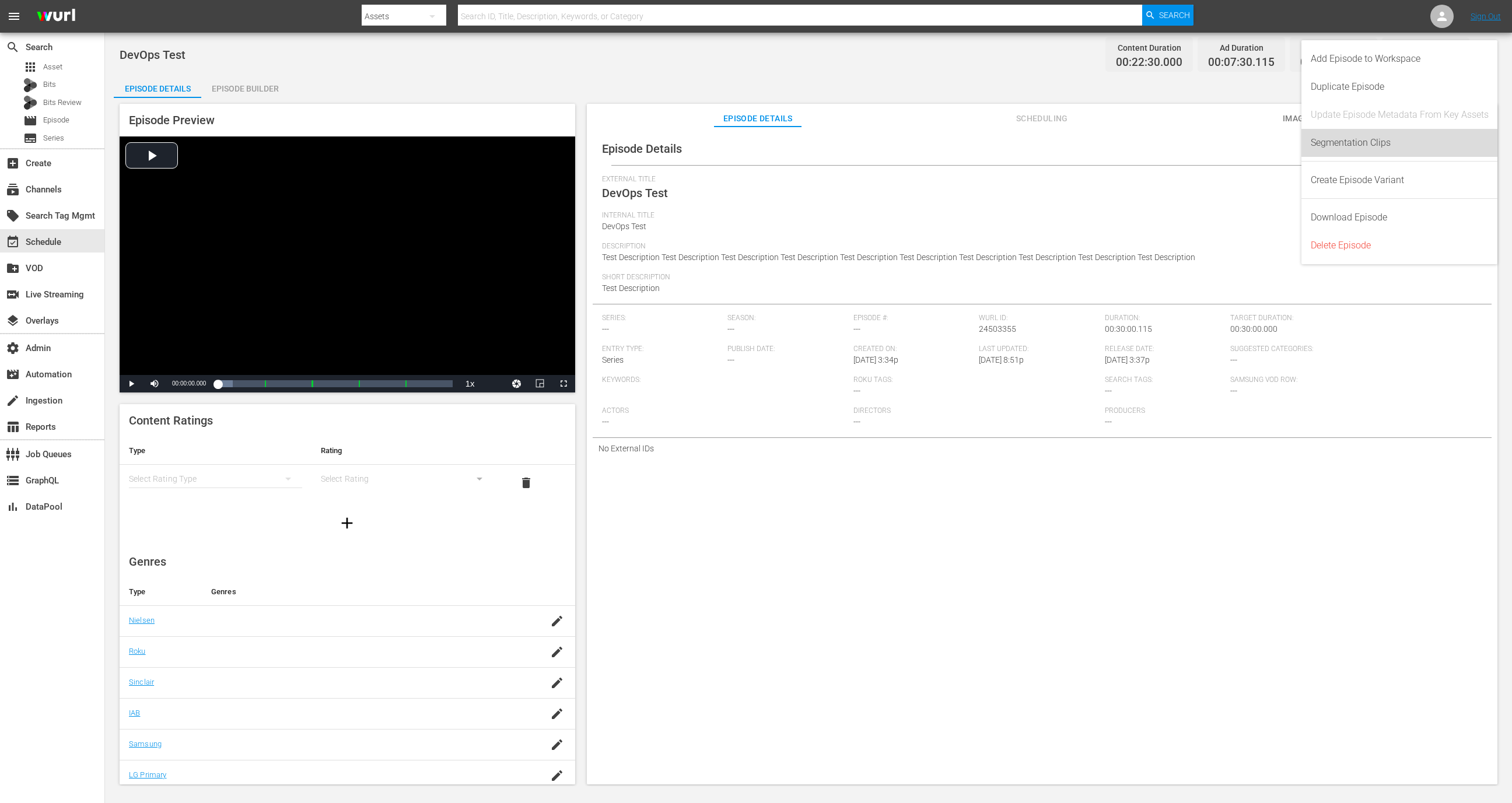
click at [1408, 140] on div "Segmentation Clips" at bounding box center [1400, 143] width 178 height 28
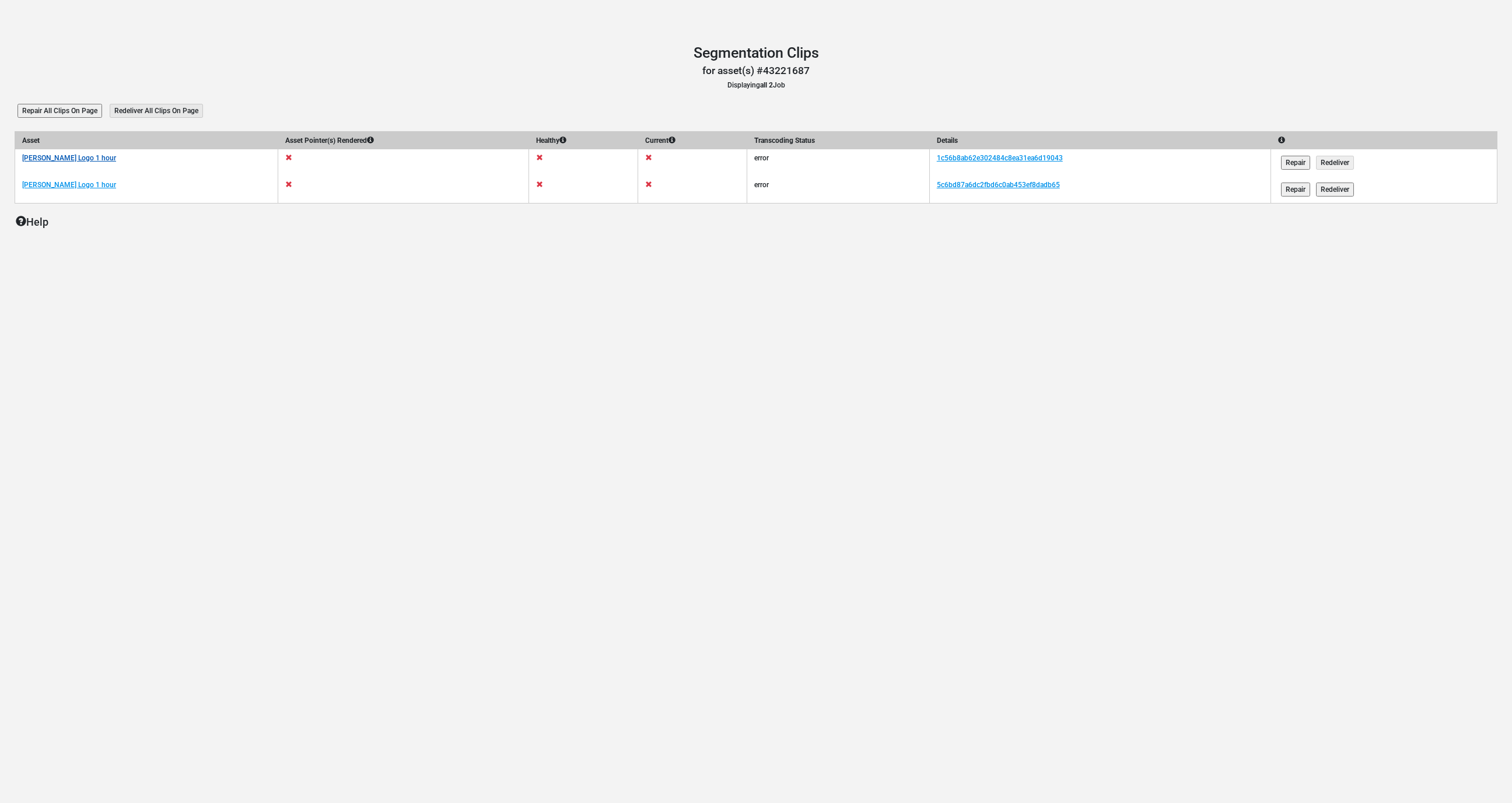
click at [44, 158] on link "[PERSON_NAME] Logo 1 hour" at bounding box center [69, 158] width 94 height 8
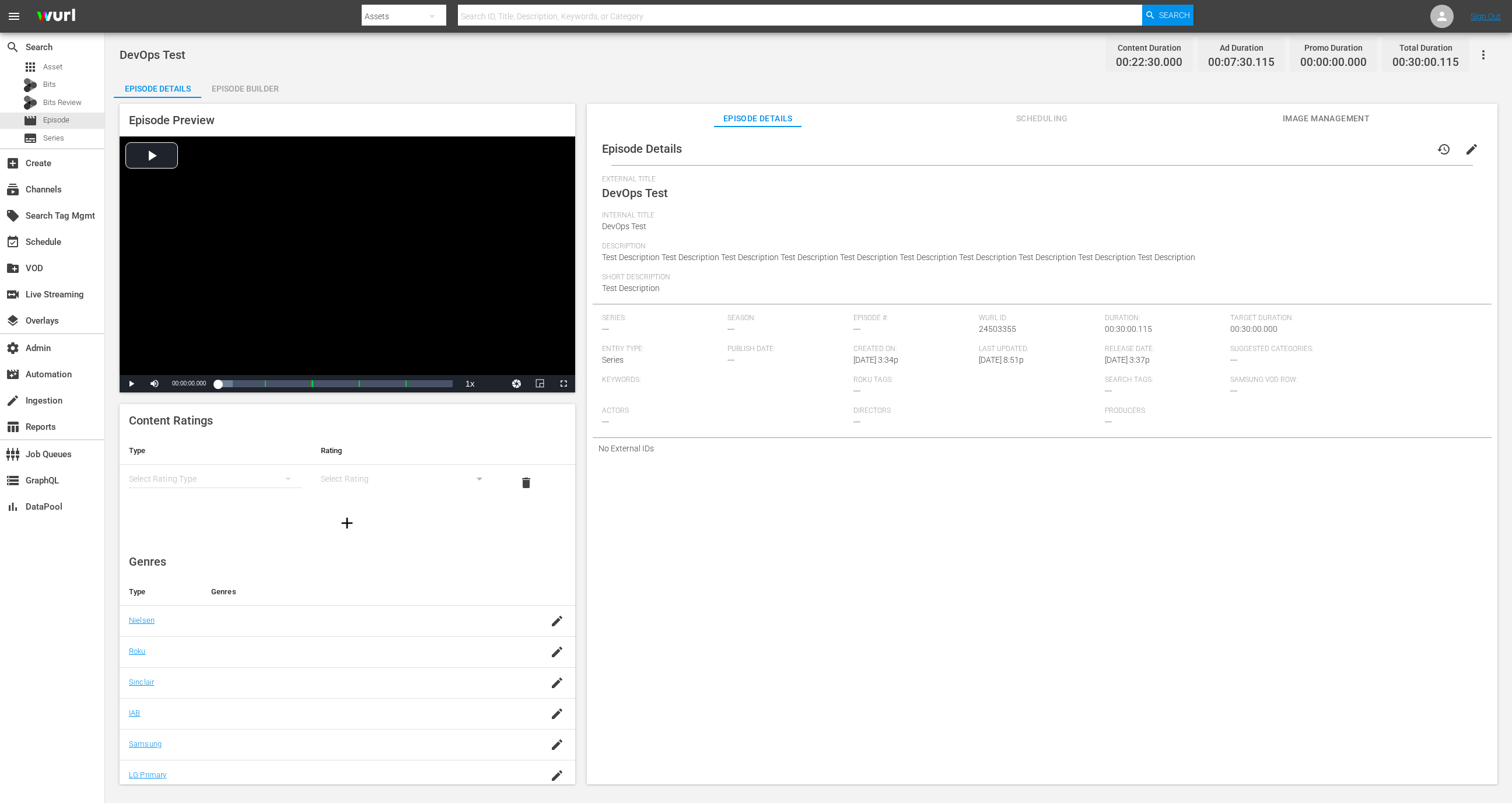
click at [1489, 56] on icon "button" at bounding box center [1484, 55] width 14 height 14
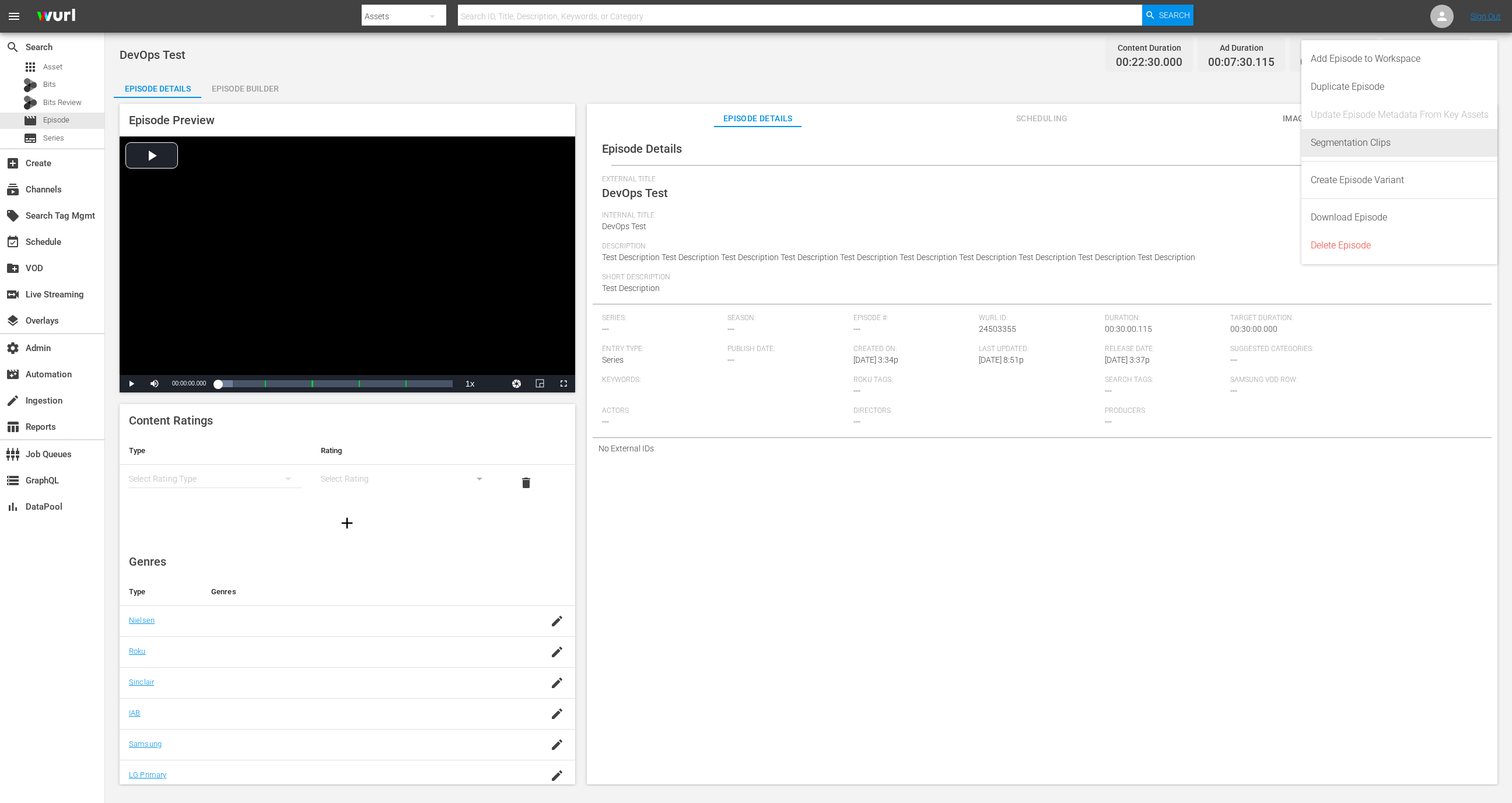
click at [1434, 137] on div "Segmentation Clips" at bounding box center [1400, 143] width 178 height 28
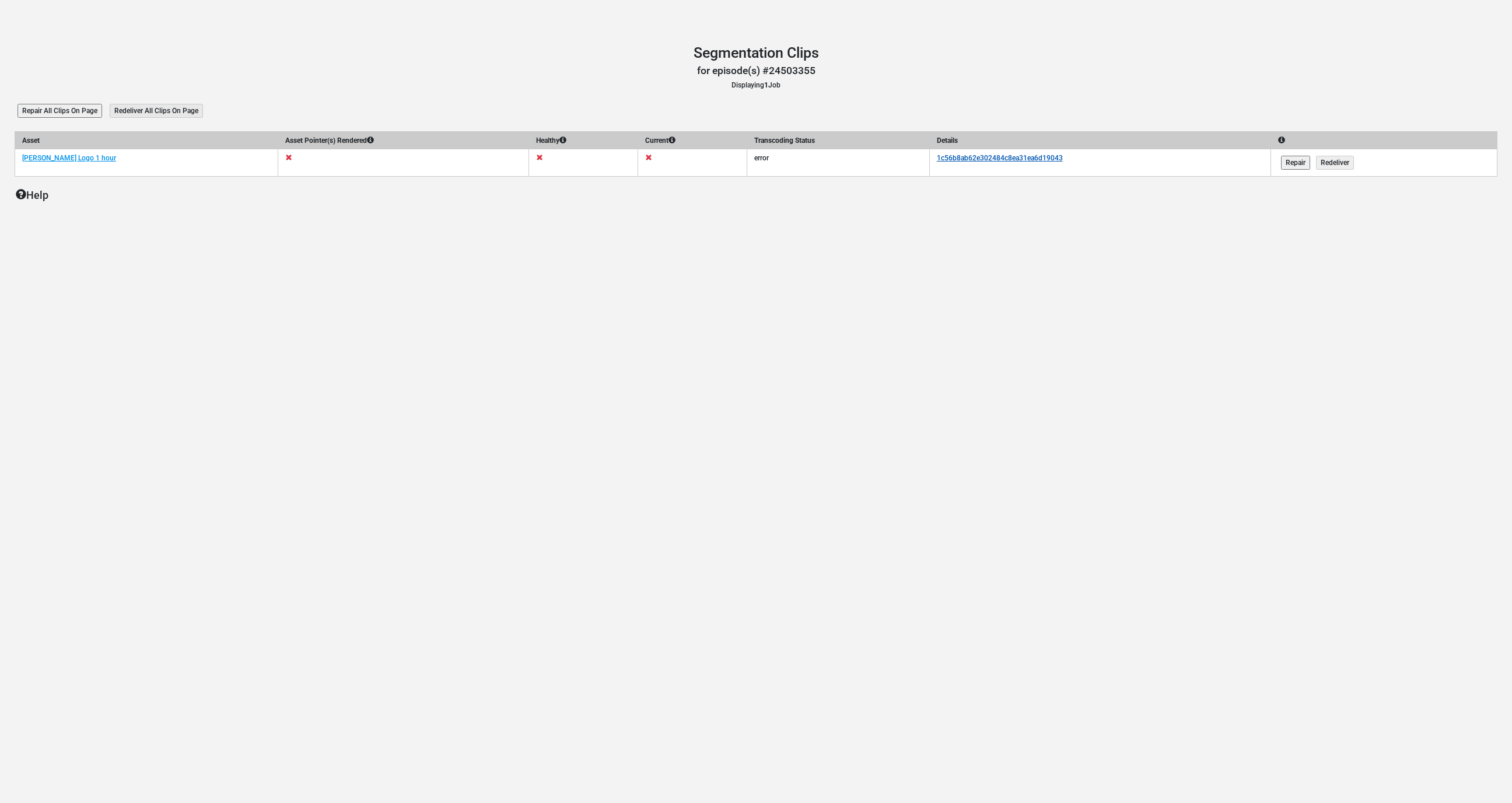
click at [1013, 159] on link "1c56b8ab62e302484c8ea31ea6d19043" at bounding box center [1000, 158] width 126 height 8
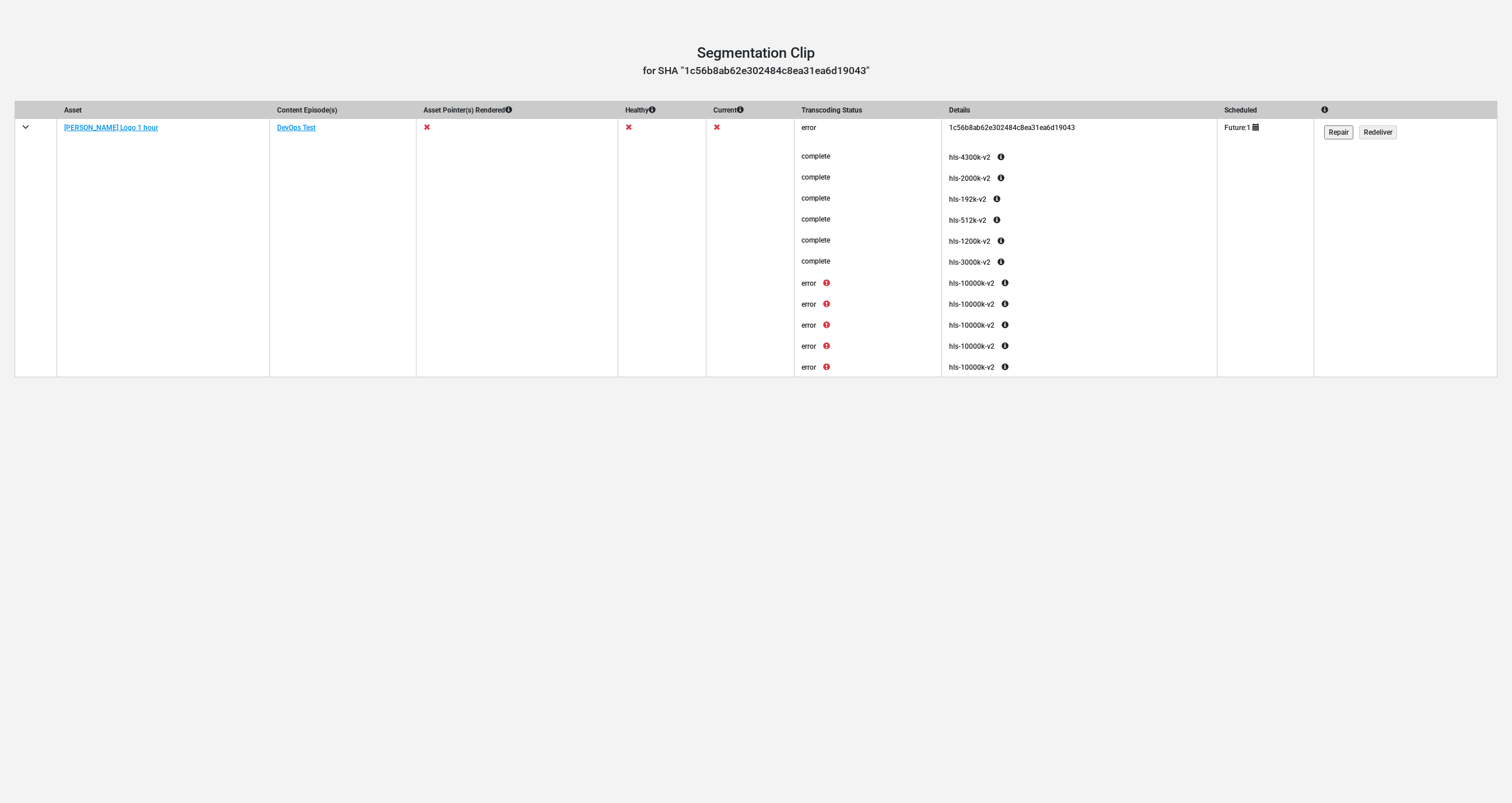
click at [816, 287] on icon at bounding box center [826, 283] width 21 height 14
click at [816, 305] on icon at bounding box center [826, 304] width 21 height 14
click at [816, 321] on icon at bounding box center [826, 324] width 21 height 14
drag, startPoint x: 806, startPoint y: 333, endPoint x: 806, endPoint y: 342, distance: 9.0
click at [806, 333] on tbody "Asset Content Episode(s) Asset Pointer(s) Rendered Healthy Current Transcoding …" at bounding box center [756, 239] width 1482 height 276
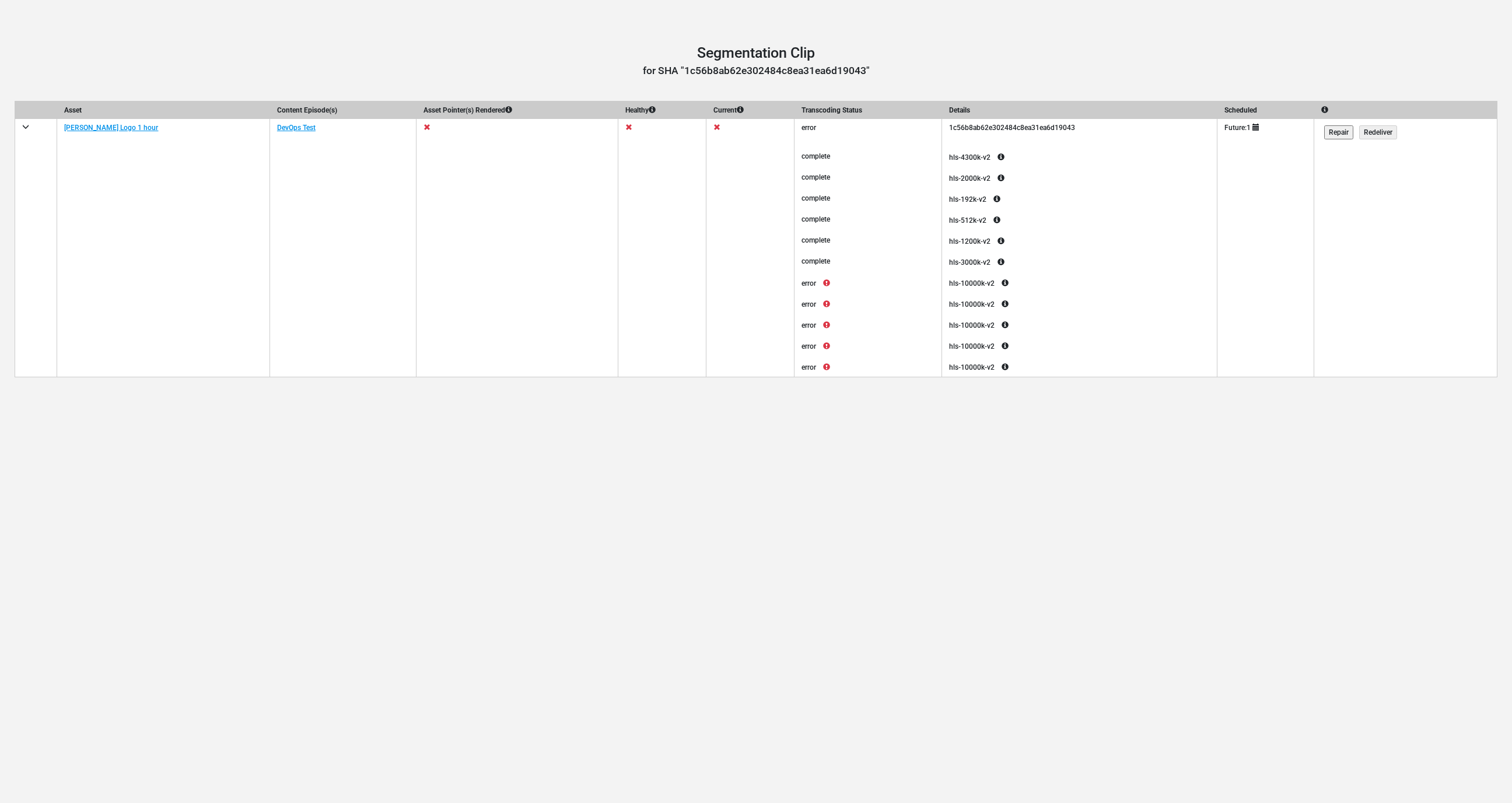
click at [806, 354] on div "error" at bounding box center [868, 345] width 147 height 21
click at [816, 367] on icon at bounding box center [826, 367] width 21 height 14
click at [813, 267] on div "complete" at bounding box center [868, 261] width 147 height 17
click at [816, 279] on icon at bounding box center [826, 283] width 21 height 14
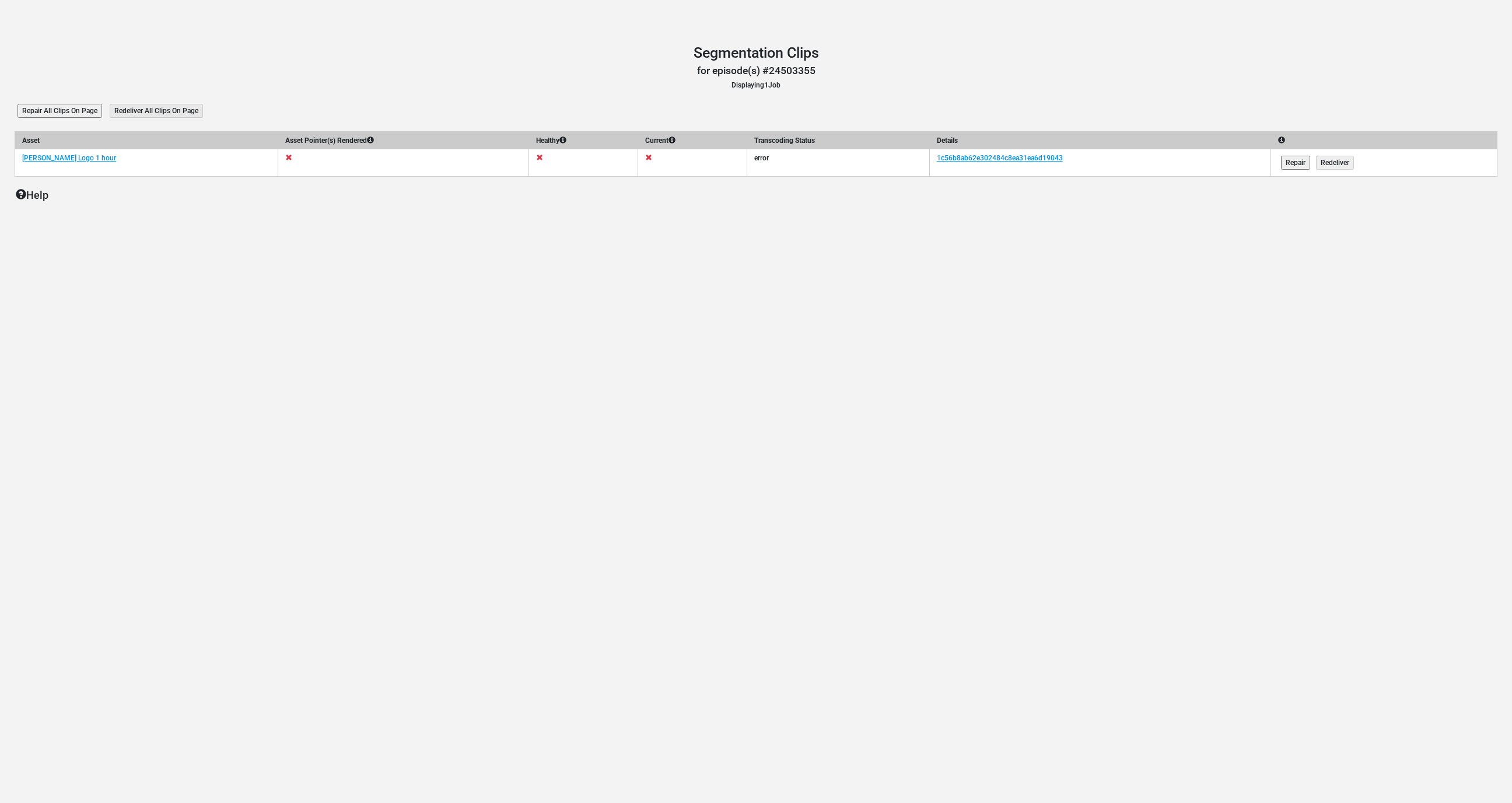
click at [594, 292] on div "Segmentation Clips Segmentation Clips for episode(s) #24503355 Displaying 1 Job…" at bounding box center [756, 402] width 1512 height 803
click at [70, 160] on link "[PERSON_NAME] Logo 1 hour" at bounding box center [69, 158] width 94 height 8
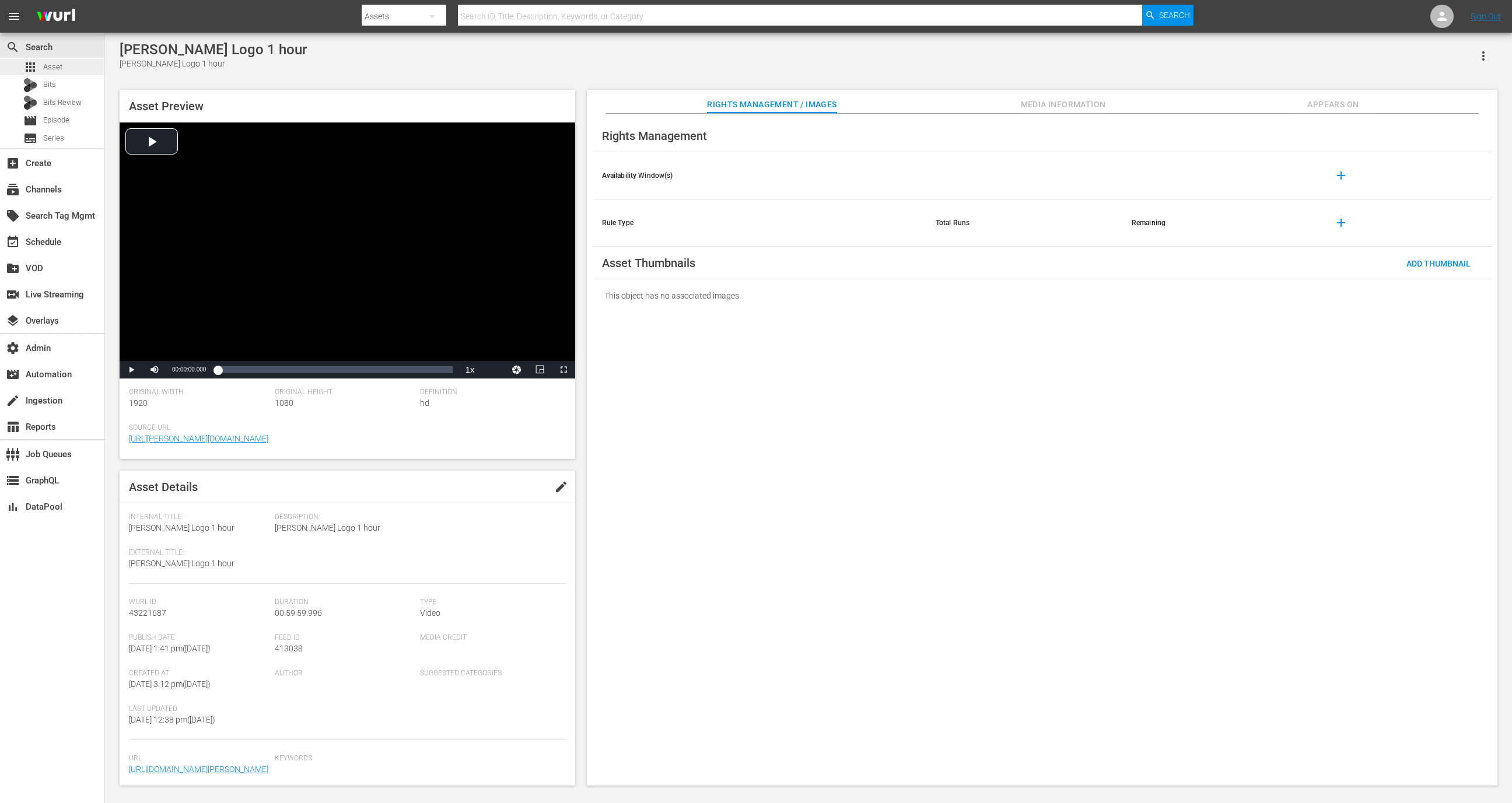
click at [83, 65] on div "apps Asset" at bounding box center [52, 67] width 105 height 16
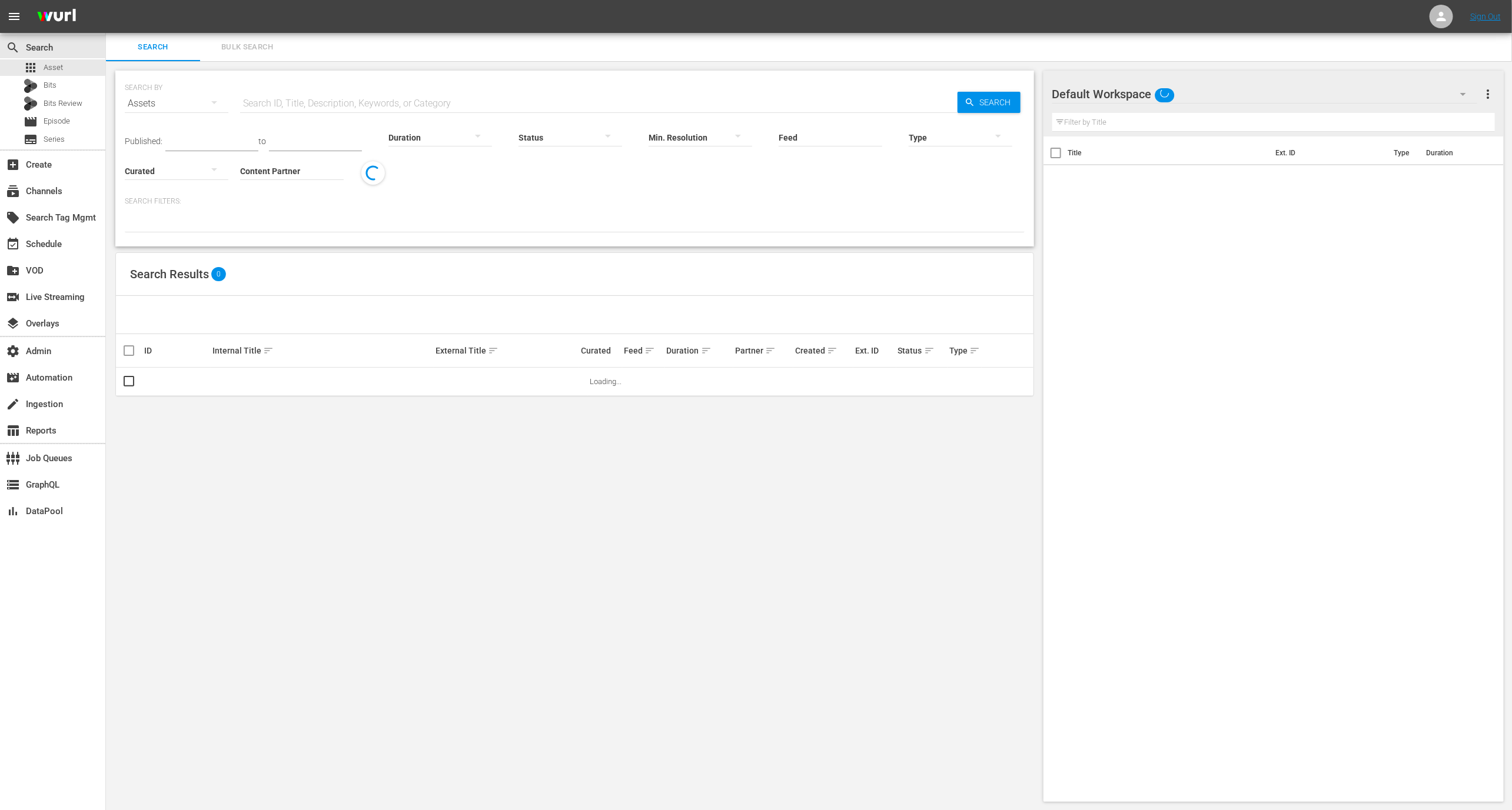
click at [270, 110] on input "text" at bounding box center [599, 103] width 717 height 28
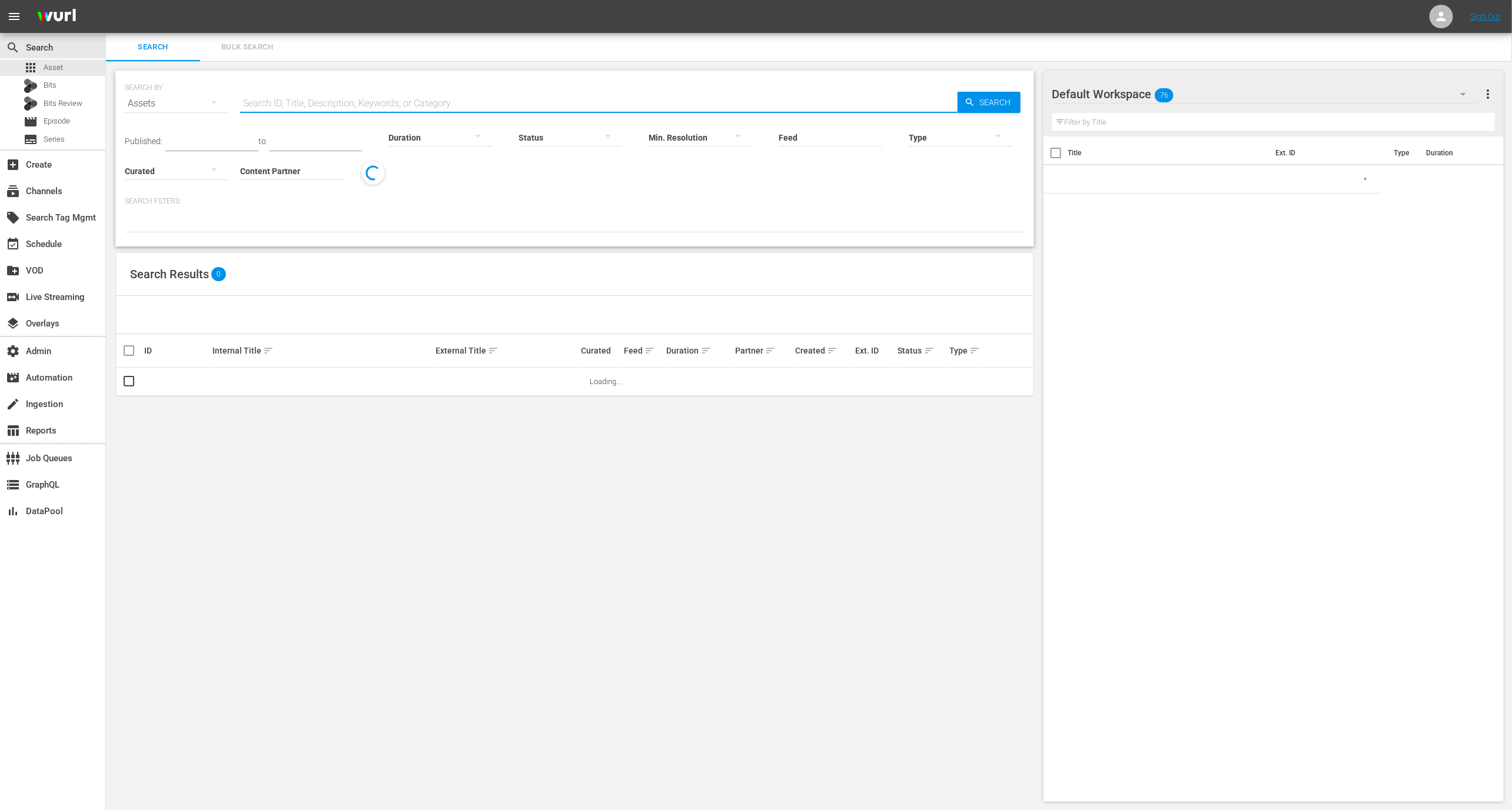
paste input "43221687"
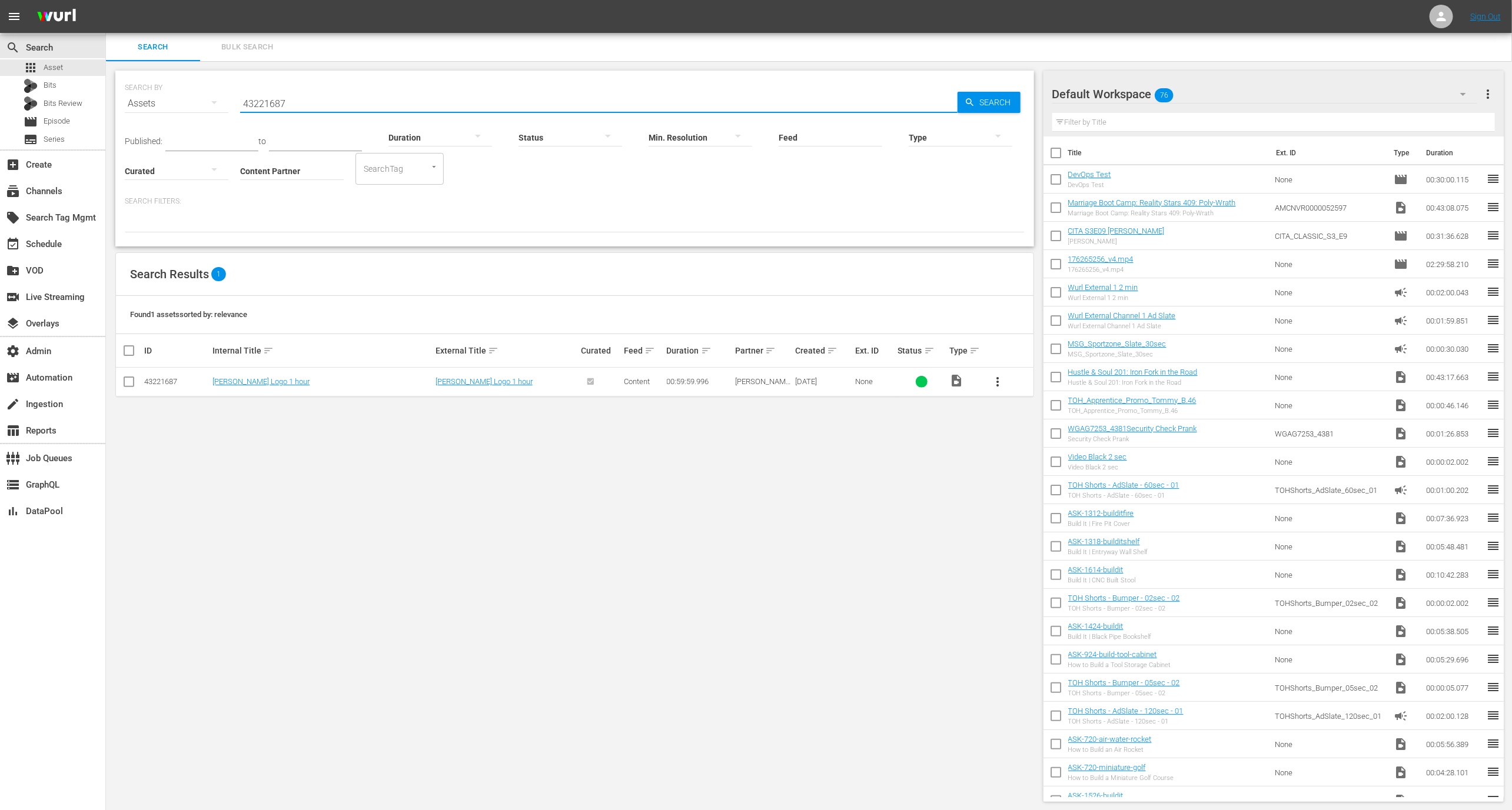
type input "43221687"
click at [167, 379] on div "43221687" at bounding box center [176, 381] width 65 height 9
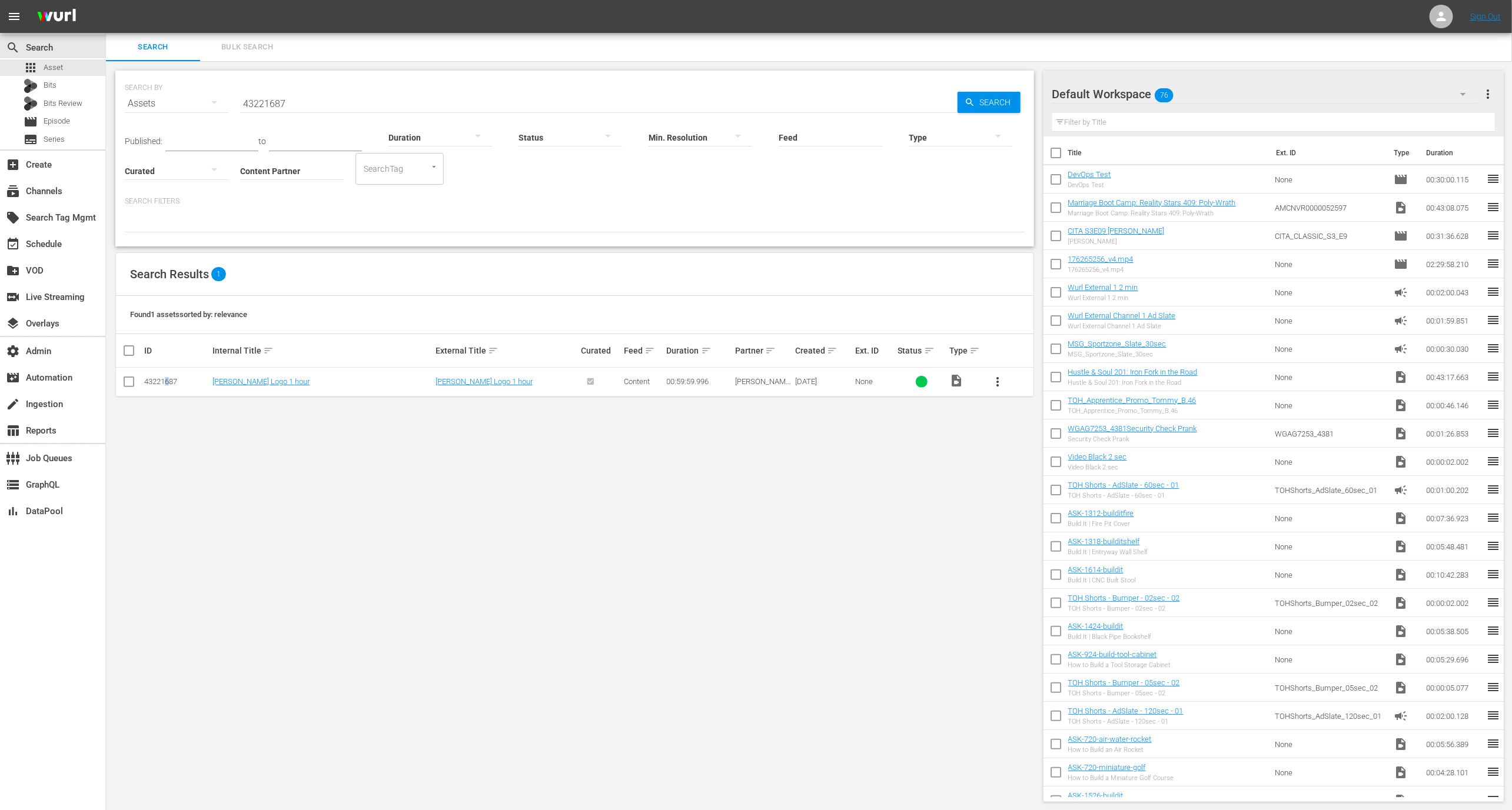
click at [167, 379] on div "43221687" at bounding box center [176, 381] width 65 height 9
copy div "6"
click at [153, 383] on div "43221687" at bounding box center [176, 381] width 65 height 9
copy div "43221687"
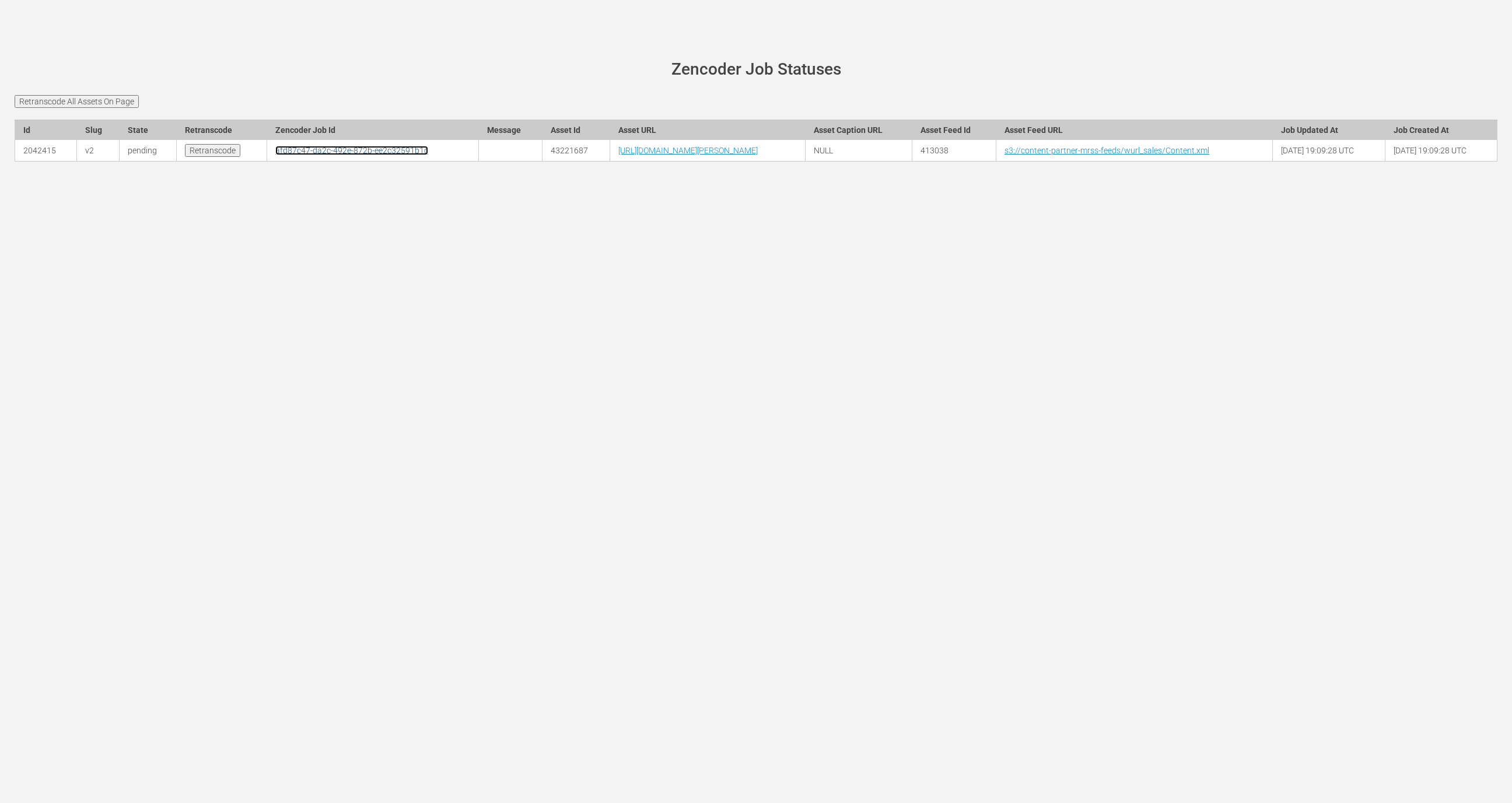
click at [281, 151] on link "afd87c47-da2c-492e-872b-ee2c32591b1c" at bounding box center [352, 151] width 153 height 10
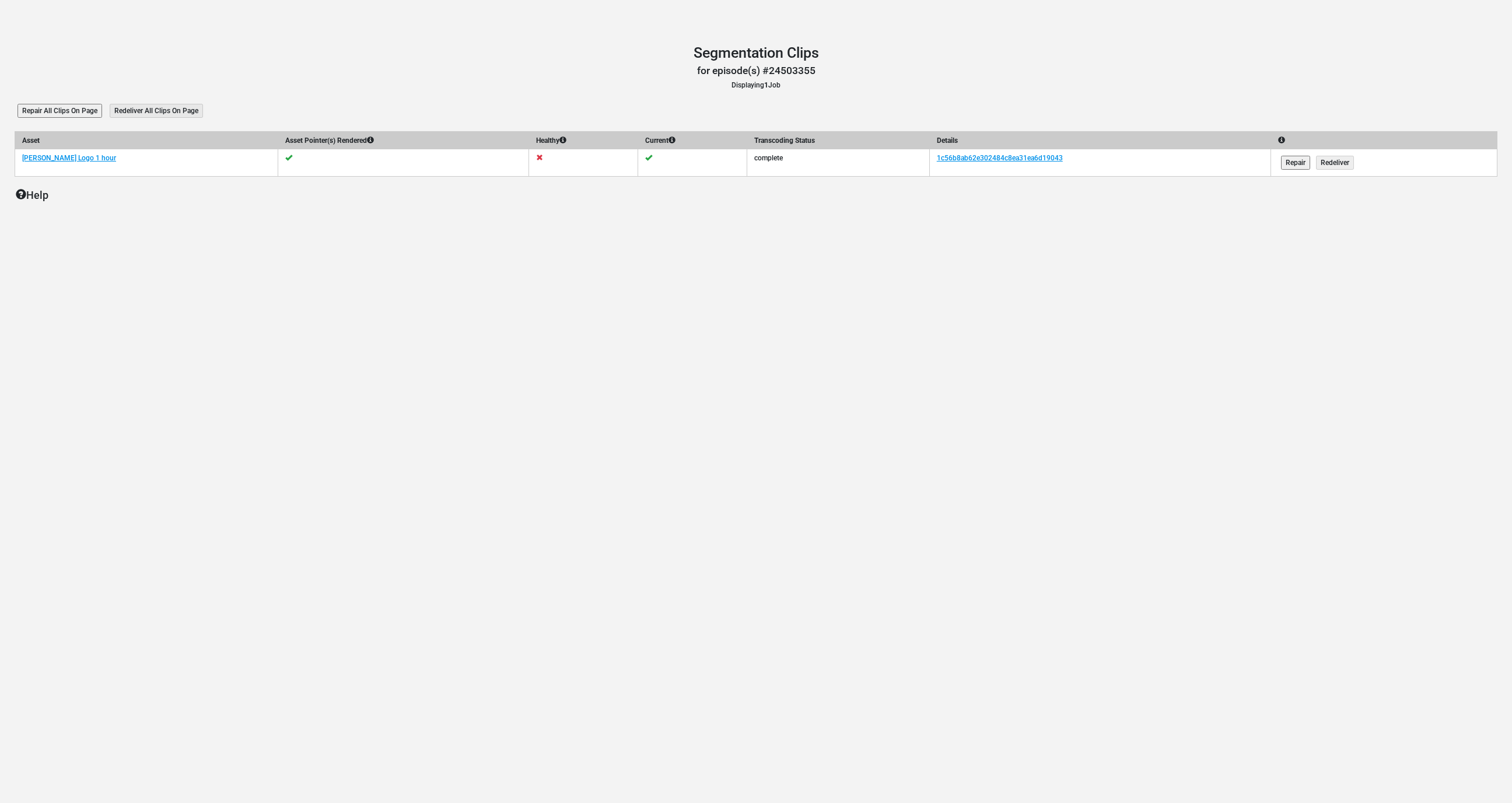
click at [1073, 161] on td "1c56b8ab62e302484c8ea31ea6d19043" at bounding box center [1100, 163] width 341 height 28
copy tr "1c56b8ab62e302484c8ea31ea6d19043"
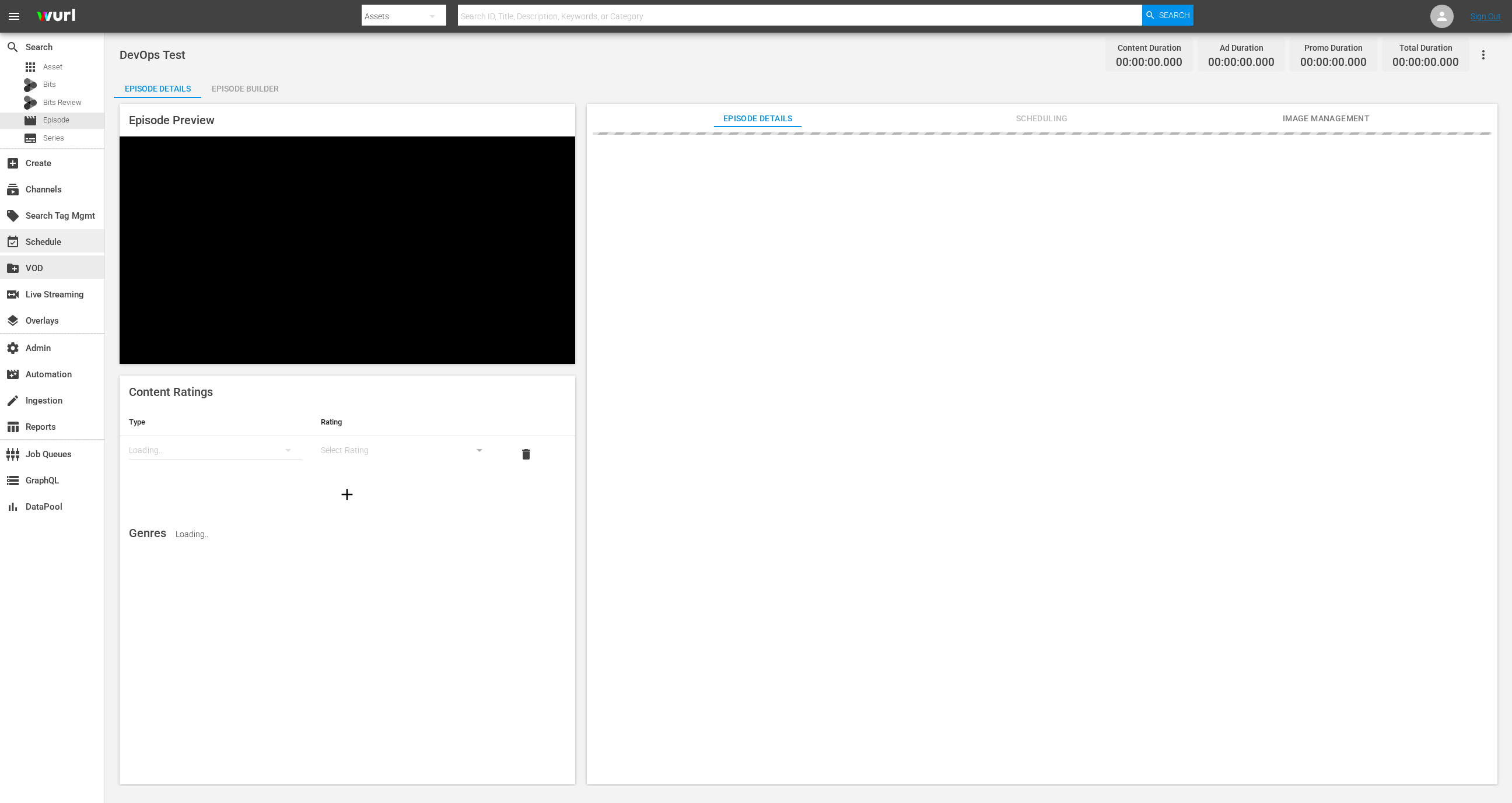
click at [41, 242] on div "event_available Schedule" at bounding box center [32, 240] width 65 height 10
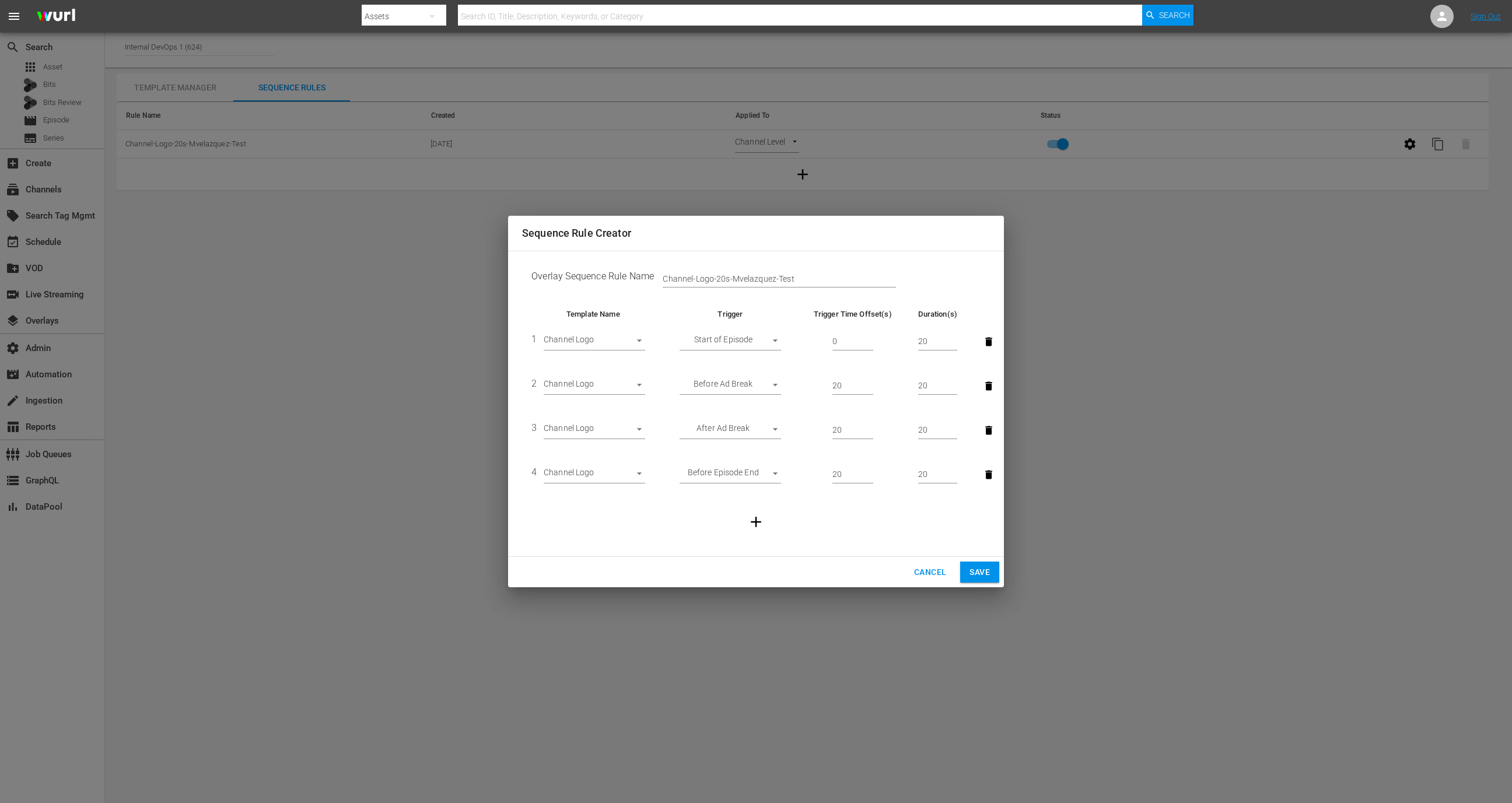
click at [369, 444] on div "Sequence Rule Creator Overlay Sequence Rule Name Channel-Logo-20s-Mvelazquez-Te…" at bounding box center [756, 402] width 1512 height 803
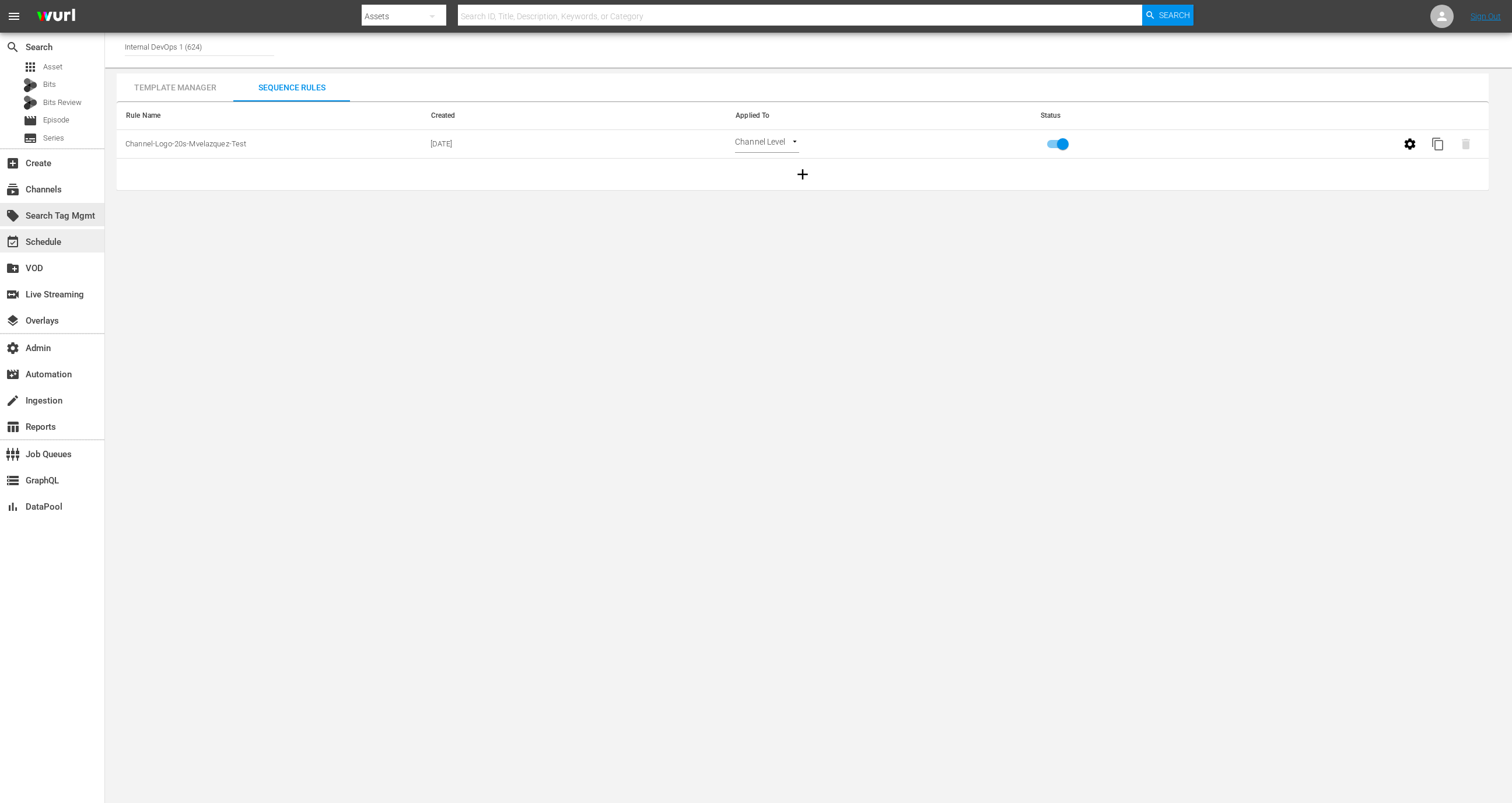
click at [57, 241] on div "event_available Schedule" at bounding box center [32, 240] width 65 height 10
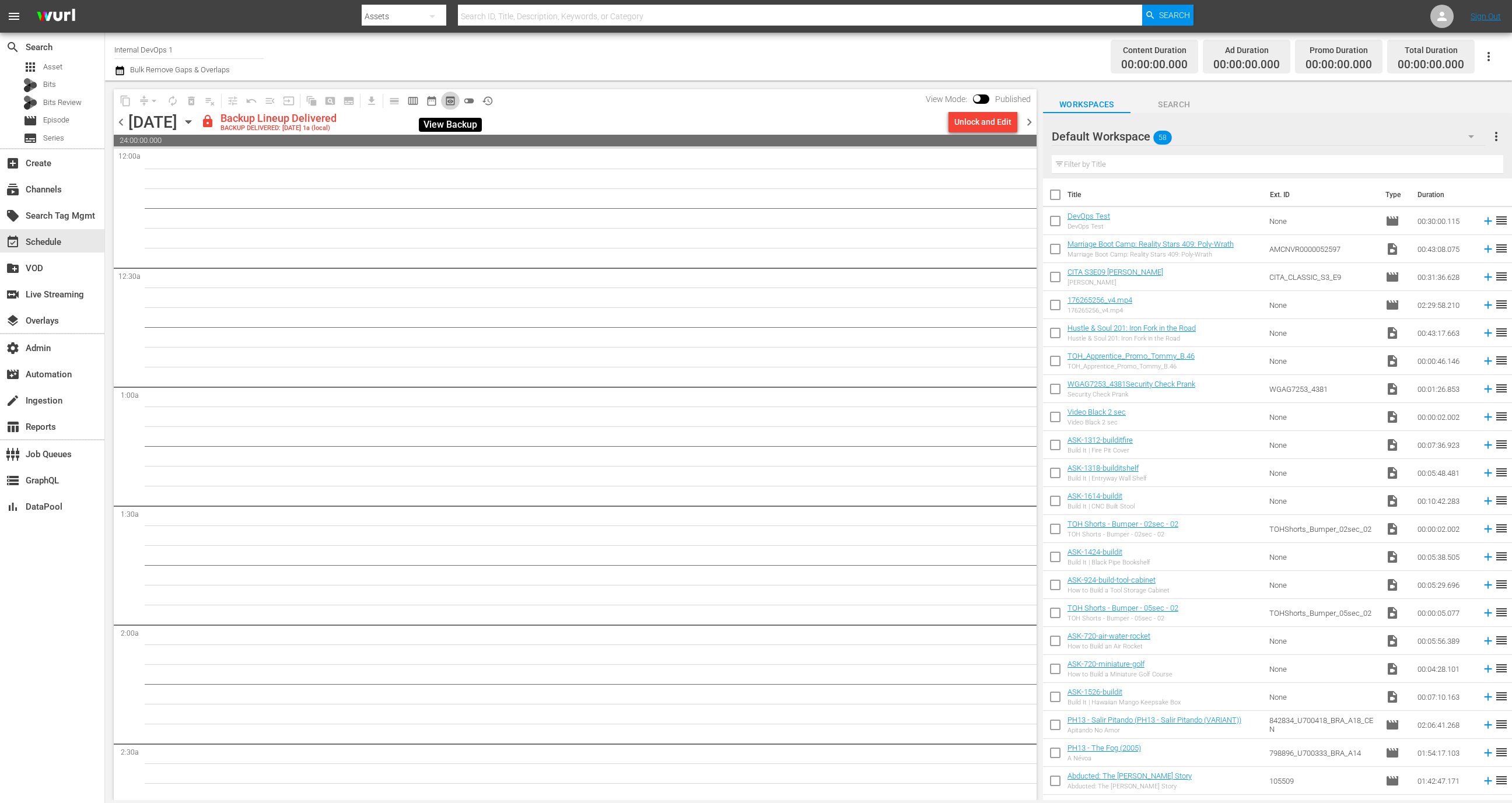
click at [449, 104] on span "preview_outlined" at bounding box center [450, 100] width 12 height 12
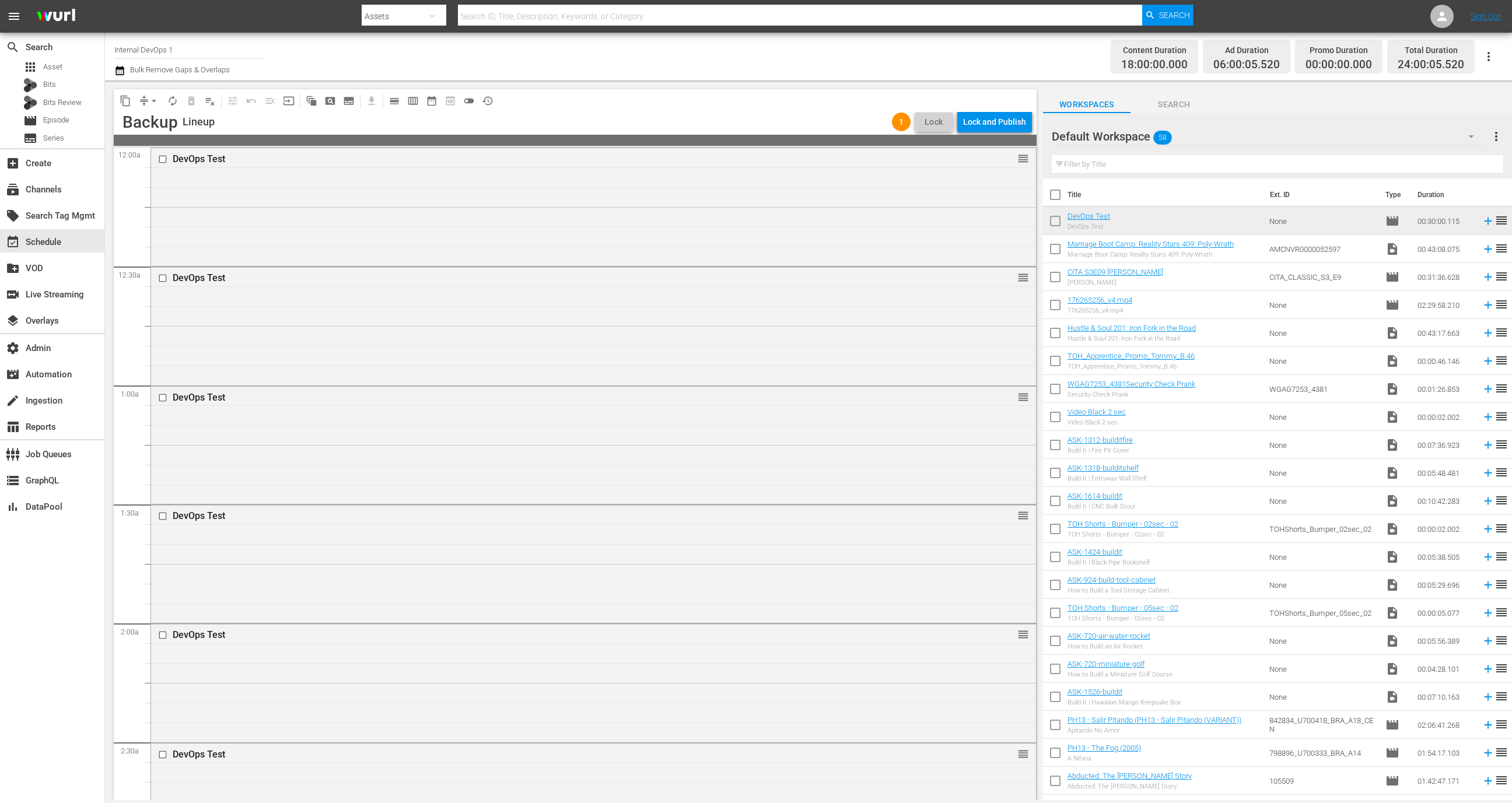
click at [991, 122] on div "Lock and Publish" at bounding box center [995, 122] width 63 height 21
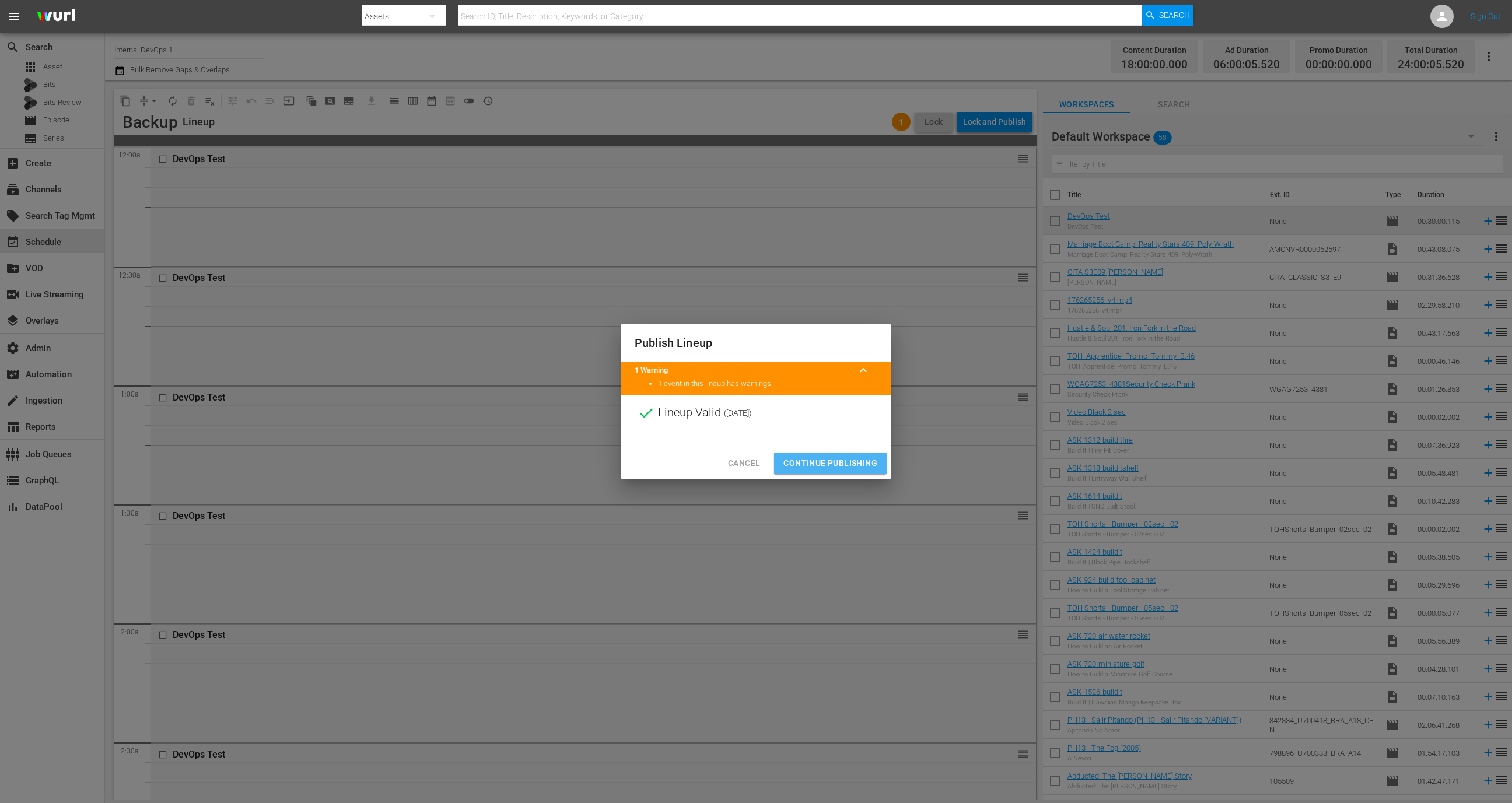
click at [830, 464] on span "Continue Publishing" at bounding box center [831, 463] width 94 height 14
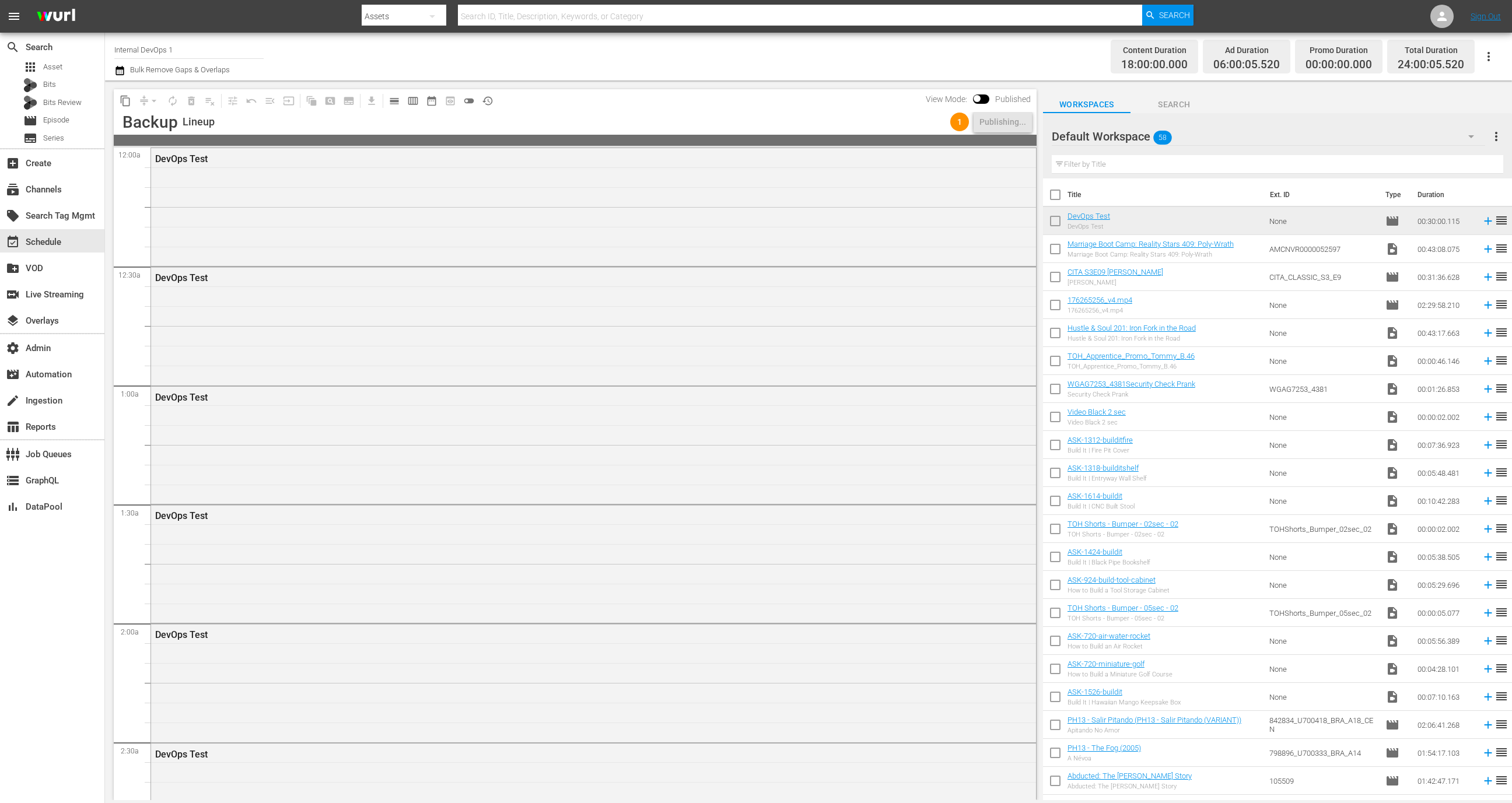
click at [188, 56] on input "Internal DevOps 1" at bounding box center [188, 50] width 149 height 28
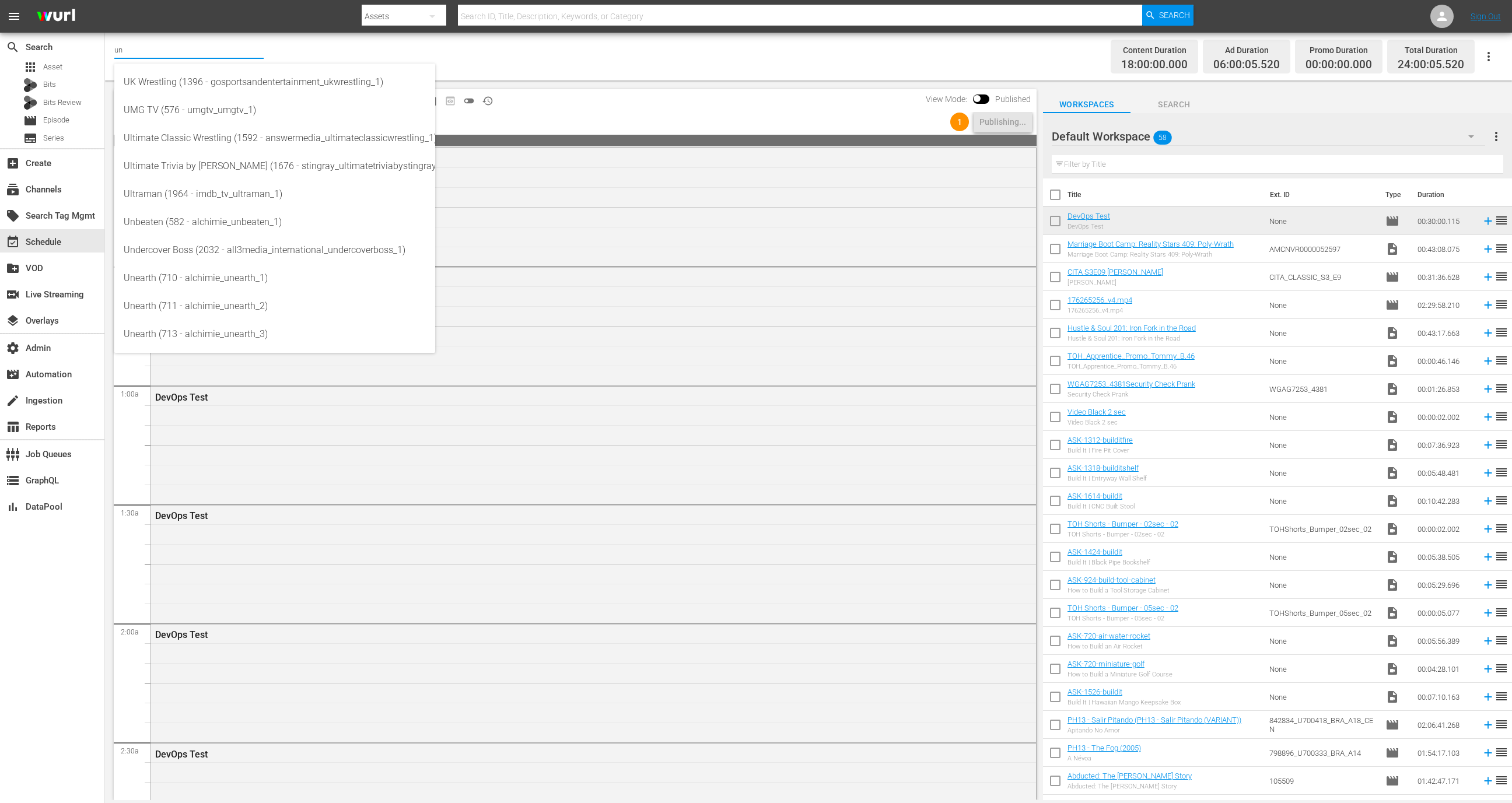
type input "u"
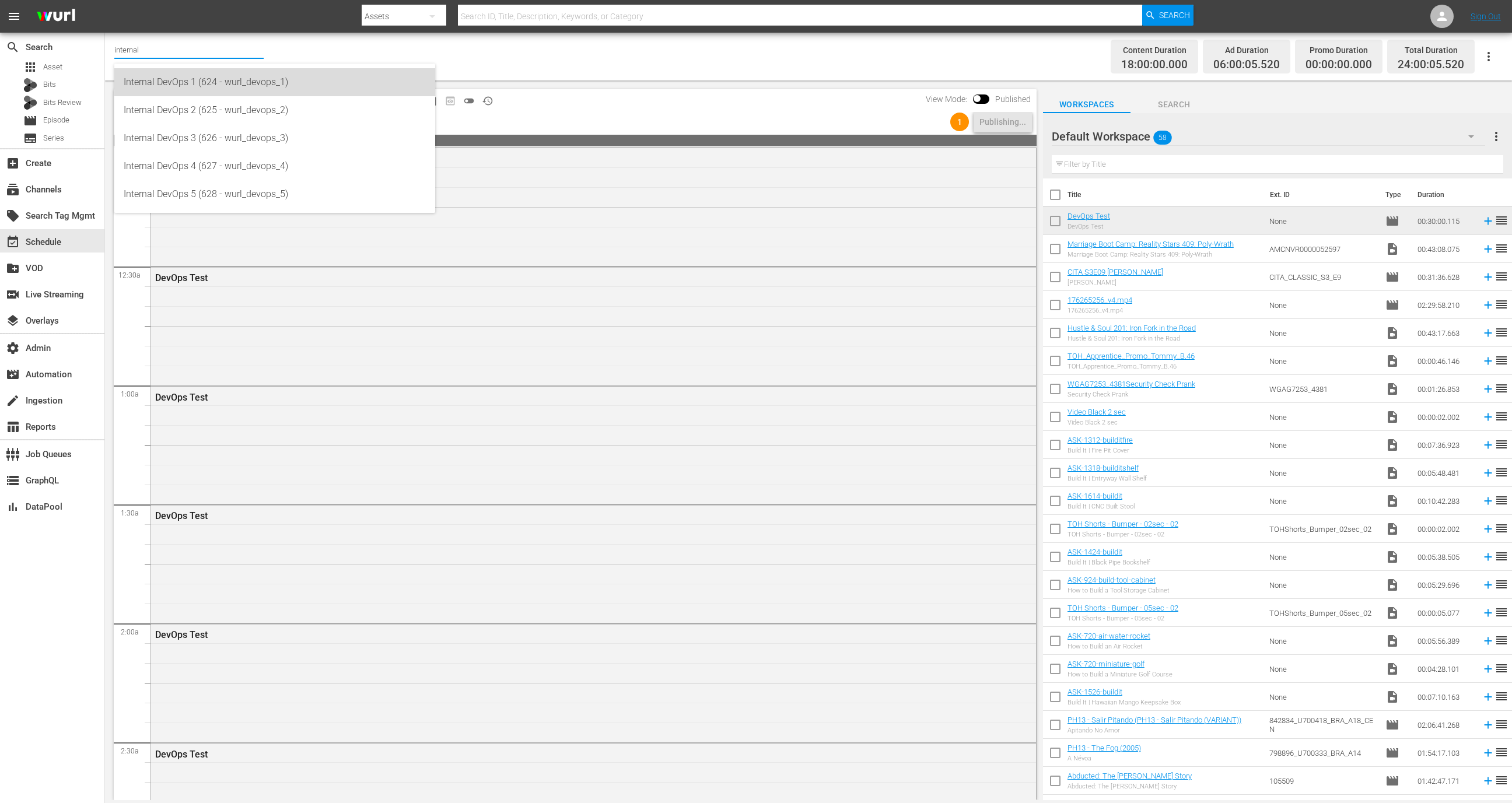
click at [213, 82] on div "Internal DevOps 1 (624 - wurl_devops_1)" at bounding box center [275, 82] width 303 height 28
type input "Internal DevOps 1 (624 - wurl_devops_1)"
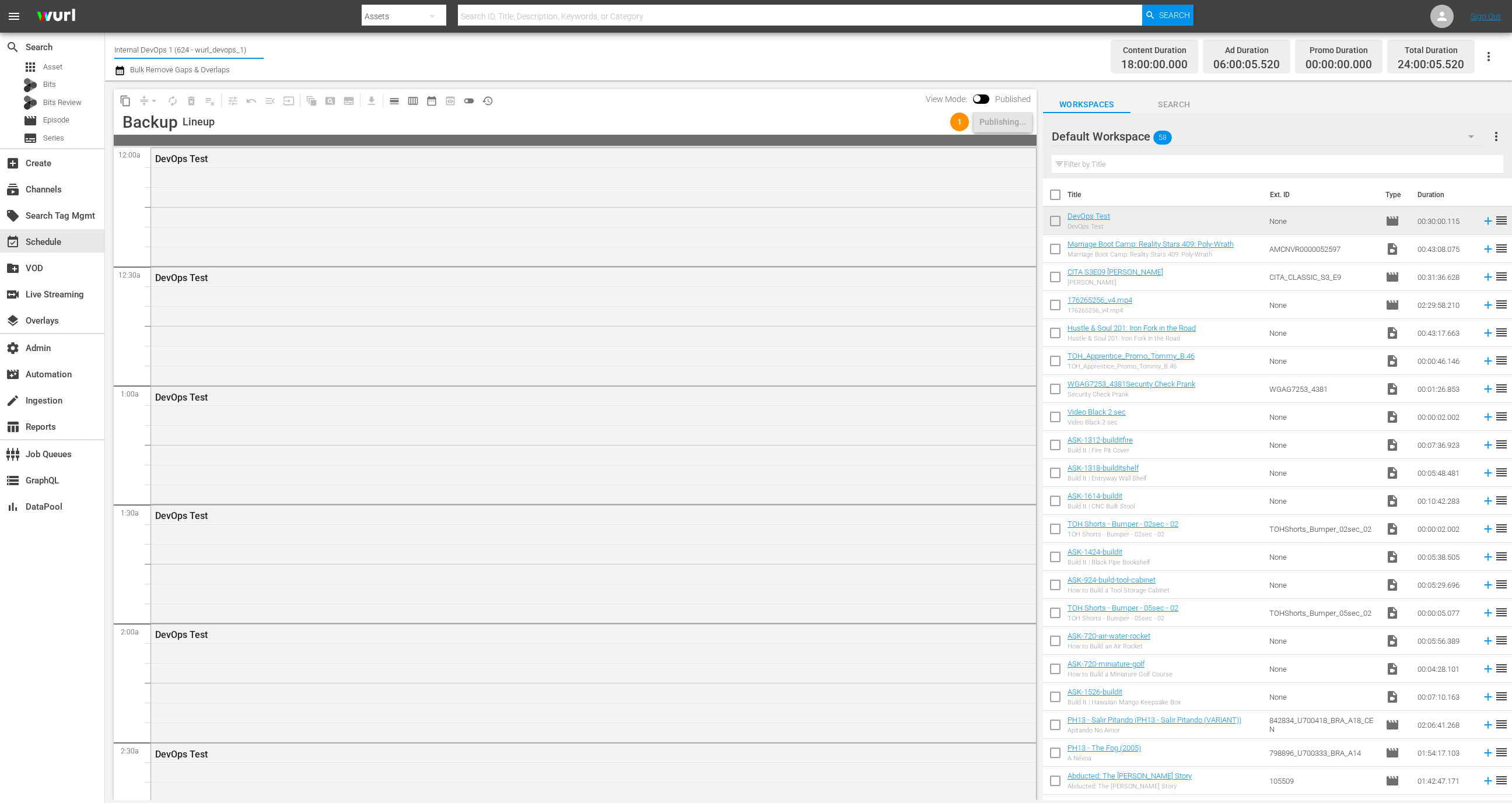
drag, startPoint x: 195, startPoint y: 48, endPoint x: 243, endPoint y: 48, distance: 48.0
click at [243, 48] on input "Internal DevOps 1 (624 - wurl_devops_1)" at bounding box center [188, 50] width 149 height 28
